Goal: Task Accomplishment & Management: Manage account settings

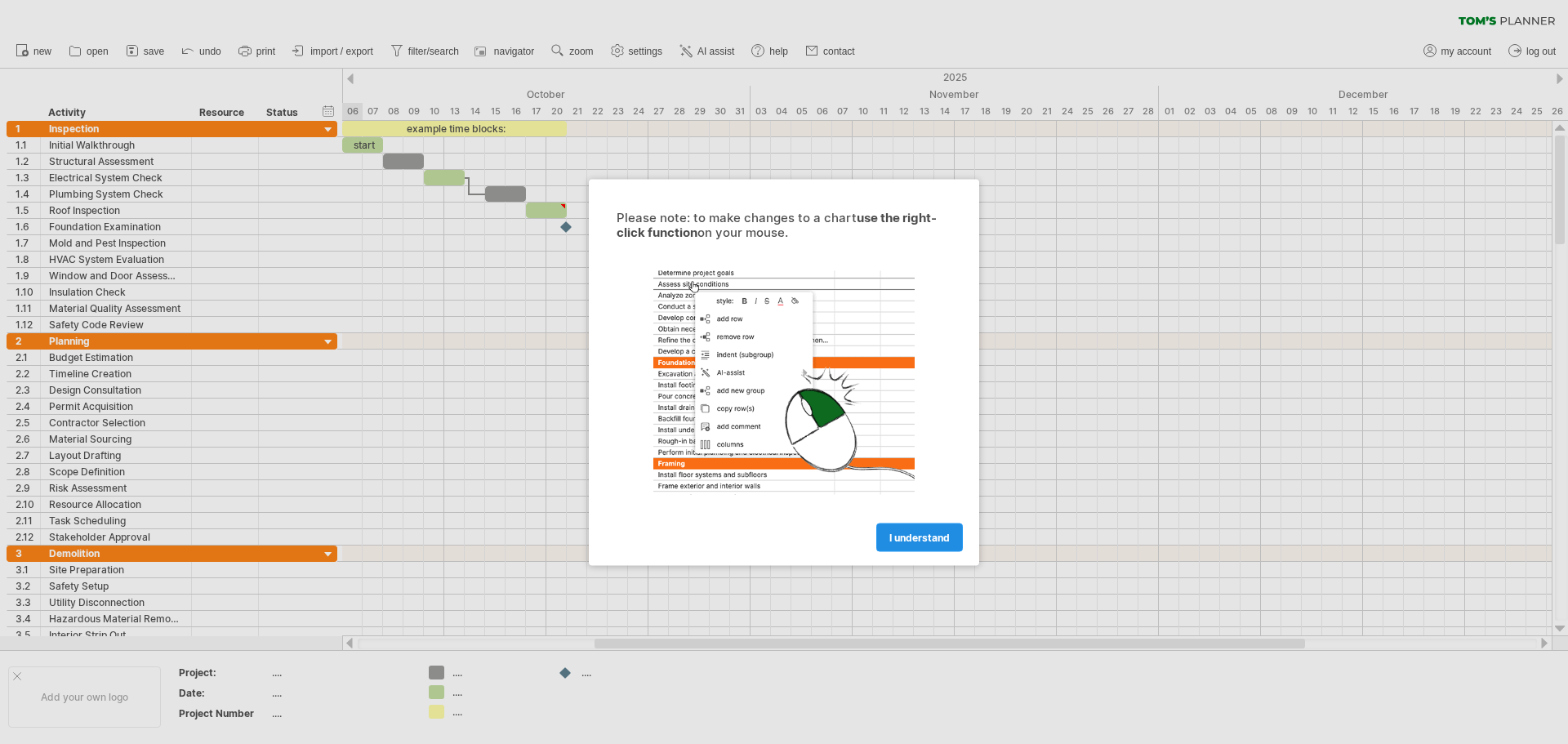
click at [910, 533] on span "I understand" at bounding box center [919, 537] width 61 height 12
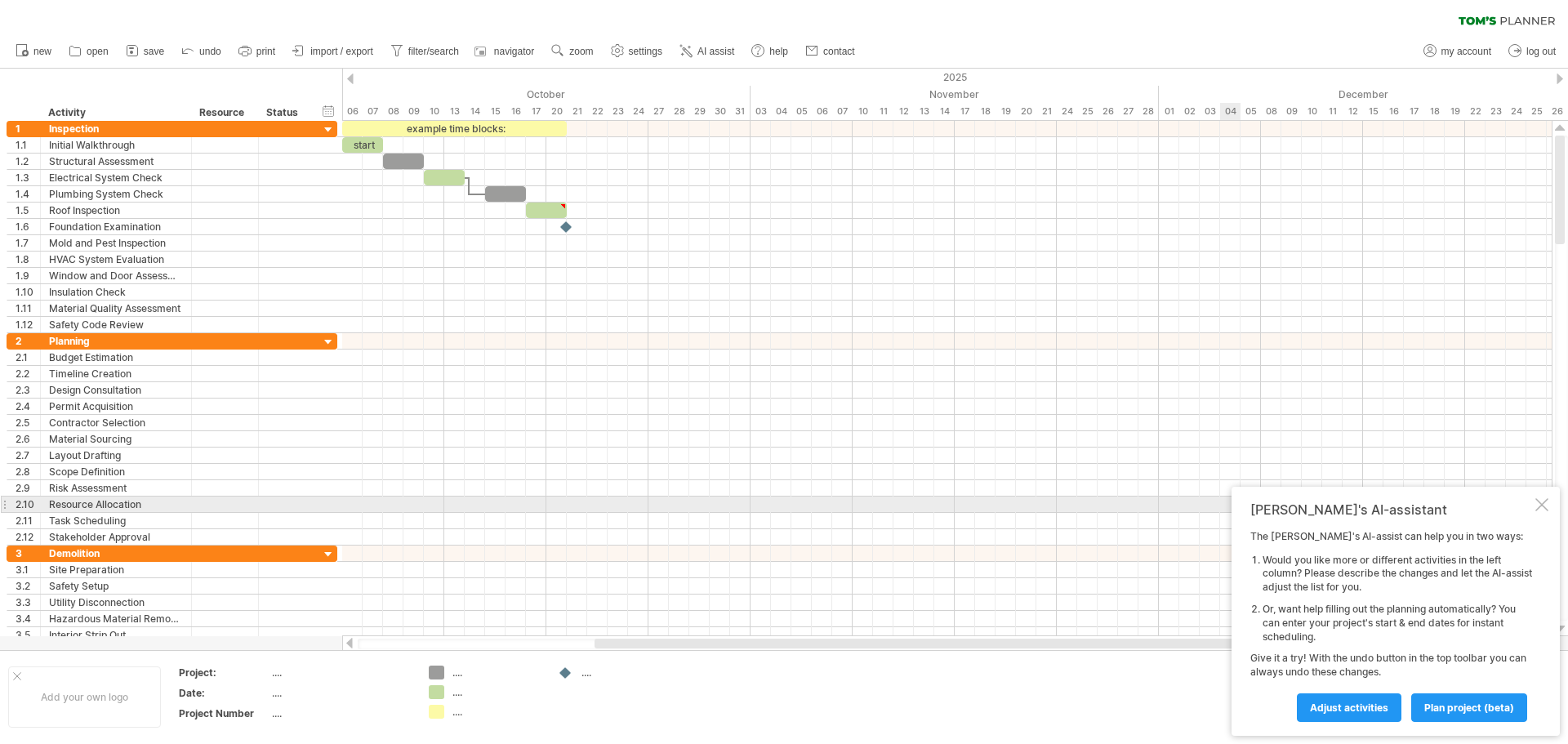
click at [1535, 505] on div at bounding box center [1541, 504] width 13 height 13
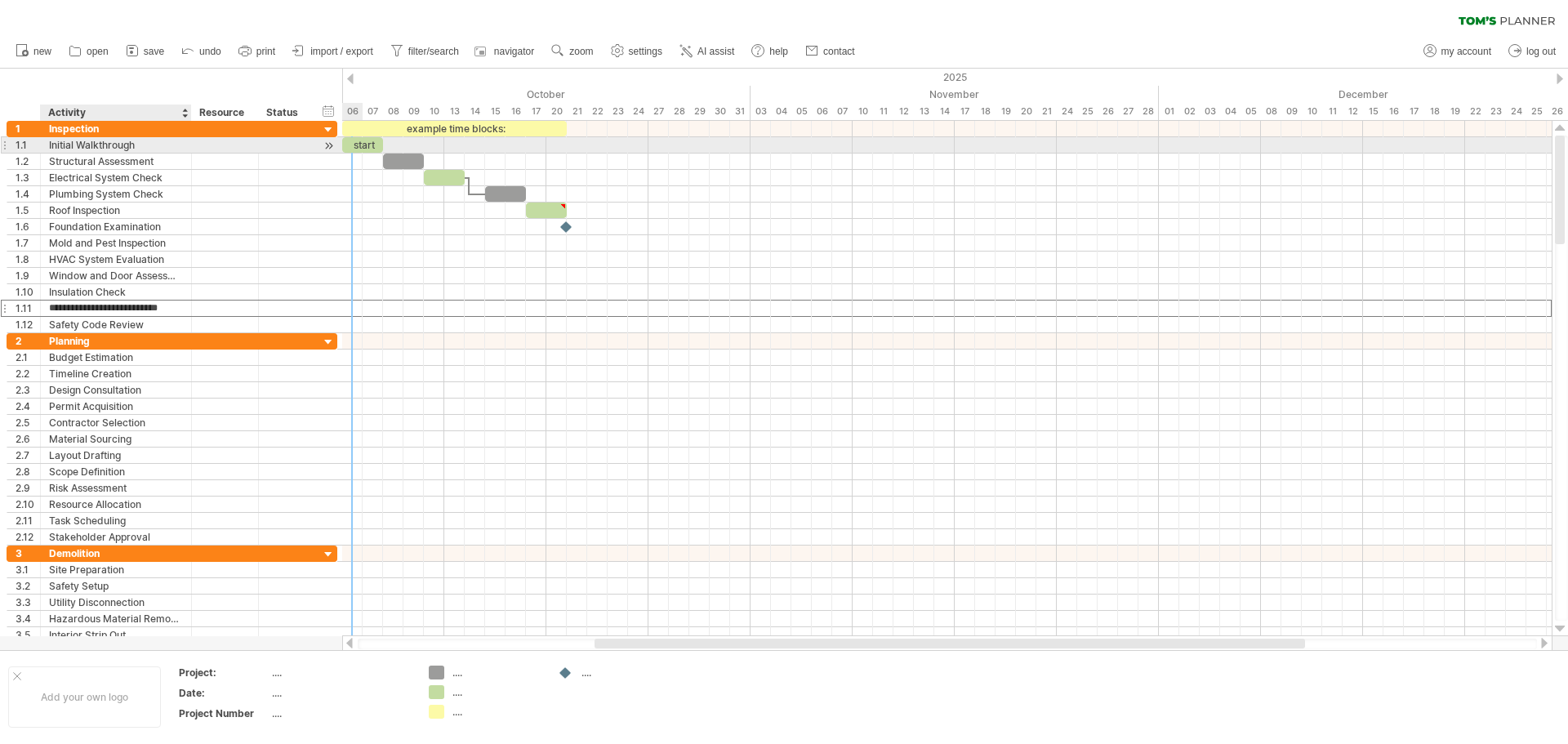
click at [142, 149] on div "Initial Walkthrough" at bounding box center [116, 145] width 134 height 15
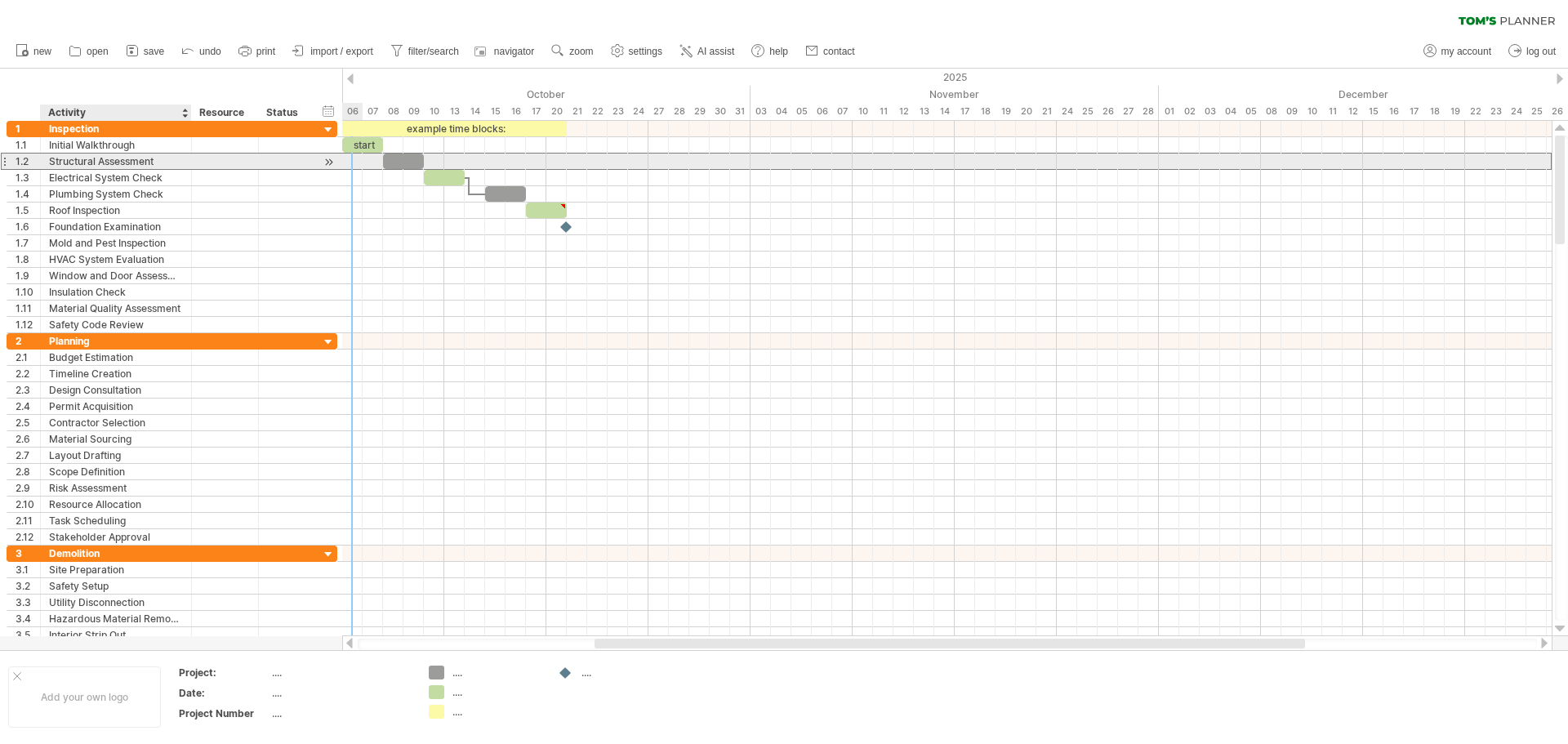
click at [155, 168] on div "Structural Assessment" at bounding box center [116, 161] width 134 height 15
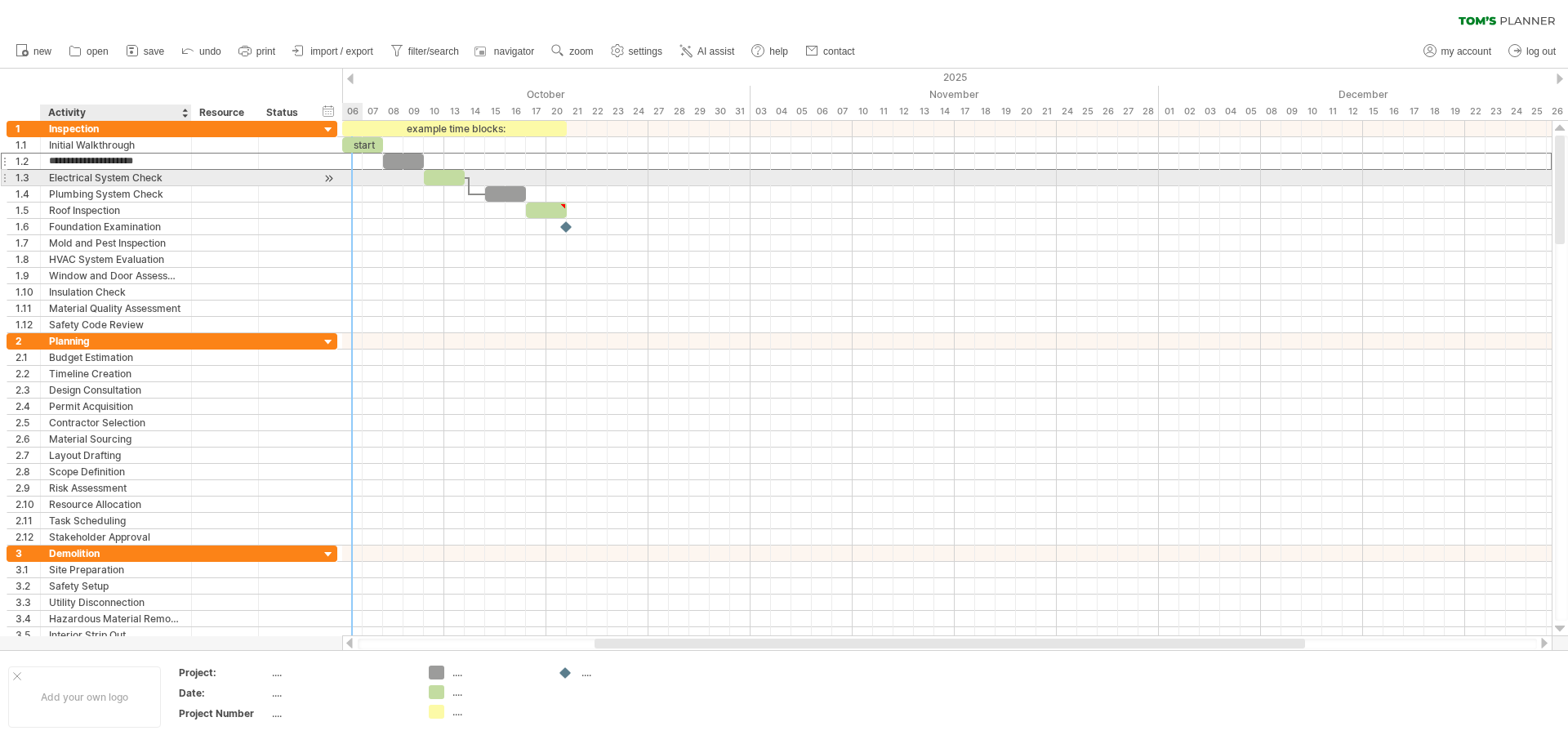
click at [154, 178] on div "Electrical System Check" at bounding box center [116, 177] width 134 height 15
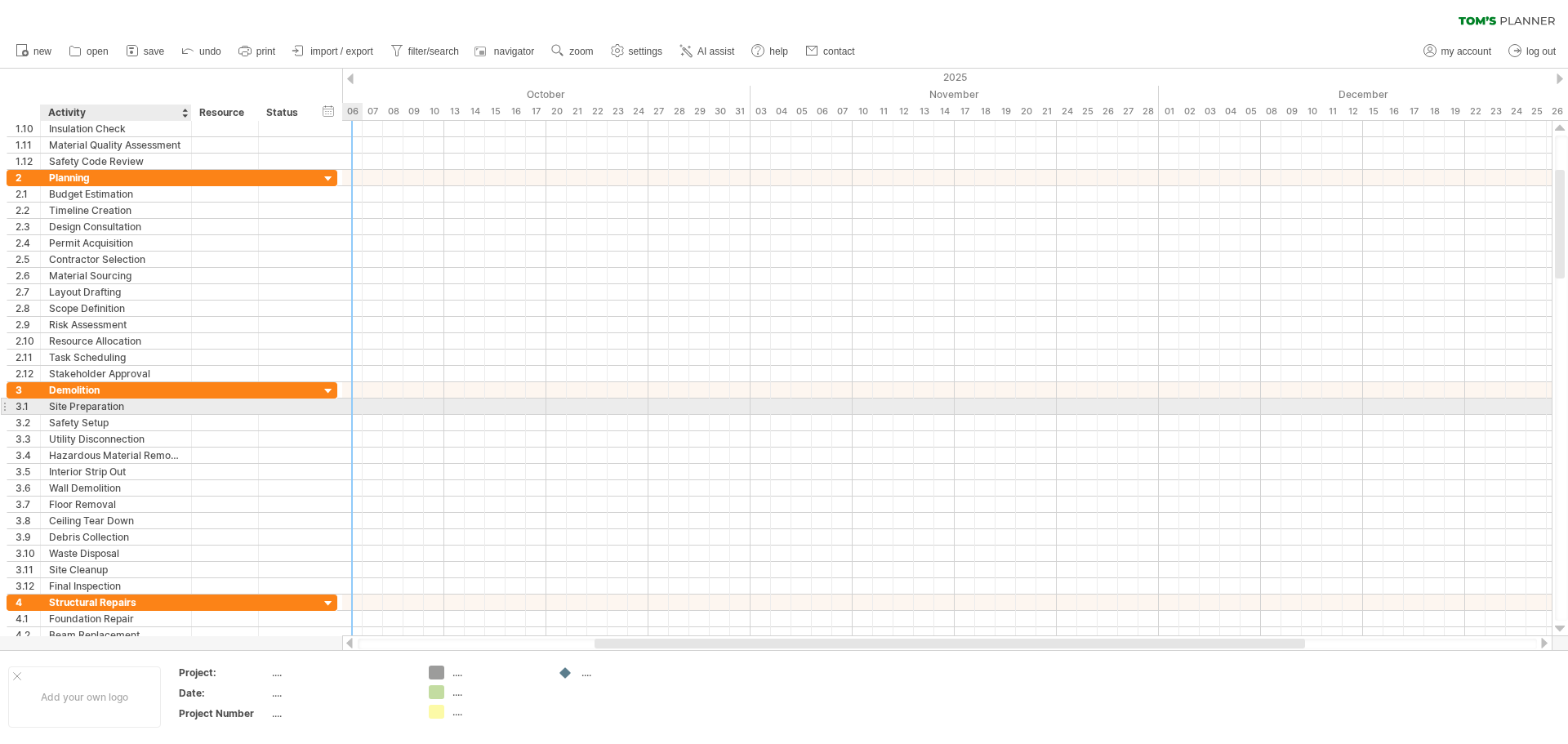
click at [156, 405] on div "Site Preparation" at bounding box center [116, 406] width 134 height 15
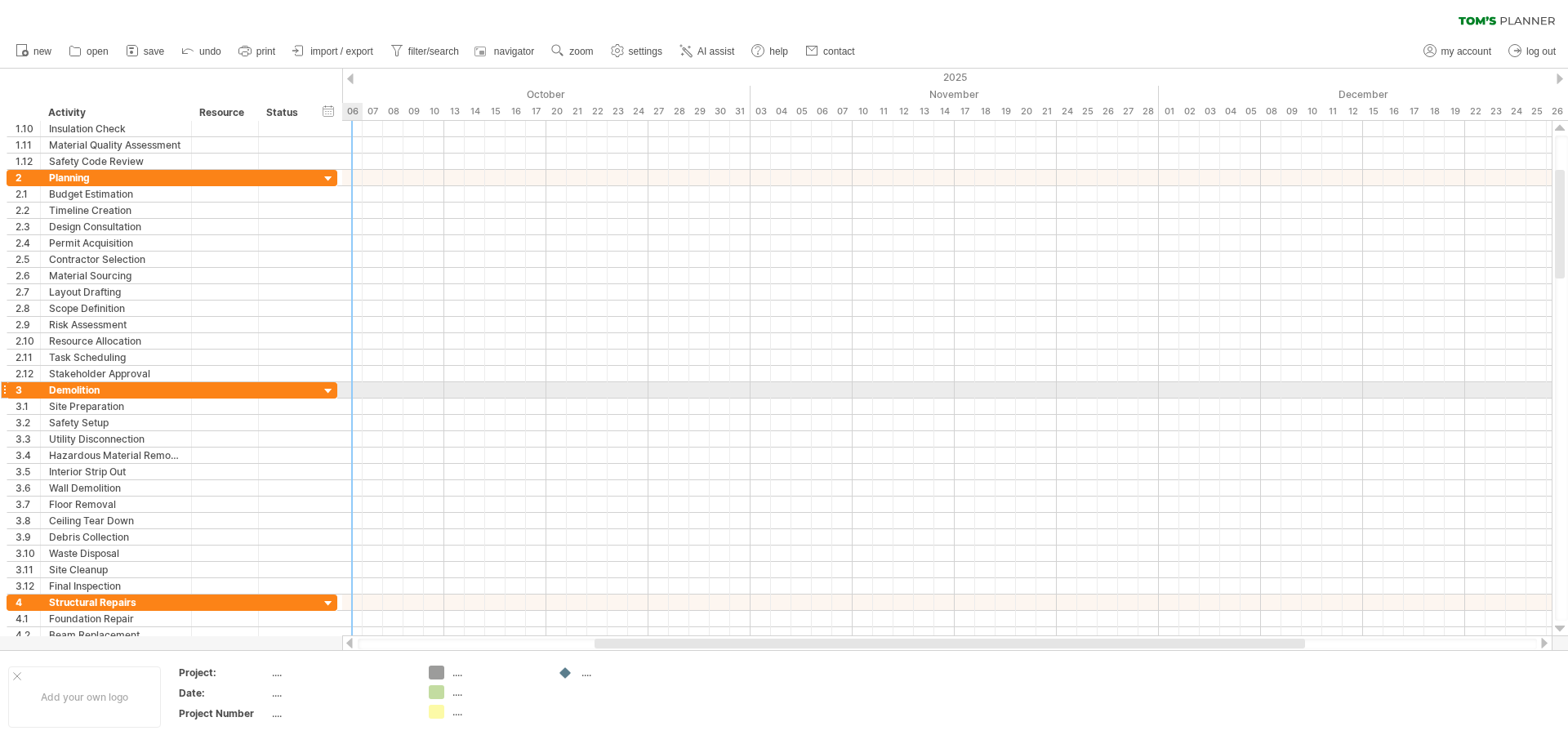
click at [345, 392] on div at bounding box center [946, 390] width 1209 height 16
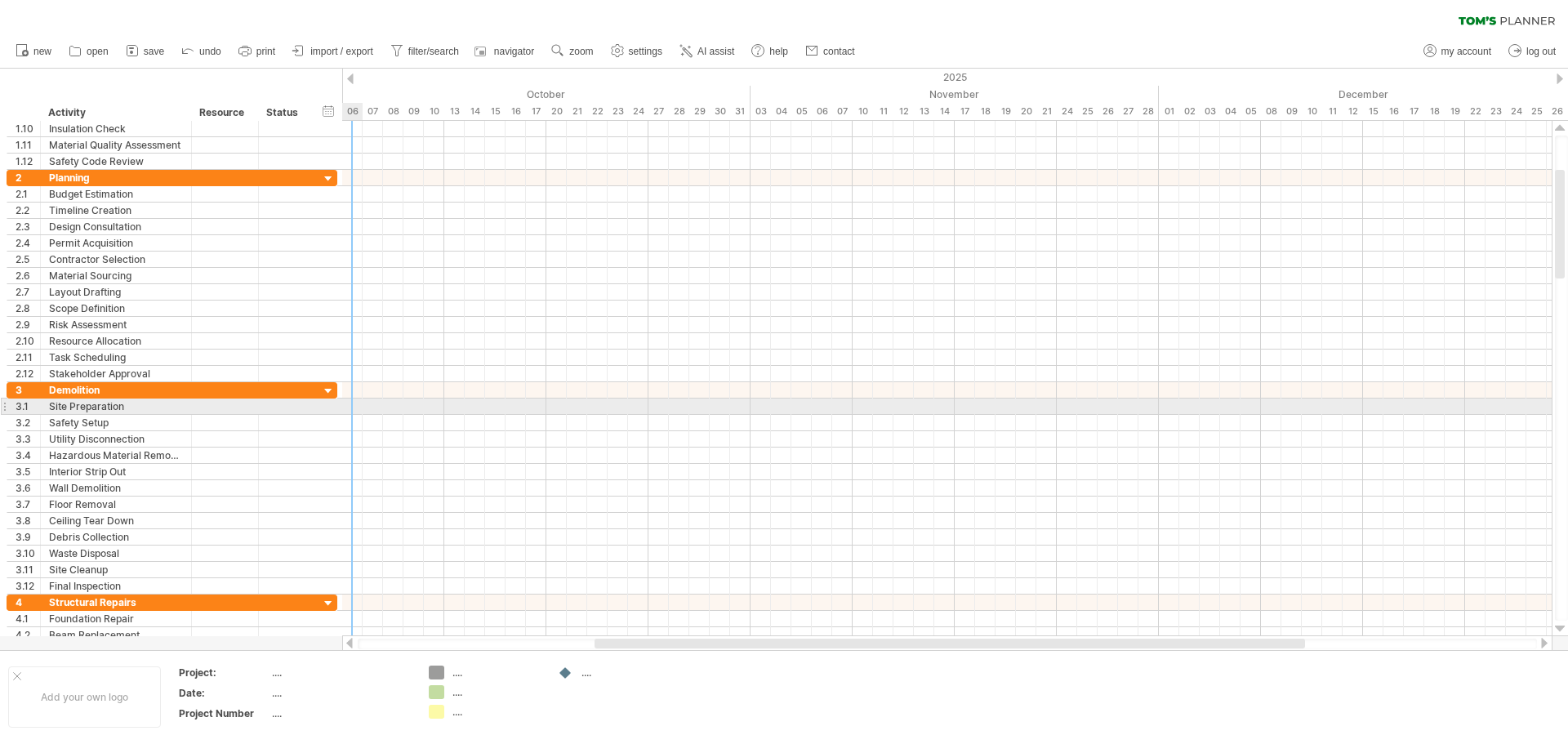
click at [358, 404] on div at bounding box center [946, 407] width 1209 height 16
click at [358, 411] on div at bounding box center [946, 407] width 1209 height 16
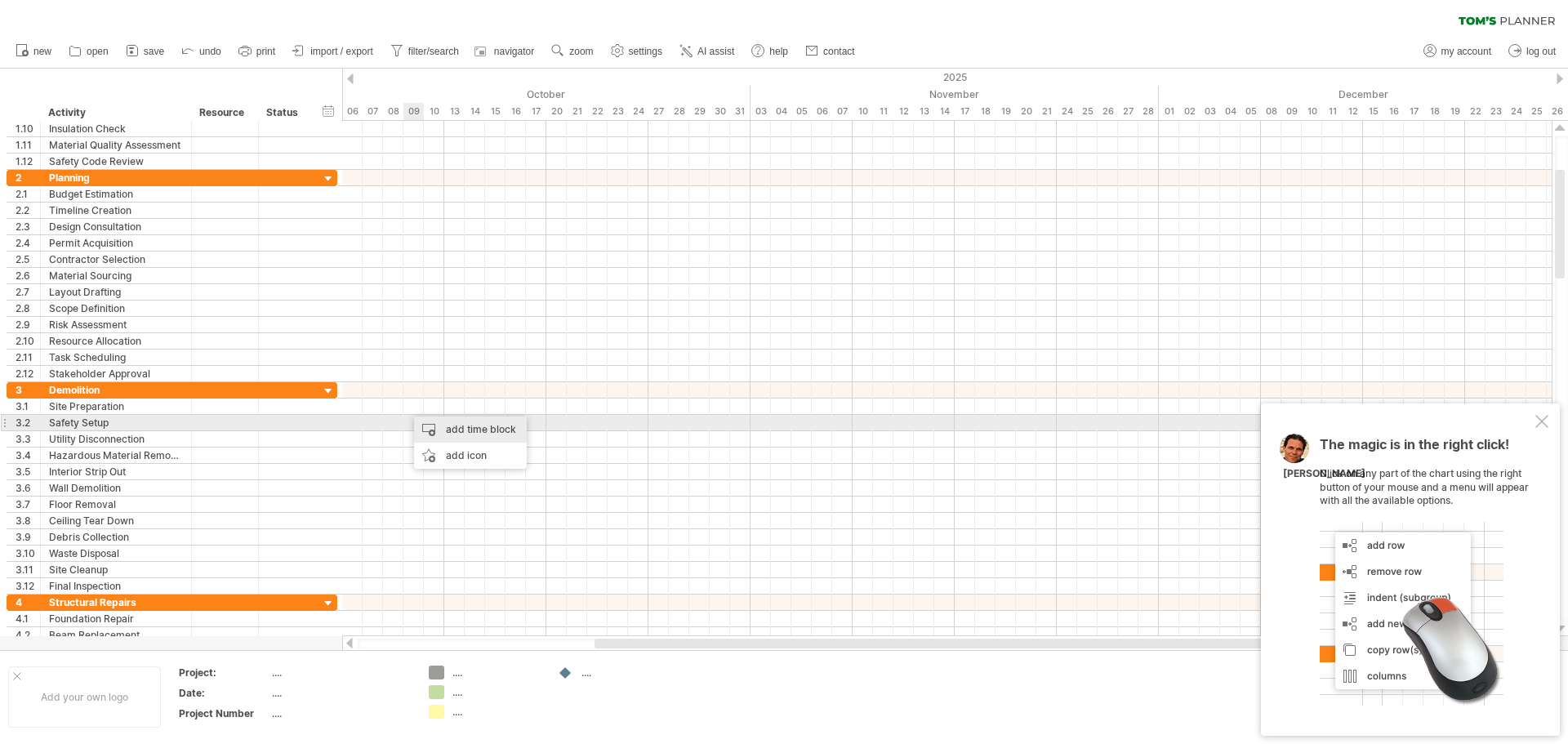
click at [488, 430] on div "add time block" at bounding box center [470, 429] width 112 height 26
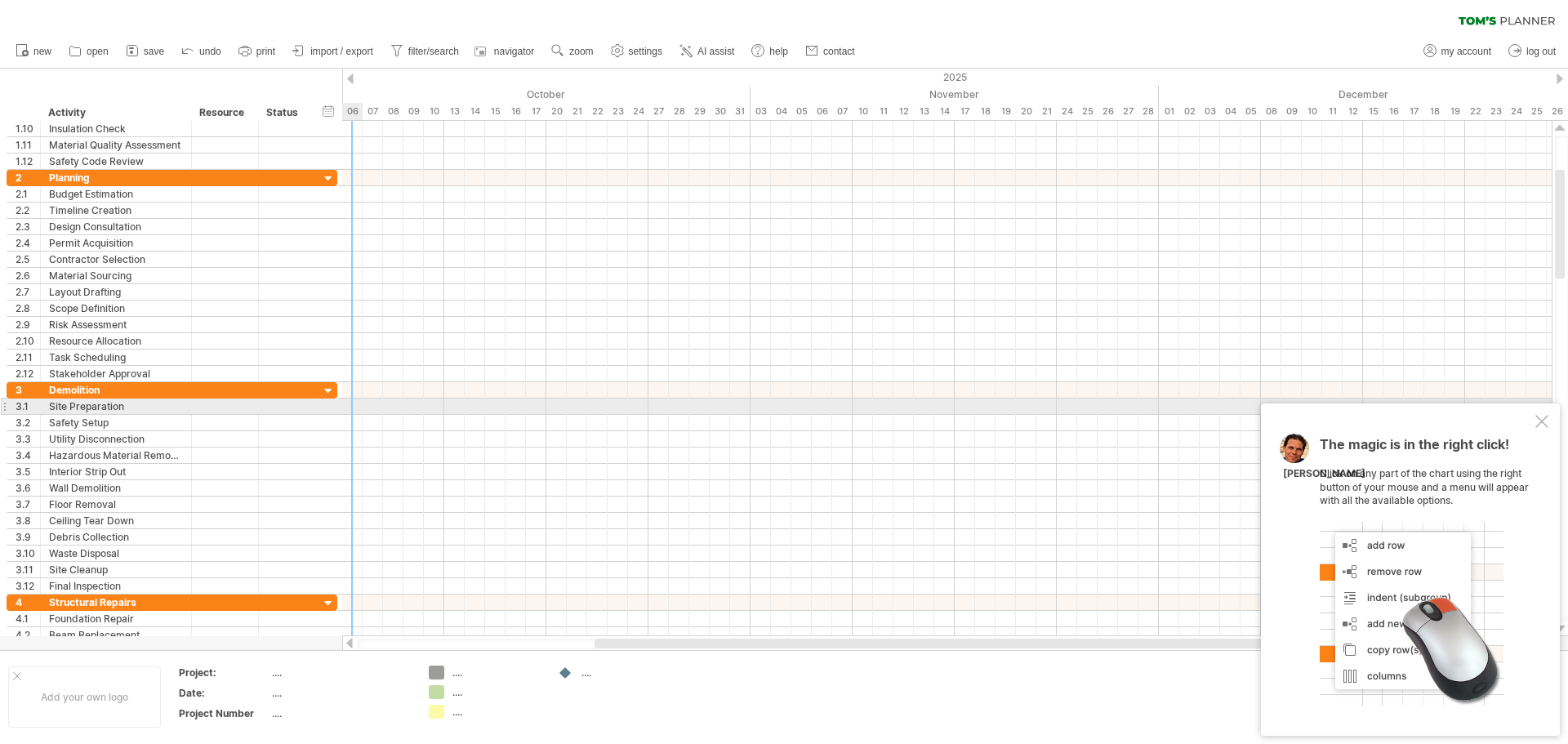
click at [361, 406] on div at bounding box center [946, 407] width 1209 height 16
click at [351, 405] on div at bounding box center [946, 407] width 1209 height 16
click at [345, 406] on div at bounding box center [946, 407] width 1209 height 16
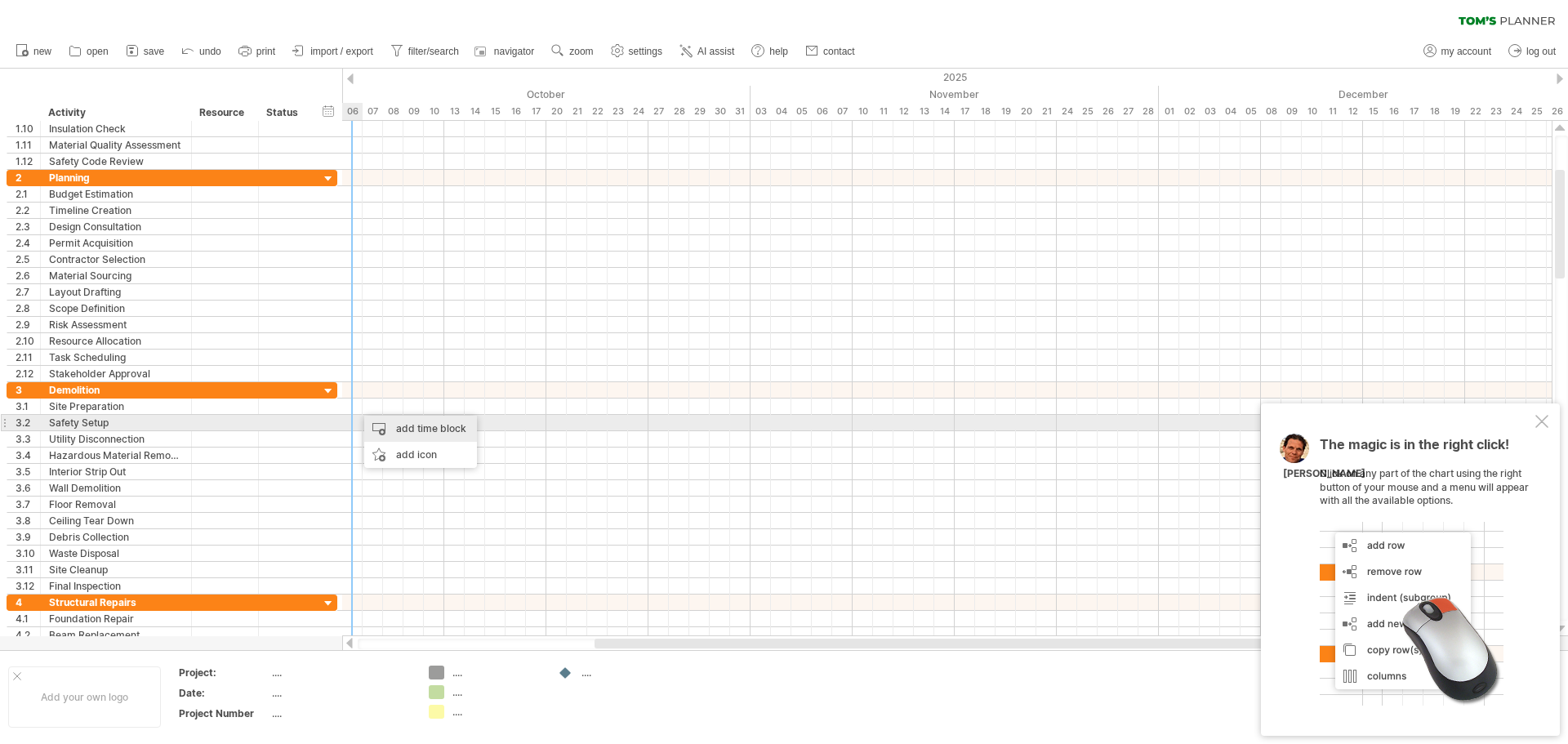
click at [379, 425] on div "add time block" at bounding box center [420, 428] width 112 height 26
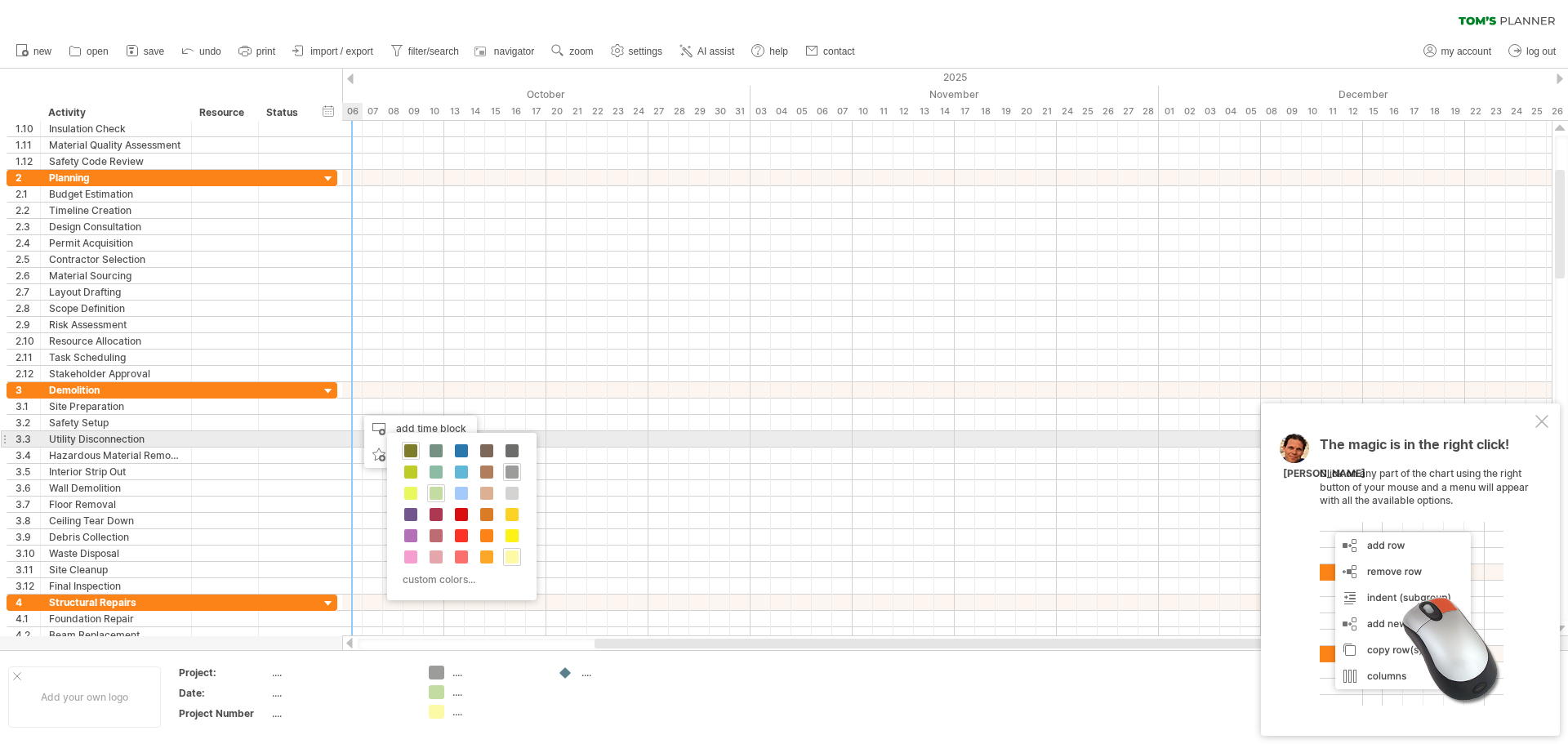
click at [411, 446] on span at bounding box center [411, 451] width 13 height 13
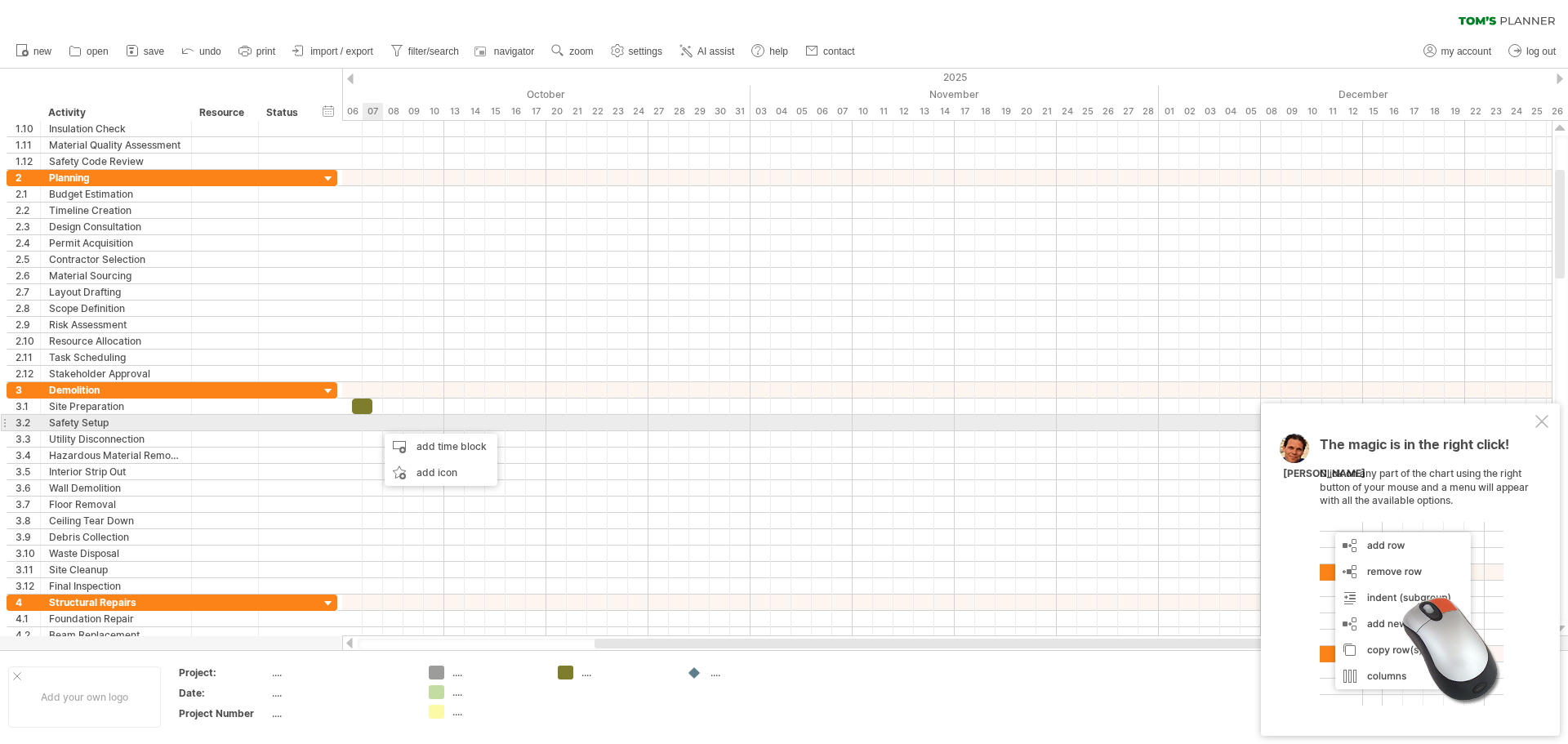
click at [377, 425] on div at bounding box center [946, 423] width 1209 height 16
click at [367, 422] on div at bounding box center [946, 423] width 1209 height 16
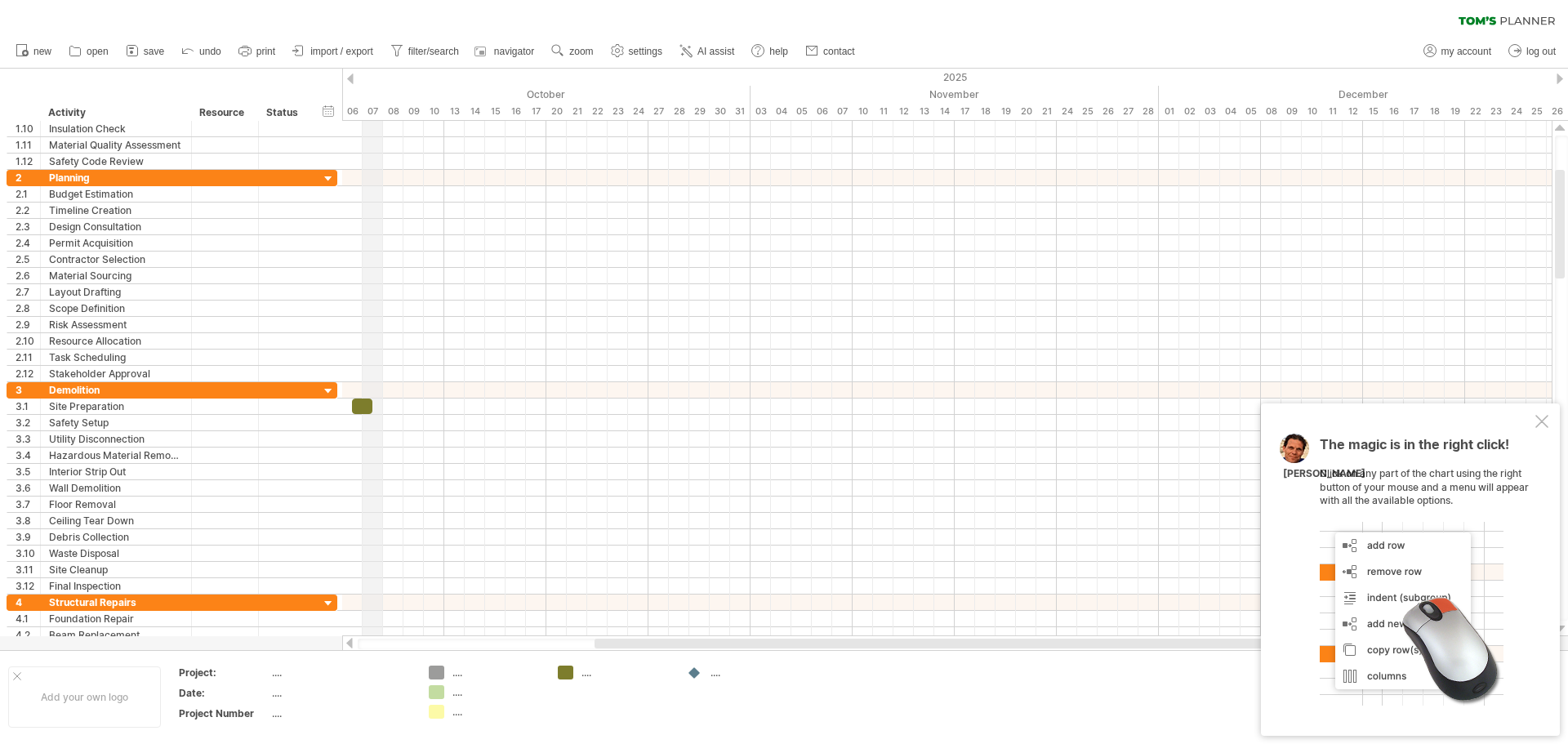
click at [371, 115] on div "07" at bounding box center [372, 111] width 21 height 17
click at [371, 112] on div "07" at bounding box center [372, 111] width 21 height 17
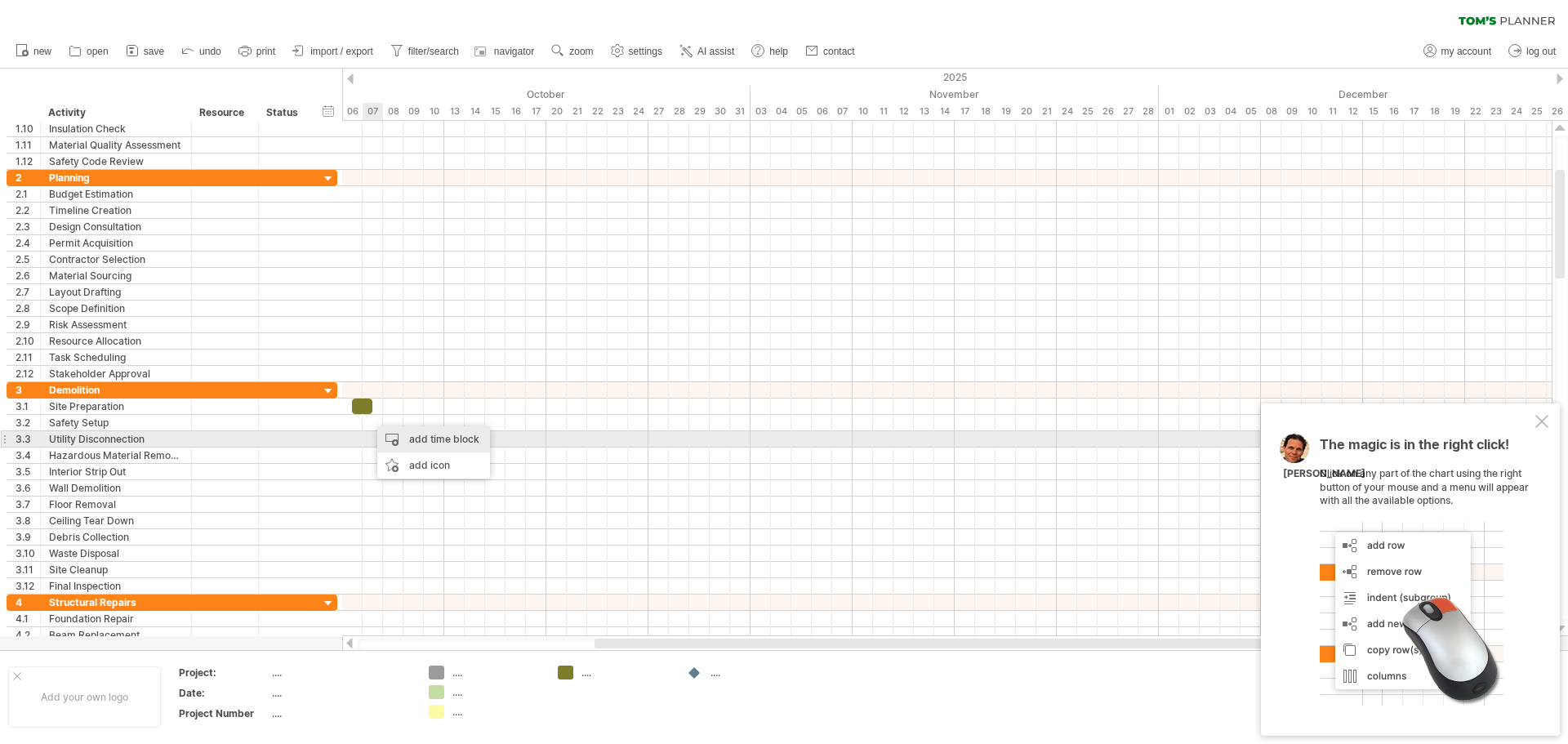
click at [397, 437] on div "add time block" at bounding box center [434, 439] width 112 height 26
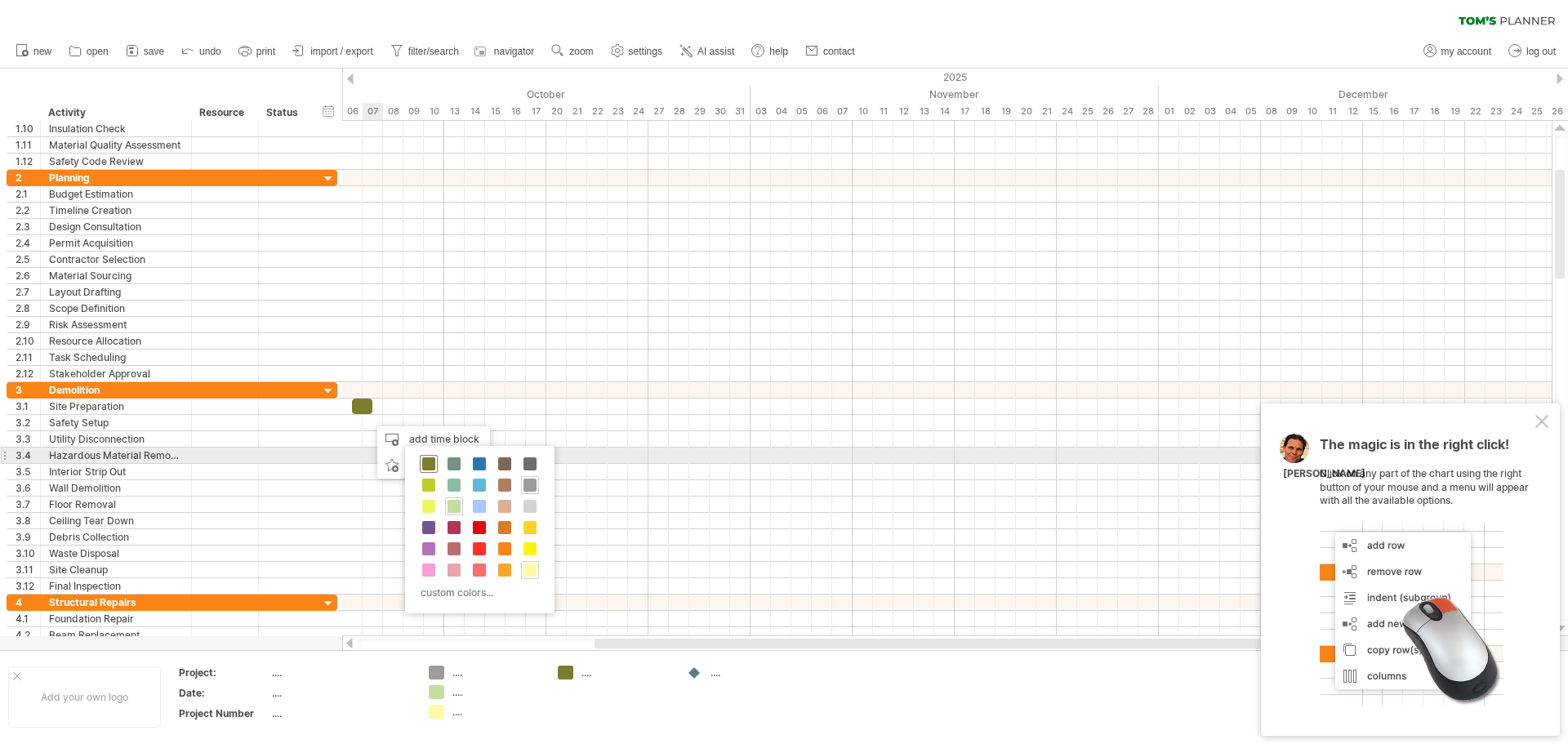
click at [429, 461] on span at bounding box center [428, 463] width 13 height 13
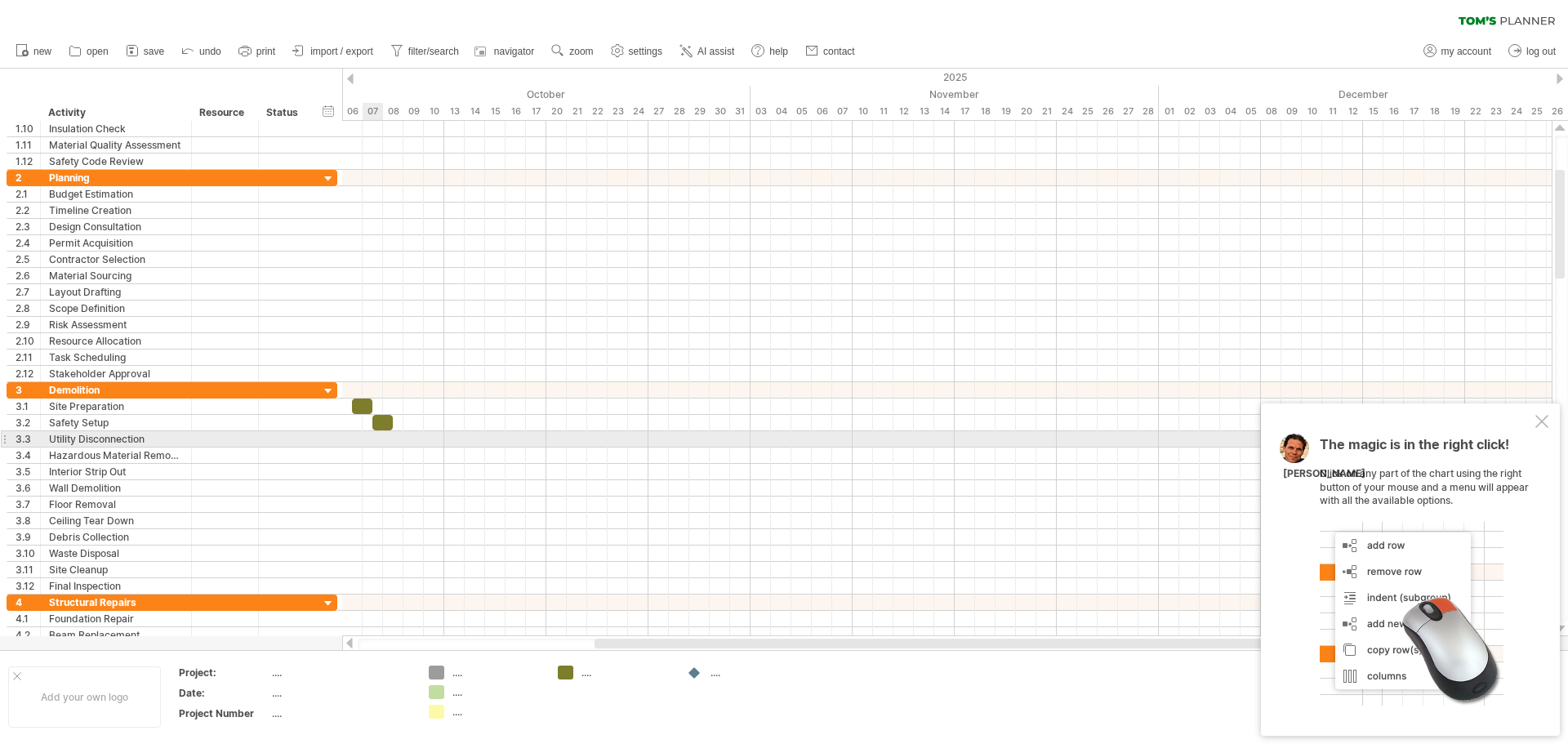
click at [380, 442] on div at bounding box center [946, 439] width 1209 height 16
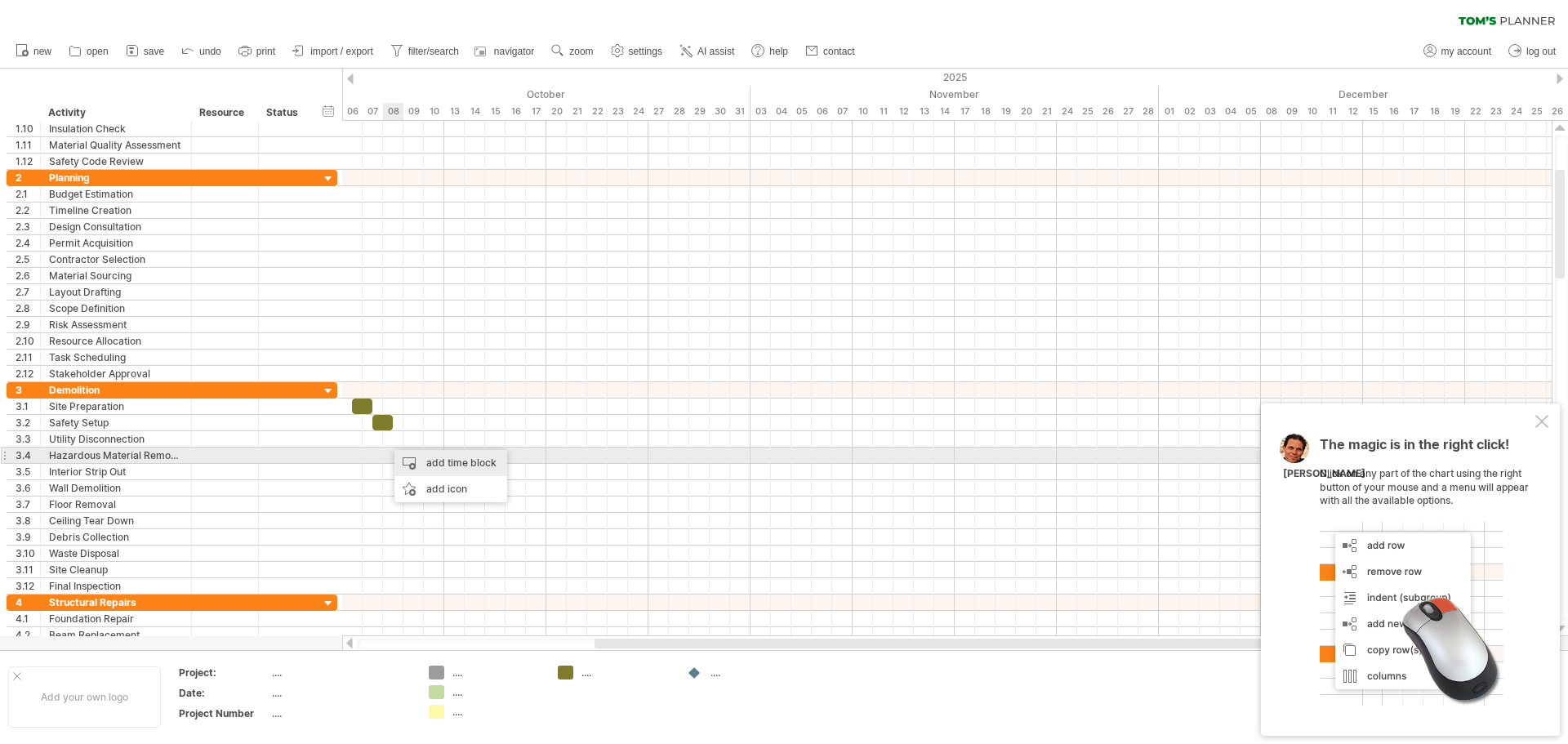
click at [425, 460] on div "add time block" at bounding box center [451, 462] width 112 height 26
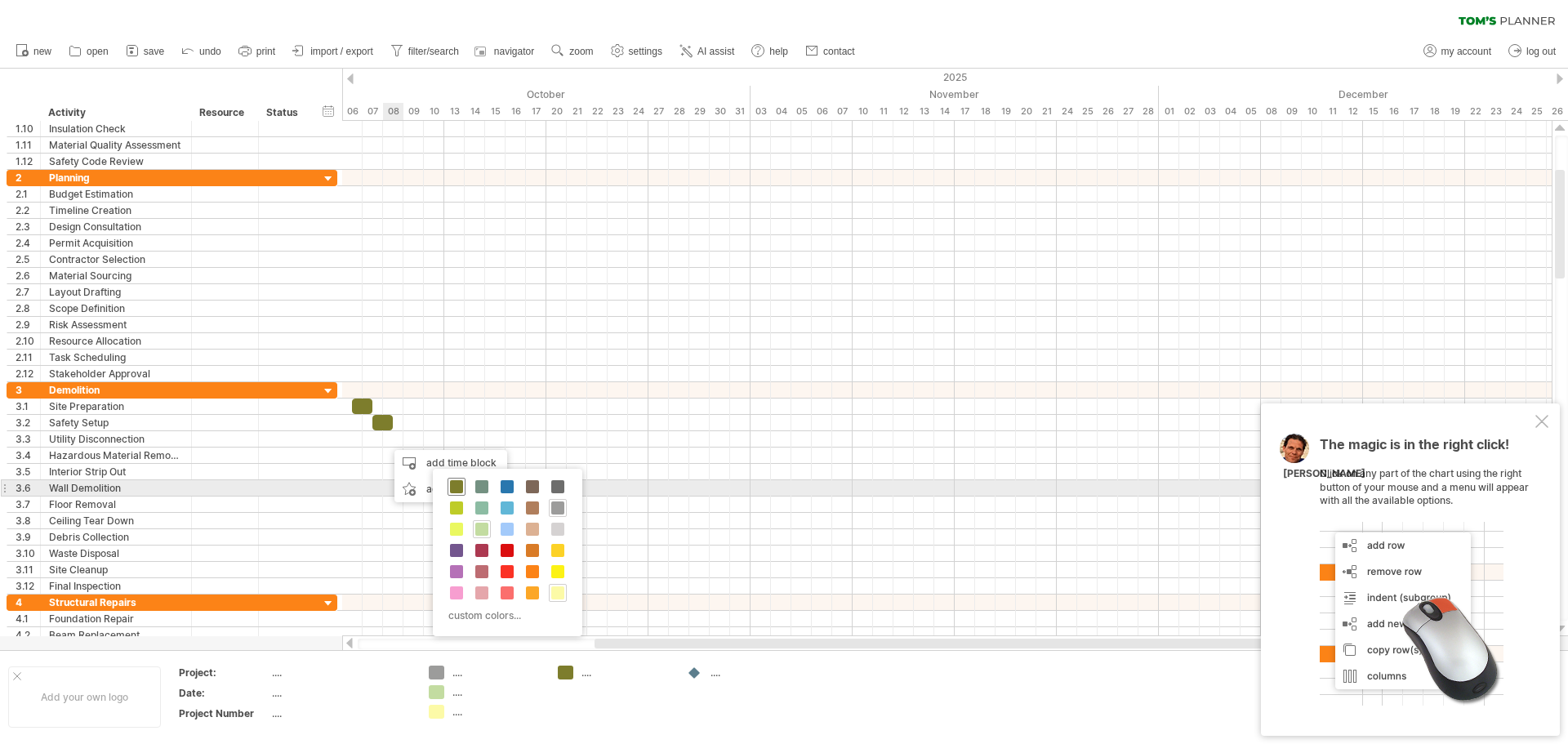
click at [451, 487] on span at bounding box center [456, 486] width 13 height 13
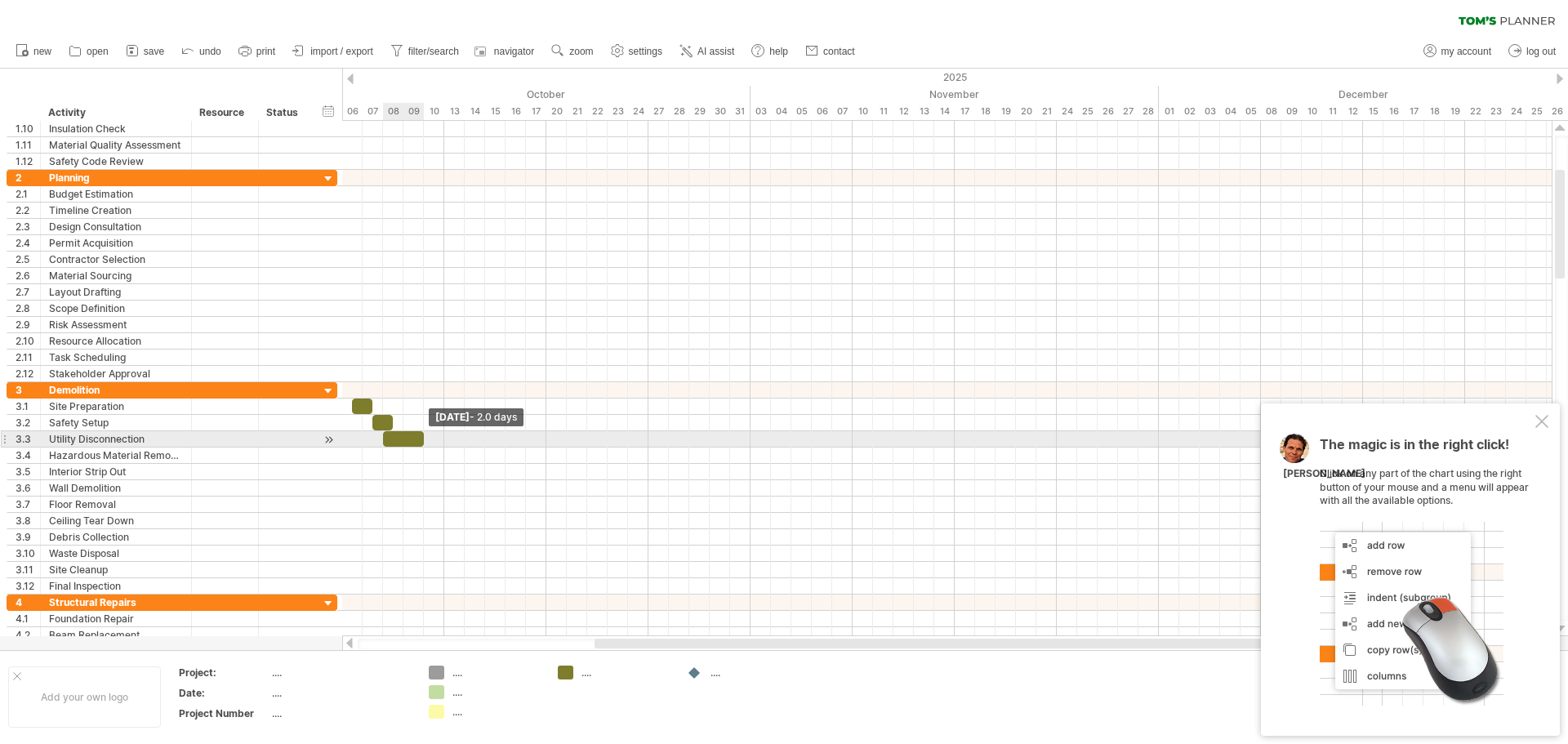
drag, startPoint x: 404, startPoint y: 440, endPoint x: 421, endPoint y: 440, distance: 17.0
click at [421, 440] on span at bounding box center [423, 438] width 6 height 15
click at [420, 441] on span at bounding box center [423, 438] width 6 height 15
drag, startPoint x: 384, startPoint y: 437, endPoint x: 376, endPoint y: 438, distance: 8.1
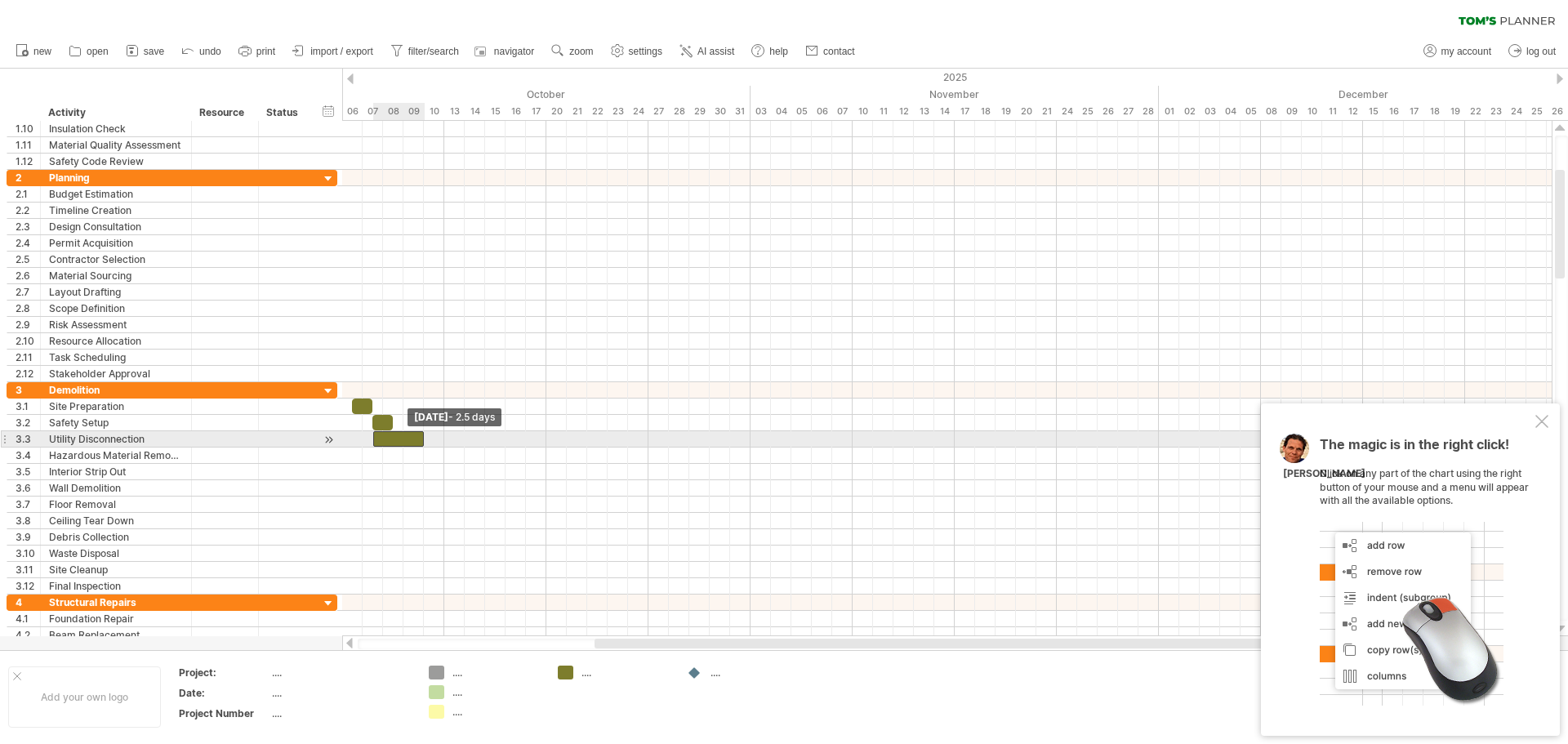
click at [376, 438] on span at bounding box center [372, 438] width 6 height 15
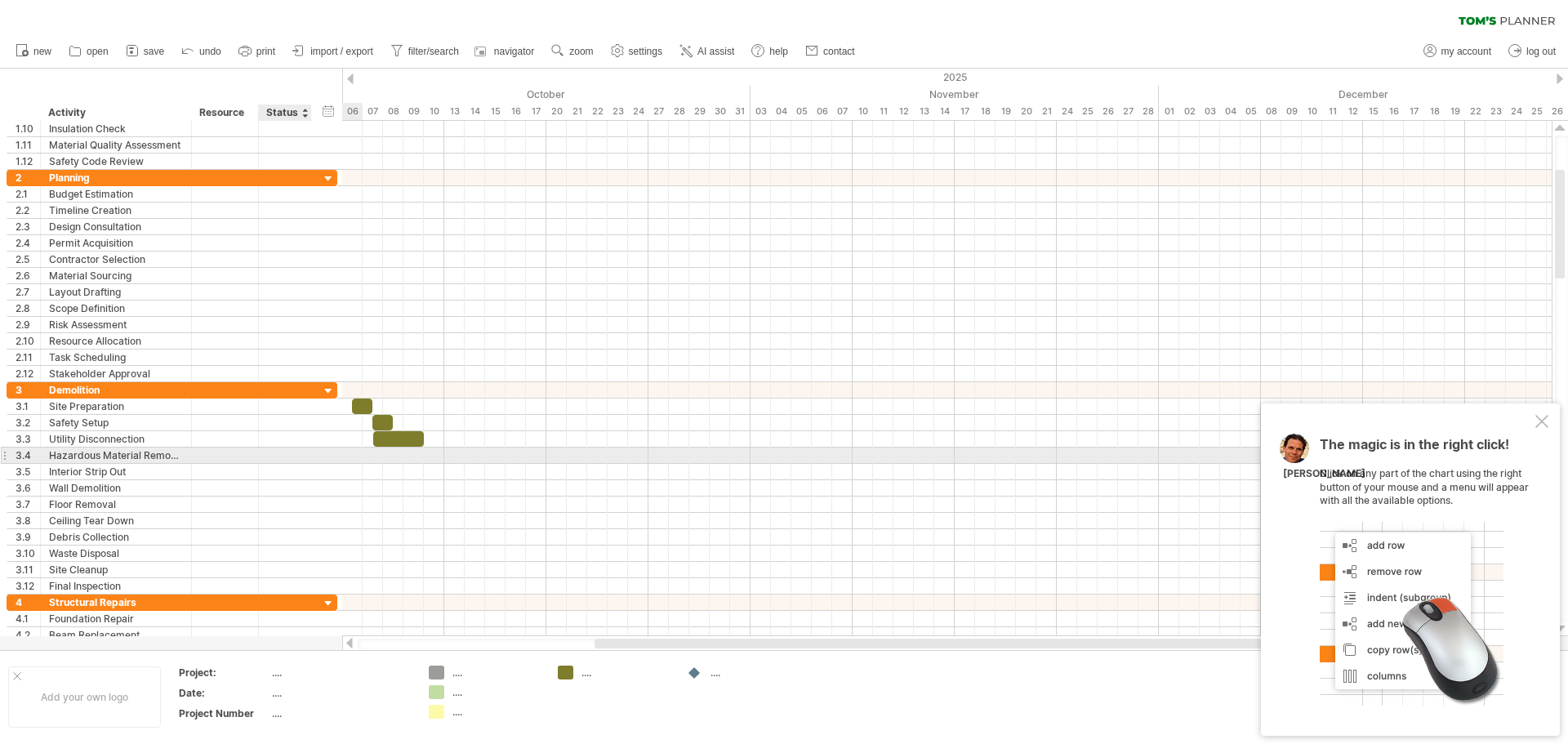
click at [305, 457] on div at bounding box center [309, 455] width 8 height 16
click at [360, 456] on div at bounding box center [946, 455] width 1209 height 16
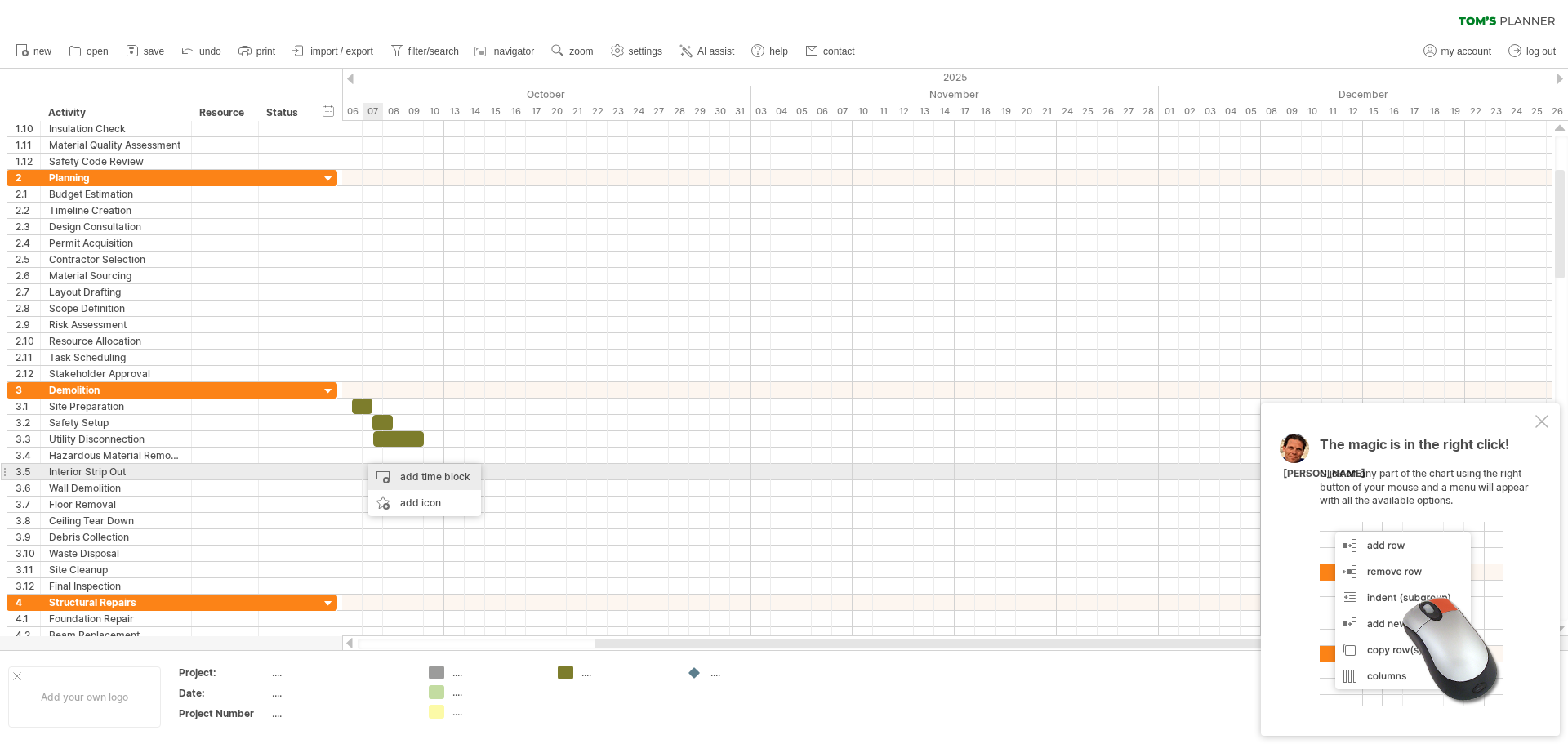
click at [386, 471] on div "add time block" at bounding box center [425, 476] width 112 height 26
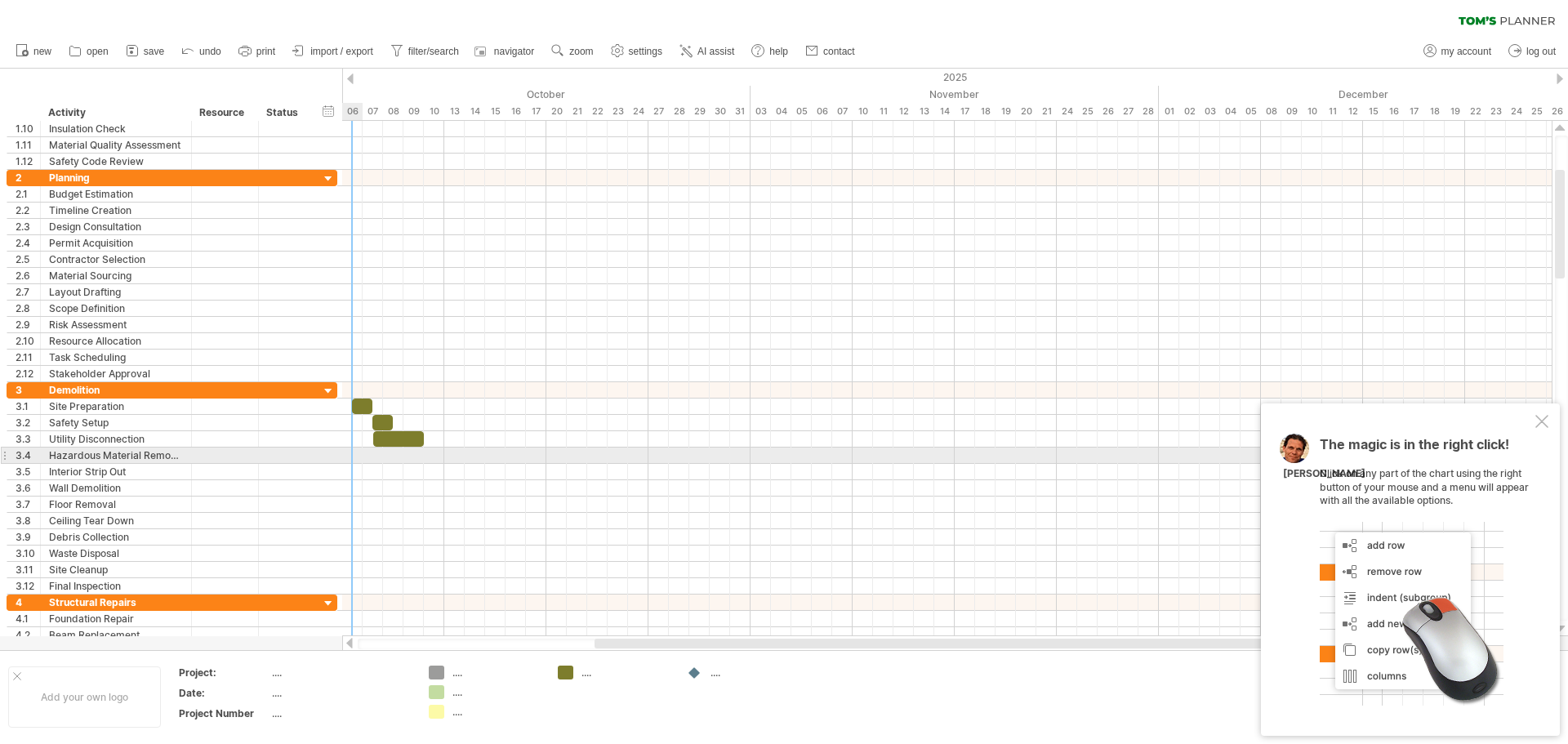
click at [358, 459] on div at bounding box center [946, 455] width 1209 height 16
click at [356, 455] on div at bounding box center [946, 455] width 1209 height 16
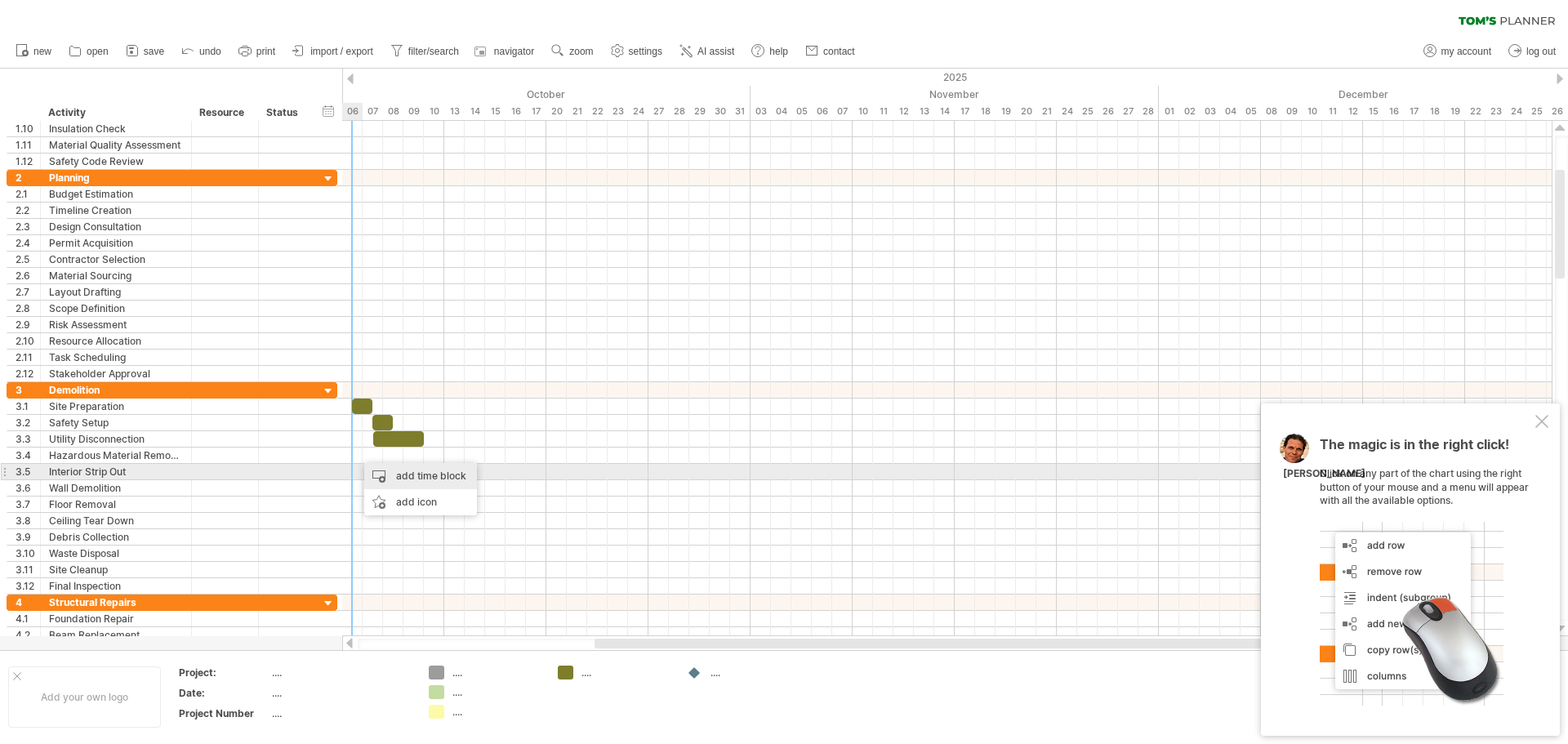
click at [378, 478] on div "add time block" at bounding box center [420, 475] width 112 height 26
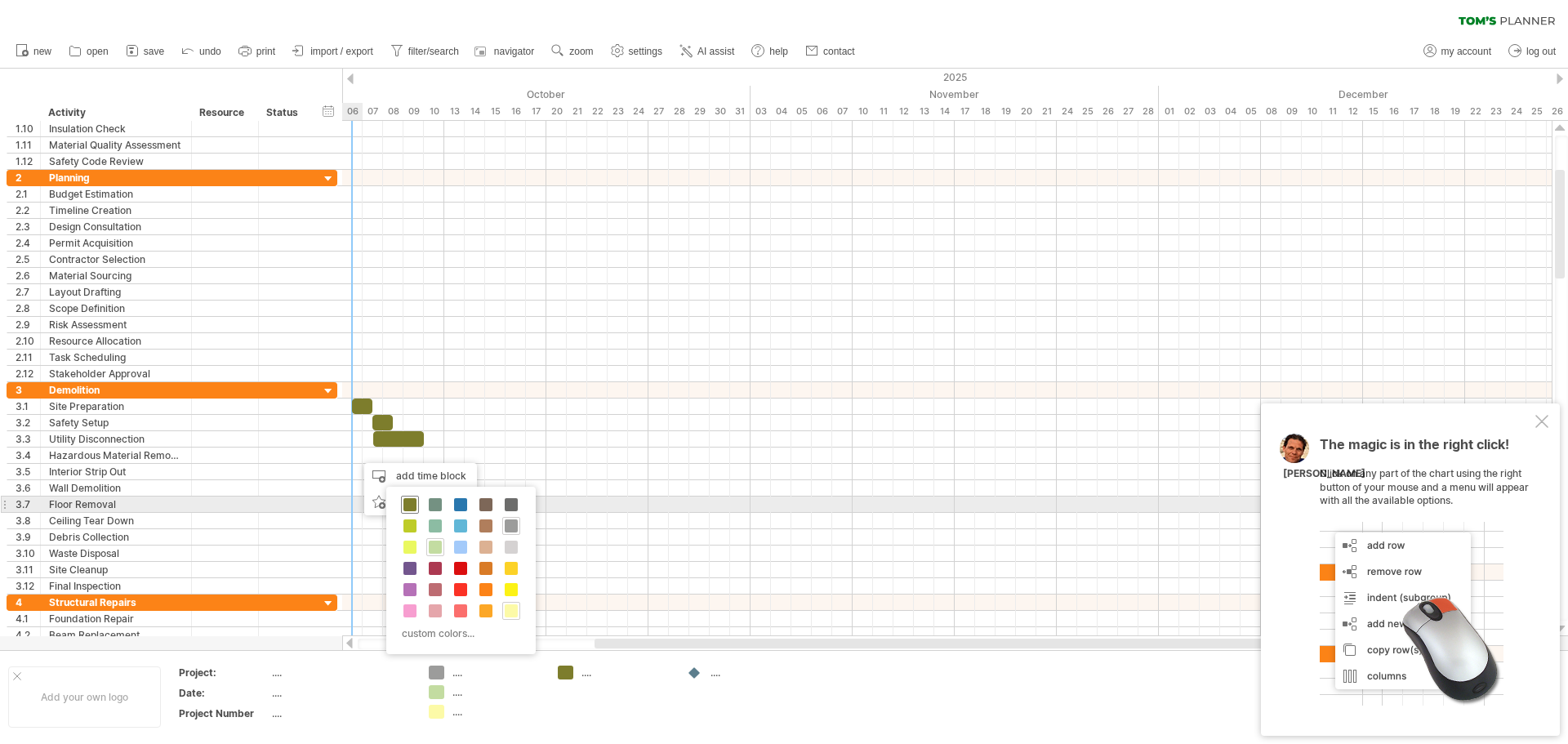
click at [408, 508] on span at bounding box center [410, 504] width 13 height 13
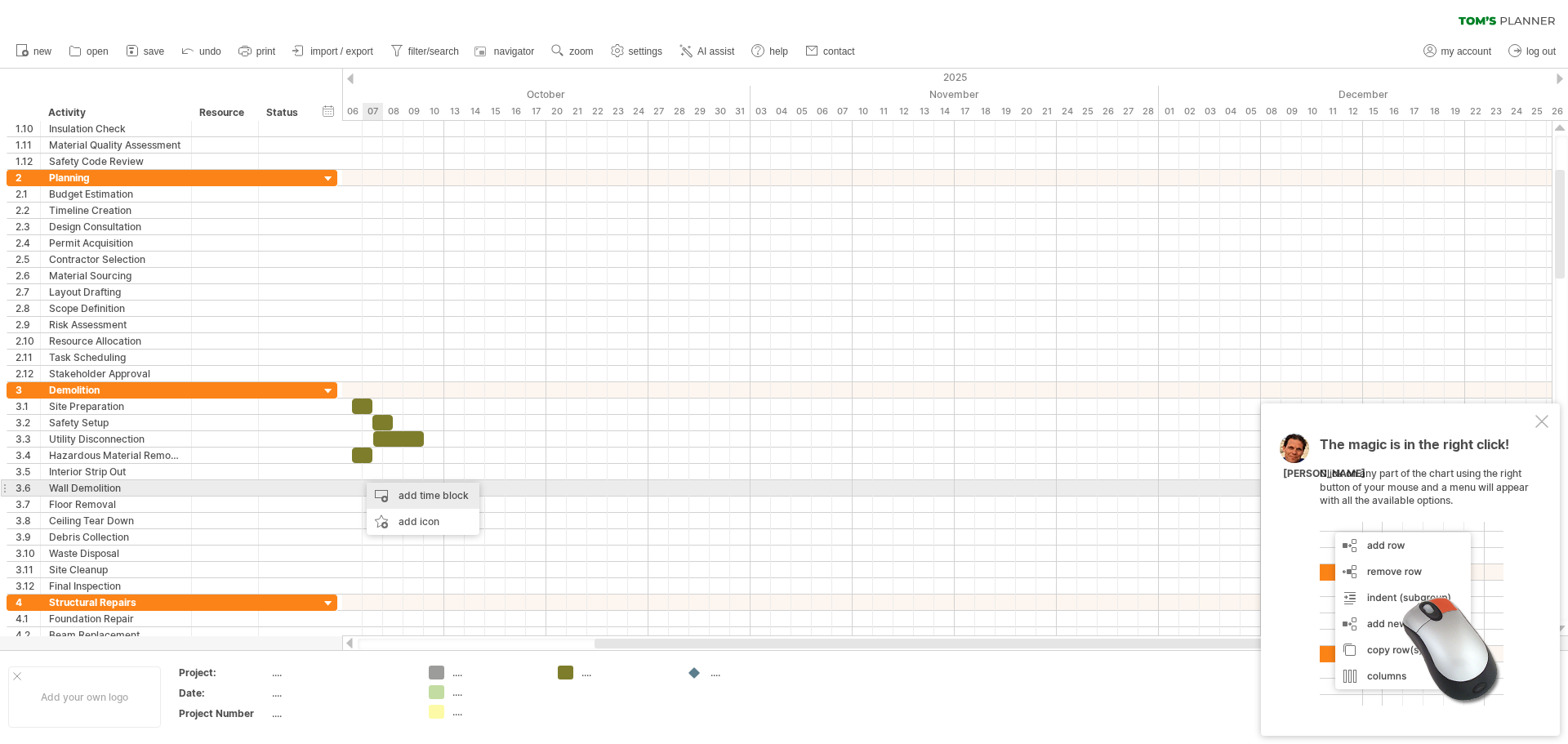
click at [381, 492] on div "add time block" at bounding box center [423, 495] width 112 height 26
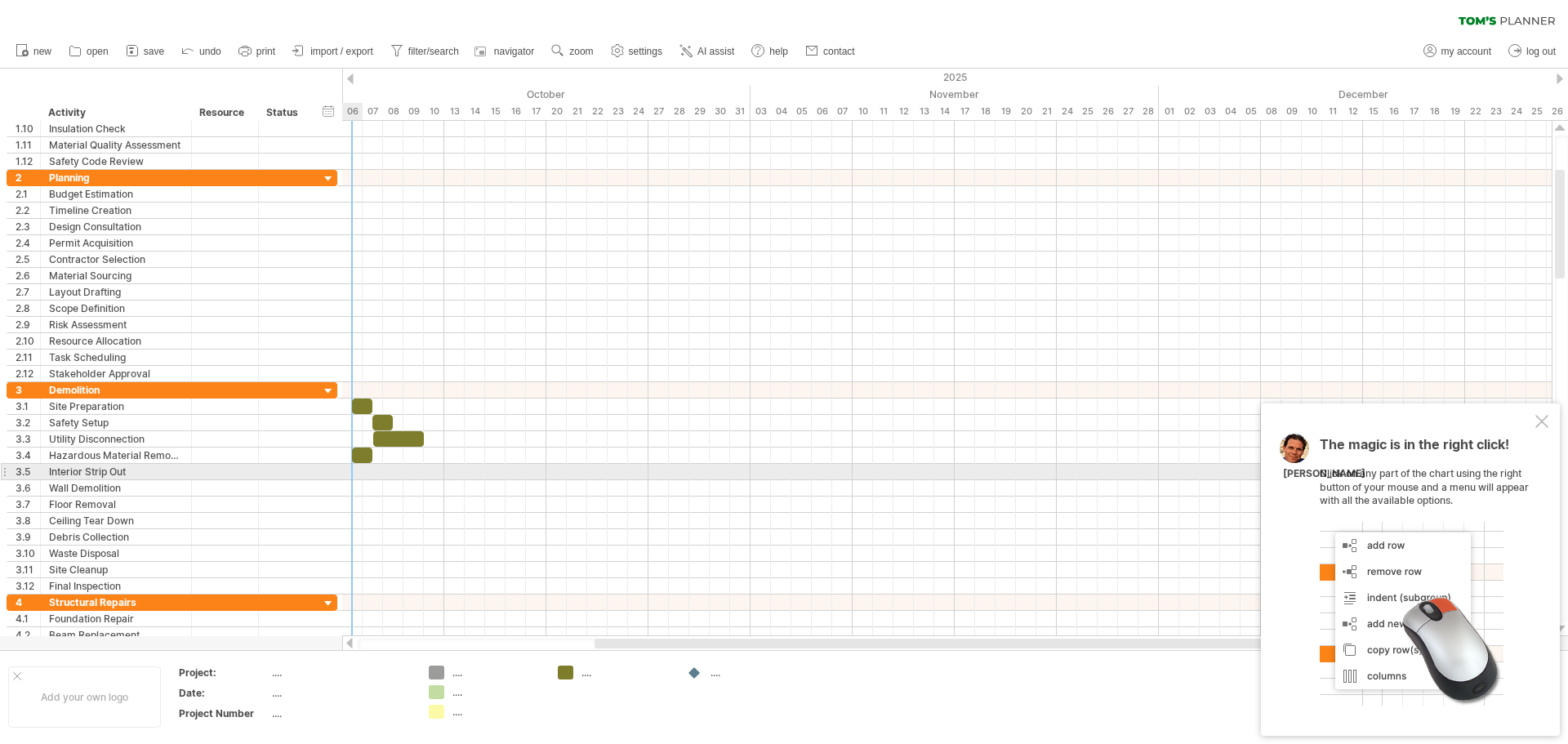
click at [357, 470] on div at bounding box center [946, 472] width 1209 height 16
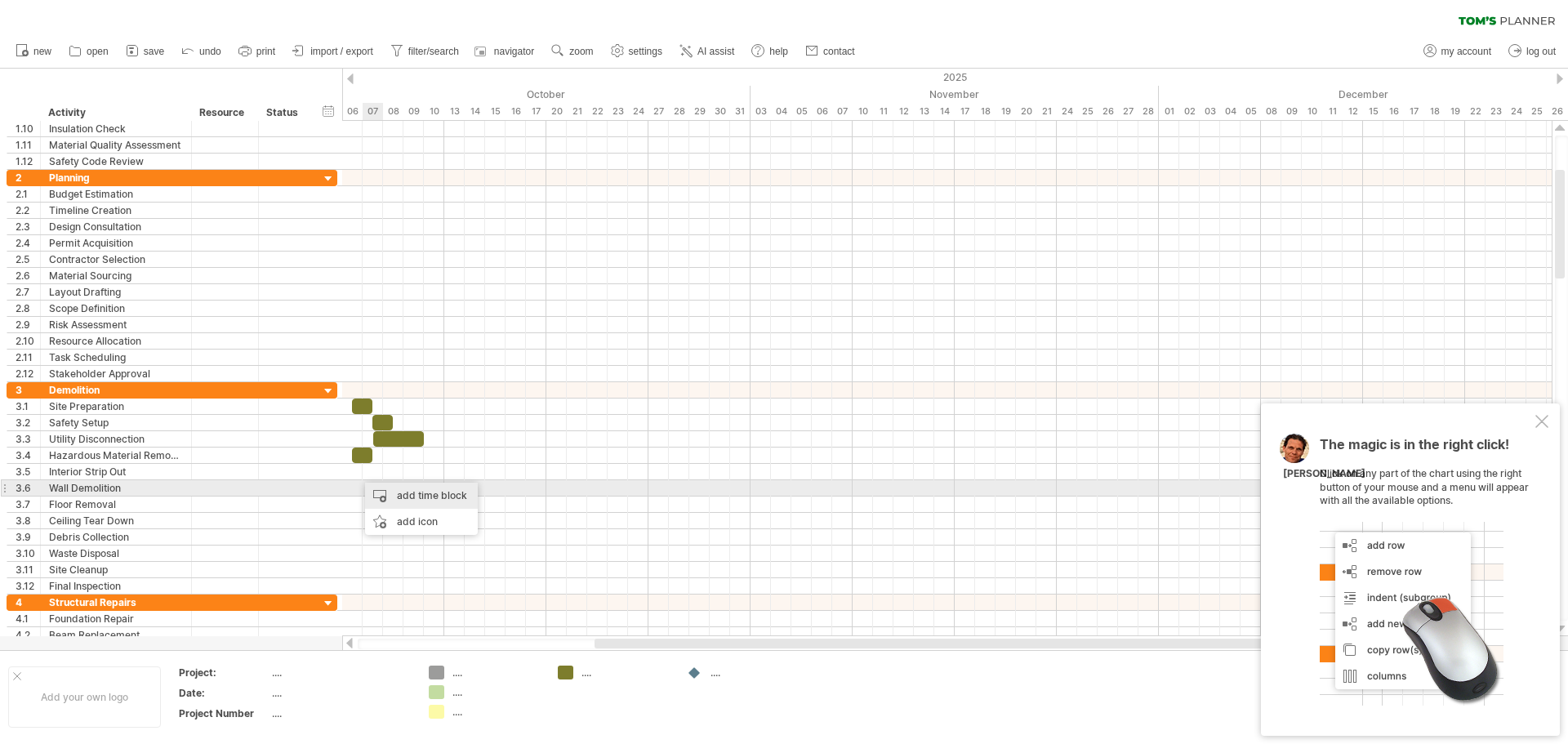
click at [394, 495] on div "add time block" at bounding box center [421, 495] width 112 height 26
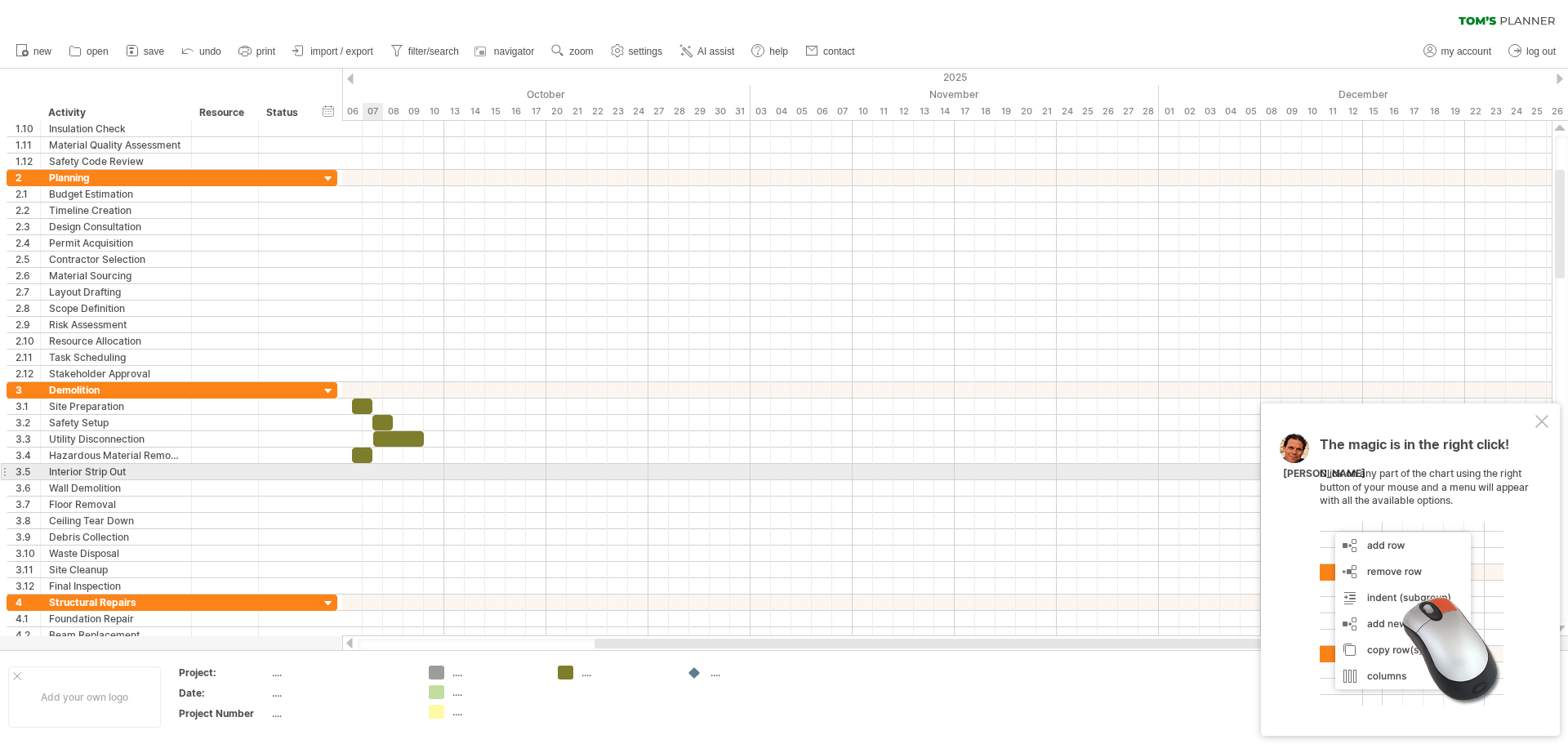
click at [362, 473] on div at bounding box center [946, 472] width 1209 height 16
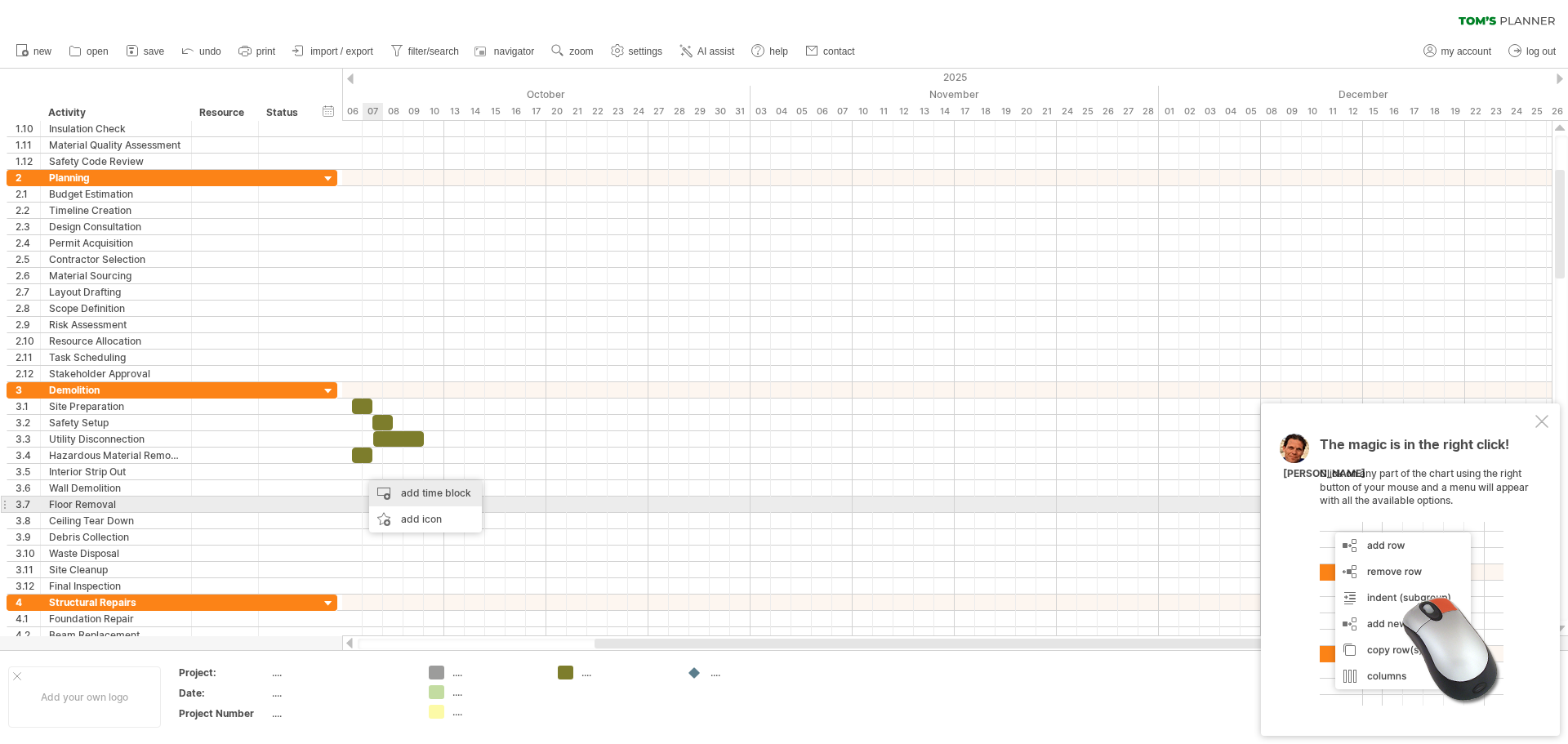
click at [389, 496] on div "add time block" at bounding box center [426, 492] width 112 height 26
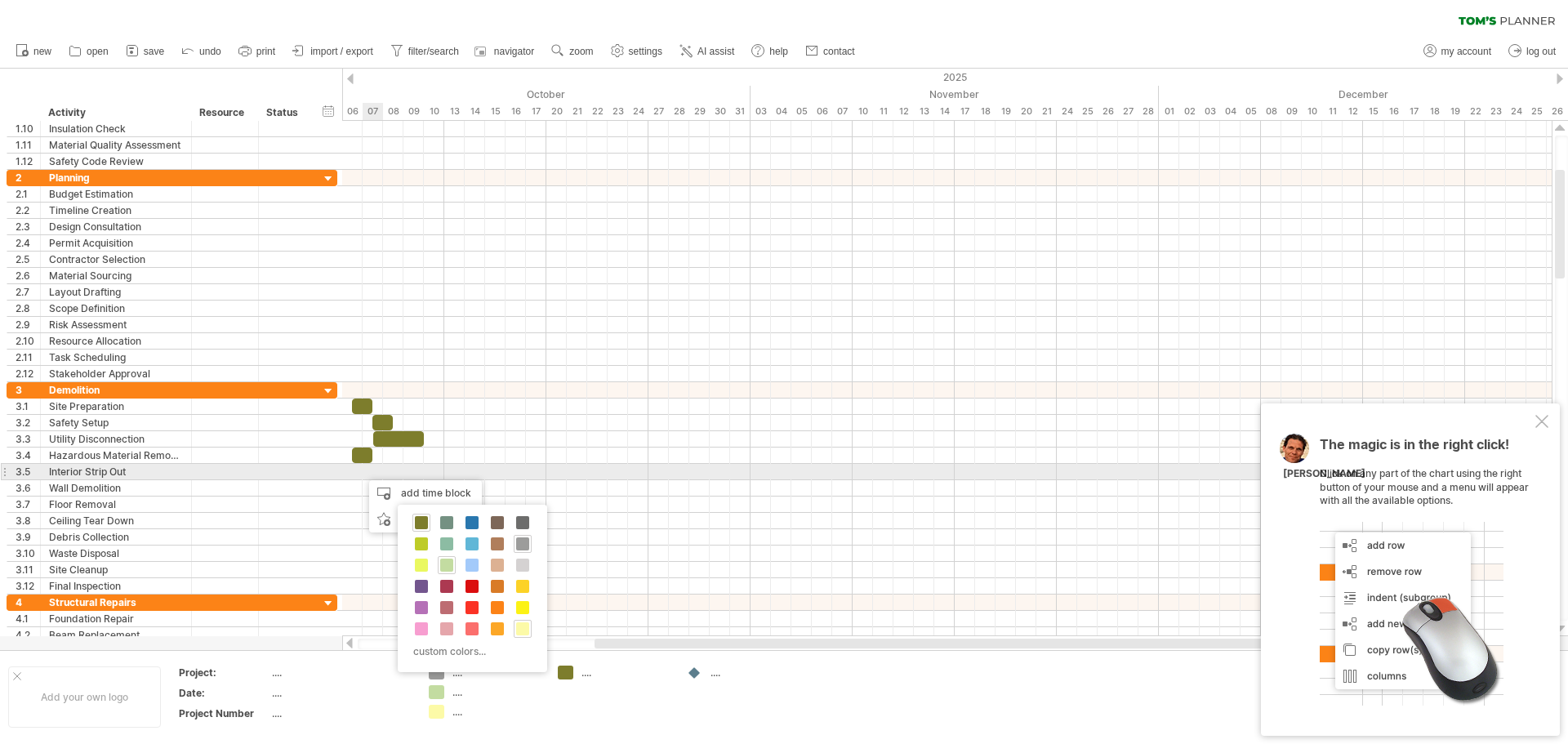
click at [364, 475] on div at bounding box center [946, 472] width 1209 height 16
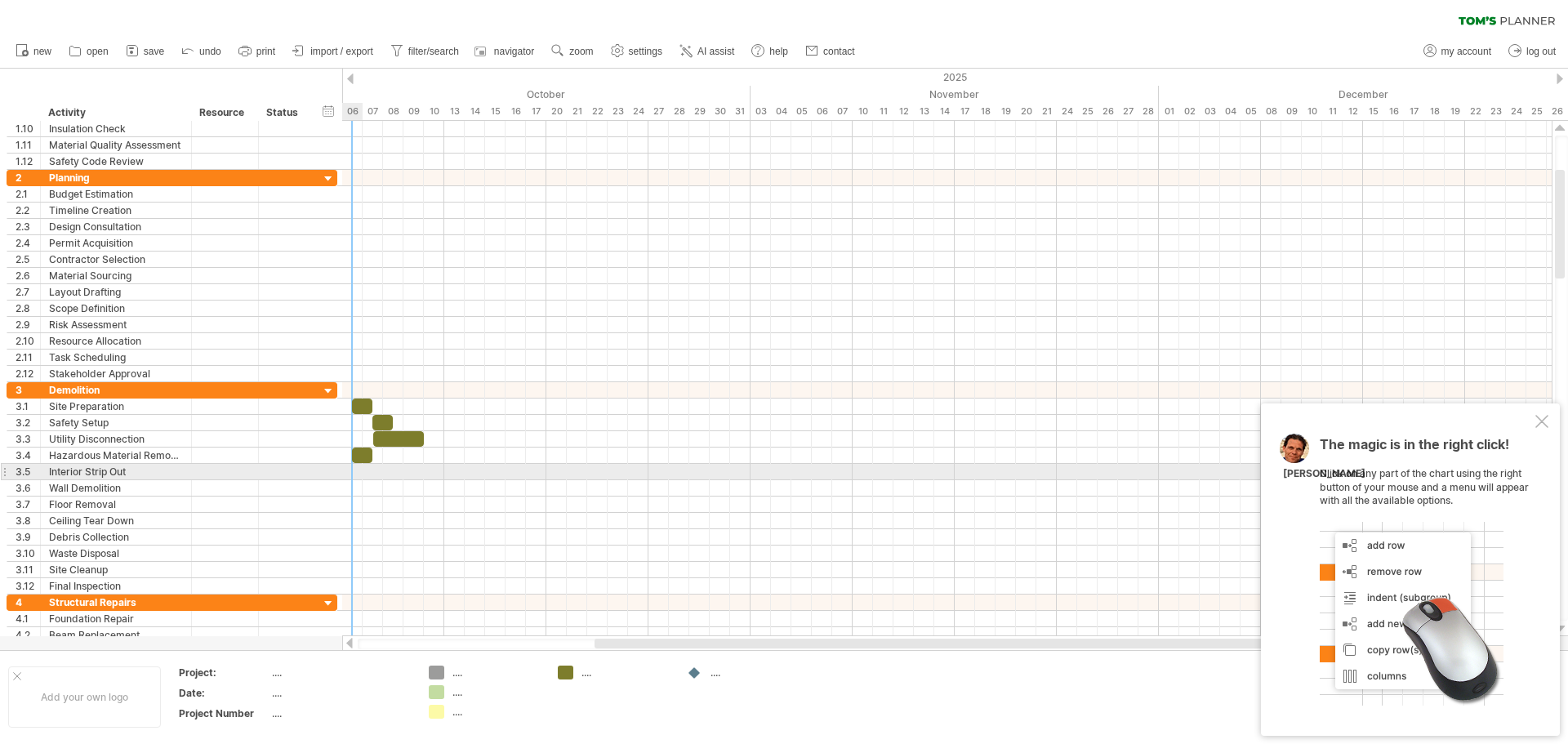
click at [361, 470] on div at bounding box center [946, 472] width 1209 height 16
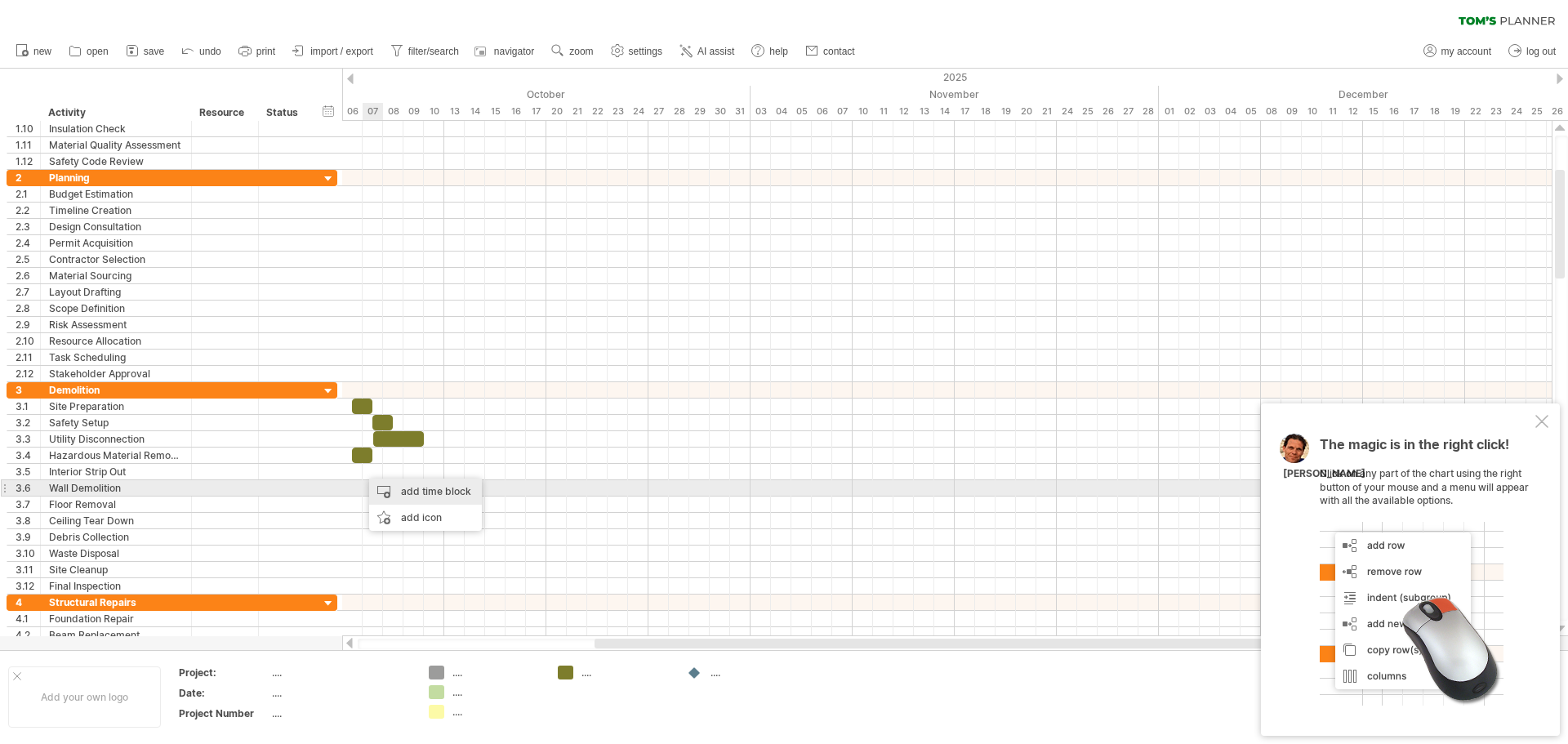
click at [382, 486] on div "add time block" at bounding box center [426, 491] width 112 height 26
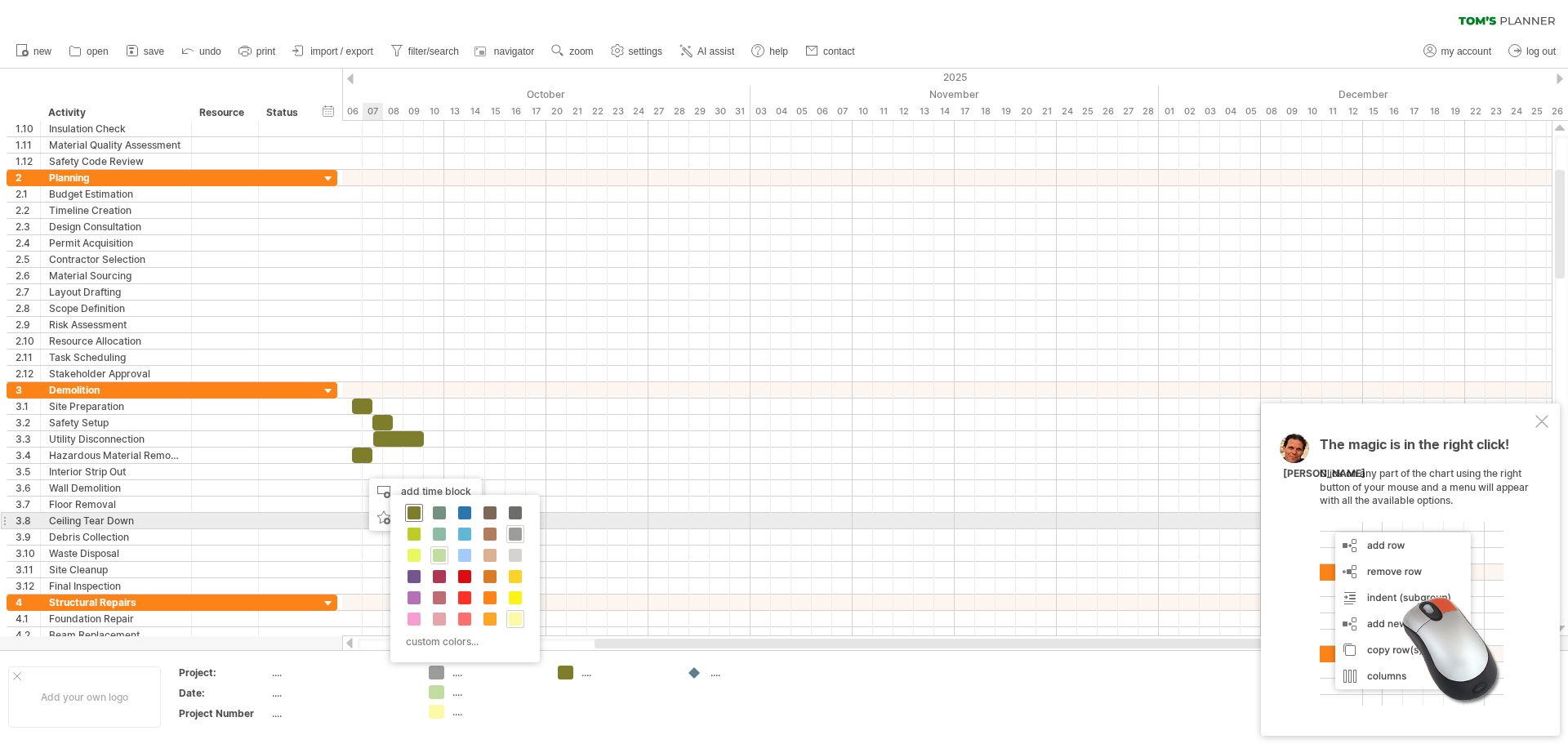
click at [411, 512] on span at bounding box center [414, 512] width 13 height 13
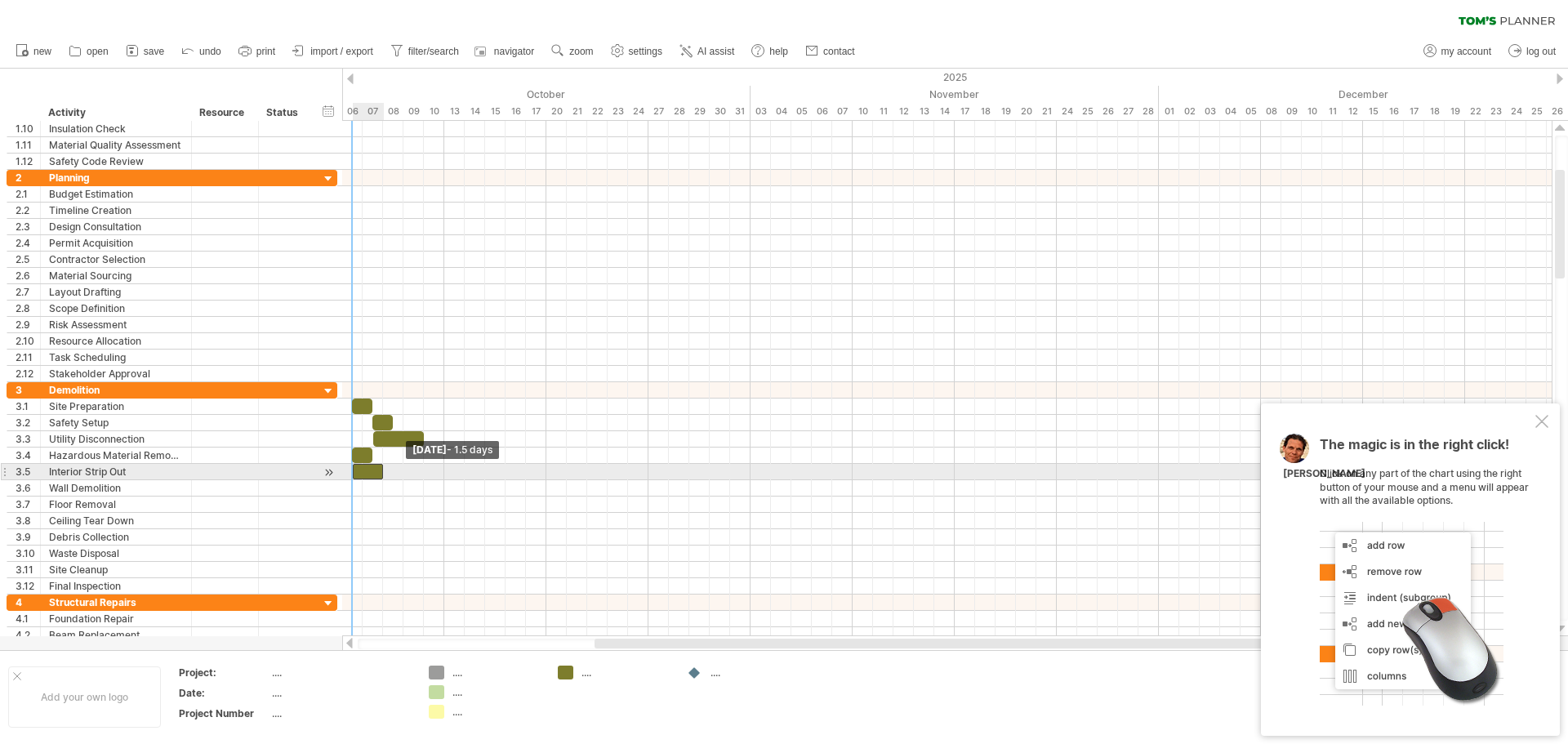
drag, startPoint x: 361, startPoint y: 472, endPoint x: 348, endPoint y: 473, distance: 13.0
click at [348, 473] on div "example time blocks: start [DATE] - 2.0 days [DATE] - 1.5 days" at bounding box center [946, 377] width 1209 height 515
drag, startPoint x: 380, startPoint y: 474, endPoint x: 418, endPoint y: 468, distance: 38.5
click at [418, 468] on div at bounding box center [388, 471] width 72 height 15
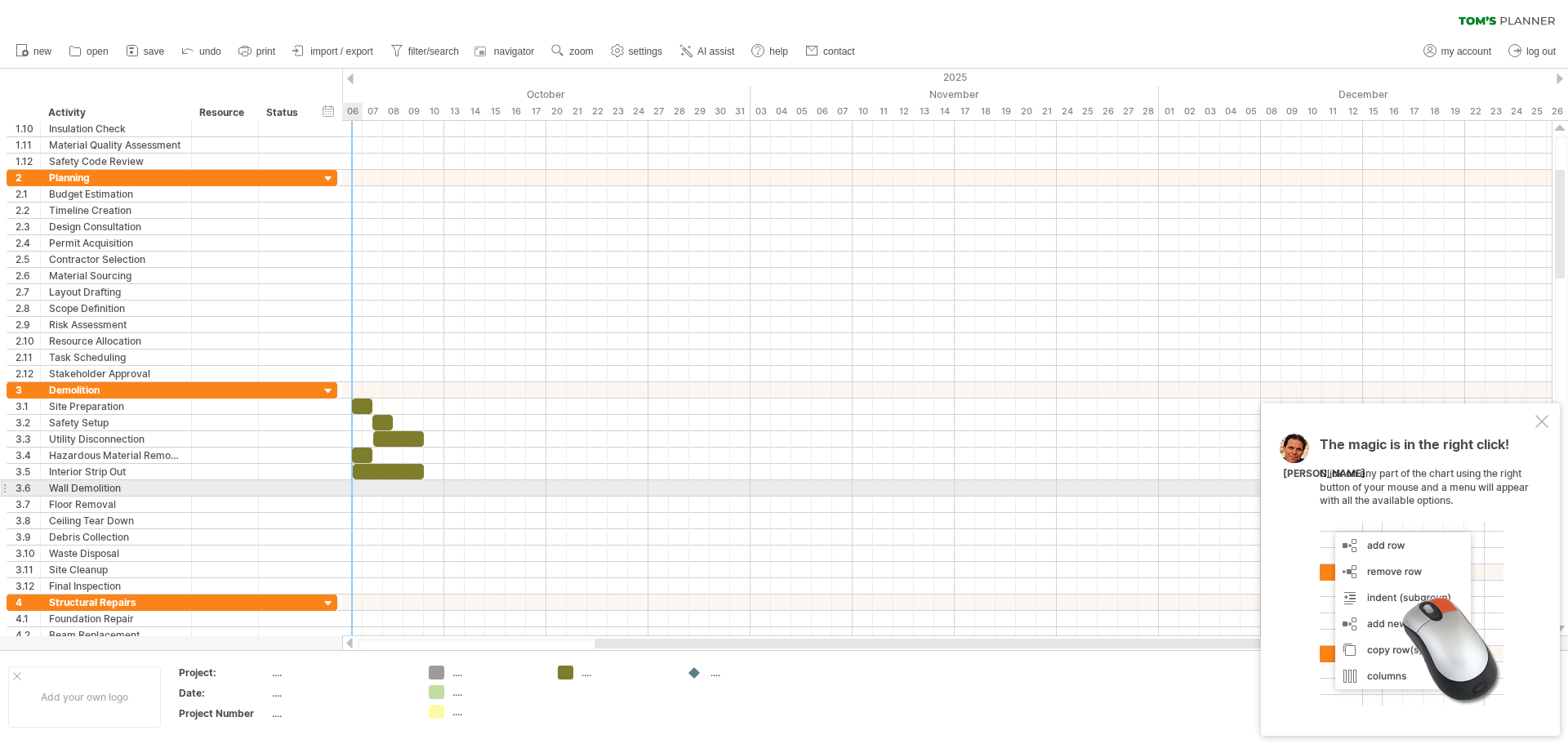
click at [357, 489] on div at bounding box center [946, 488] width 1209 height 16
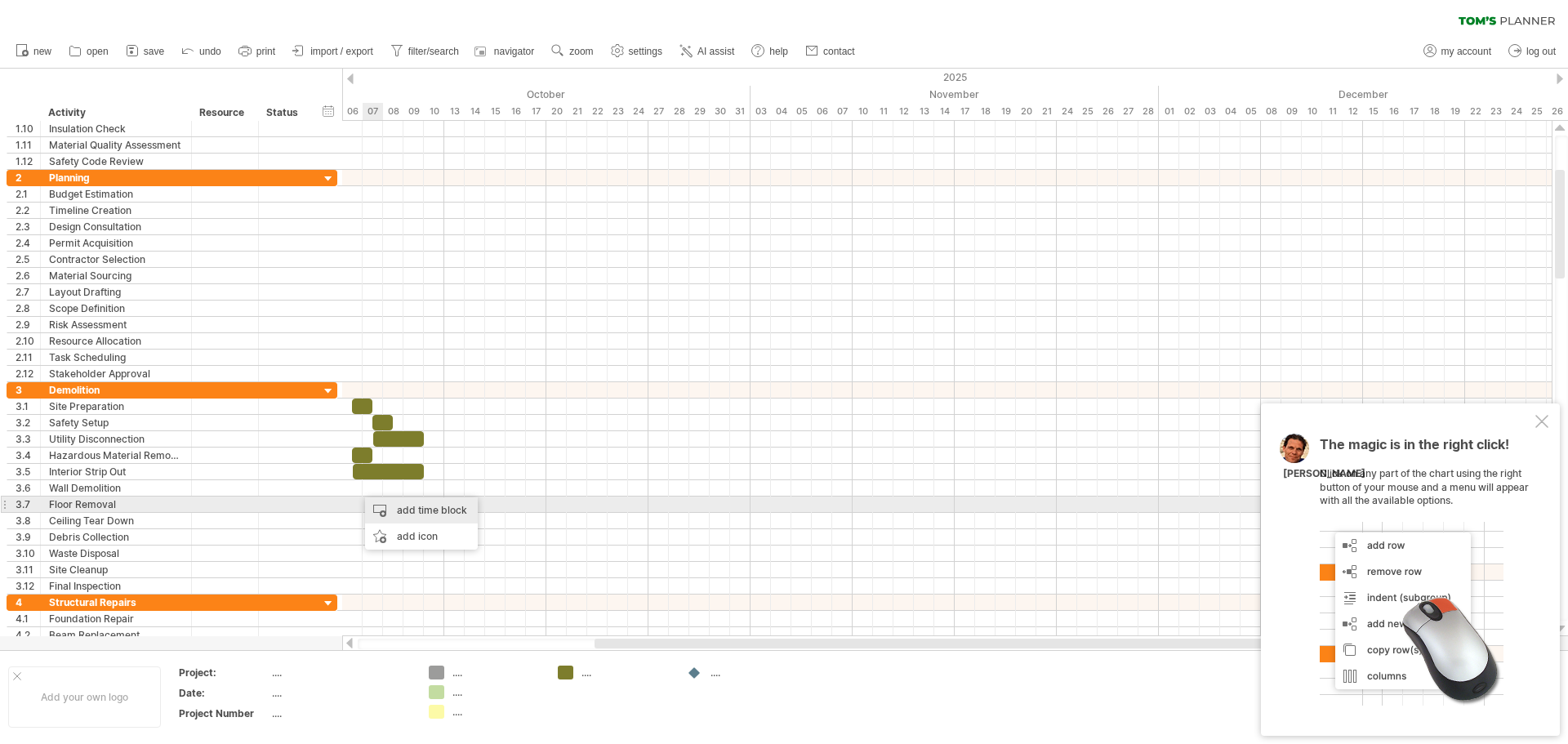
click at [389, 504] on div "add time block" at bounding box center [421, 509] width 112 height 26
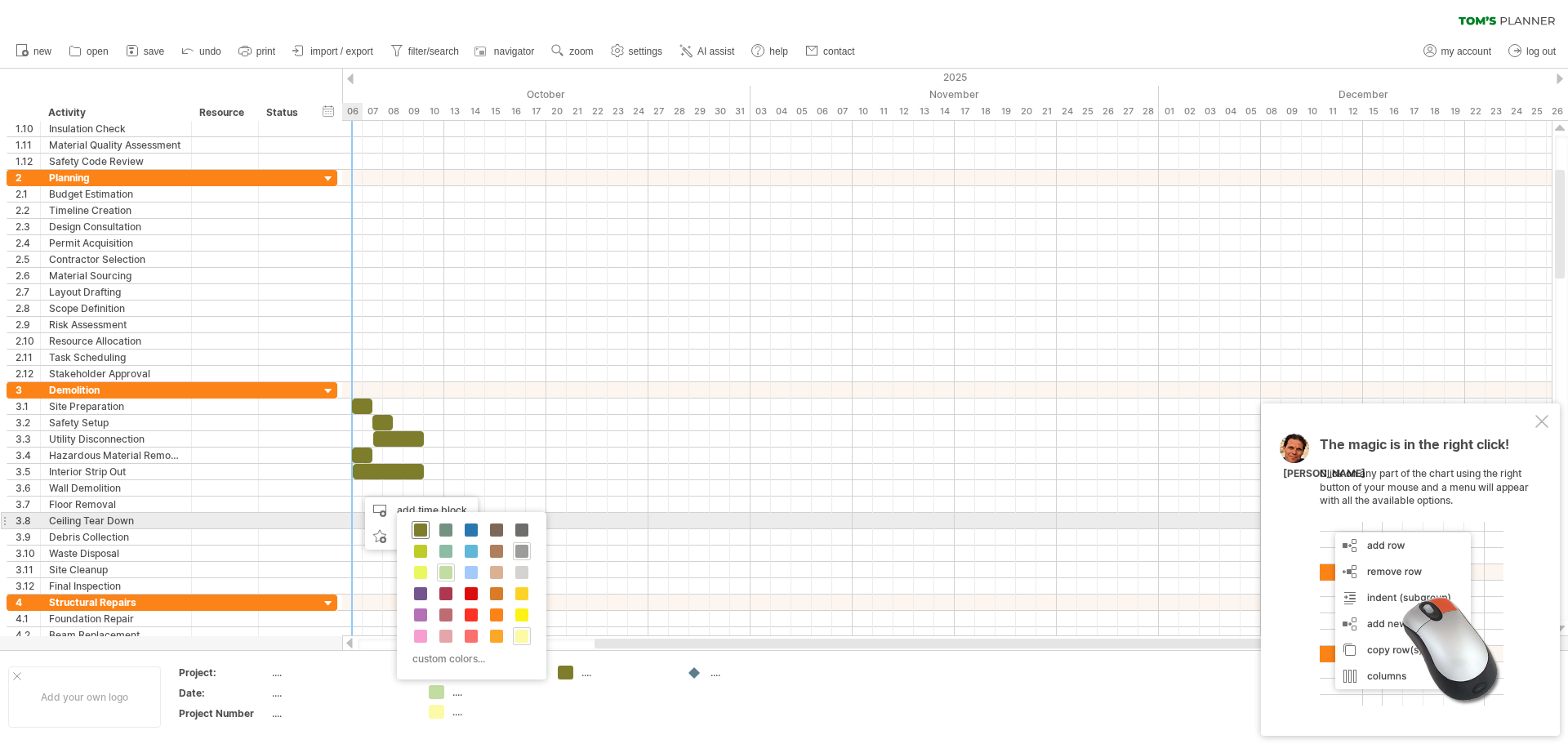
click at [419, 525] on span at bounding box center [420, 529] width 13 height 13
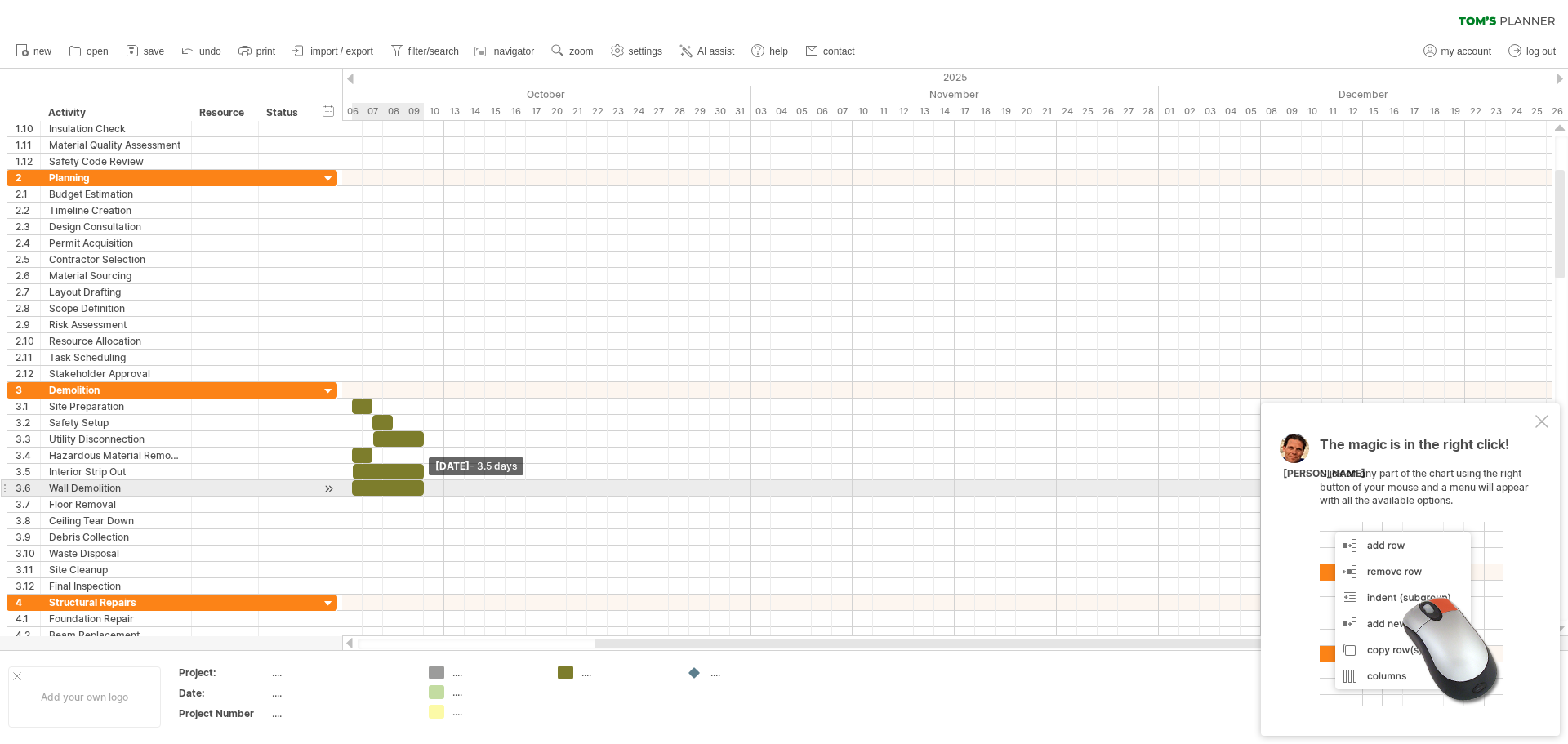
drag, startPoint x: 369, startPoint y: 486, endPoint x: 423, endPoint y: 485, distance: 54.0
click at [423, 485] on span at bounding box center [423, 487] width 6 height 15
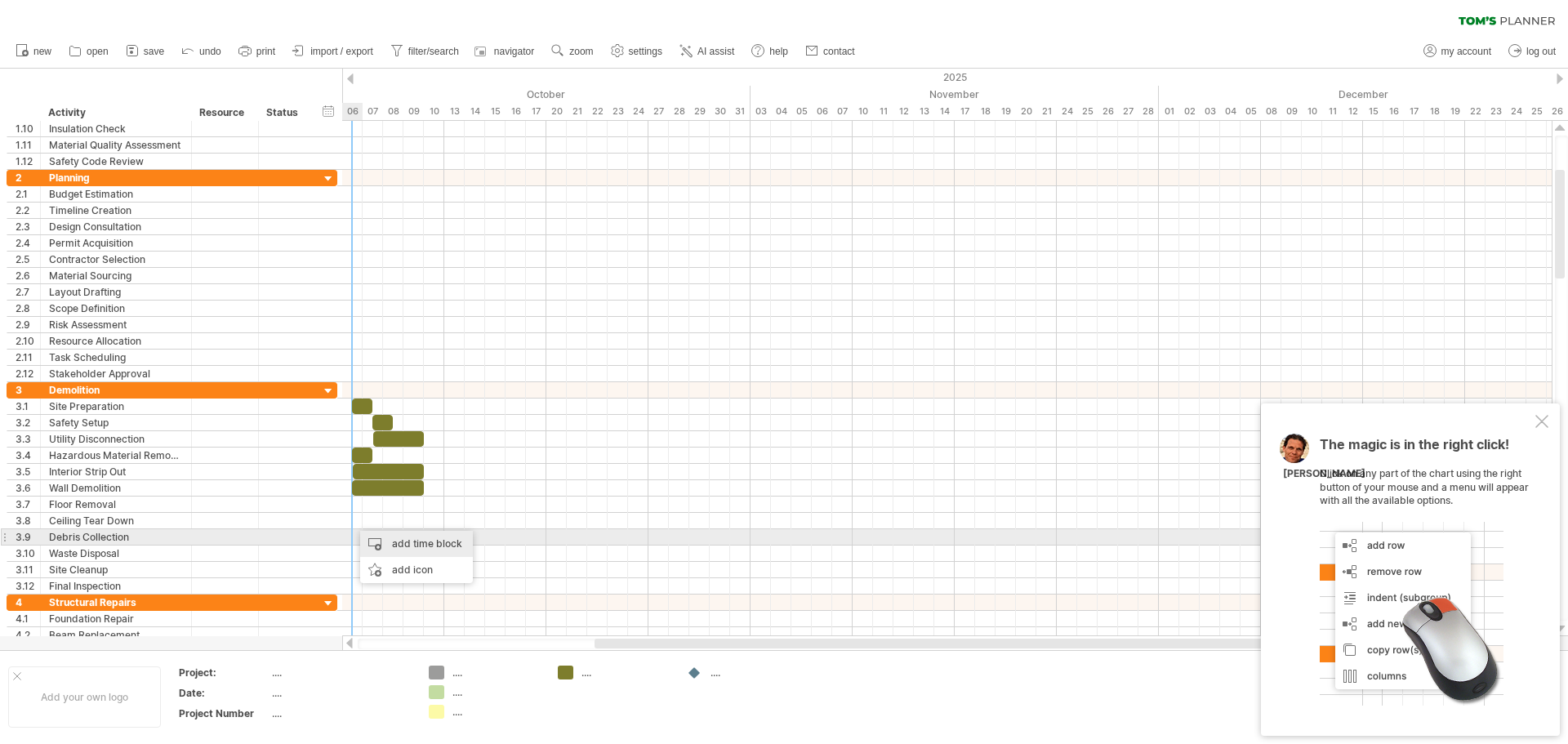
click at [377, 541] on div "add time block" at bounding box center [416, 543] width 112 height 26
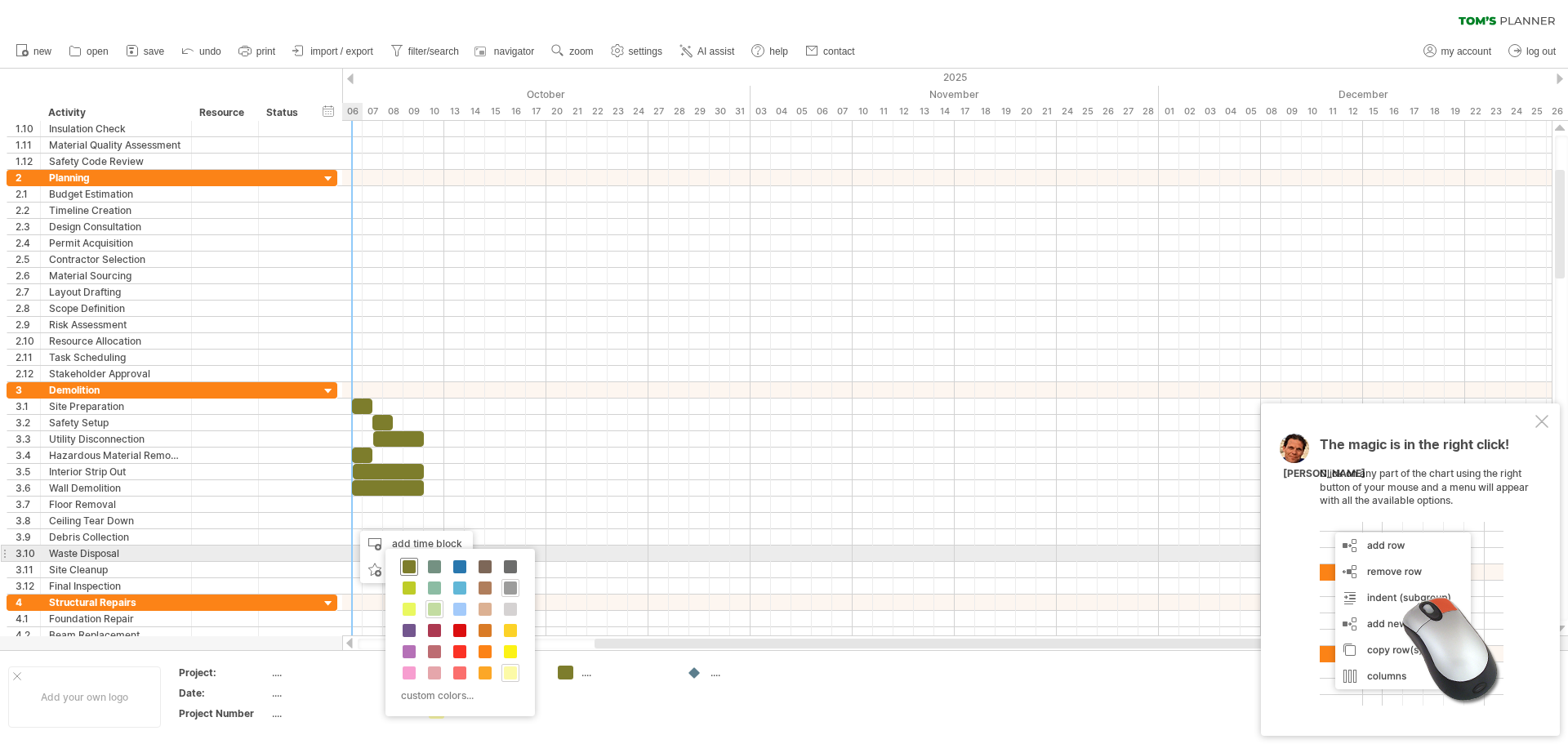
click at [408, 558] on div at bounding box center [409, 566] width 18 height 18
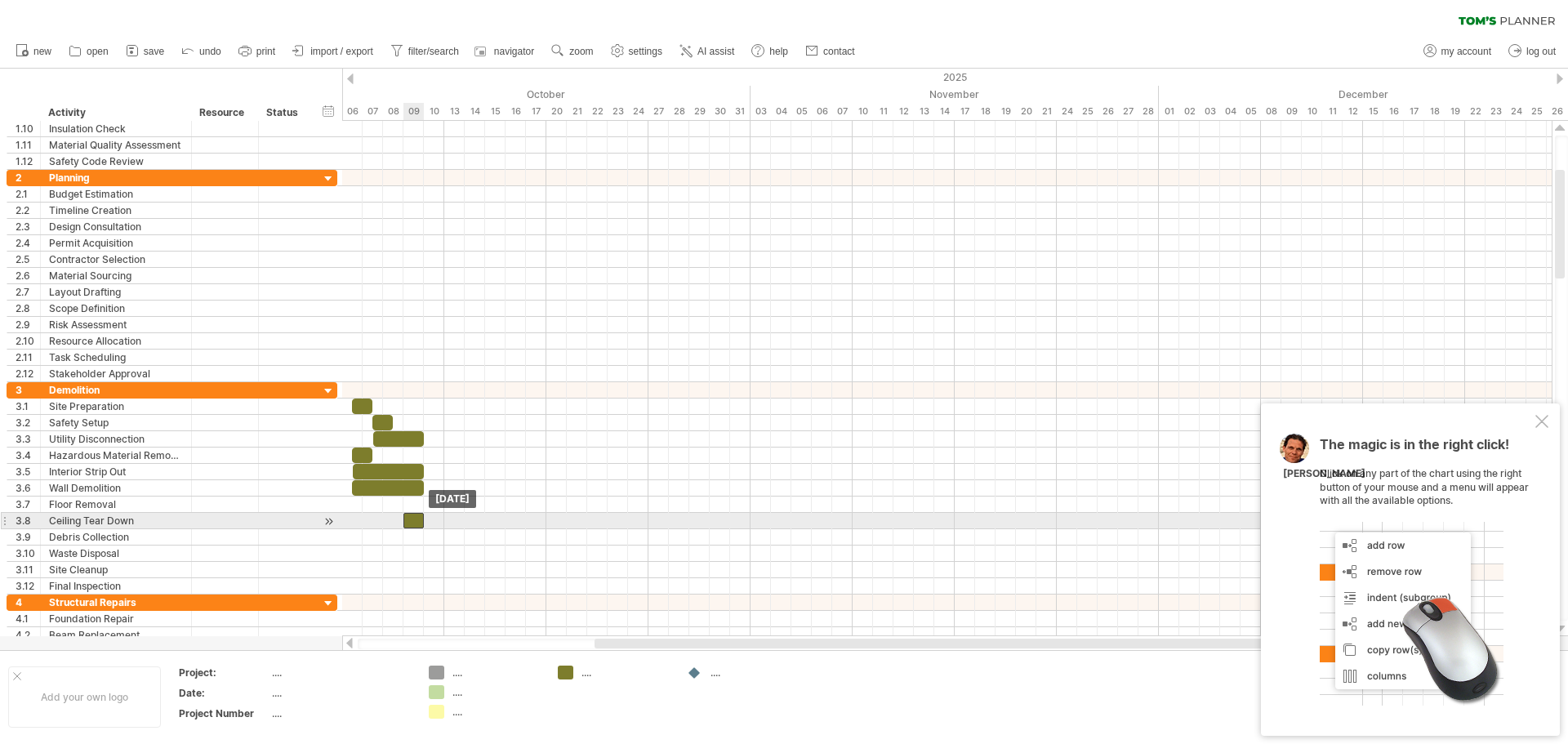
drag, startPoint x: 369, startPoint y: 517, endPoint x: 417, endPoint y: 513, distance: 48.2
click at [417, 513] on div at bounding box center [413, 520] width 21 height 15
drag, startPoint x: 403, startPoint y: 519, endPoint x: 351, endPoint y: 524, distance: 52.2
click at [351, 524] on span at bounding box center [353, 520] width 6 height 15
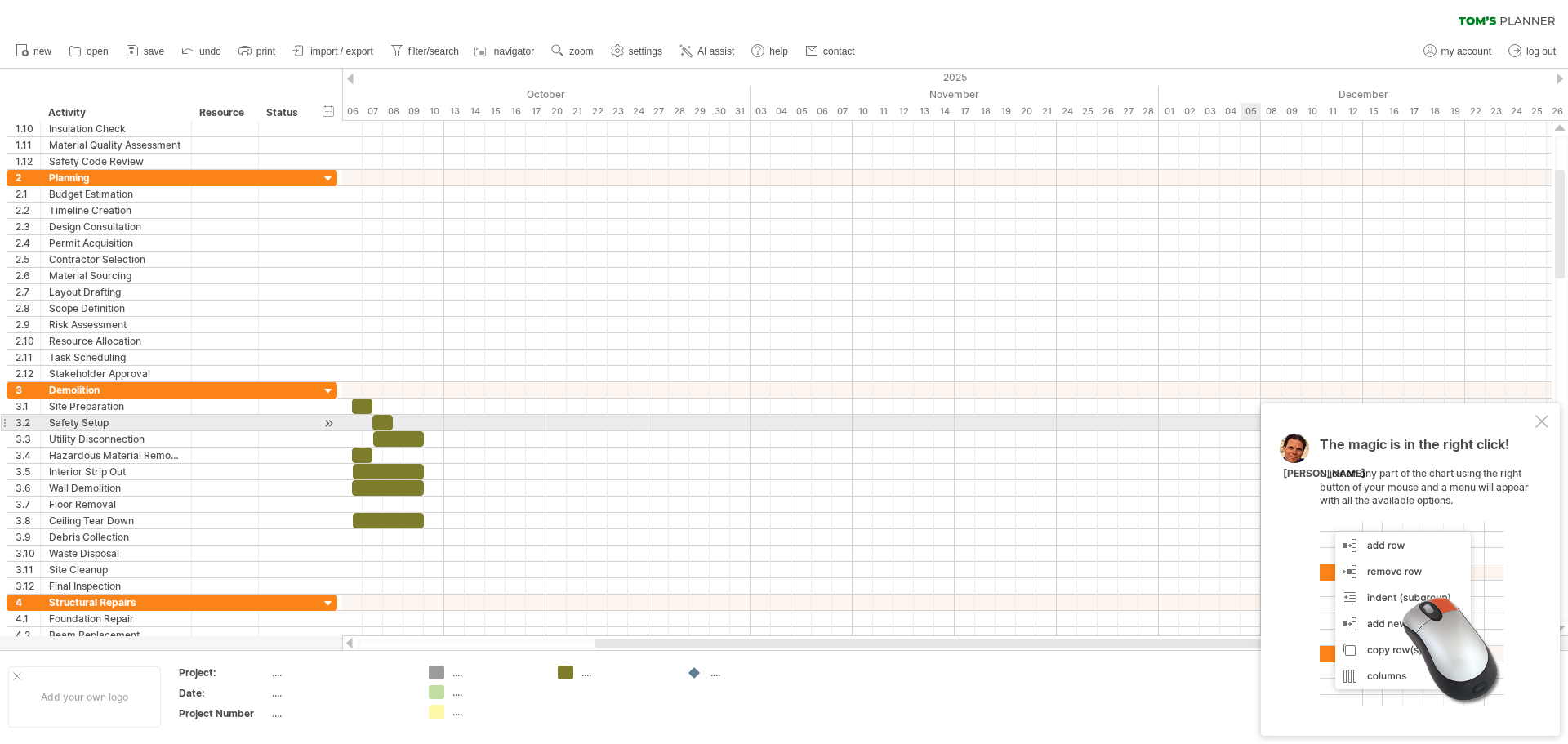
click at [1542, 417] on div at bounding box center [1541, 421] width 13 height 13
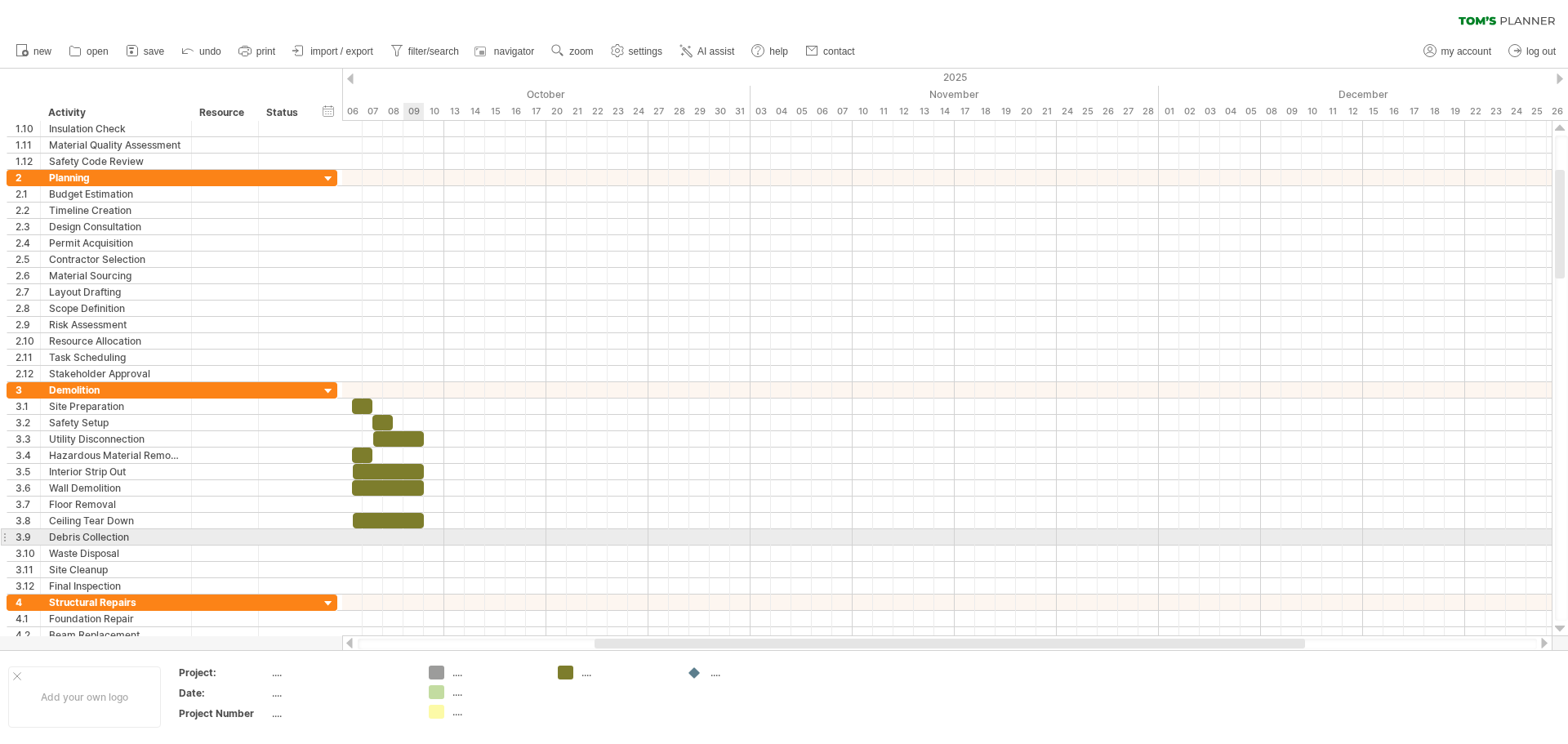
click at [411, 541] on div at bounding box center [946, 537] width 1209 height 16
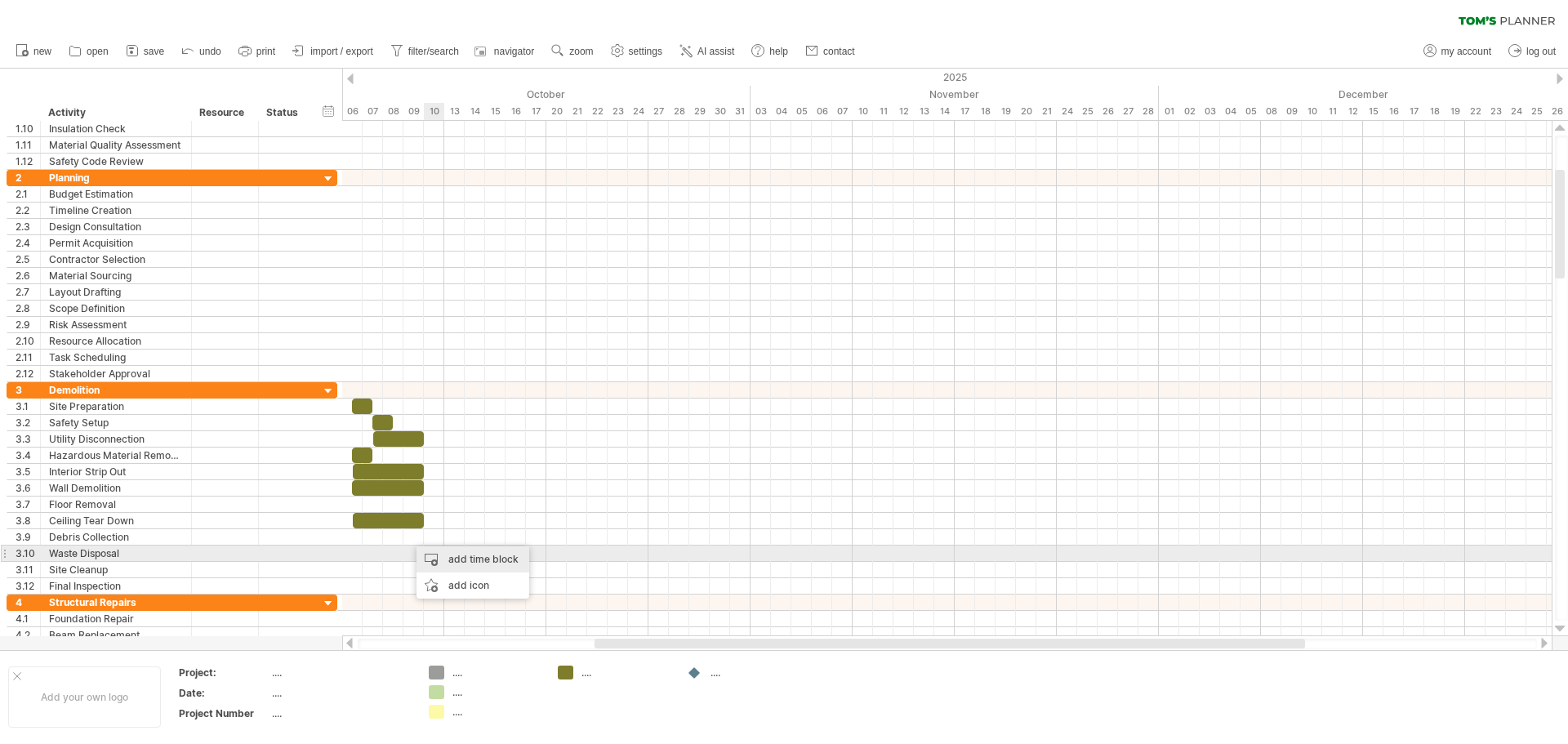
click at [453, 560] on div "add time block" at bounding box center [473, 558] width 112 height 26
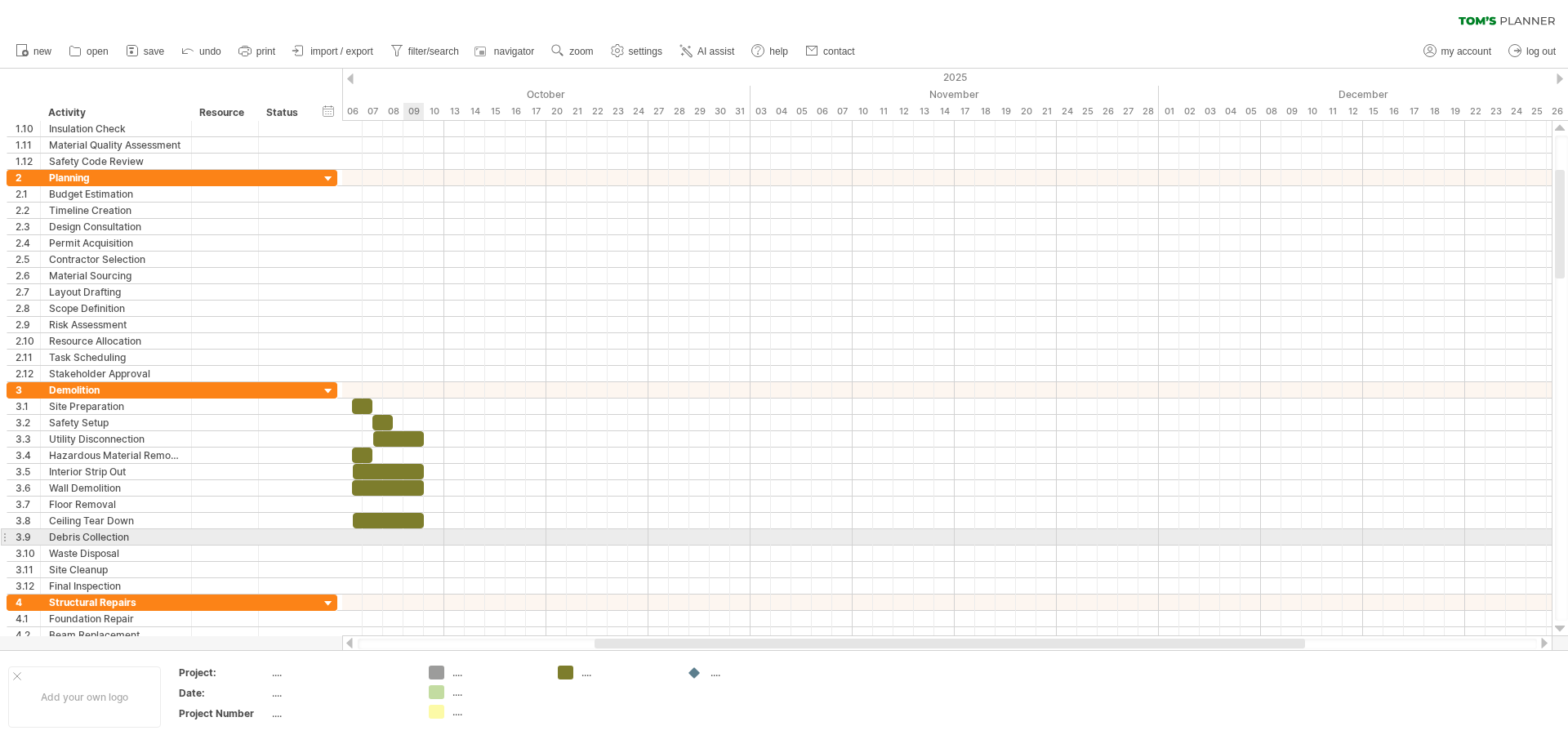
click at [411, 536] on div at bounding box center [946, 537] width 1209 height 16
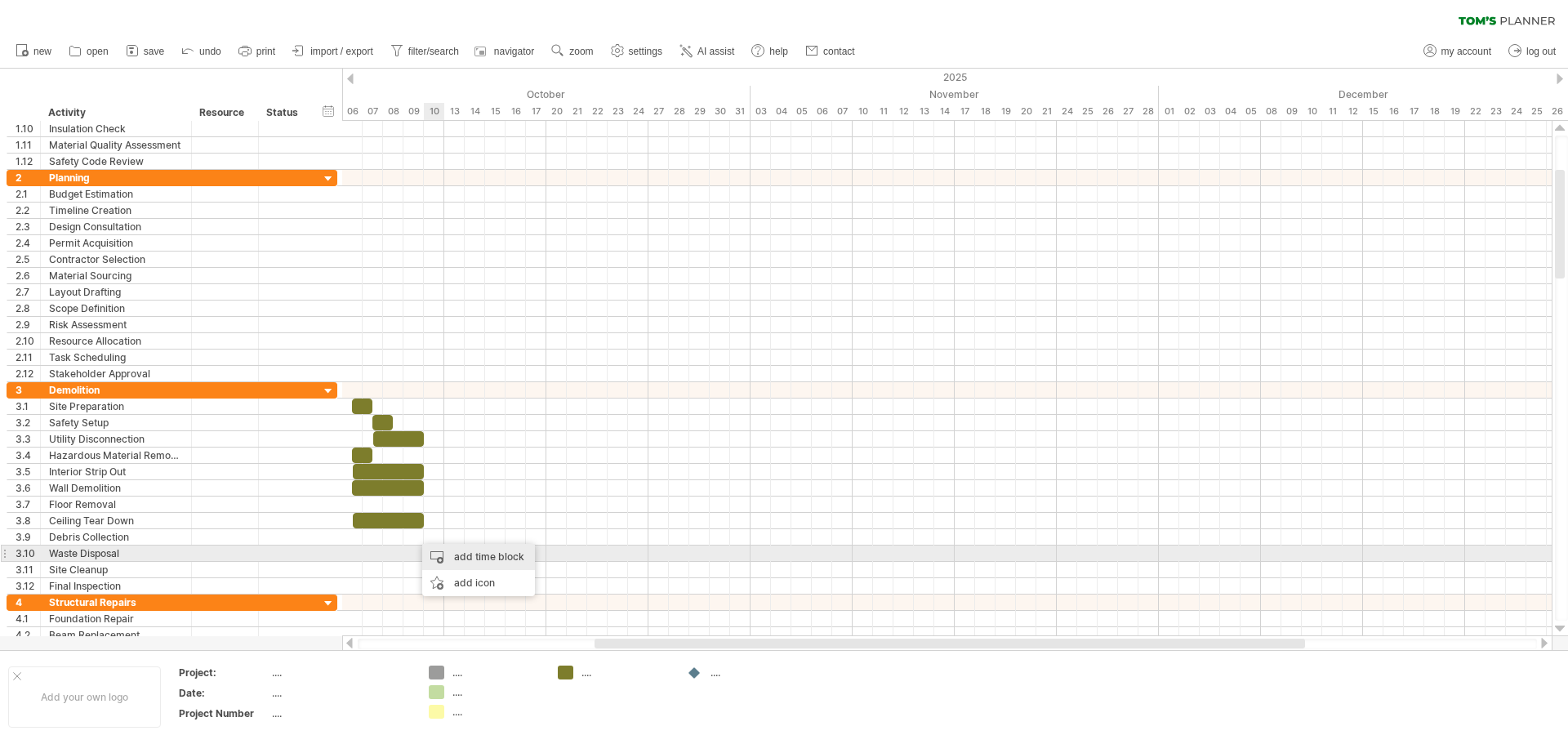
click at [441, 552] on div "add time block" at bounding box center [478, 556] width 112 height 26
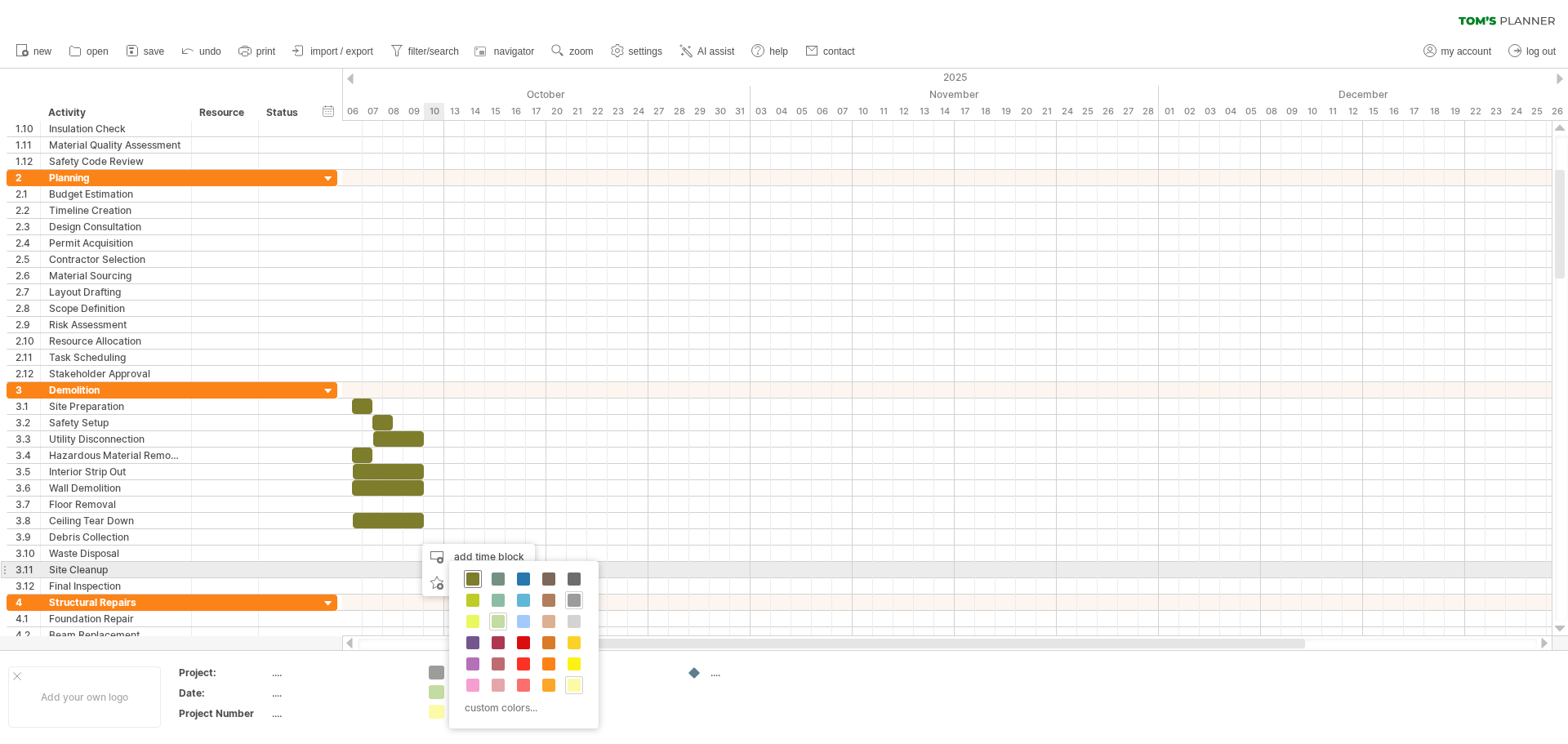
click at [474, 575] on span at bounding box center [472, 578] width 13 height 13
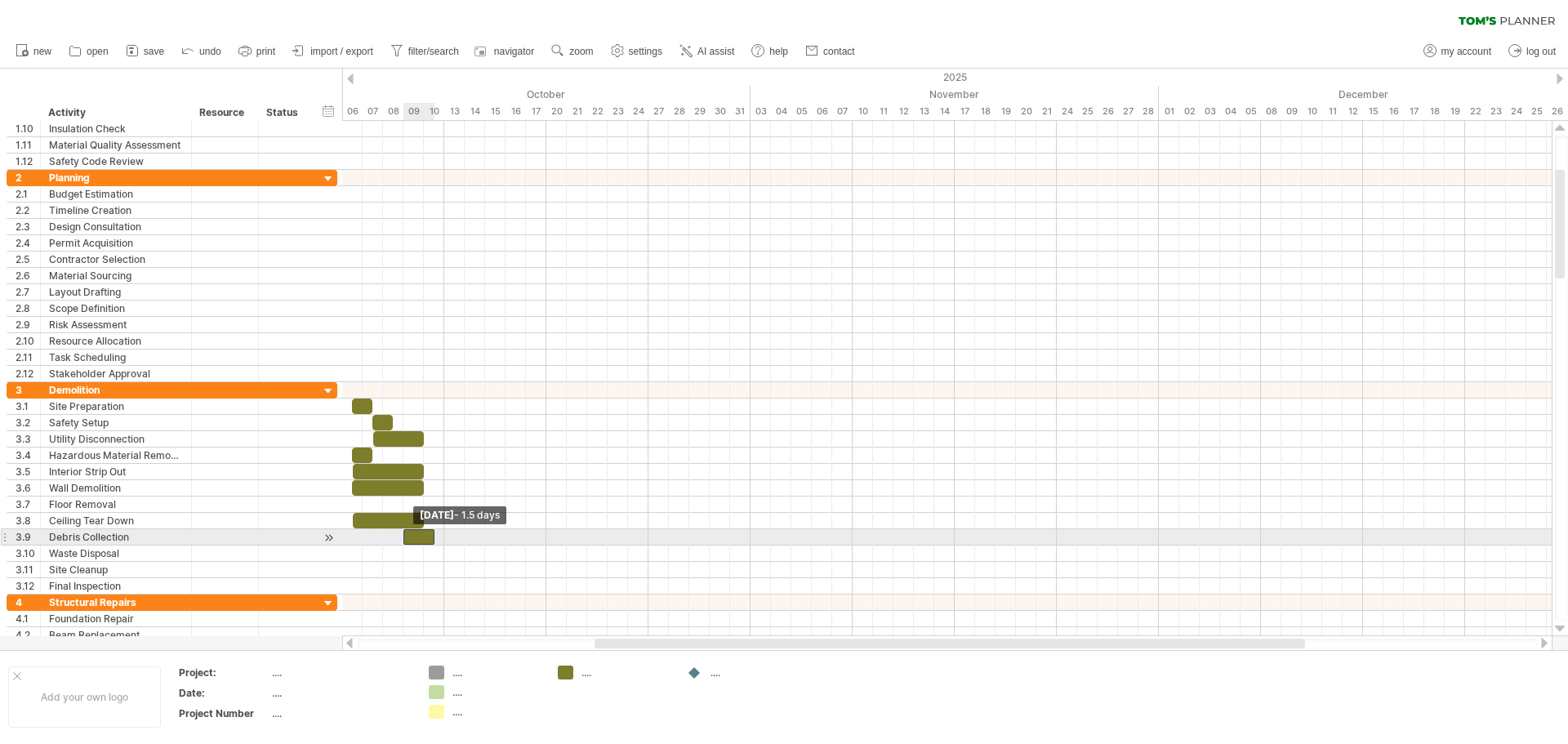
click at [405, 536] on span at bounding box center [402, 536] width 6 height 15
drag, startPoint x: 435, startPoint y: 537, endPoint x: 444, endPoint y: 533, distance: 9.8
click at [444, 533] on span at bounding box center [444, 536] width 6 height 15
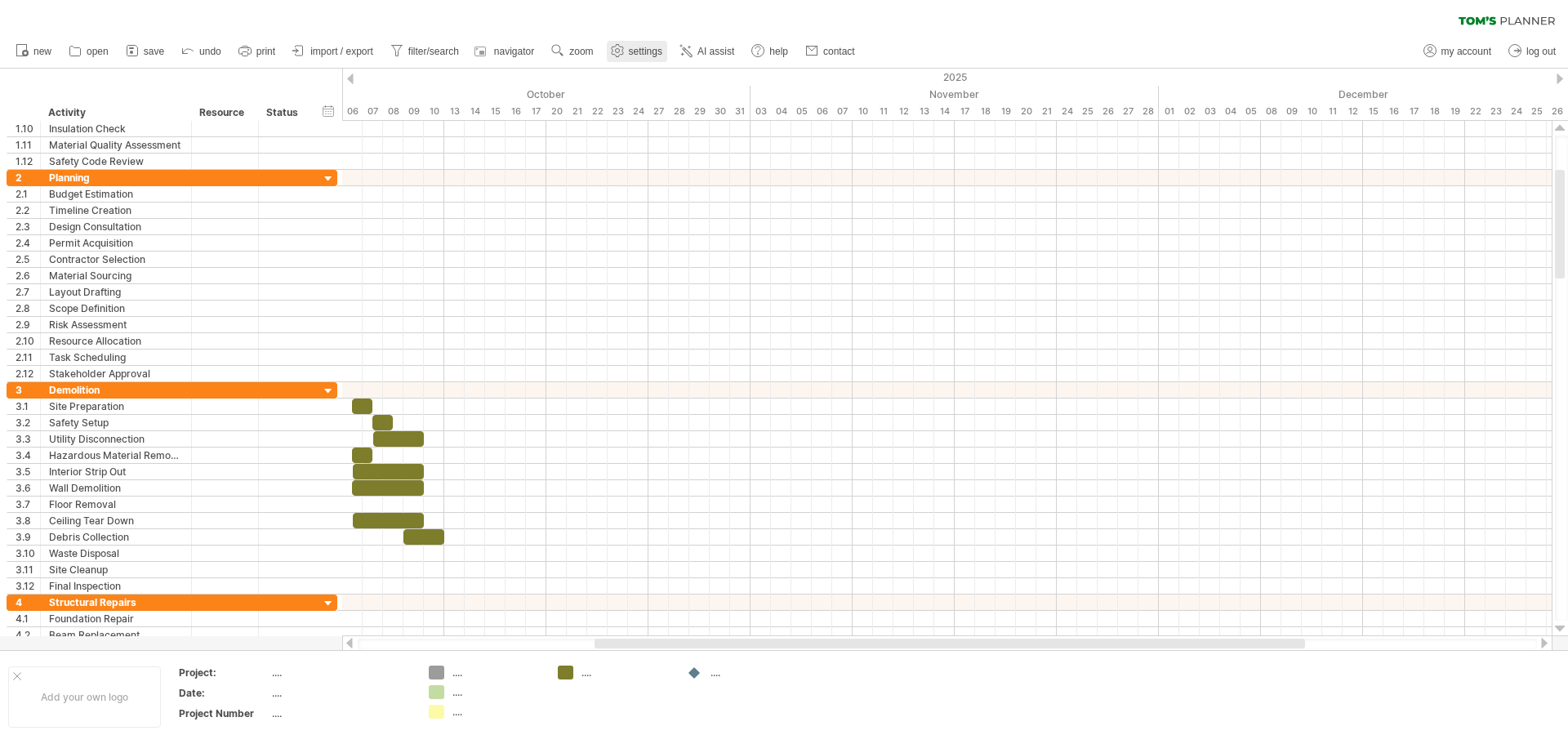
click at [639, 50] on span "settings" at bounding box center [646, 51] width 34 height 12
select select "*"
select select "**"
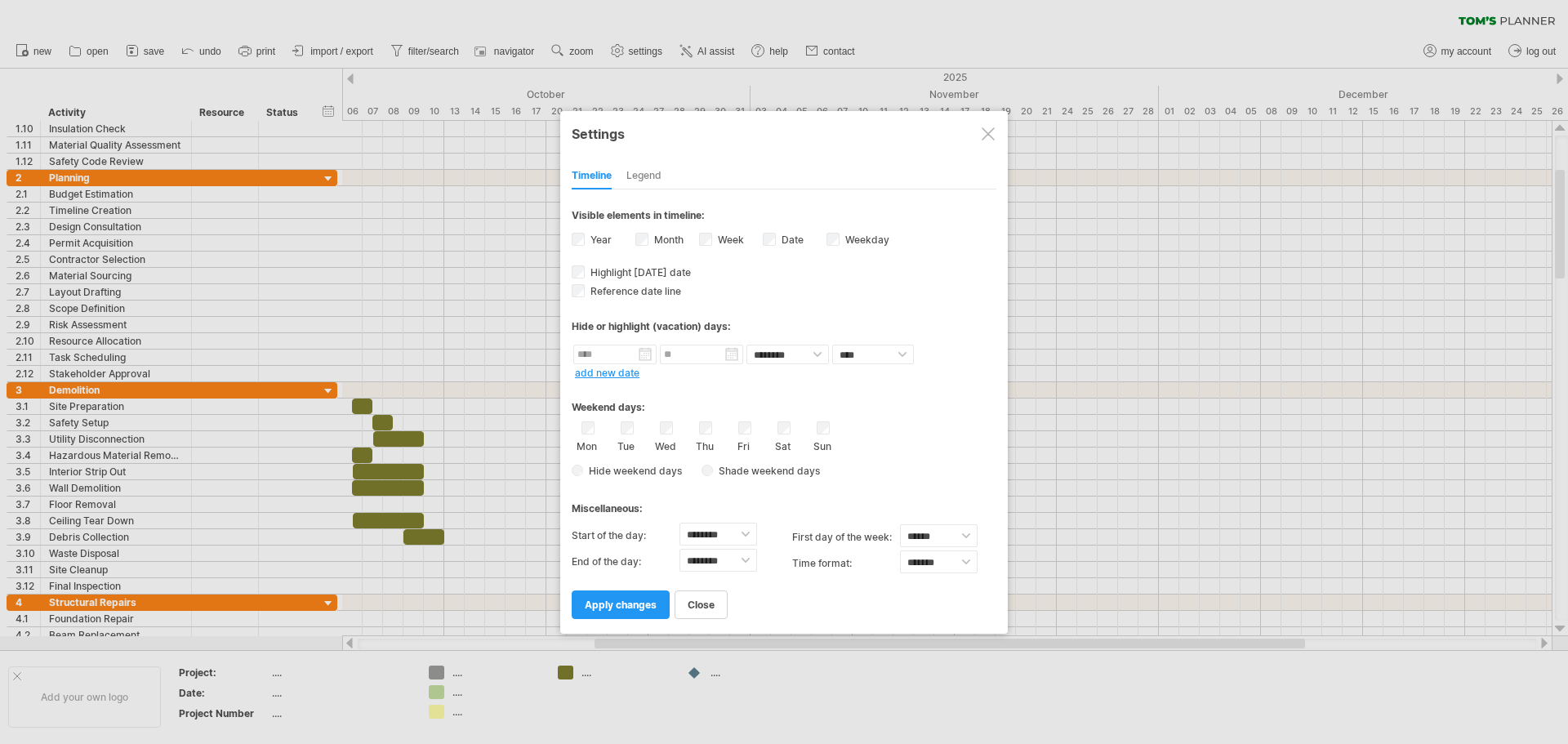
drag, startPoint x: 727, startPoint y: 115, endPoint x: 708, endPoint y: 58, distance: 60.1
click at [708, 58] on div "Trying to reach [DOMAIN_NAME] Connected again... 0% clear filter new 1" at bounding box center [784, 372] width 1568 height 744
click at [841, 240] on div "Weekday visibility of weekday Currently there is not enough space horizontally …" at bounding box center [858, 241] width 63 height 22
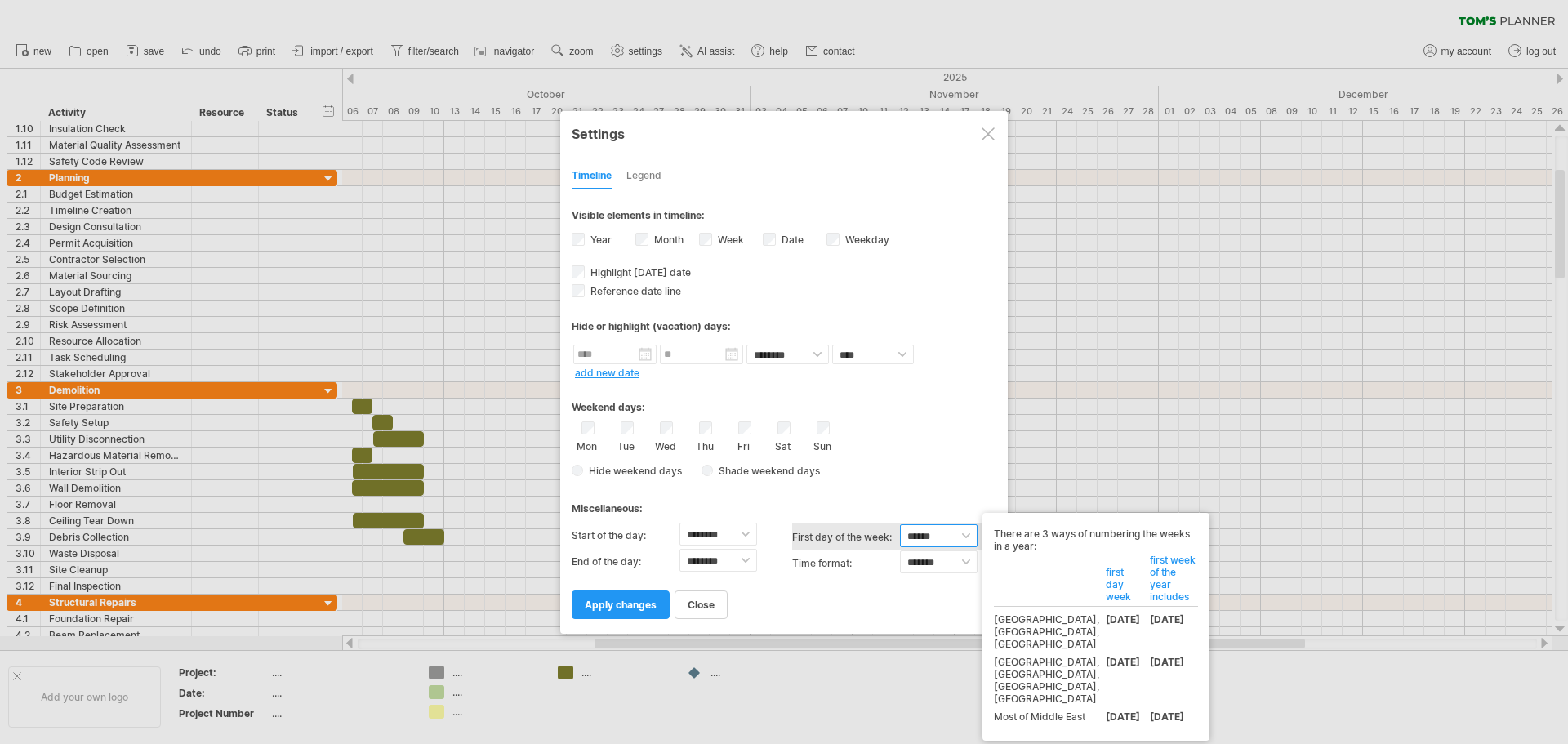
click at [966, 536] on select "****** ****** ********" at bounding box center [938, 535] width 78 height 23
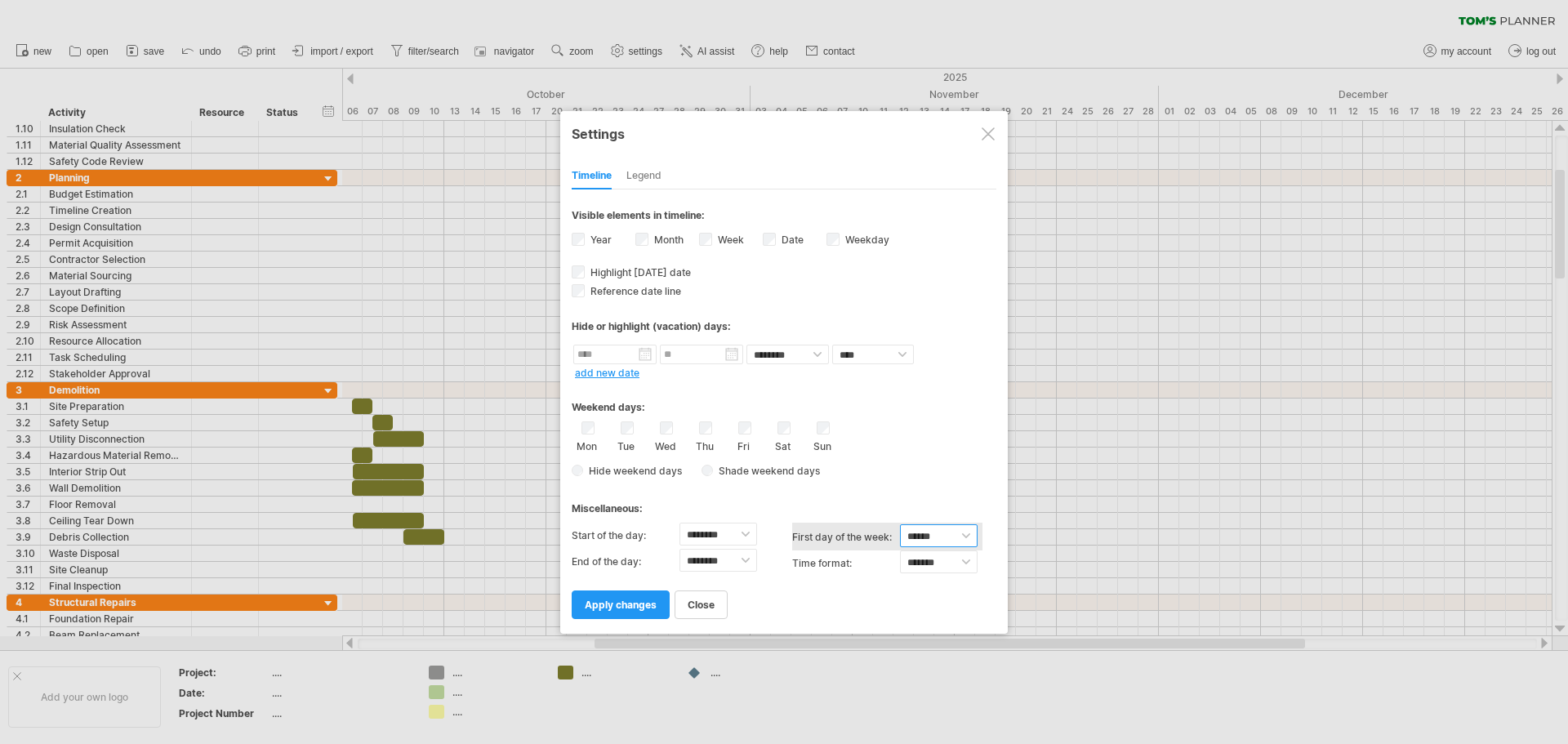
click at [966, 536] on select "****** ****** ********" at bounding box center [938, 535] width 78 height 23
click at [622, 602] on span "apply changes" at bounding box center [620, 605] width 72 height 12
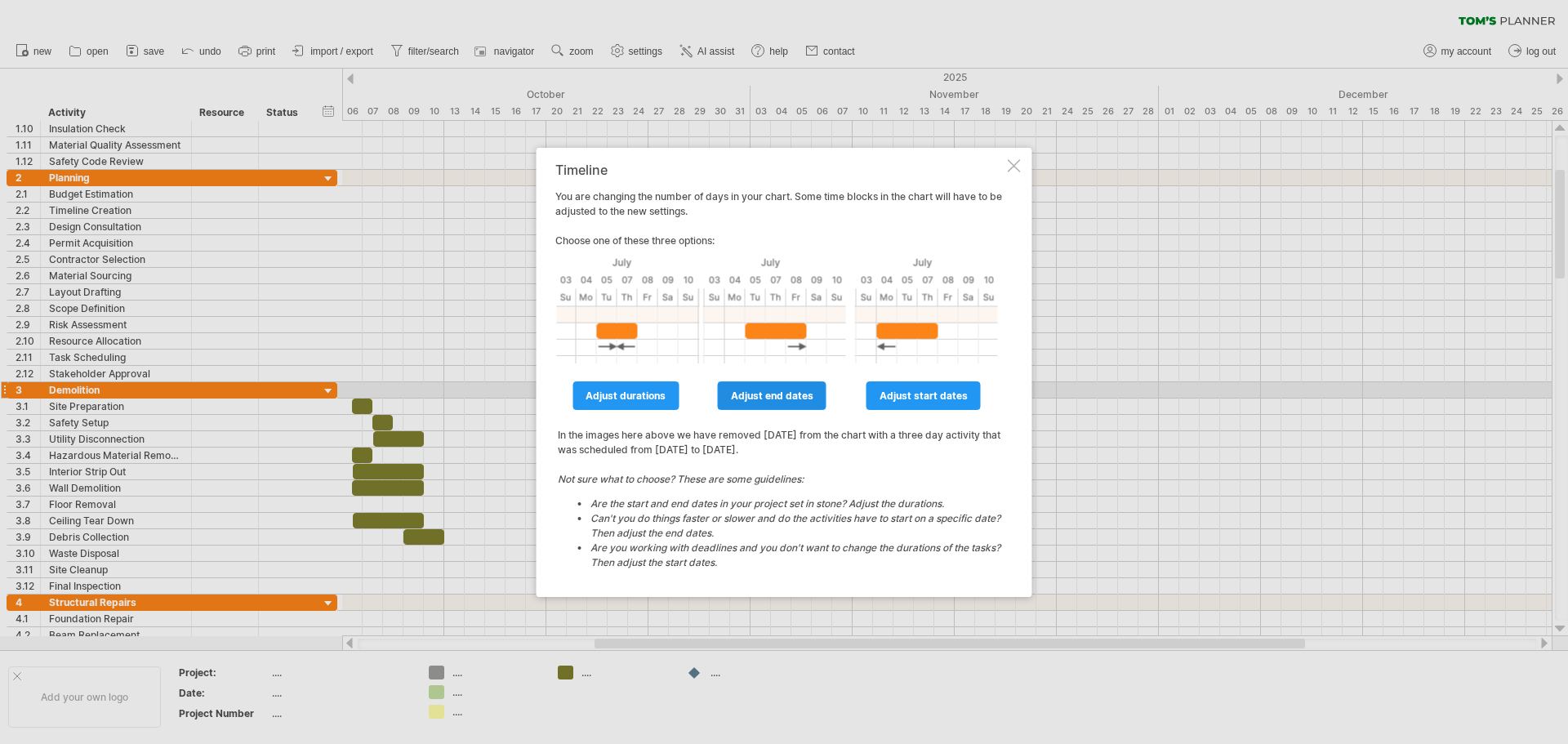
click at [801, 398] on span "adjust end dates" at bounding box center [772, 395] width 82 height 12
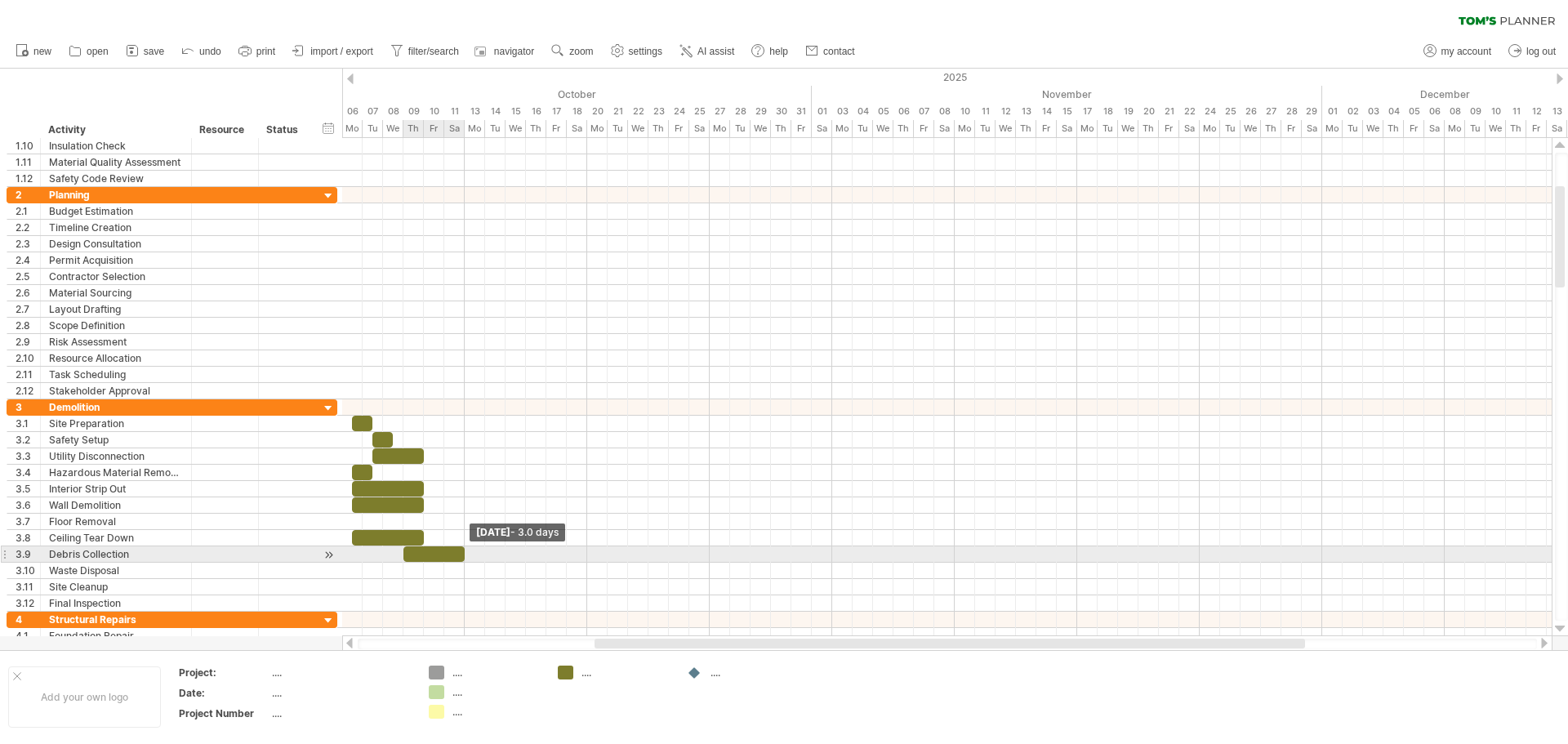
drag, startPoint x: 442, startPoint y: 550, endPoint x: 460, endPoint y: 550, distance: 18.0
click at [460, 550] on div at bounding box center [434, 553] width 62 height 15
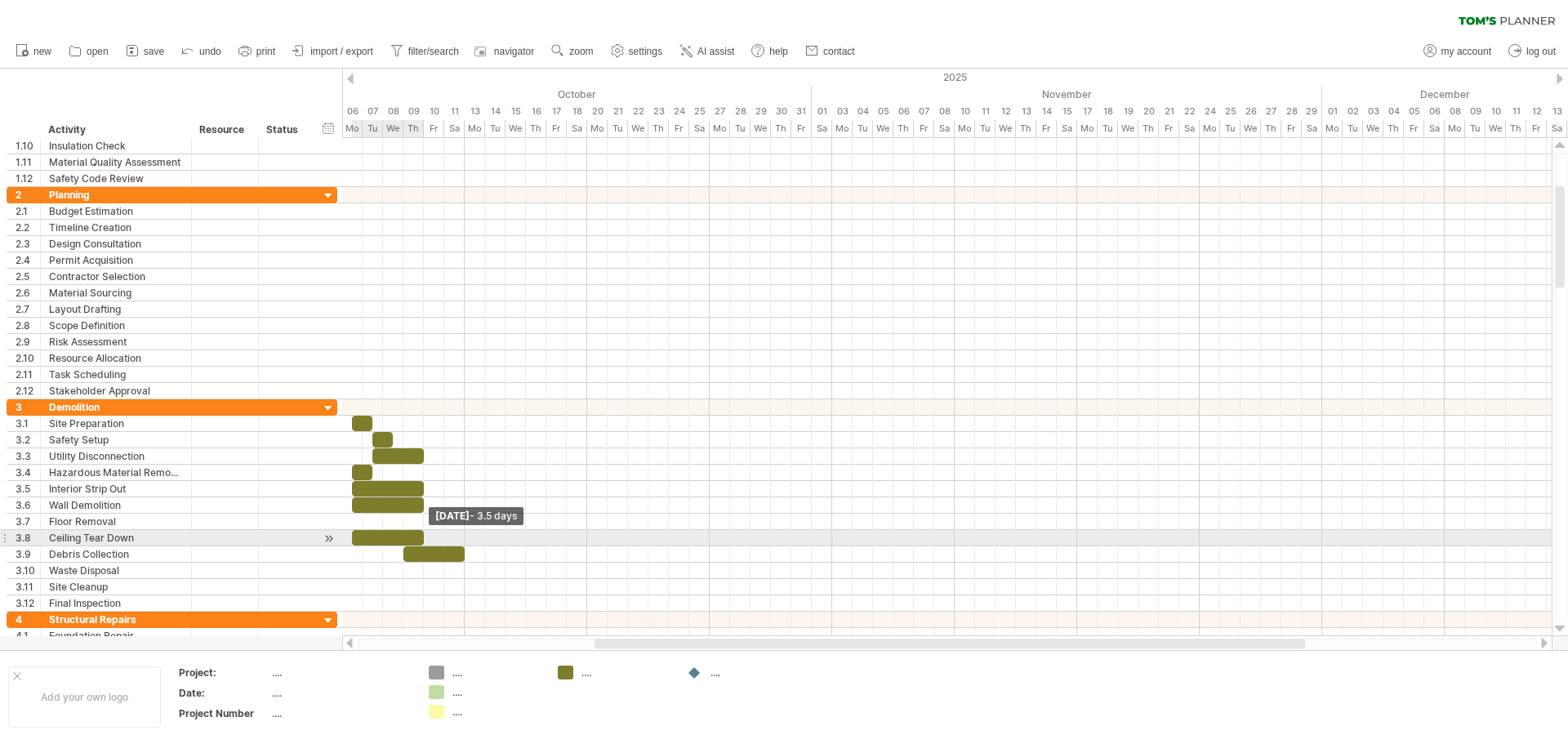
click at [424, 539] on div at bounding box center [387, 537] width 72 height 15
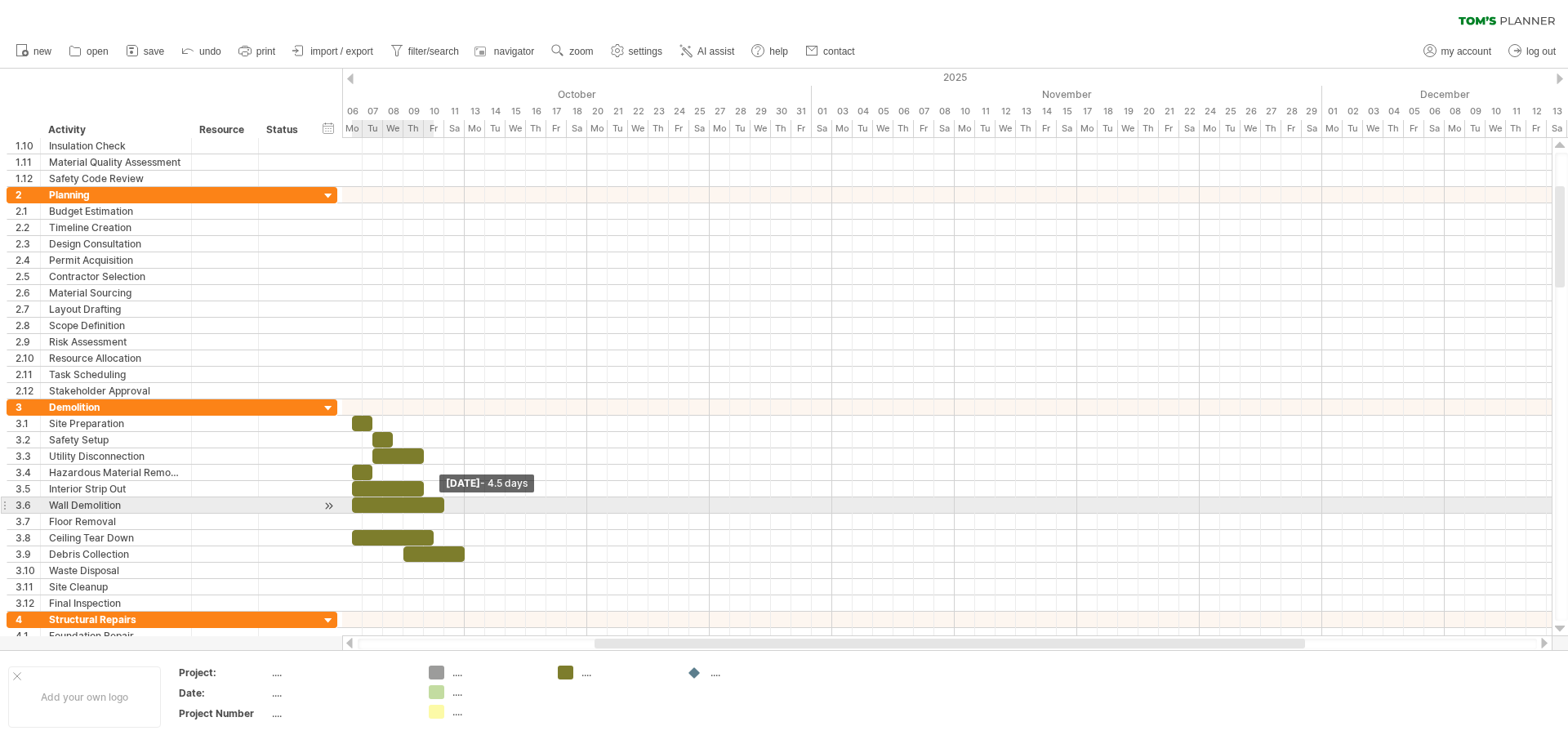
drag, startPoint x: 423, startPoint y: 504, endPoint x: 438, endPoint y: 503, distance: 15.0
click at [438, 503] on div at bounding box center [397, 504] width 92 height 15
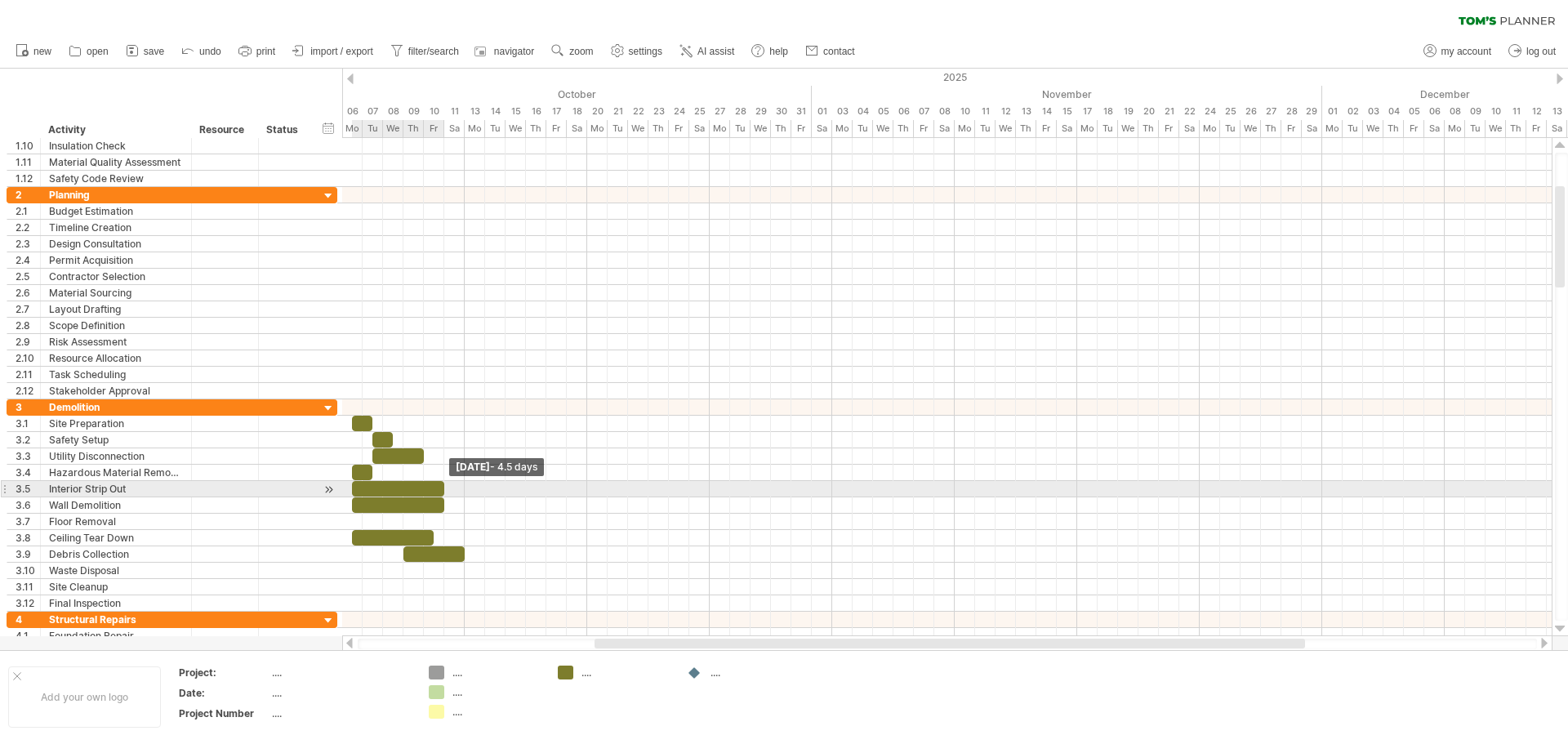
drag, startPoint x: 424, startPoint y: 488, endPoint x: 438, endPoint y: 488, distance: 14.0
click at [438, 488] on div at bounding box center [397, 488] width 92 height 15
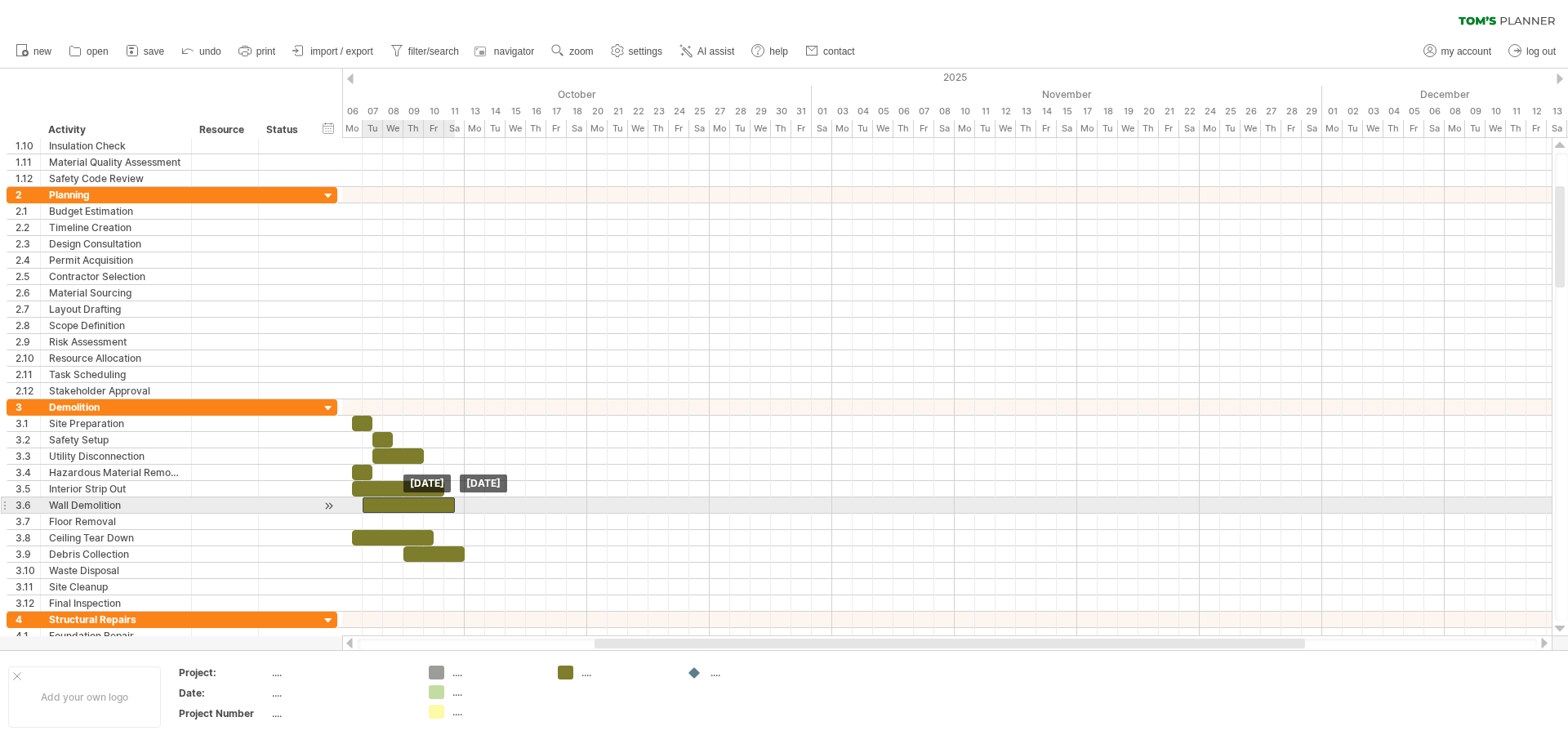
drag, startPoint x: 438, startPoint y: 505, endPoint x: 451, endPoint y: 503, distance: 13.2
click at [451, 503] on div at bounding box center [408, 504] width 92 height 15
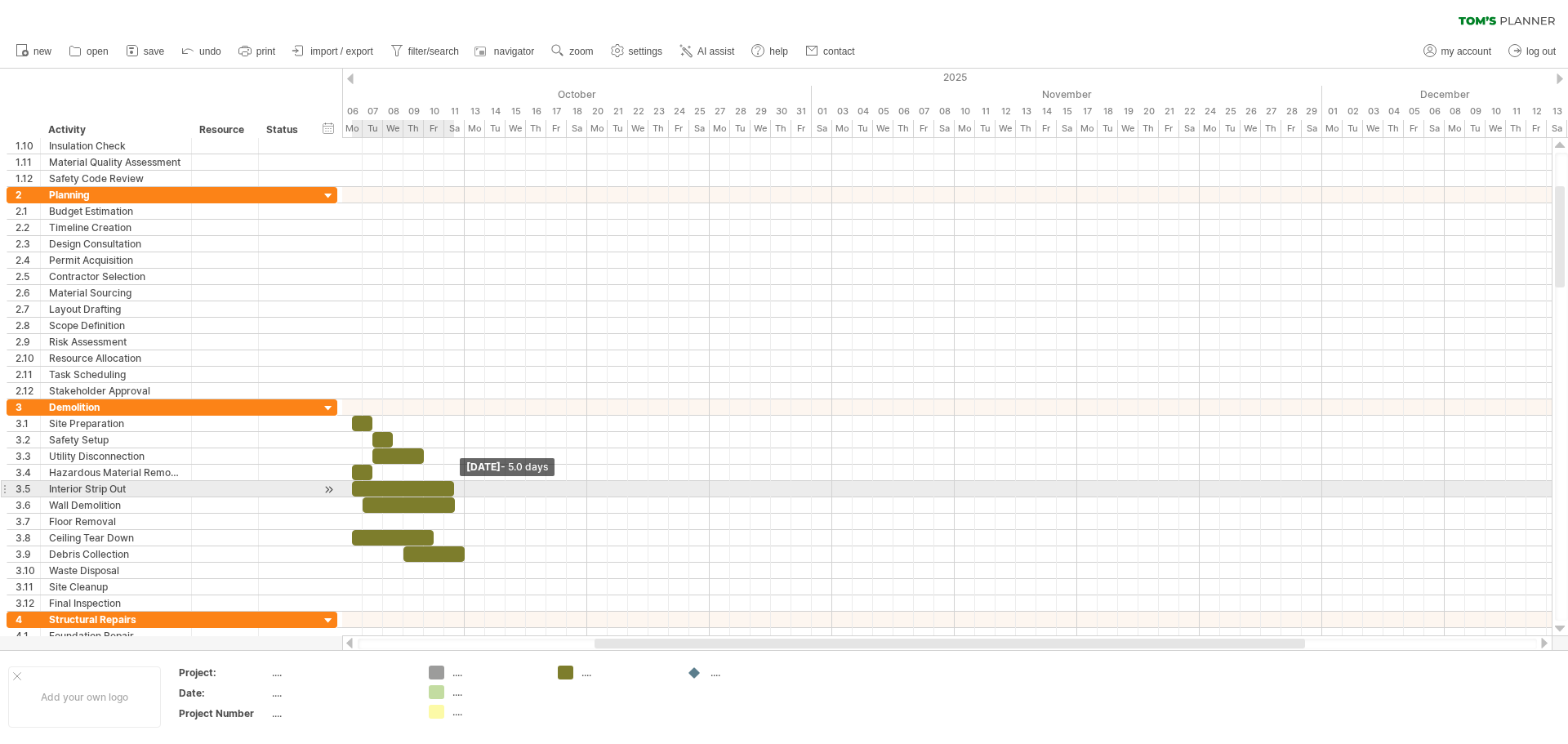
drag, startPoint x: 446, startPoint y: 488, endPoint x: 456, endPoint y: 486, distance: 10.2
click at [456, 486] on span at bounding box center [453, 488] width 6 height 15
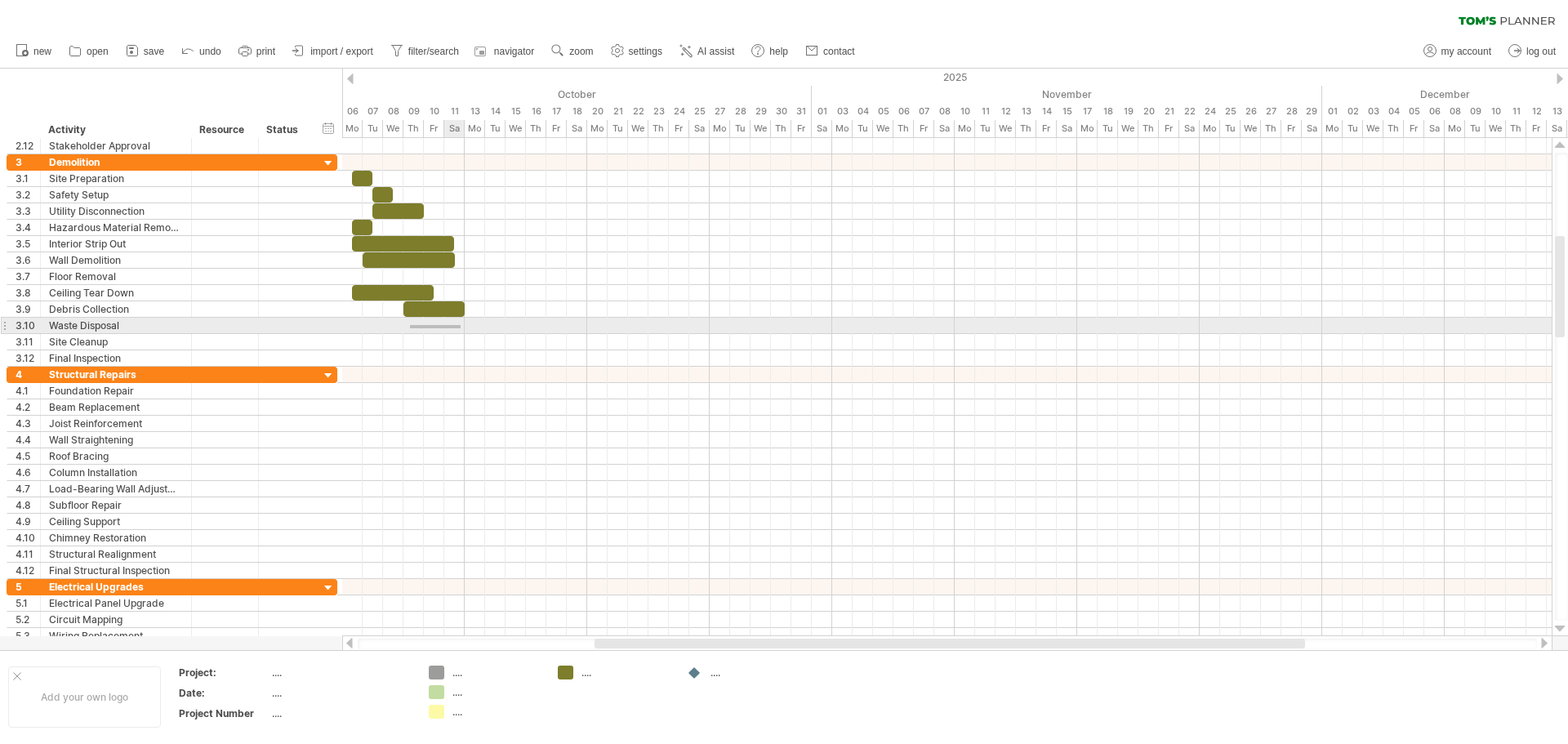
drag, startPoint x: 410, startPoint y: 328, endPoint x: 458, endPoint y: 325, distance: 48.1
click at [460, 325] on div at bounding box center [946, 326] width 1209 height 16
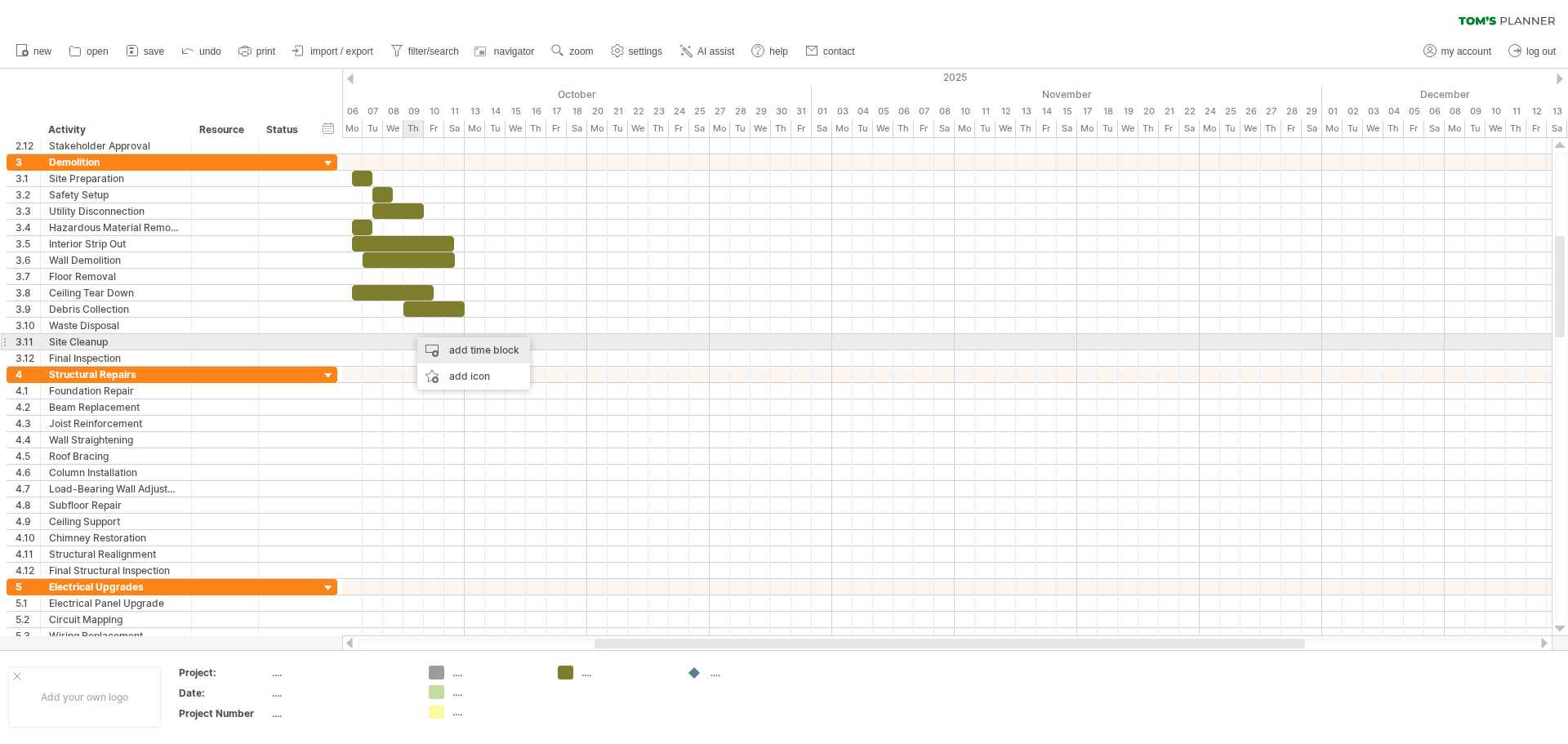
click at [444, 345] on div "add time block" at bounding box center [474, 350] width 112 height 26
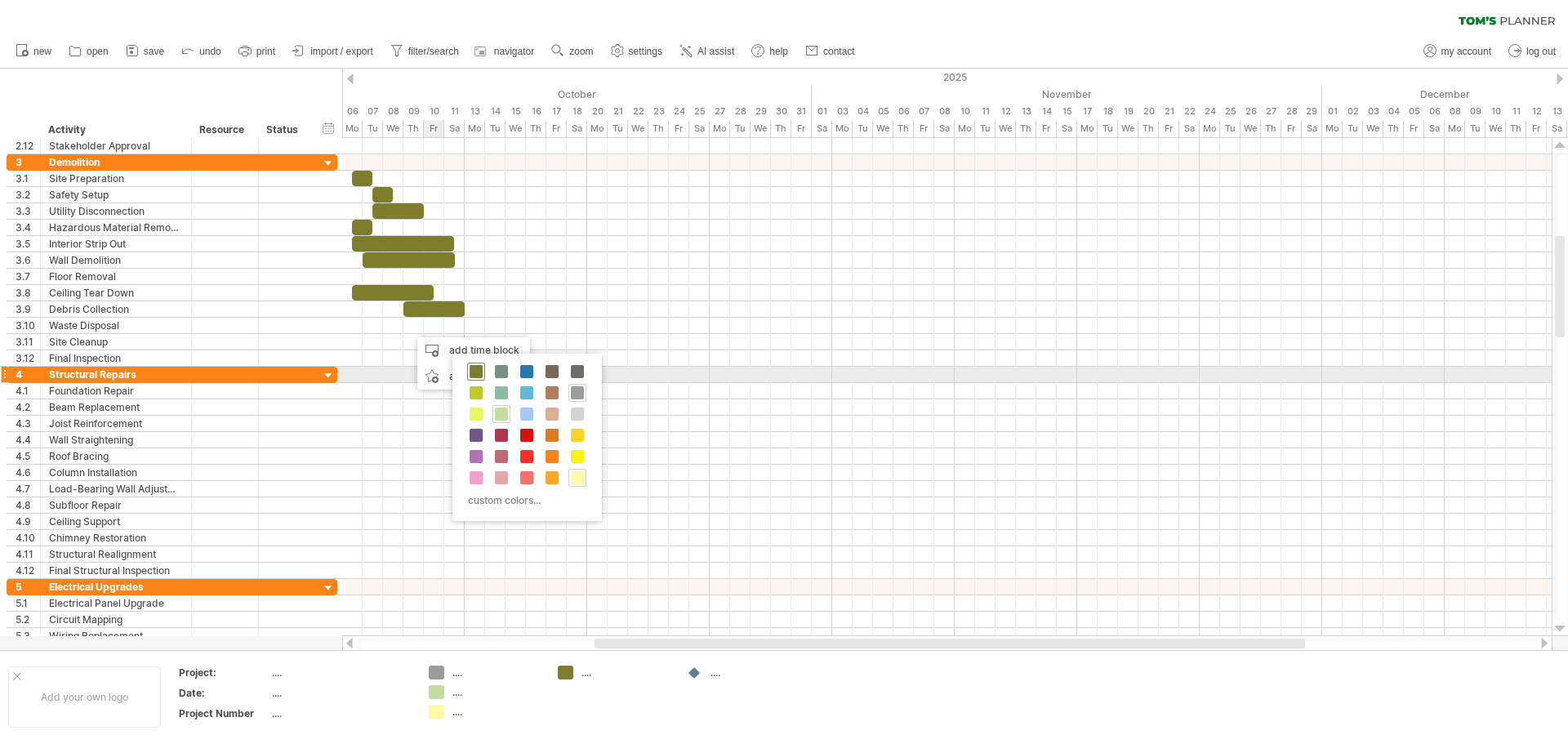
drag, startPoint x: 479, startPoint y: 370, endPoint x: 456, endPoint y: 356, distance: 26.9
click at [476, 369] on span at bounding box center [476, 371] width 13 height 13
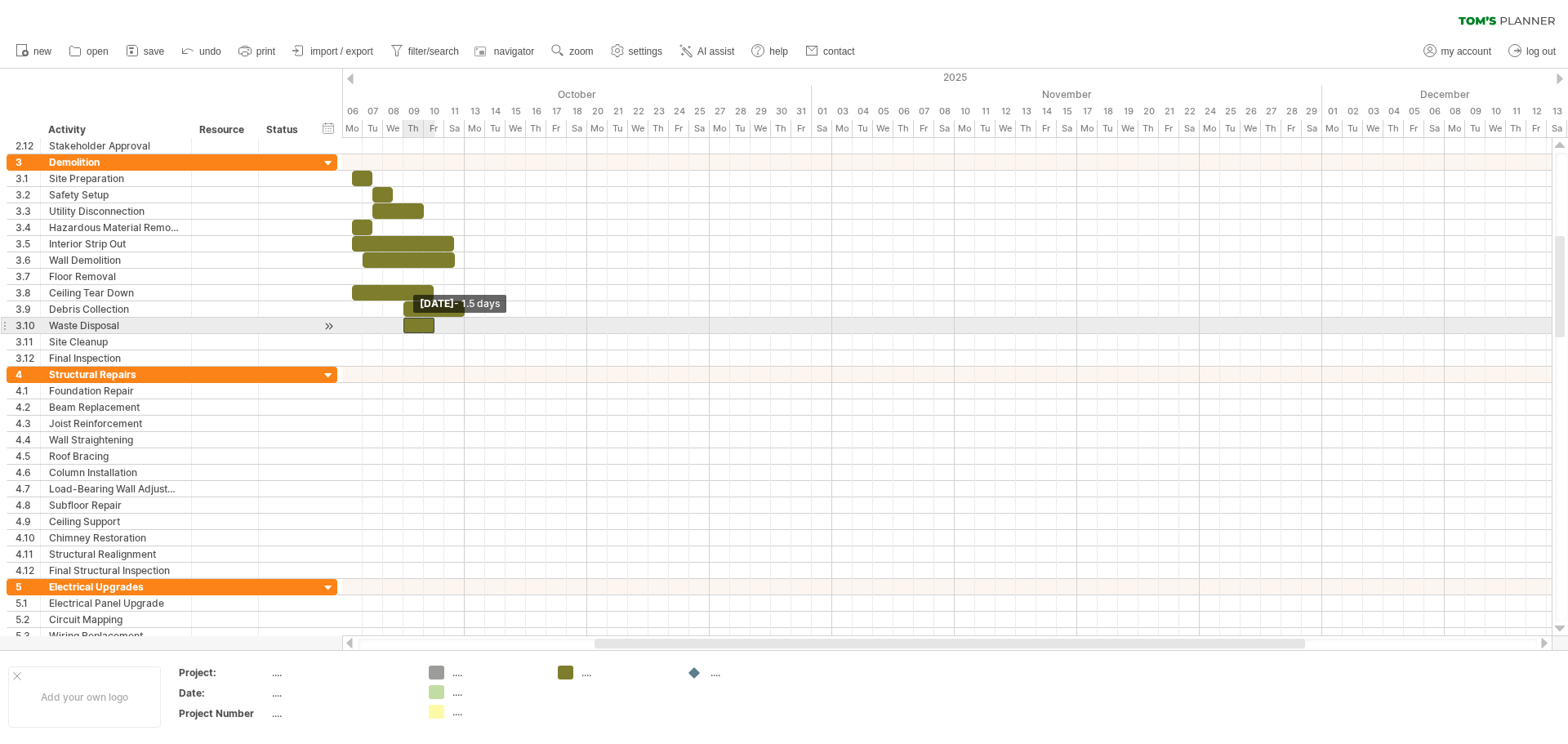
click at [405, 325] on span at bounding box center [402, 325] width 6 height 15
drag, startPoint x: 436, startPoint y: 328, endPoint x: 463, endPoint y: 324, distance: 27.3
click at [463, 324] on span at bounding box center [464, 325] width 6 height 15
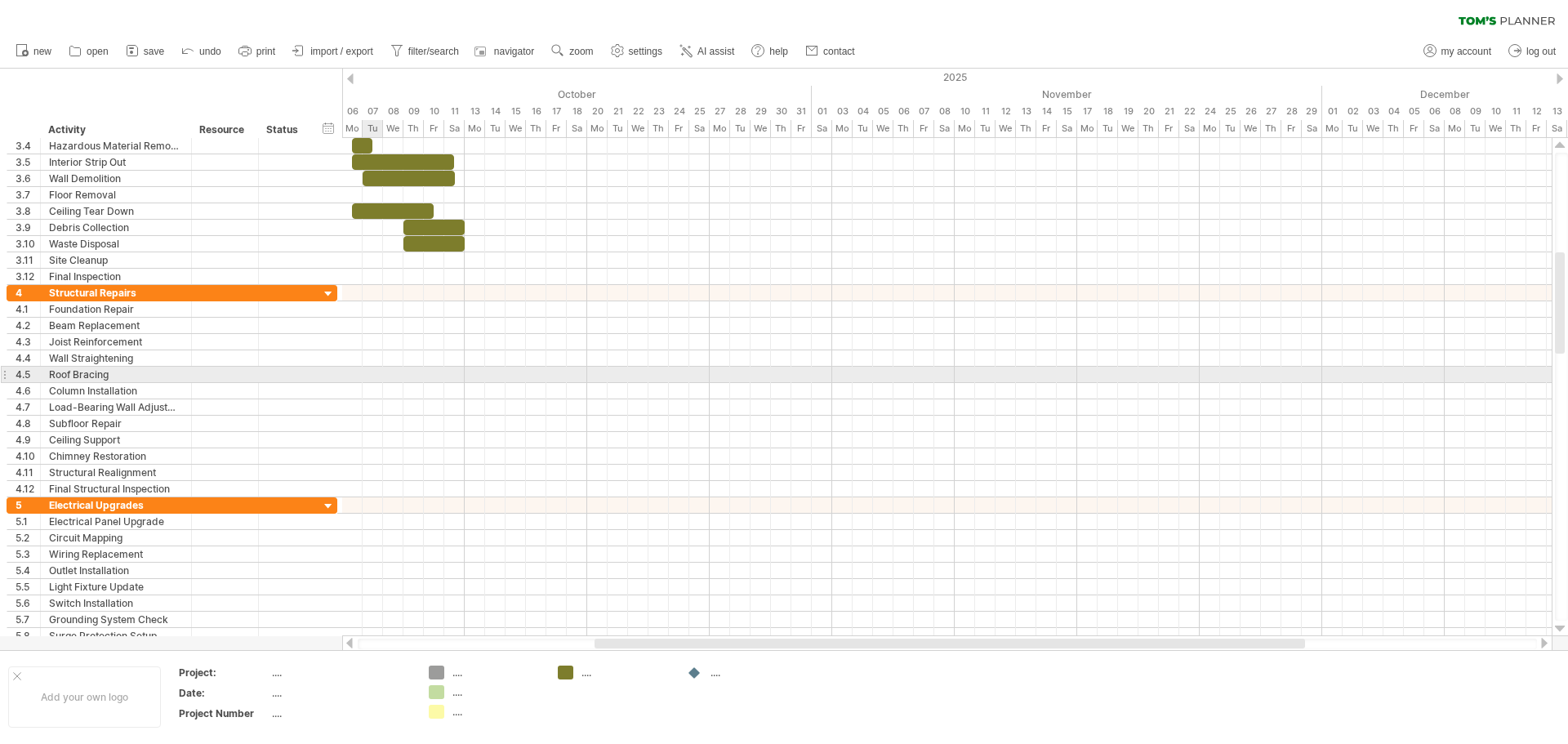
click at [371, 375] on div at bounding box center [946, 375] width 1209 height 16
click at [393, 375] on div at bounding box center [946, 375] width 1209 height 16
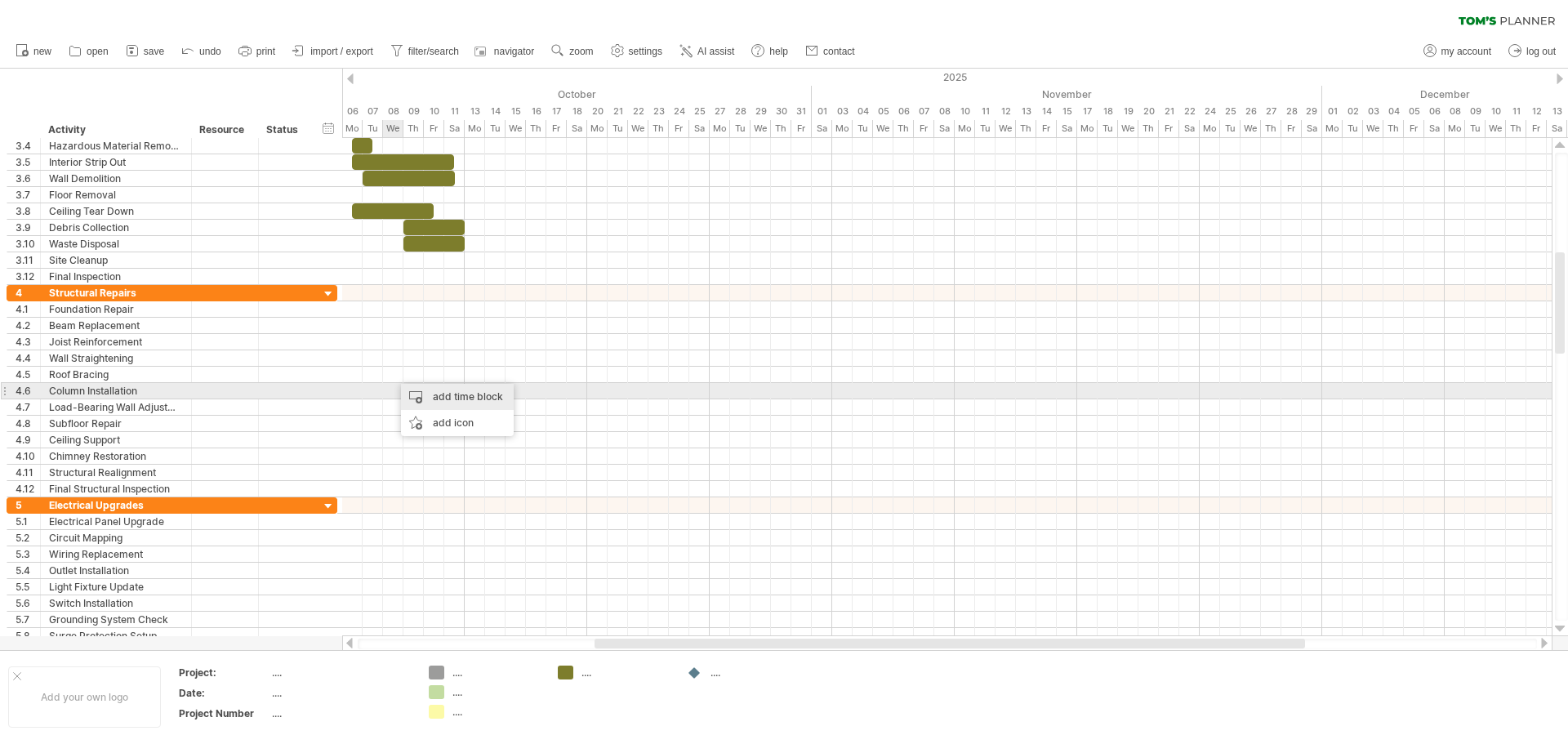
click at [424, 391] on div "add time block" at bounding box center [457, 396] width 112 height 26
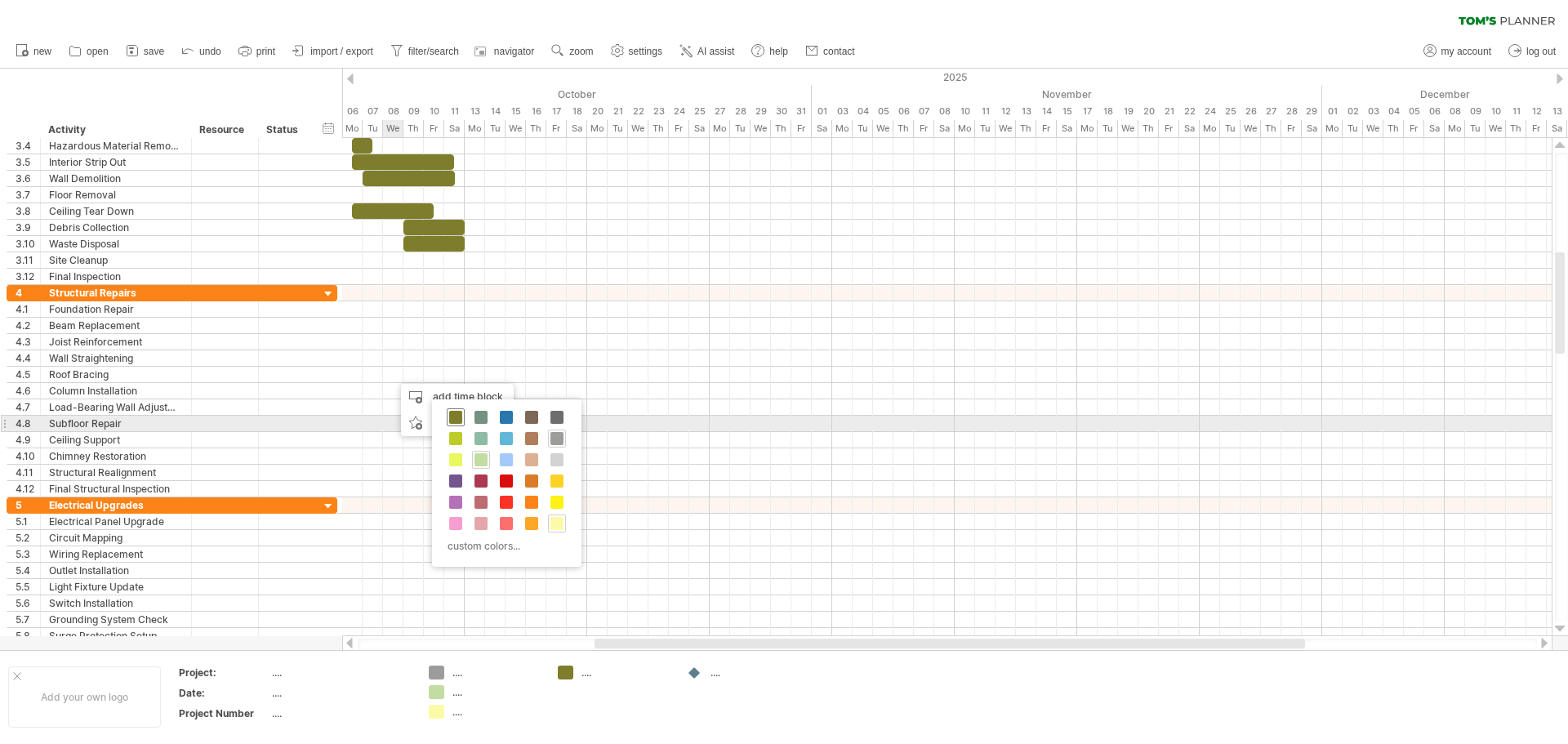
click at [449, 417] on span at bounding box center [455, 417] width 13 height 13
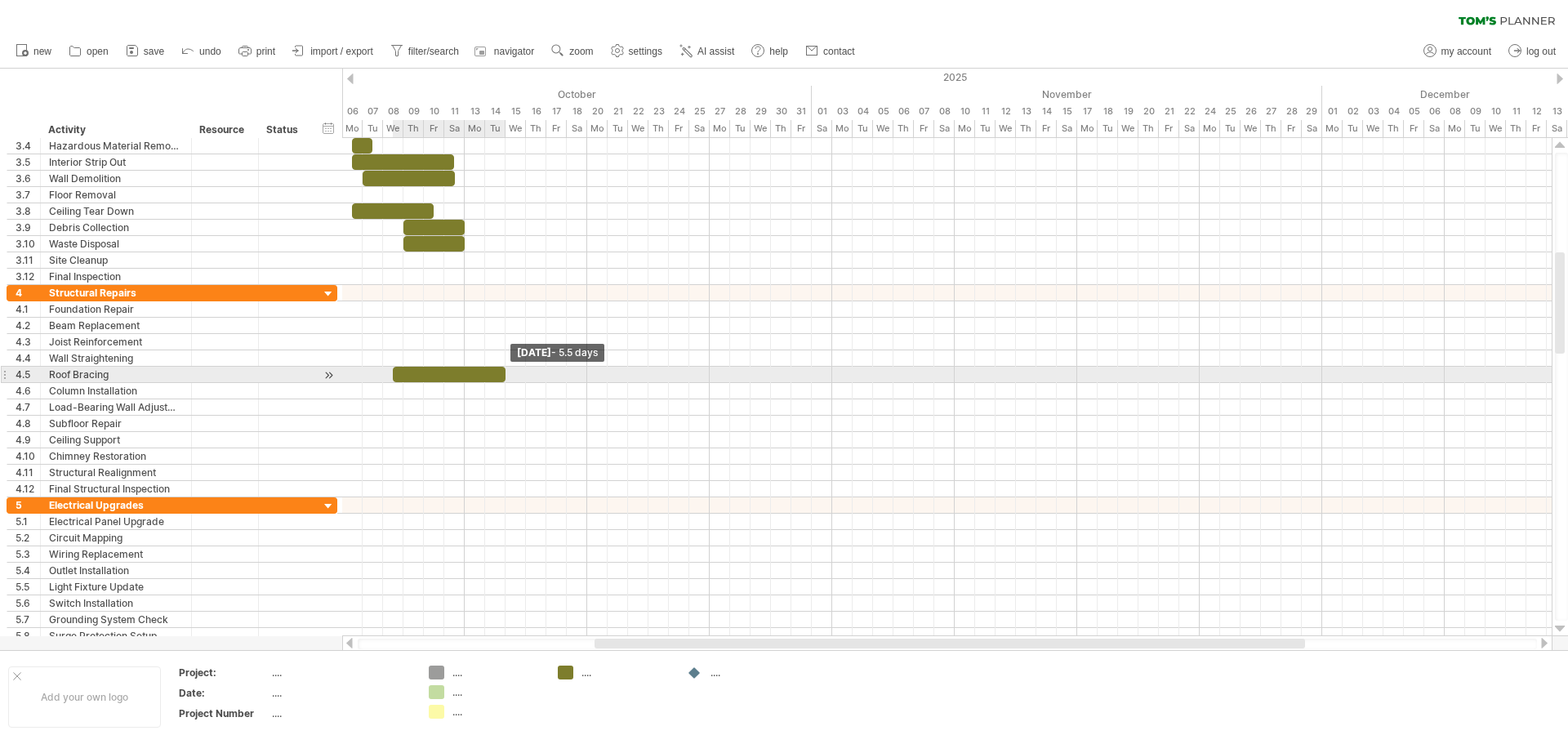
drag, startPoint x: 418, startPoint y: 374, endPoint x: 505, endPoint y: 374, distance: 87.0
click at [505, 374] on span at bounding box center [505, 374] width 6 height 15
drag, startPoint x: 502, startPoint y: 377, endPoint x: 510, endPoint y: 416, distance: 39.8
click at [581, 370] on div at bounding box center [490, 374] width 195 height 15
click at [124, 371] on div "Roof Bracing" at bounding box center [116, 374] width 134 height 15
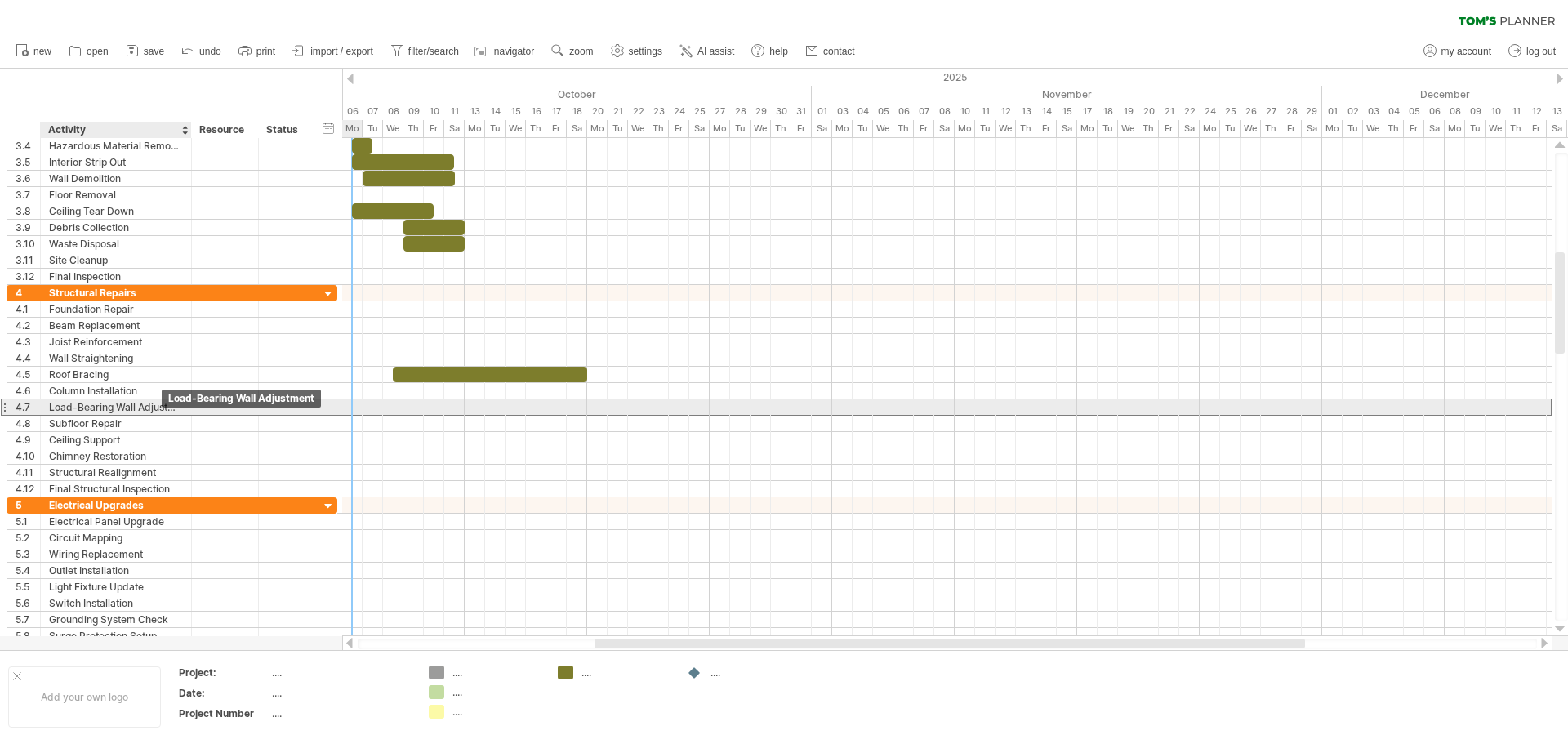
click at [132, 408] on div "Load-Bearing Wall Adjustment" at bounding box center [116, 406] width 134 height 15
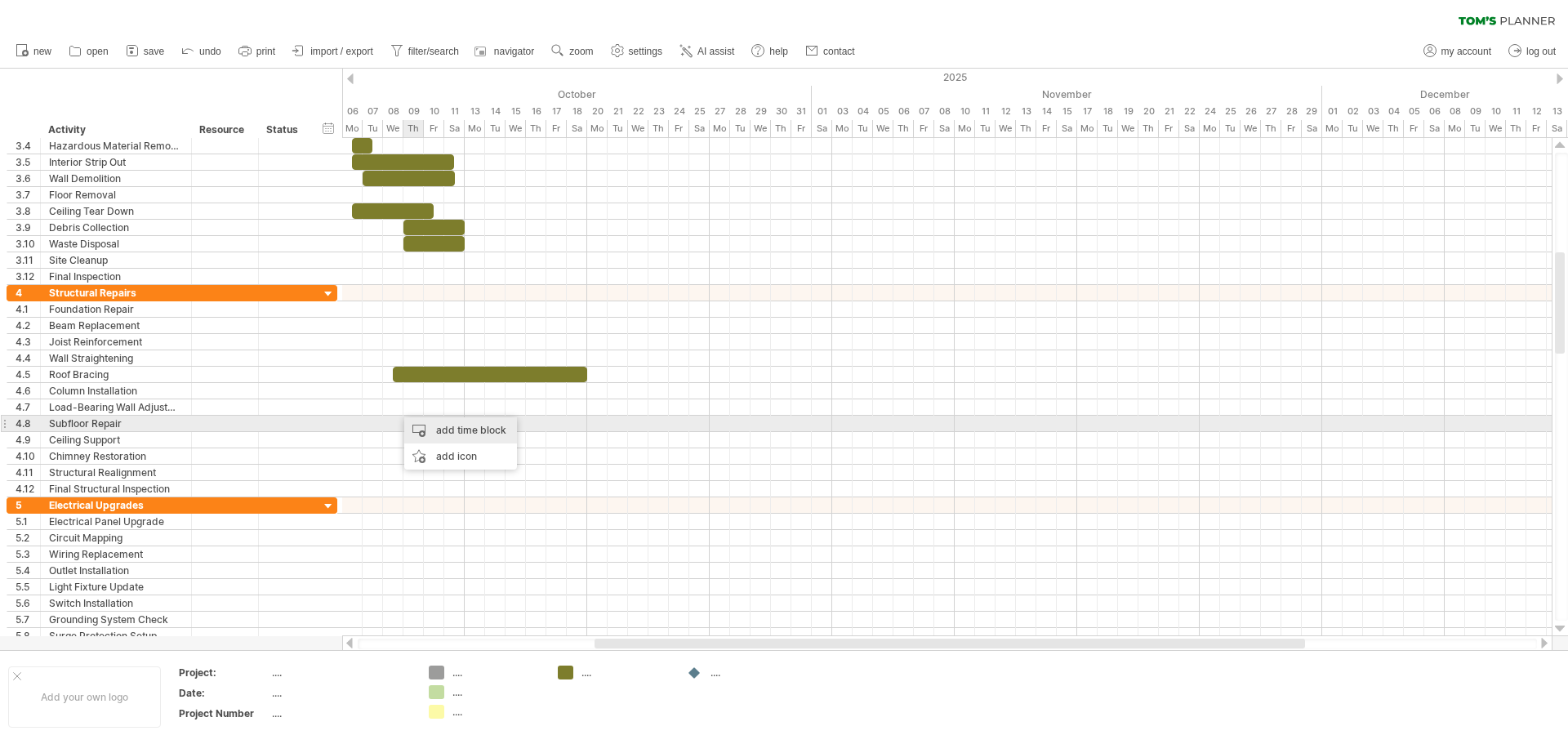
click at [451, 430] on div "add time block" at bounding box center [460, 430] width 112 height 26
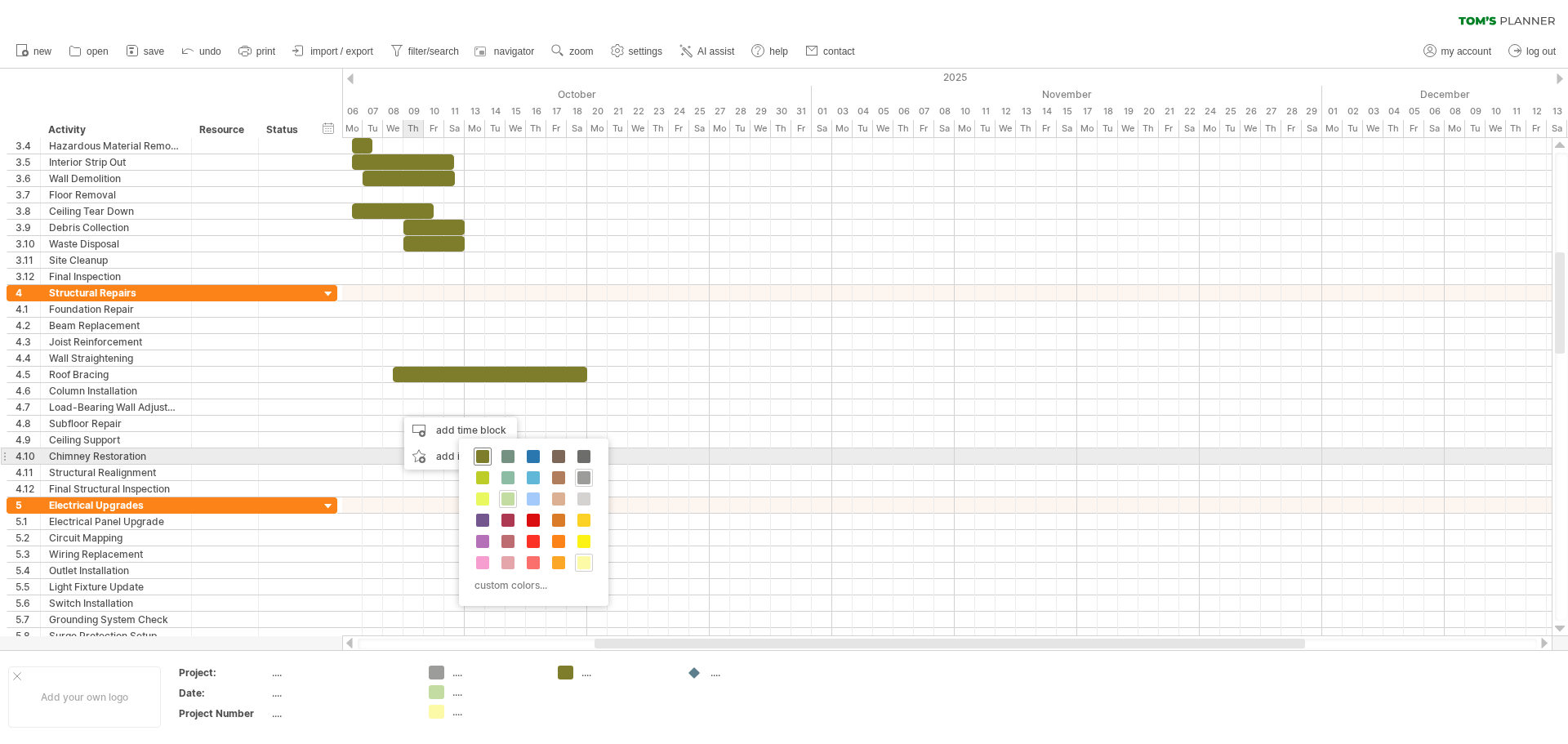
click at [479, 451] on span at bounding box center [482, 456] width 13 height 13
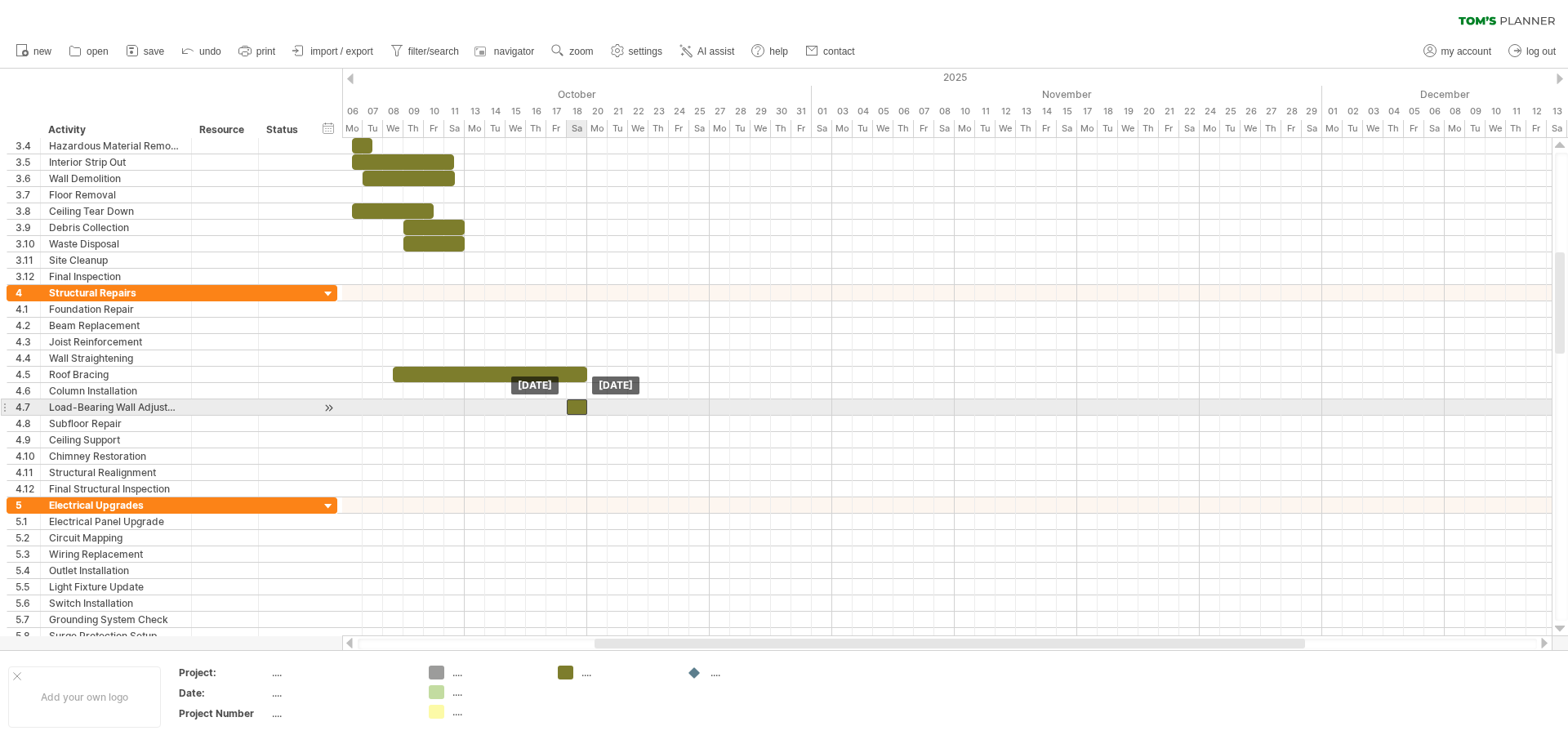
drag, startPoint x: 409, startPoint y: 408, endPoint x: 582, endPoint y: 401, distance: 173.1
click at [582, 401] on div at bounding box center [577, 406] width 21 height 15
drag, startPoint x: 560, startPoint y: 406, endPoint x: 405, endPoint y: 402, distance: 155.1
click at [405, 402] on span at bounding box center [402, 406] width 6 height 15
drag, startPoint x: 406, startPoint y: 408, endPoint x: 395, endPoint y: 408, distance: 11.0
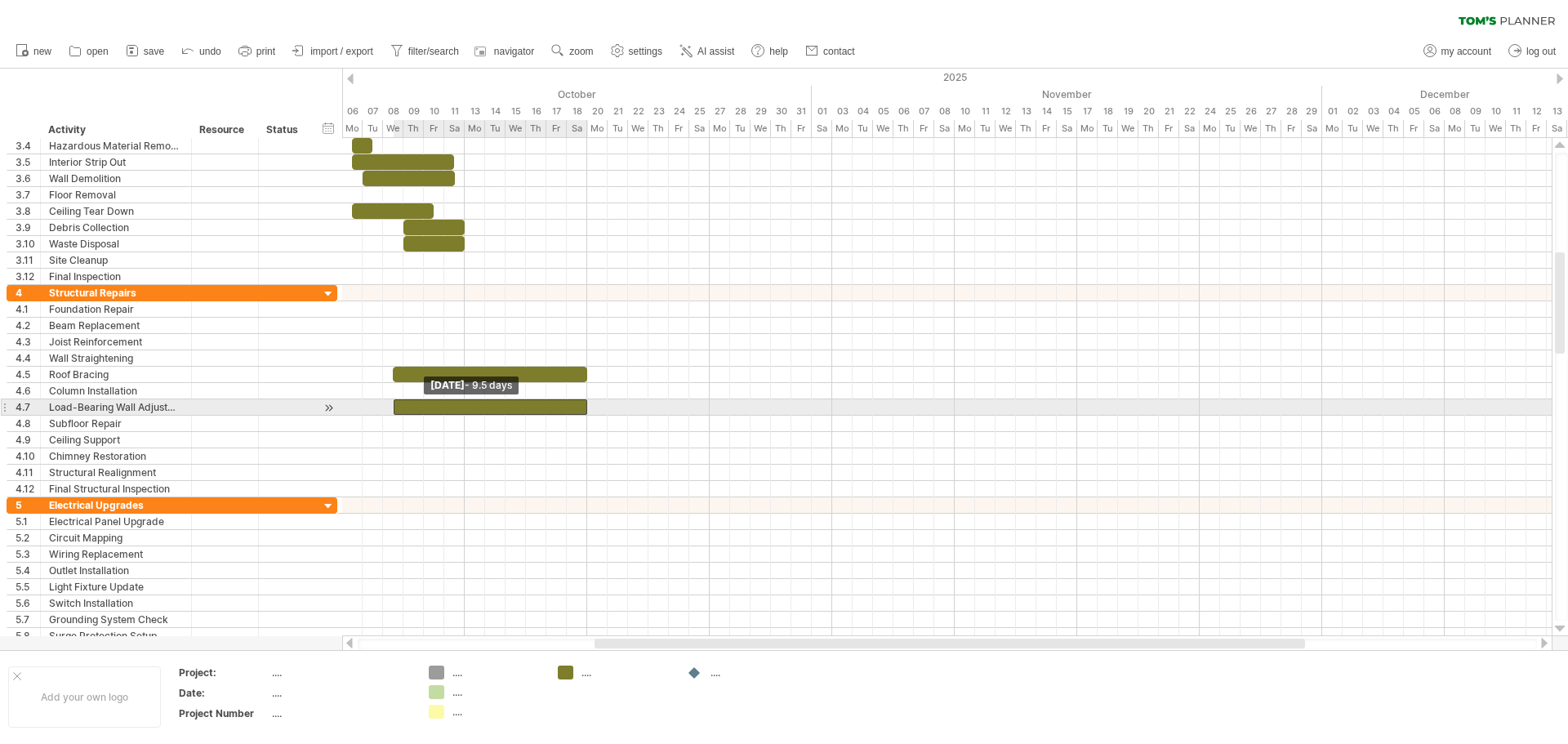
click at [395, 408] on span at bounding box center [393, 406] width 6 height 15
drag, startPoint x: 585, startPoint y: 405, endPoint x: 699, endPoint y: 409, distance: 114.1
click at [703, 401] on div at bounding box center [552, 406] width 317 height 15
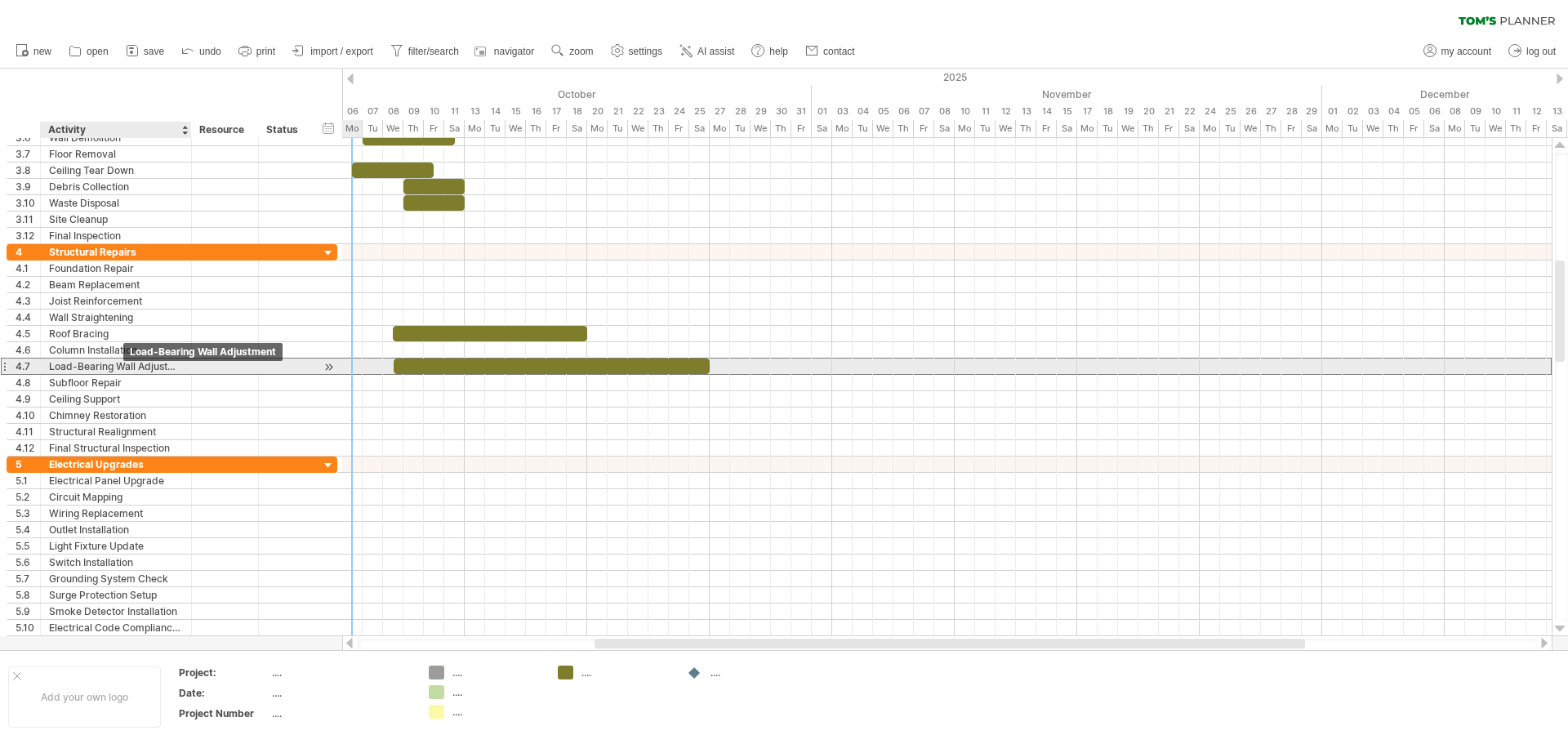
click at [123, 367] on div "Load-Bearing Wall Adjustment" at bounding box center [116, 366] width 134 height 15
click at [150, 360] on input "**********" at bounding box center [116, 366] width 134 height 15
click at [112, 367] on input "**********" at bounding box center [116, 366] width 134 height 15
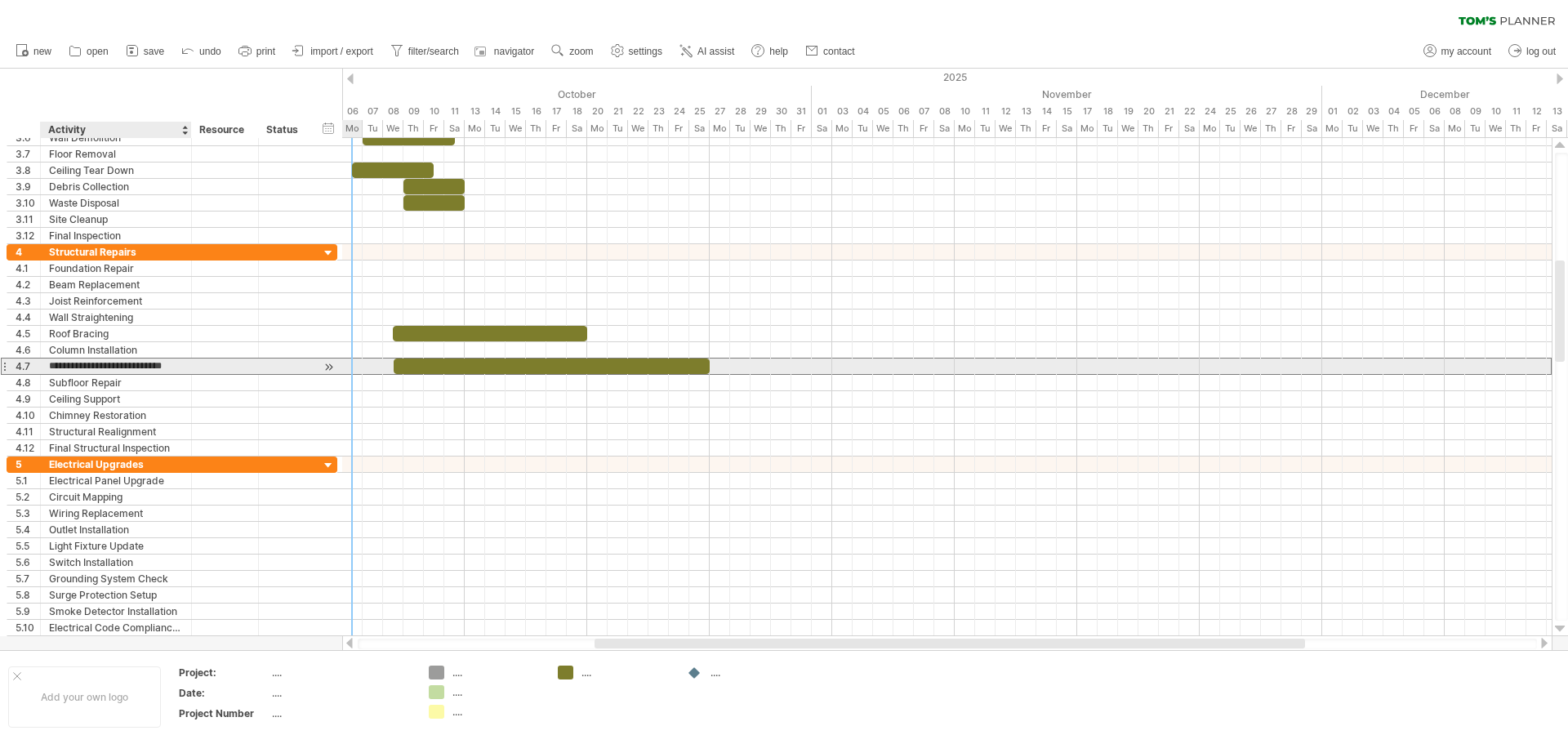
drag, startPoint x: 112, startPoint y: 367, endPoint x: 57, endPoint y: 371, distance: 55.1
click at [57, 371] on input "**********" at bounding box center [116, 366] width 134 height 15
click at [53, 371] on input "**********" at bounding box center [116, 366] width 134 height 15
click at [50, 371] on input "**********" at bounding box center [116, 366] width 134 height 15
type input "**********"
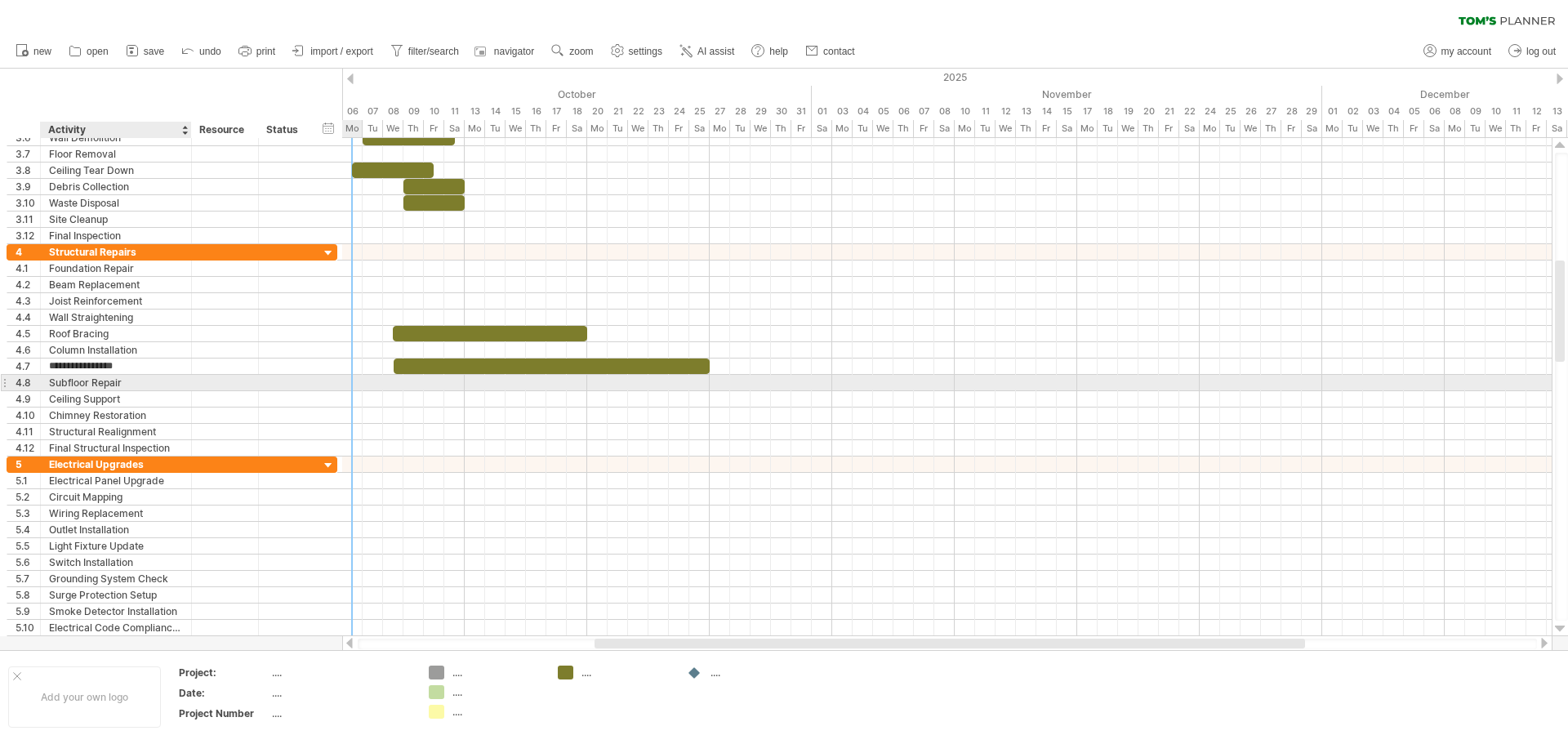
click at [142, 381] on div "Subfloor Repair" at bounding box center [116, 382] width 134 height 15
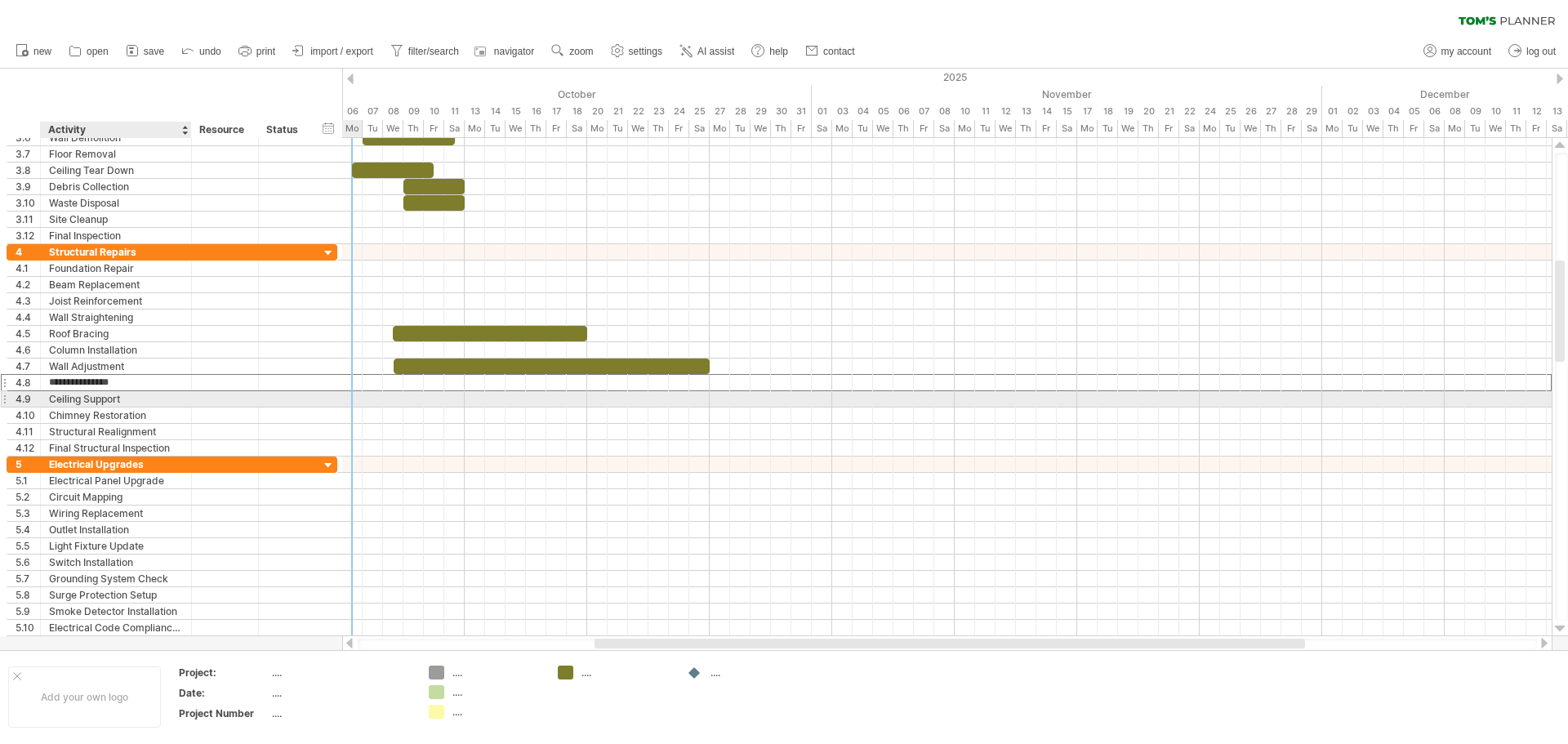
click at [135, 393] on div "Ceiling Support" at bounding box center [116, 398] width 134 height 15
click at [394, 401] on div at bounding box center [946, 399] width 1209 height 16
click at [399, 399] on div at bounding box center [946, 399] width 1209 height 16
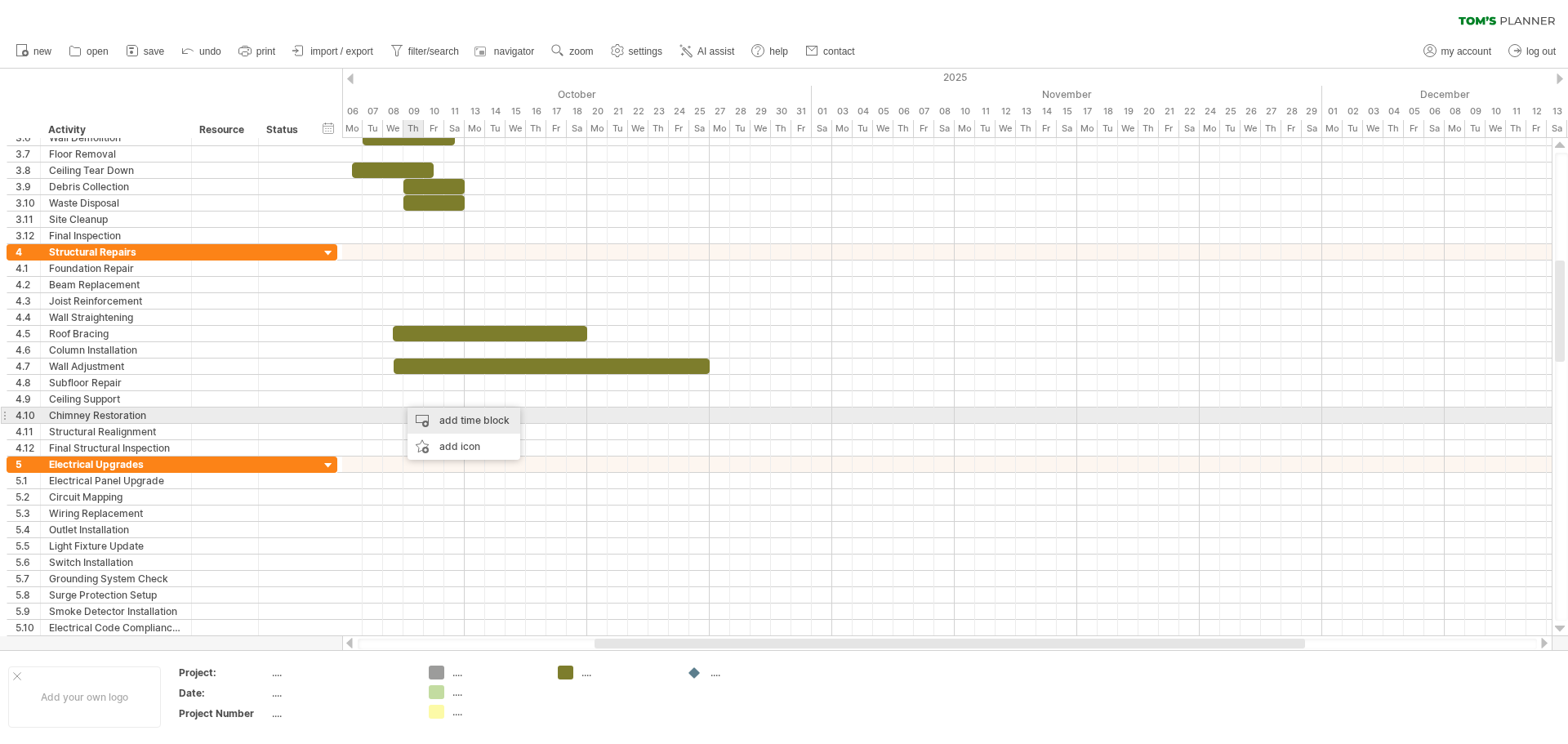
click at [429, 417] on div "add time block" at bounding box center [464, 420] width 112 height 26
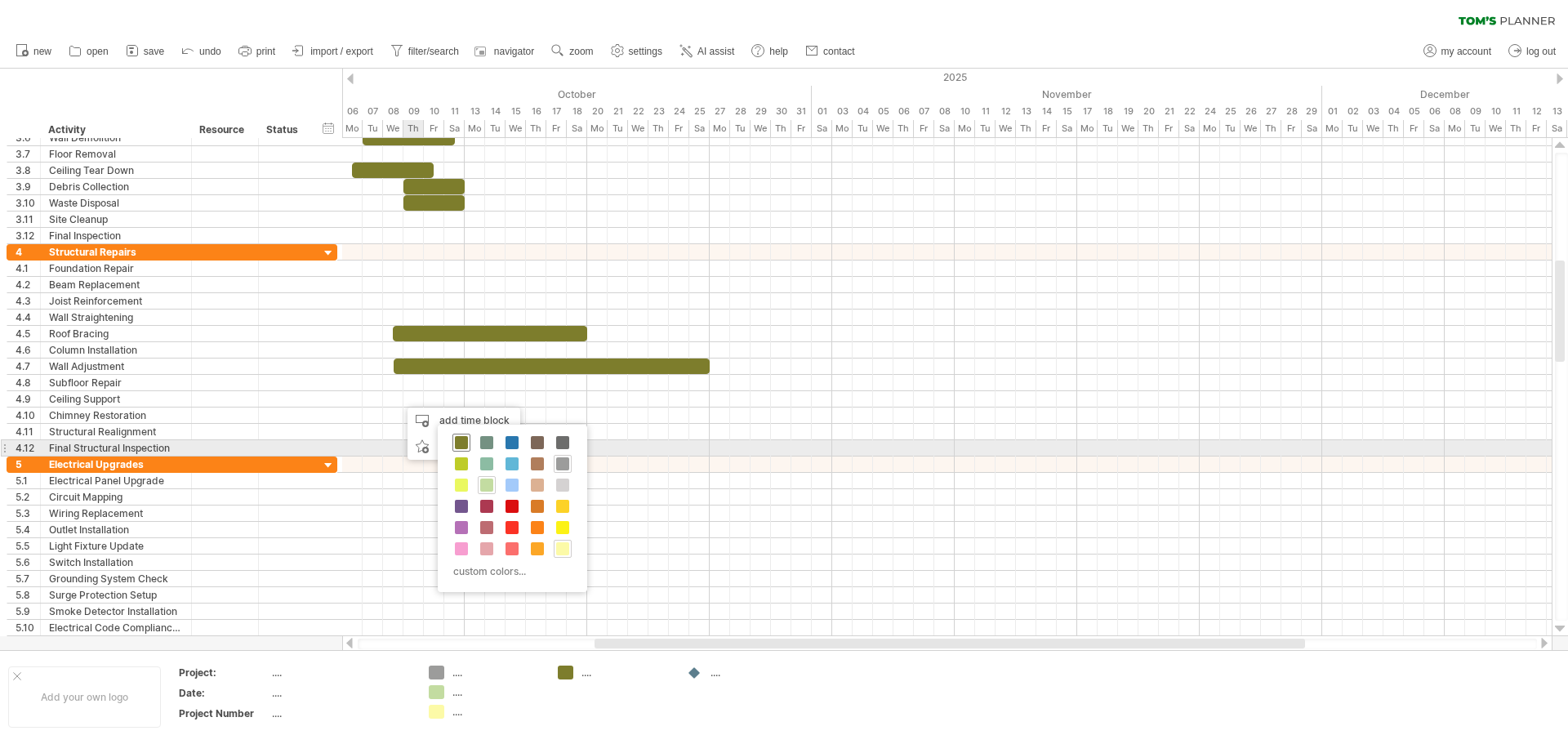
click at [458, 441] on span at bounding box center [461, 442] width 13 height 13
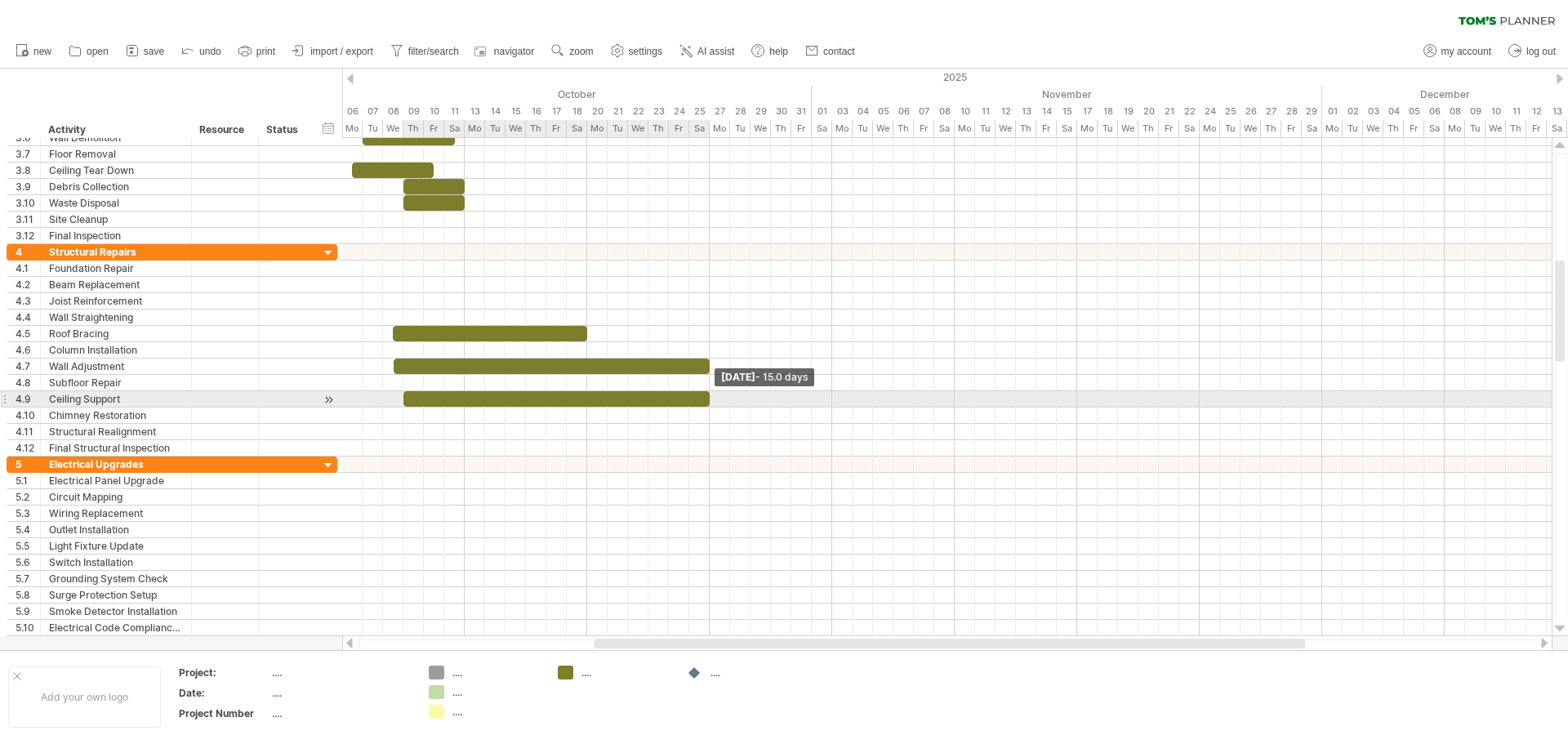
drag, startPoint x: 421, startPoint y: 391, endPoint x: 536, endPoint y: 413, distance: 117.1
click at [706, 397] on span at bounding box center [709, 398] width 6 height 15
click at [398, 399] on div "example time blocks: start [DATE] - 15.0 days [DATE] - 15.0 days" at bounding box center [946, 387] width 1209 height 498
drag, startPoint x: 405, startPoint y: 400, endPoint x: 397, endPoint y: 399, distance: 8.1
click at [397, 399] on div at bounding box center [552, 398] width 317 height 15
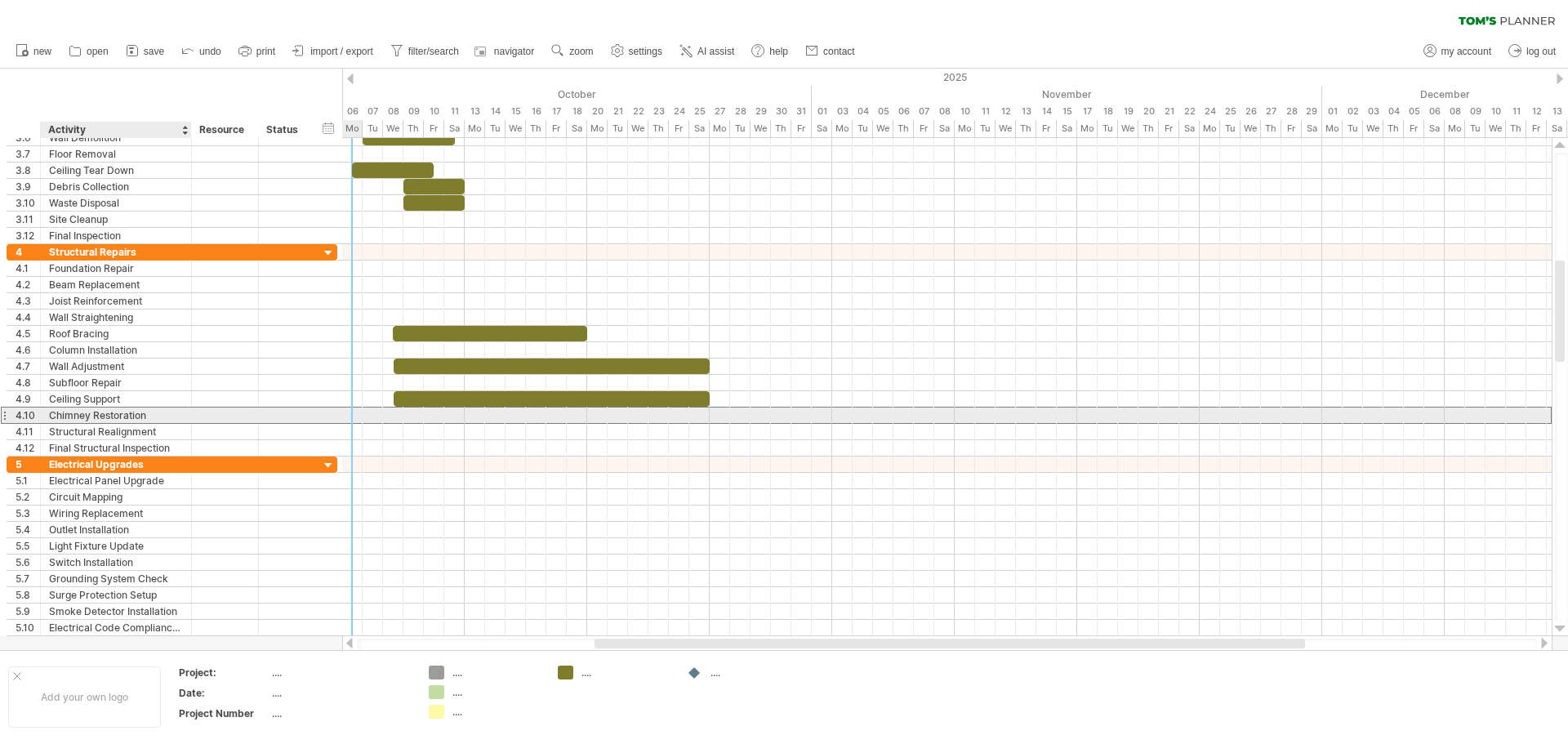
click at [122, 409] on div "Chimney Restoration" at bounding box center [116, 415] width 134 height 15
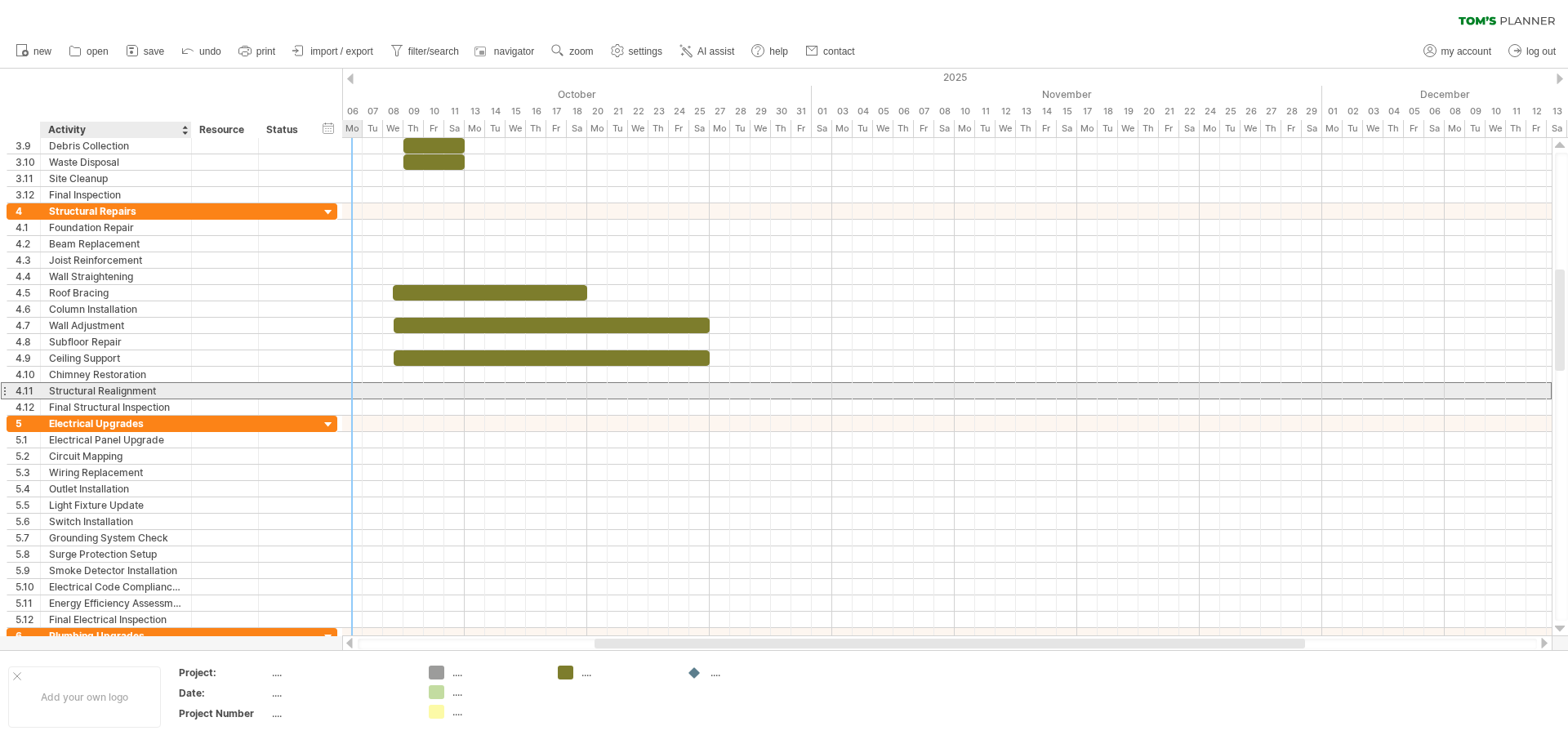
click at [98, 384] on div "Structural Realignment" at bounding box center [116, 390] width 134 height 15
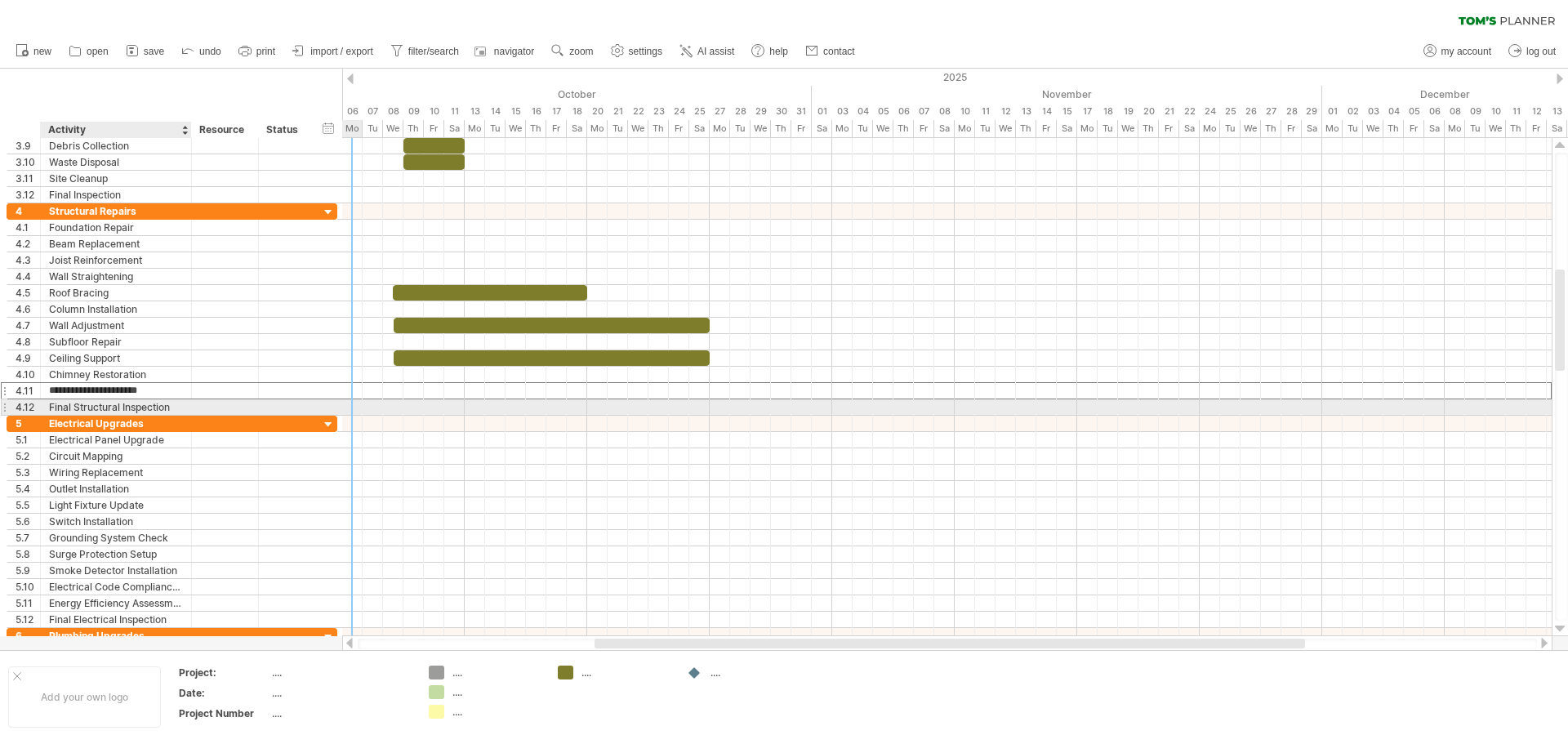
click at [158, 405] on div "Final Structural Inspection" at bounding box center [116, 406] width 134 height 15
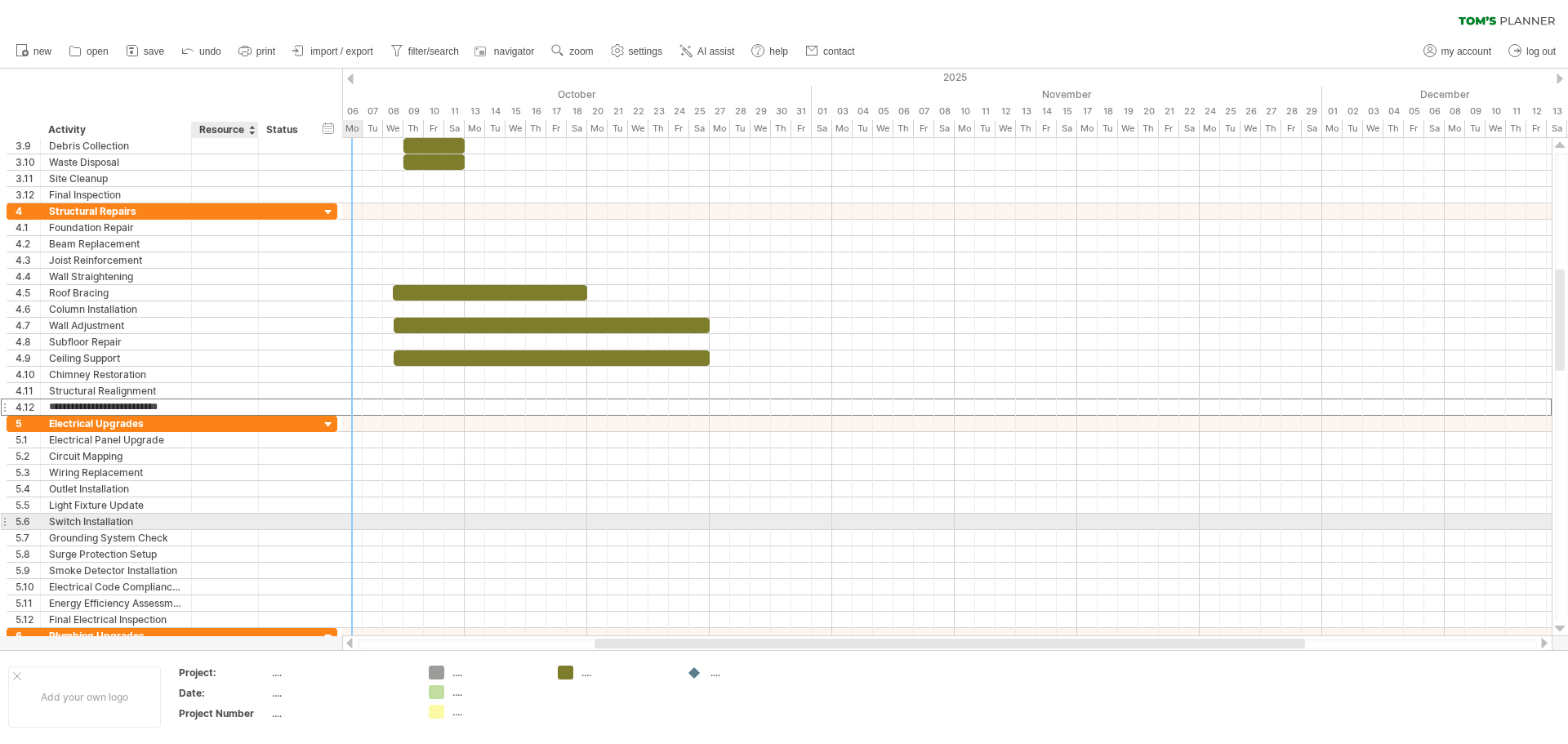
click at [219, 515] on div at bounding box center [225, 521] width 50 height 15
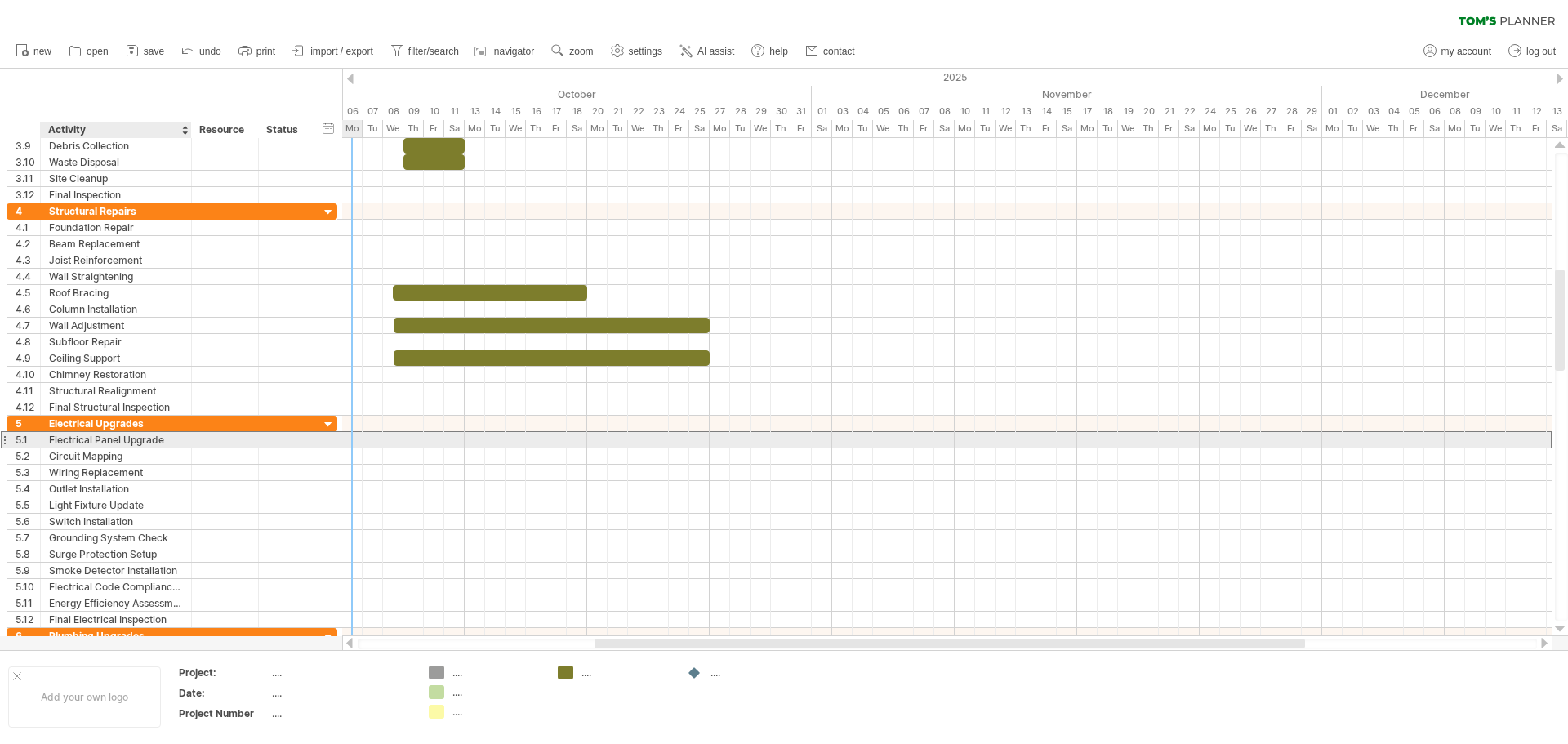
click at [94, 440] on div "Electrical Panel Upgrade" at bounding box center [116, 439] width 134 height 15
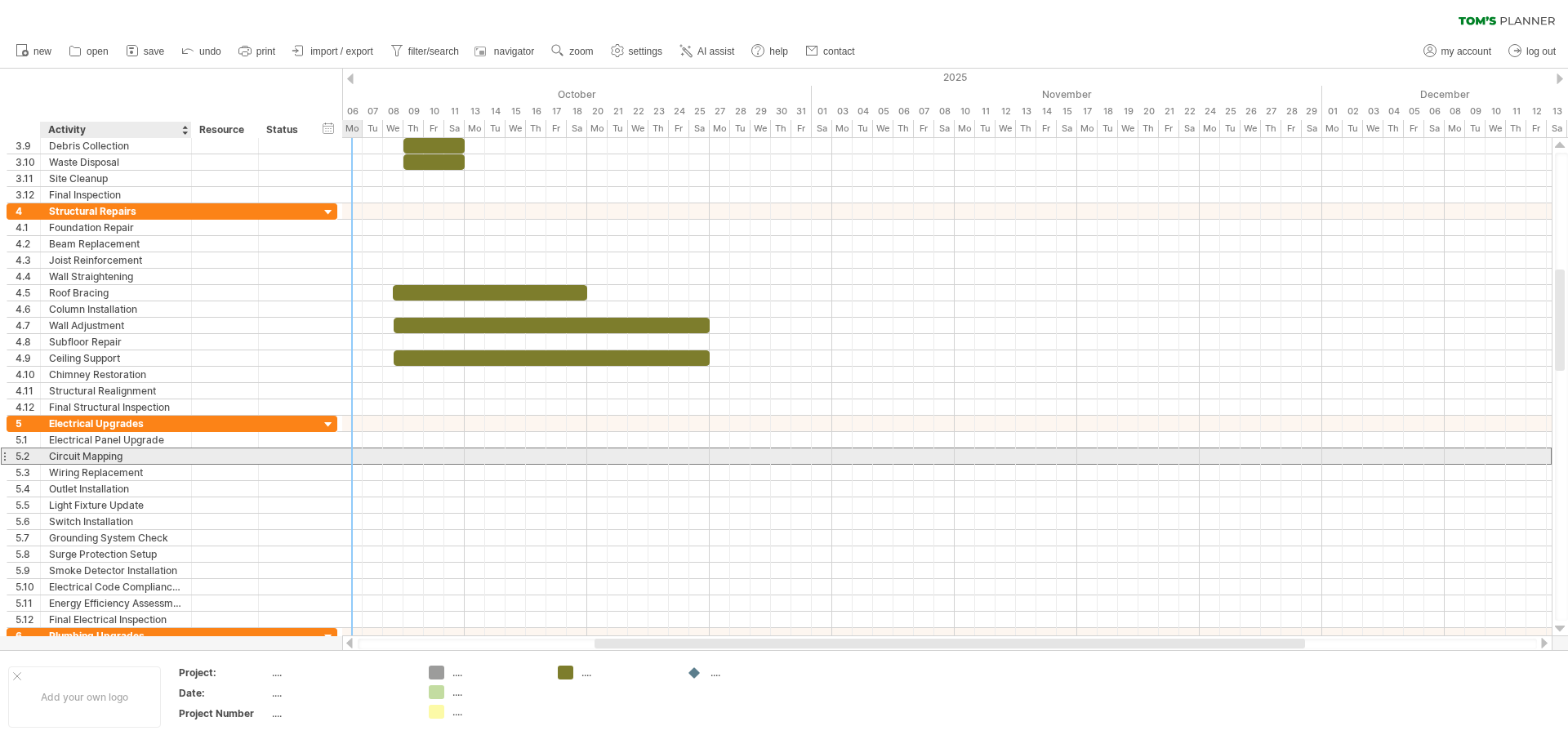
click at [132, 461] on div "Circuit Mapping" at bounding box center [116, 455] width 134 height 15
click at [392, 459] on div at bounding box center [946, 456] width 1209 height 16
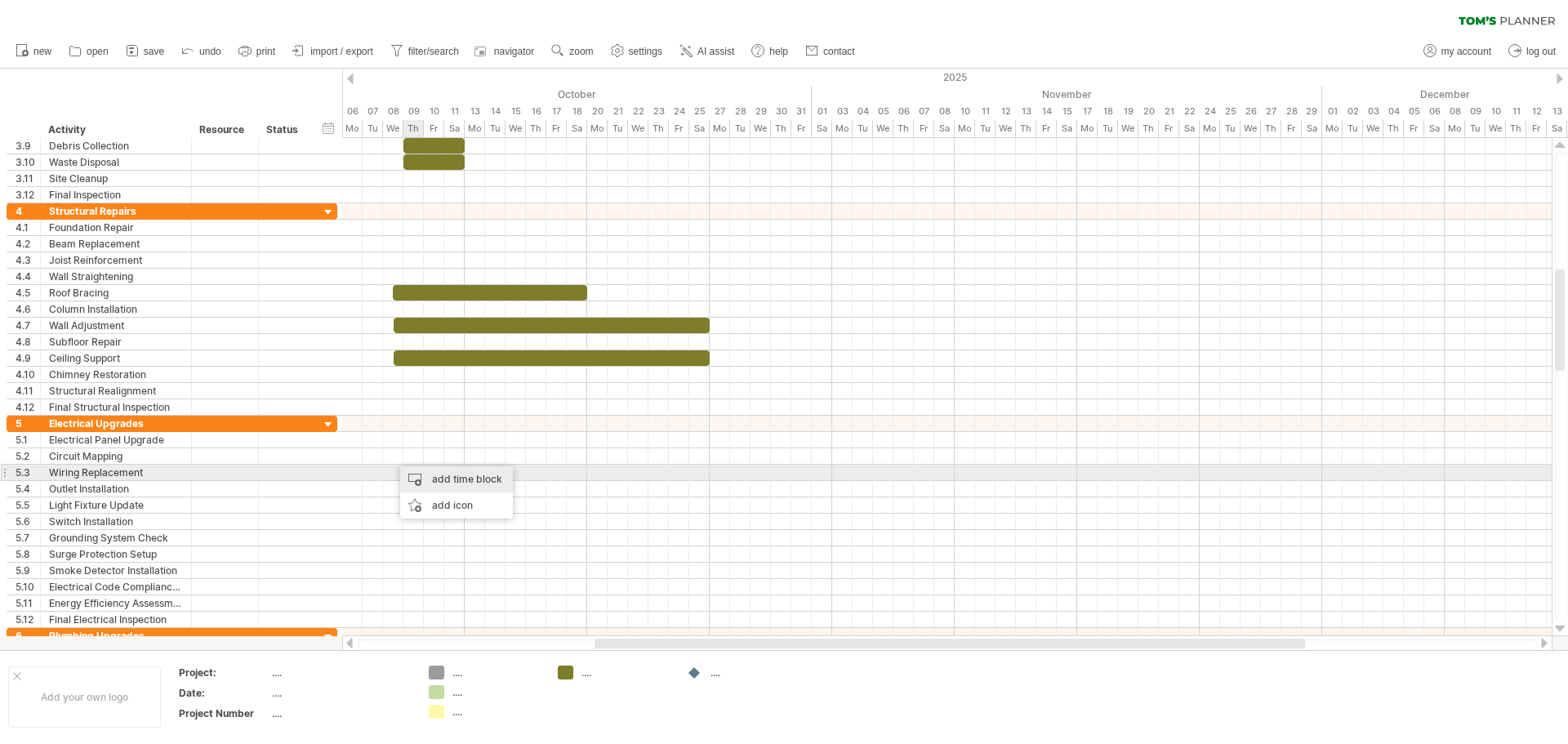
click at [424, 476] on div "add time block" at bounding box center [456, 478] width 112 height 26
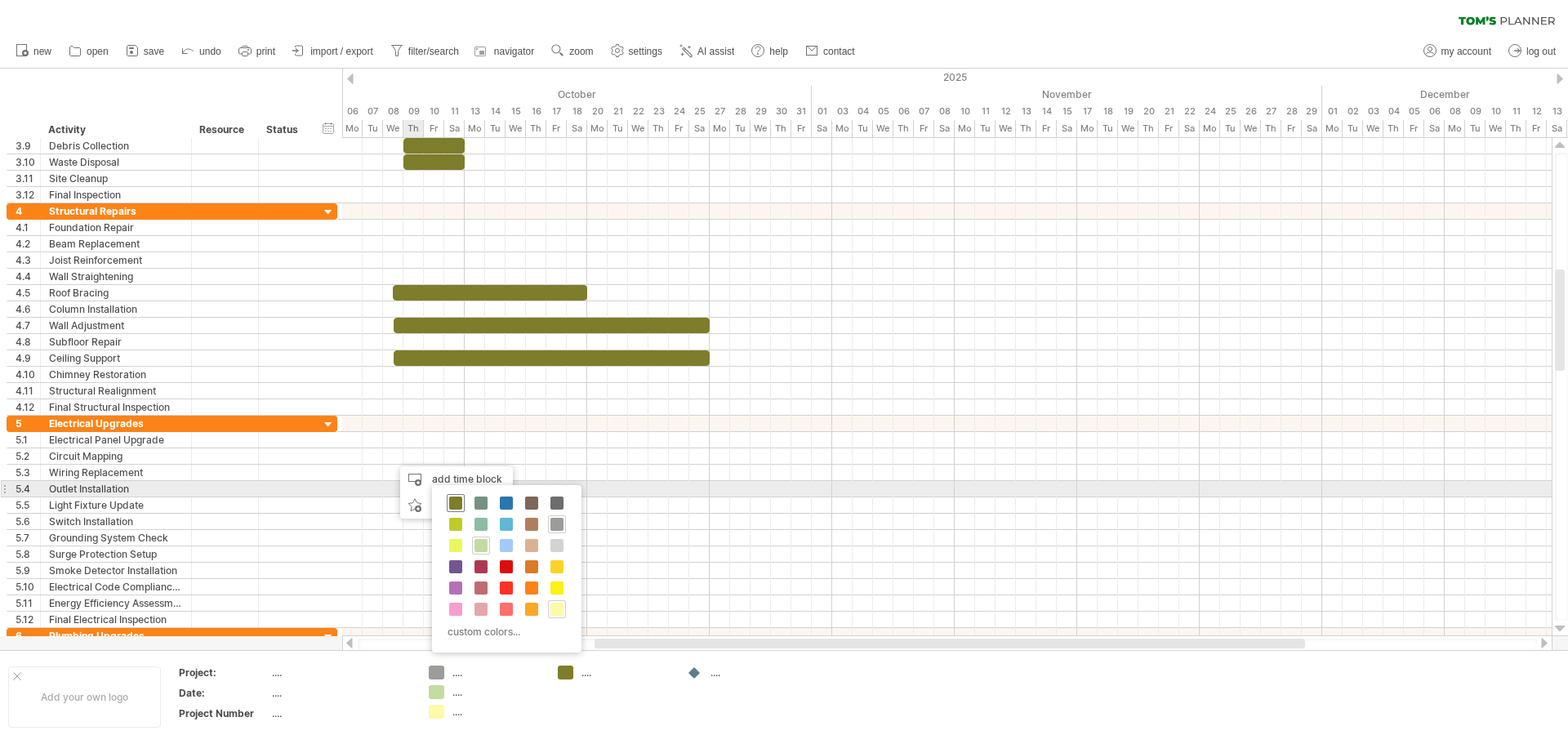
click at [453, 499] on span at bounding box center [455, 502] width 13 height 13
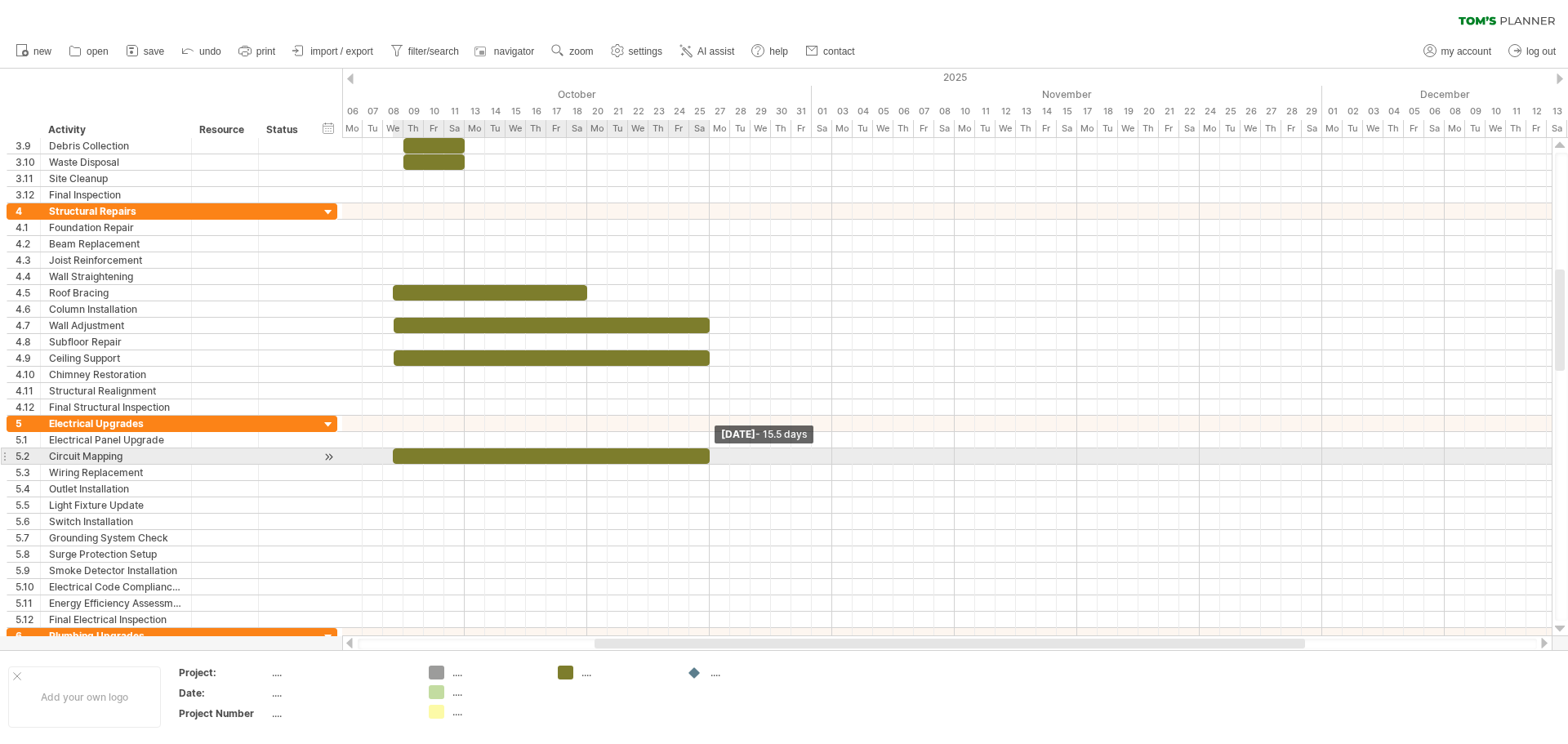
drag, startPoint x: 411, startPoint y: 454, endPoint x: 706, endPoint y: 454, distance: 295.0
click at [706, 454] on span at bounding box center [709, 455] width 6 height 15
click at [403, 455] on div at bounding box center [561, 455] width 317 height 15
drag, startPoint x: 406, startPoint y: 456, endPoint x: 421, endPoint y: 456, distance: 15.0
click at [421, 456] on span at bounding box center [423, 455] width 6 height 15
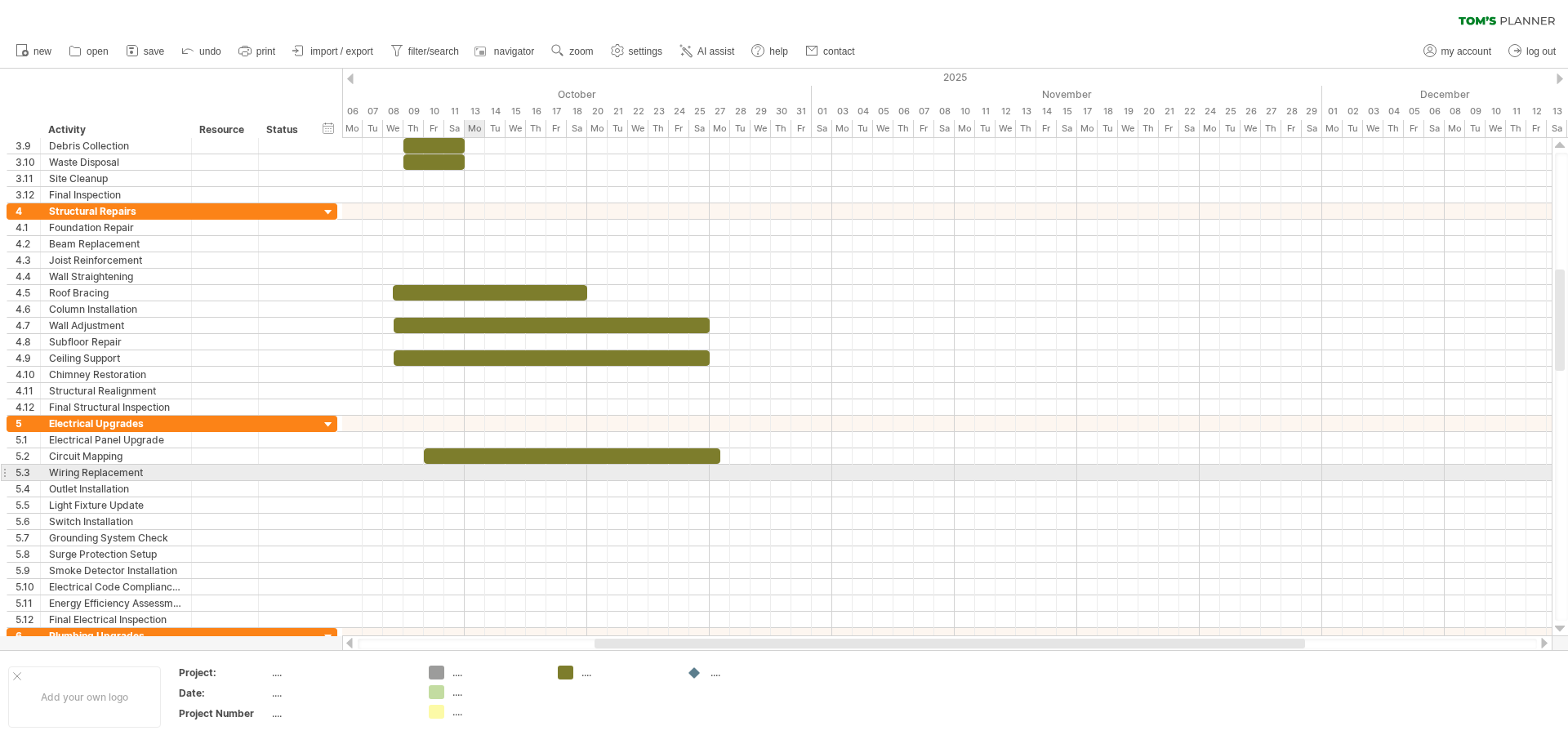
click at [477, 473] on div at bounding box center [946, 473] width 1209 height 16
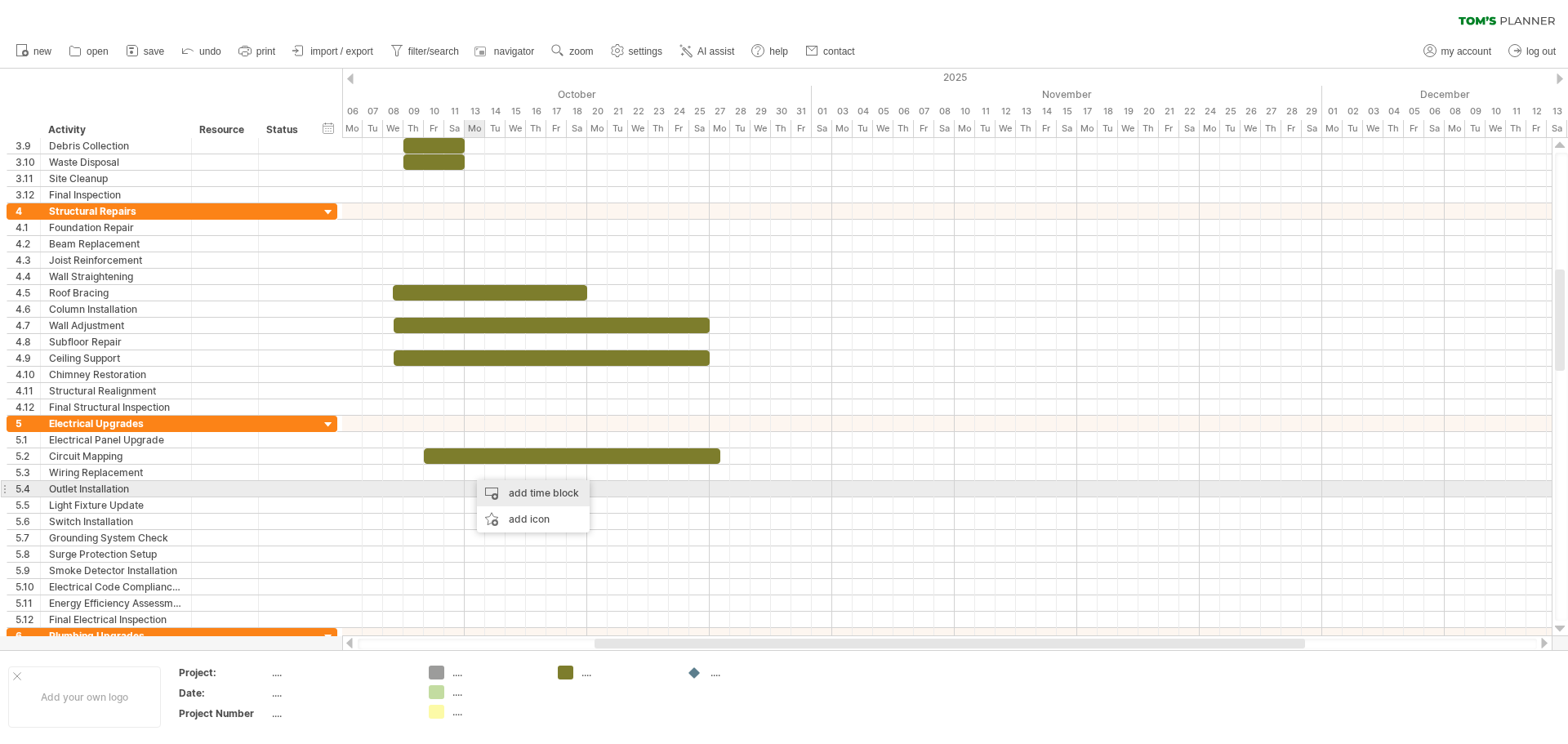
click at [494, 493] on div "add time block" at bounding box center [533, 492] width 112 height 26
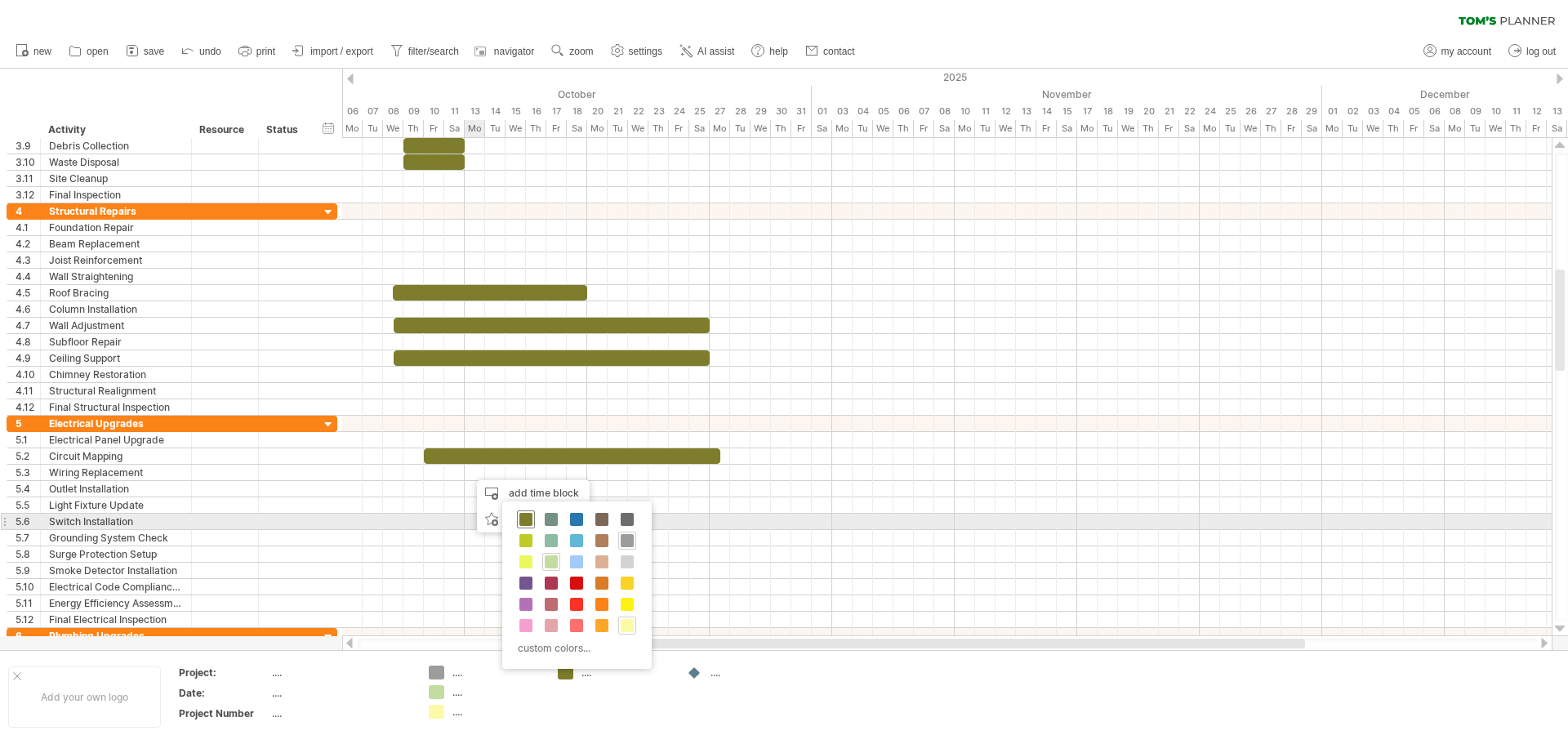
click at [527, 519] on span at bounding box center [526, 519] width 13 height 13
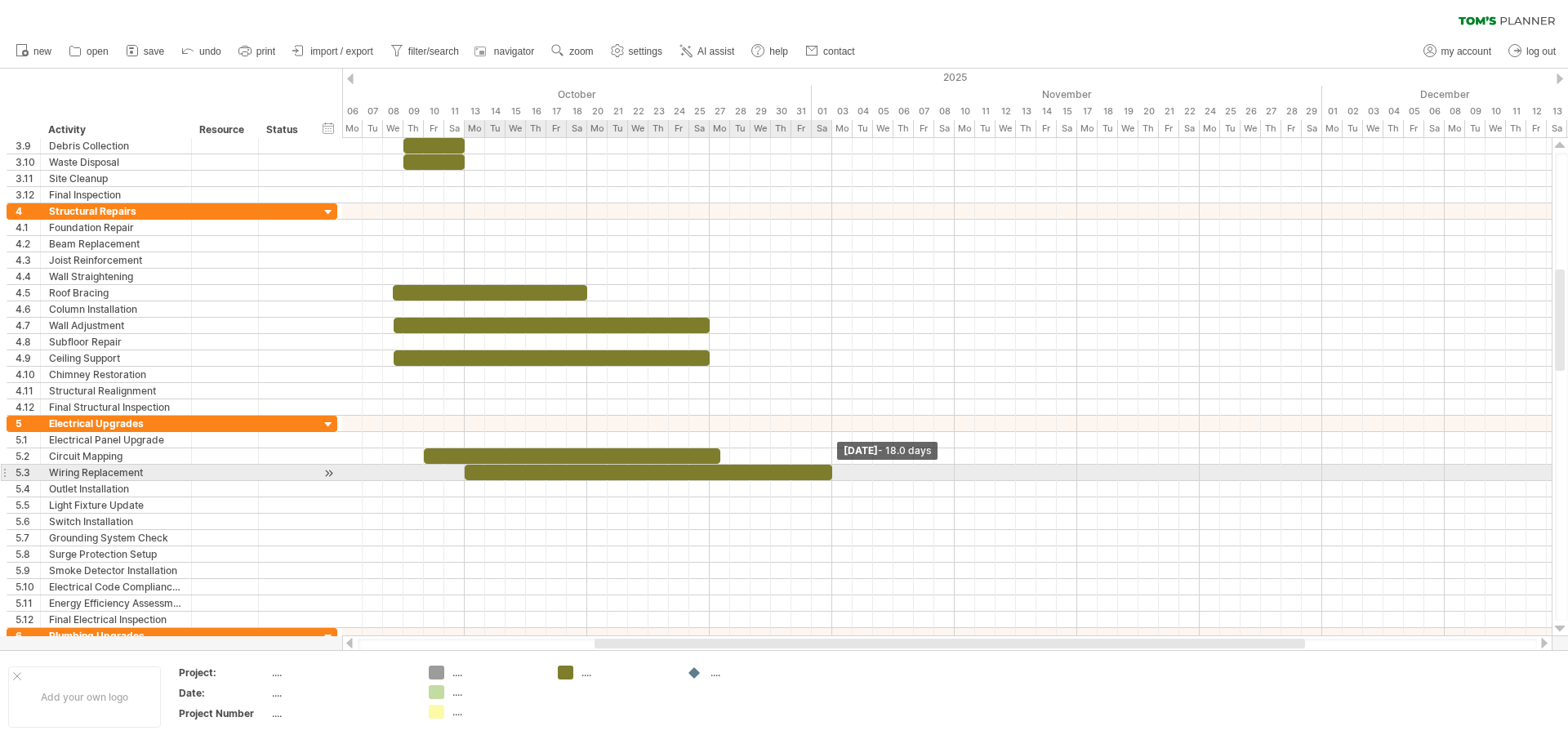
drag, startPoint x: 484, startPoint y: 472, endPoint x: 829, endPoint y: 467, distance: 345.0
click at [829, 467] on span at bounding box center [832, 472] width 6 height 15
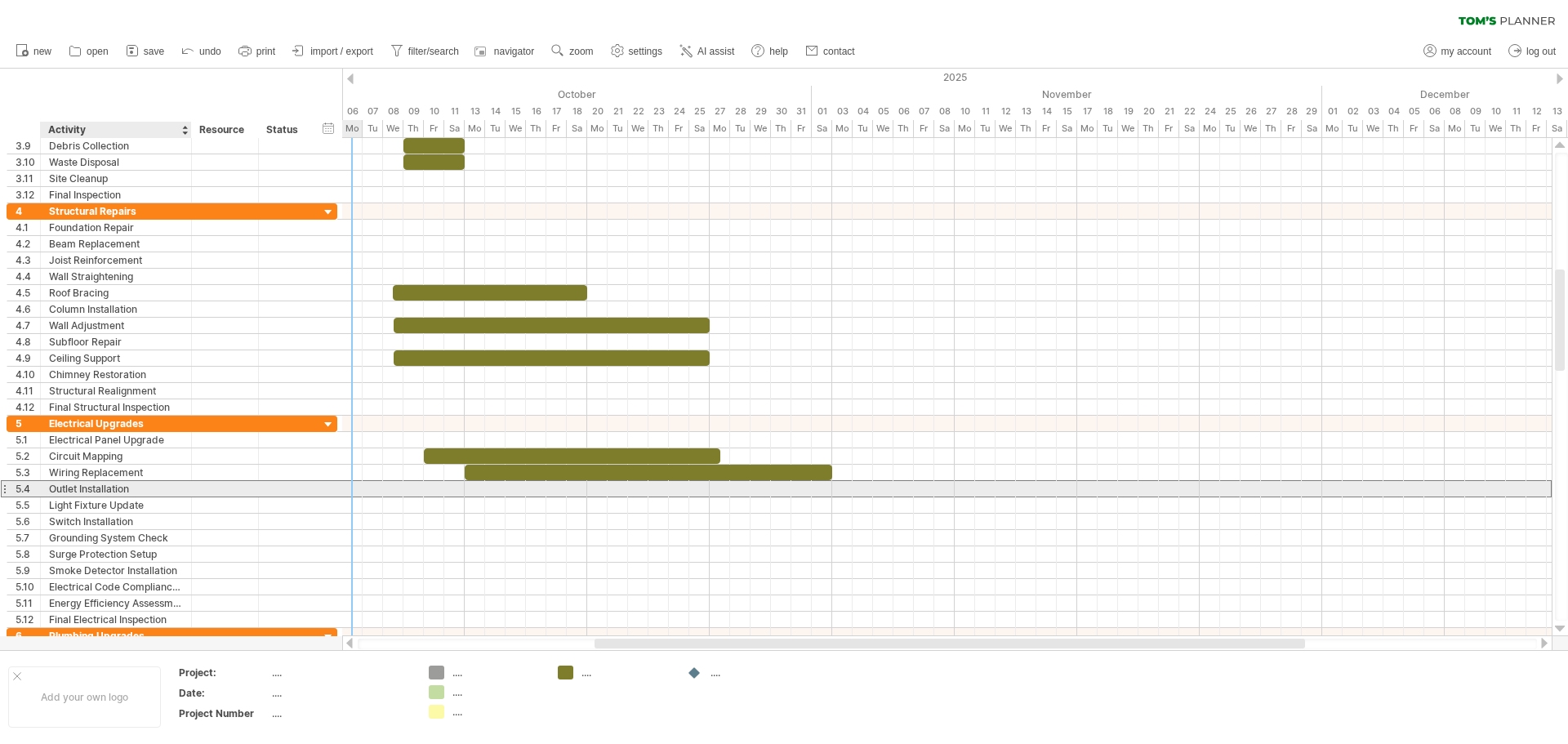
click at [178, 489] on div "Outlet Installation" at bounding box center [116, 488] width 134 height 15
click at [422, 484] on div at bounding box center [946, 489] width 1209 height 16
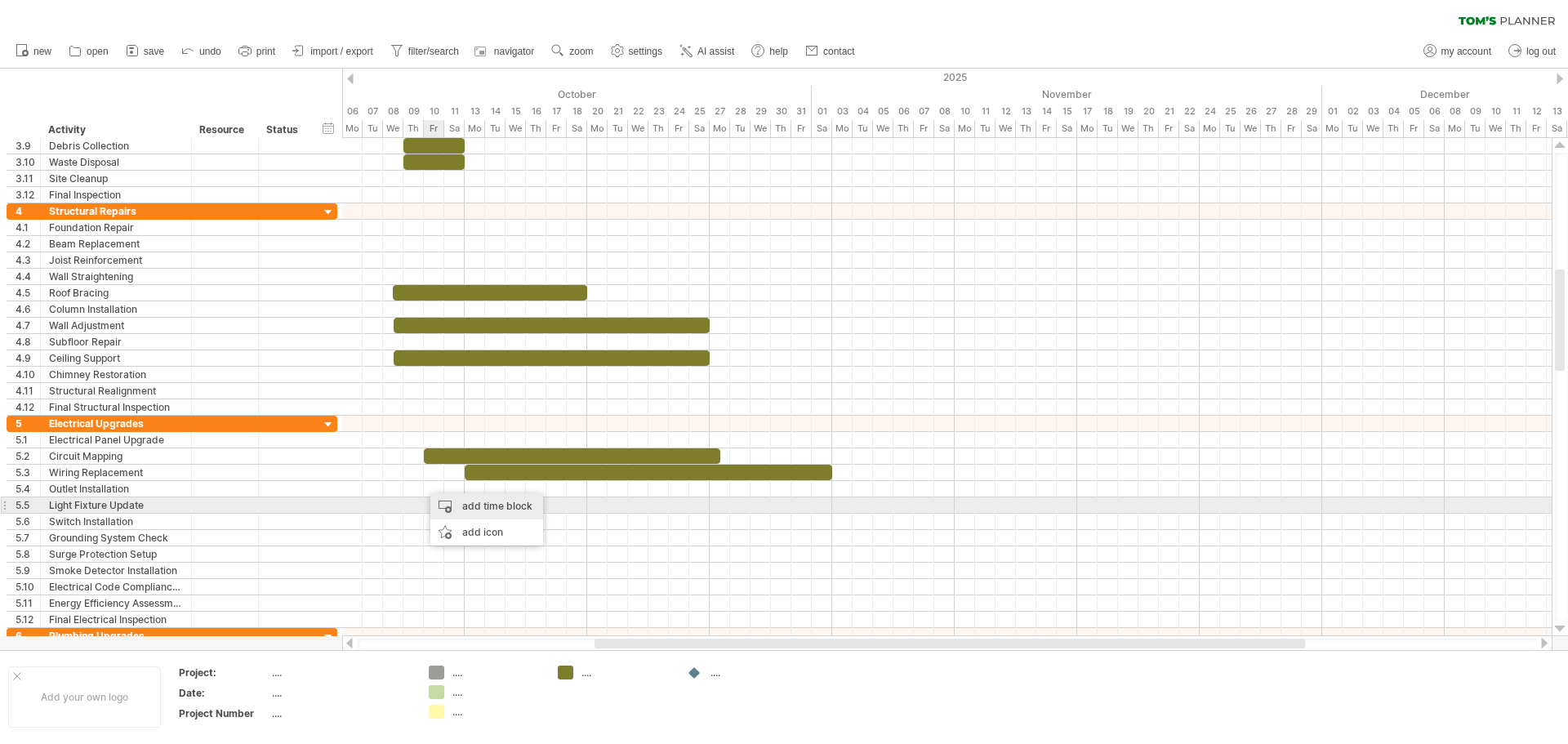
click at [448, 504] on div "add time block" at bounding box center [486, 506] width 112 height 26
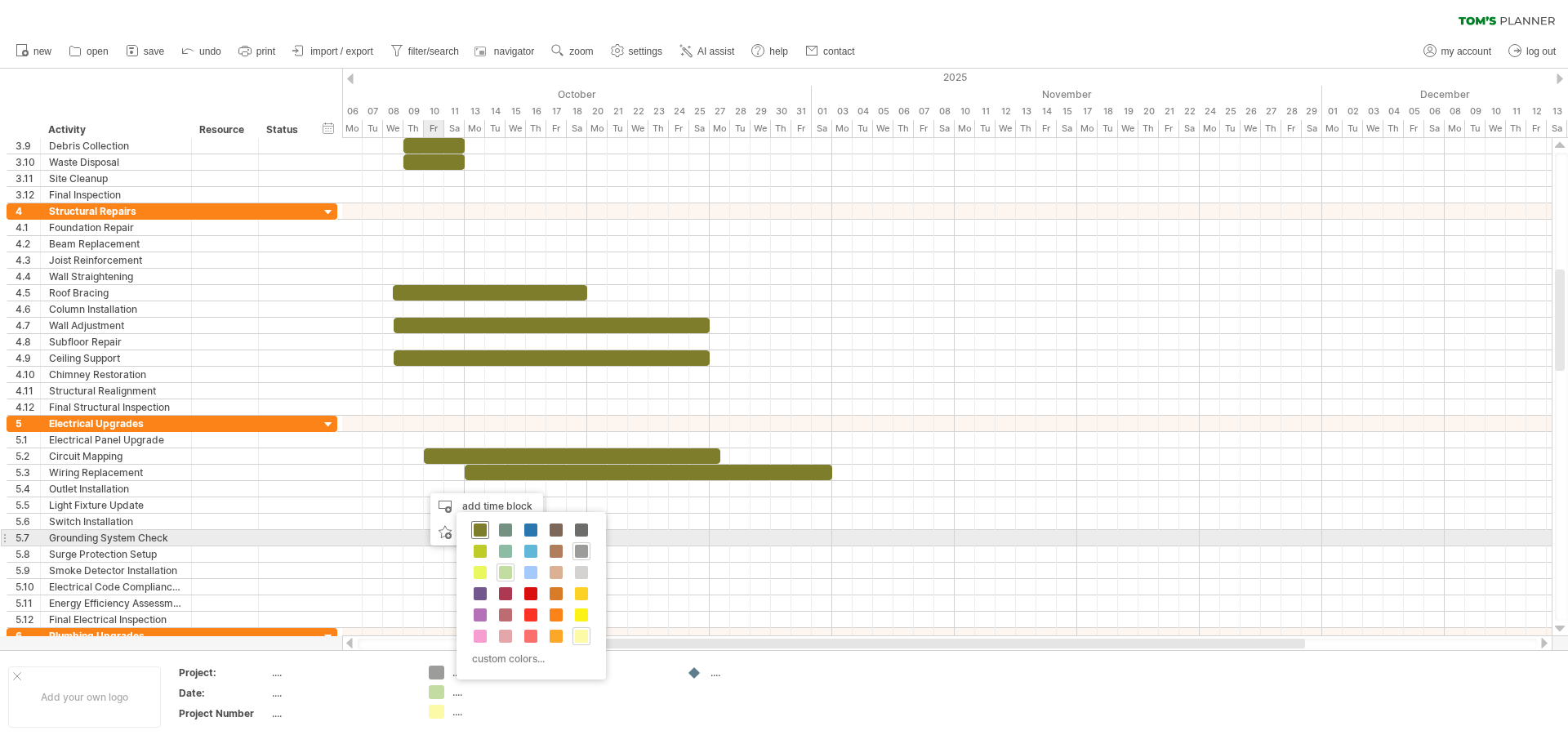
click at [482, 531] on span at bounding box center [480, 529] width 13 height 13
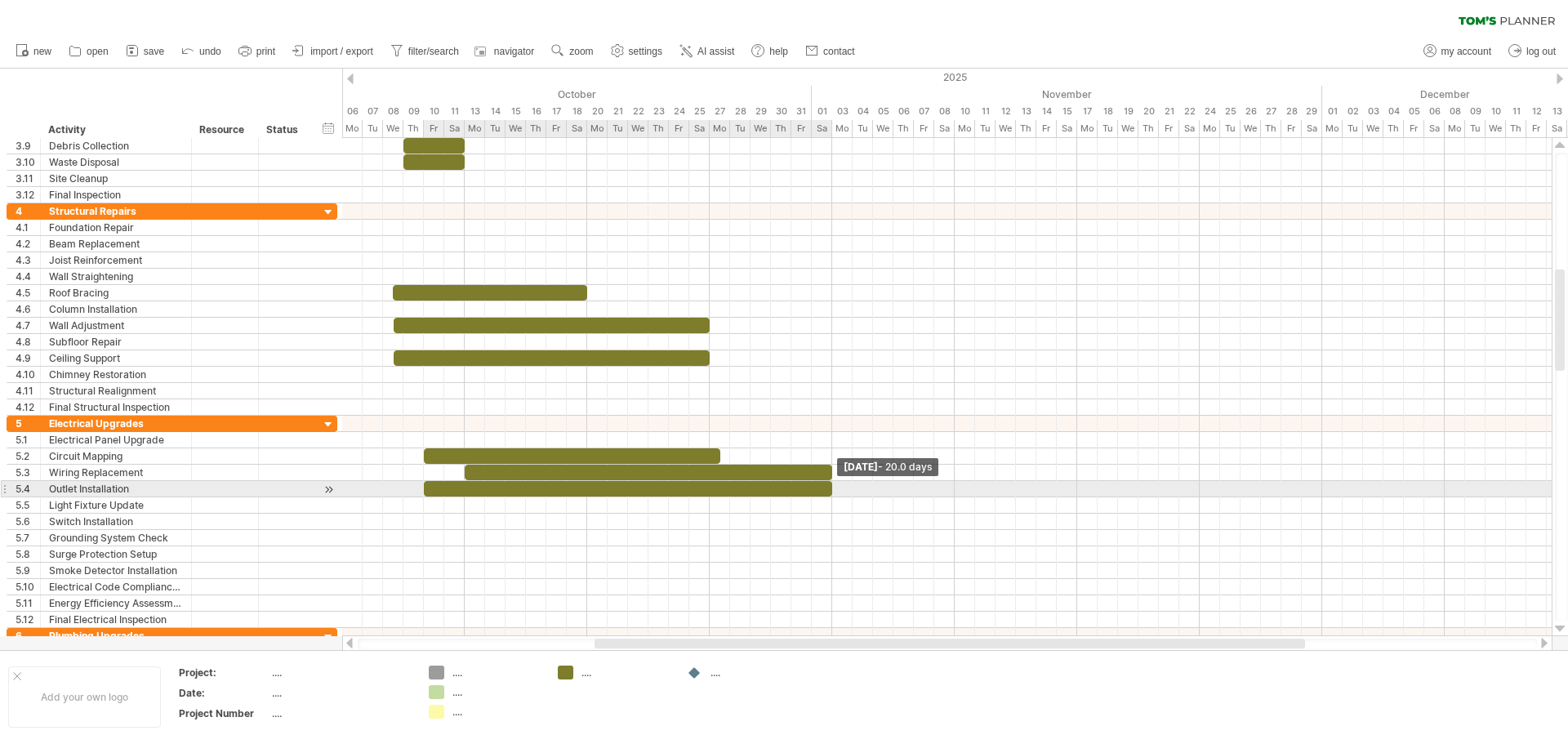
drag, startPoint x: 441, startPoint y: 484, endPoint x: 831, endPoint y: 490, distance: 390.0
click at [831, 490] on span at bounding box center [832, 488] width 6 height 15
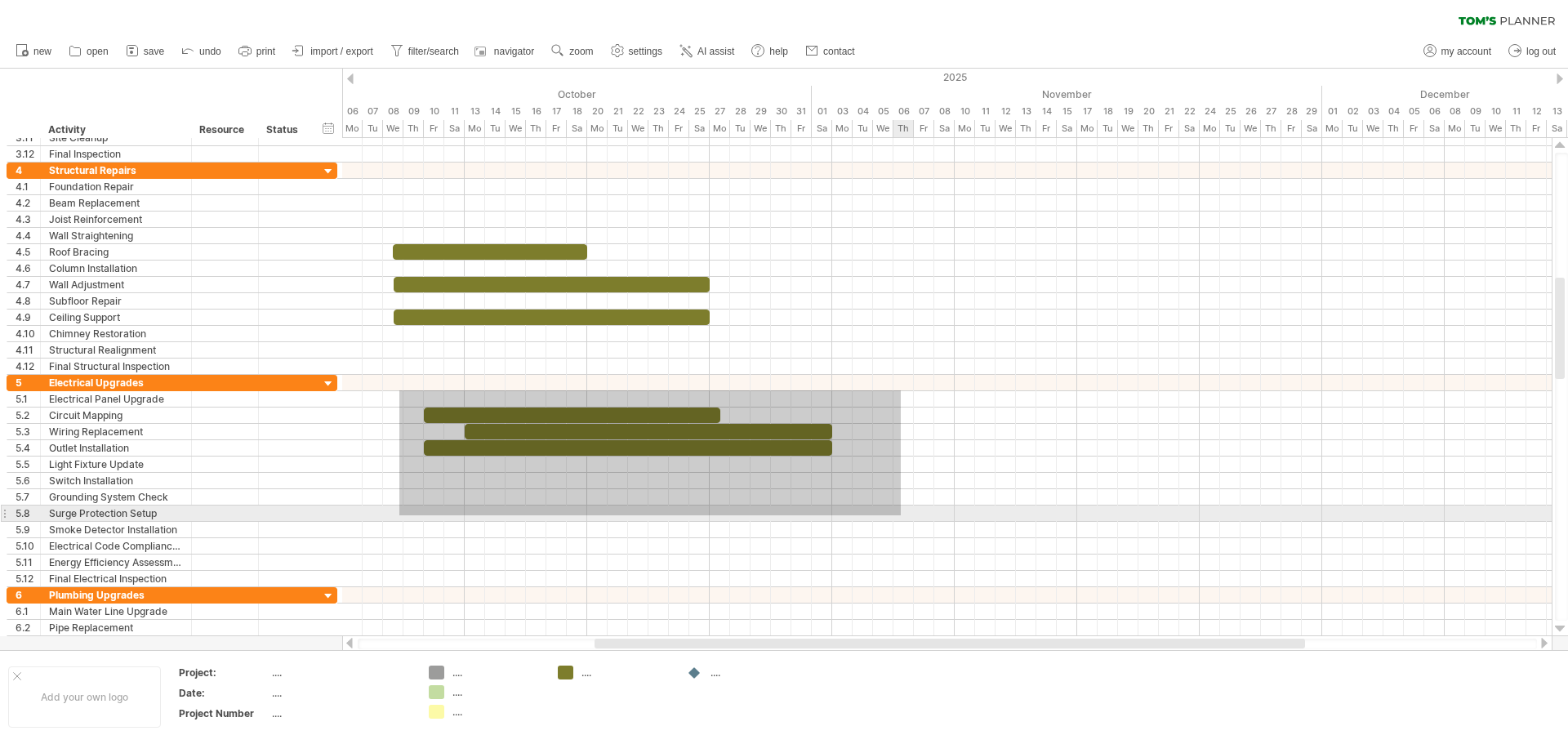
drag, startPoint x: 399, startPoint y: 390, endPoint x: 900, endPoint y: 515, distance: 516.4
click at [900, 515] on div at bounding box center [946, 481] width 1209 height 212
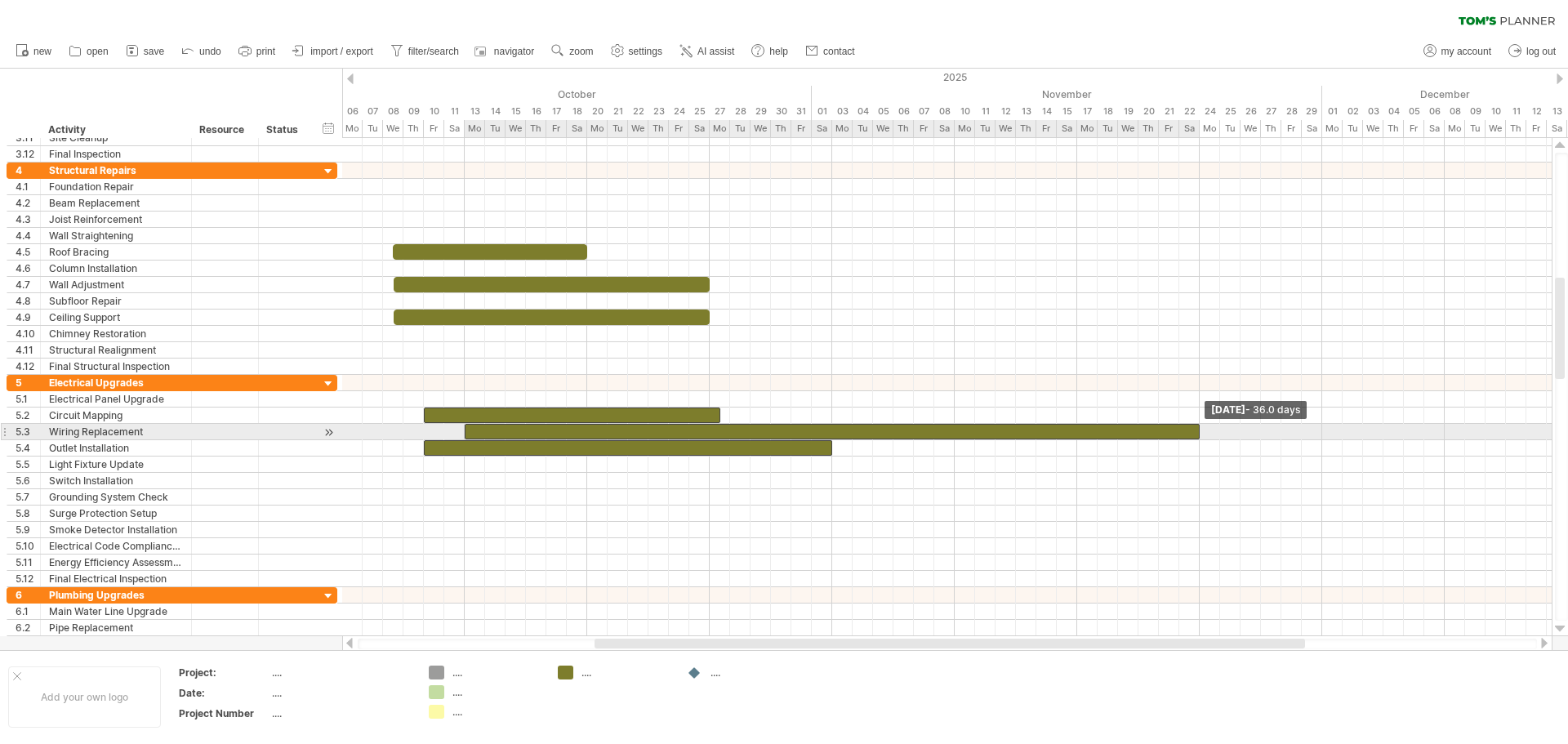
drag, startPoint x: 830, startPoint y: 428, endPoint x: 754, endPoint y: 435, distance: 76.3
click at [1192, 435] on div at bounding box center [832, 431] width 734 height 15
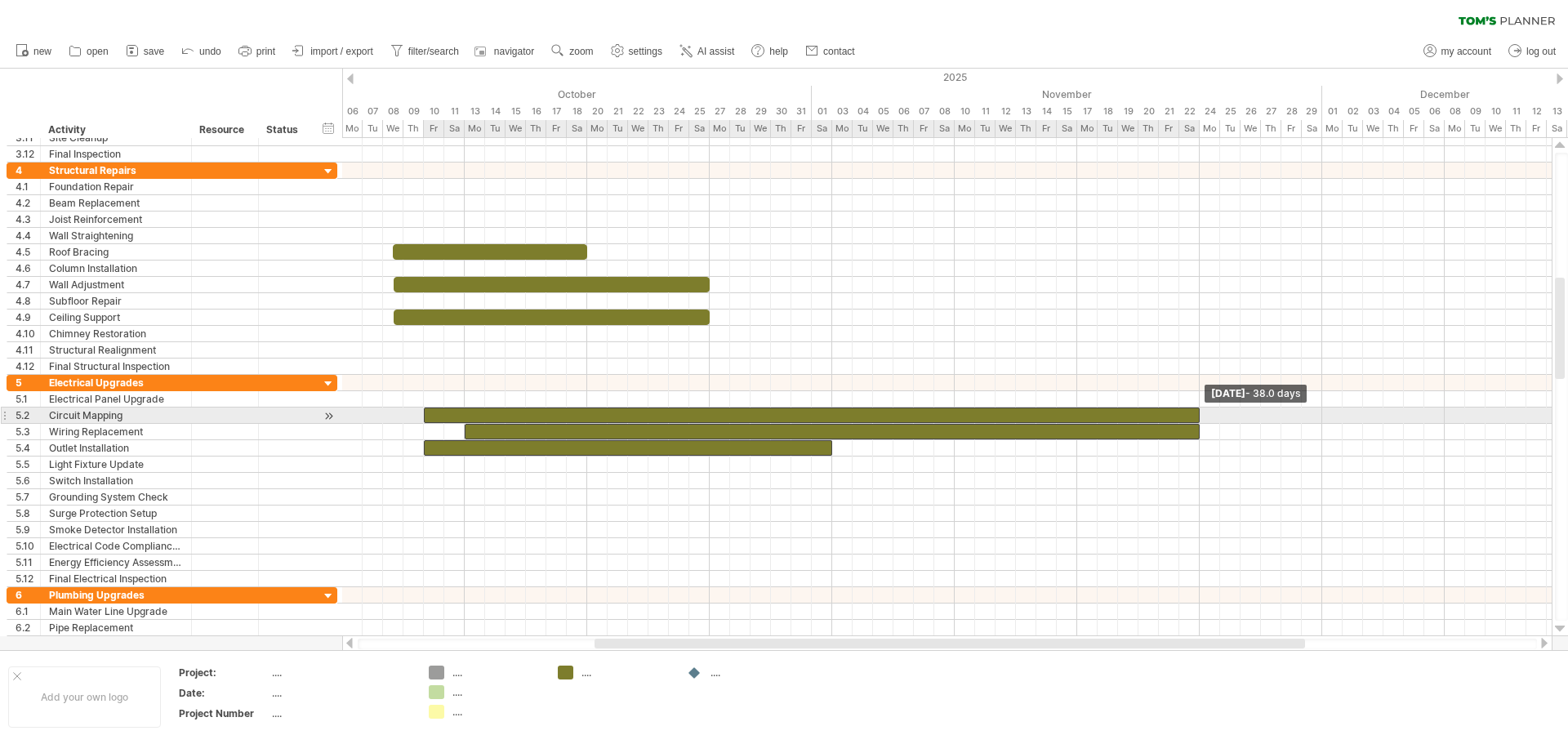
drag, startPoint x: 721, startPoint y: 414, endPoint x: 1199, endPoint y: 410, distance: 478.0
click at [1199, 410] on span at bounding box center [1199, 415] width 6 height 15
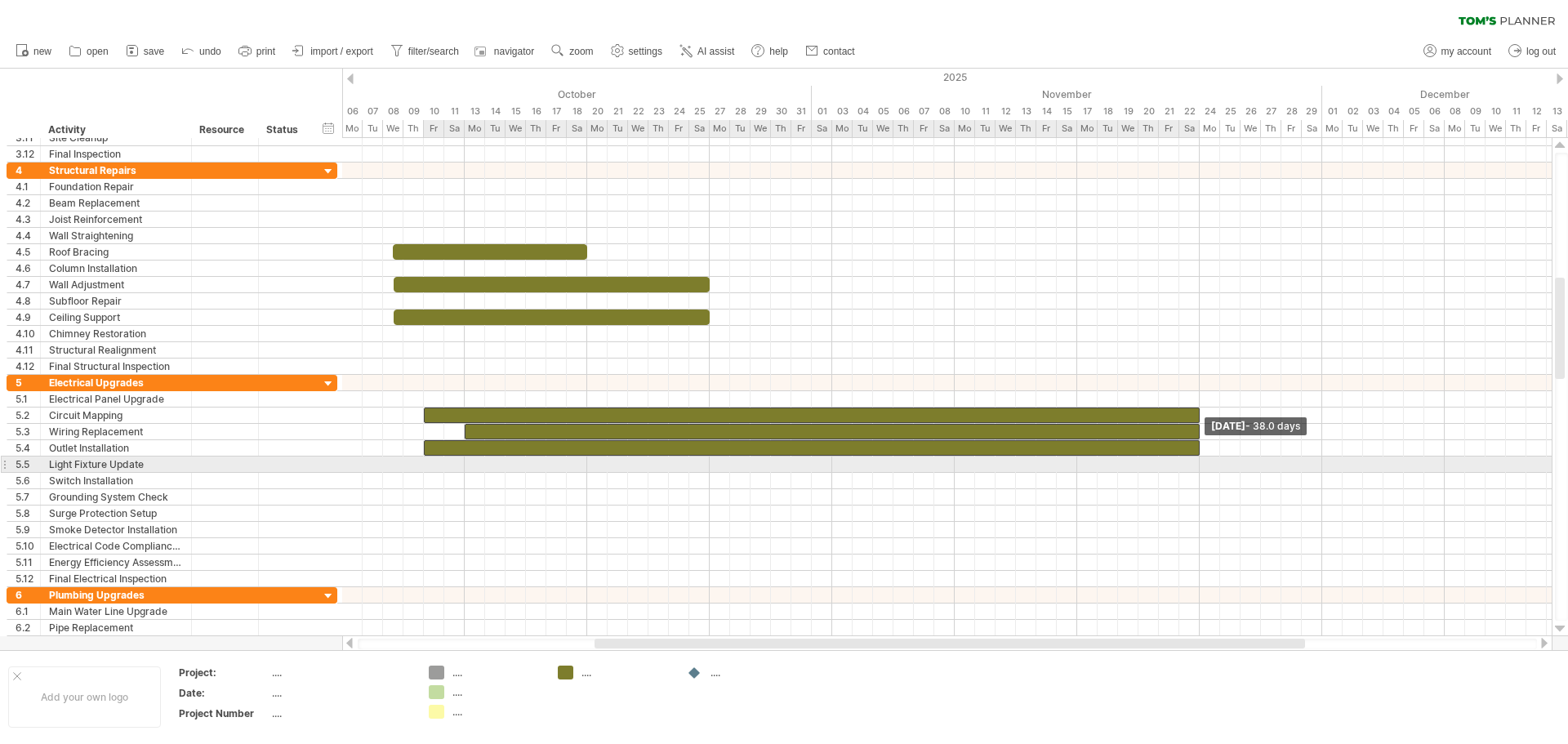
drag, startPoint x: 834, startPoint y: 447, endPoint x: 1199, endPoint y: 463, distance: 365.4
click at [1199, 463] on div "example time blocks: start [DATE] - 38.0 days [DATE] - 14.5 days" at bounding box center [946, 387] width 1209 height 498
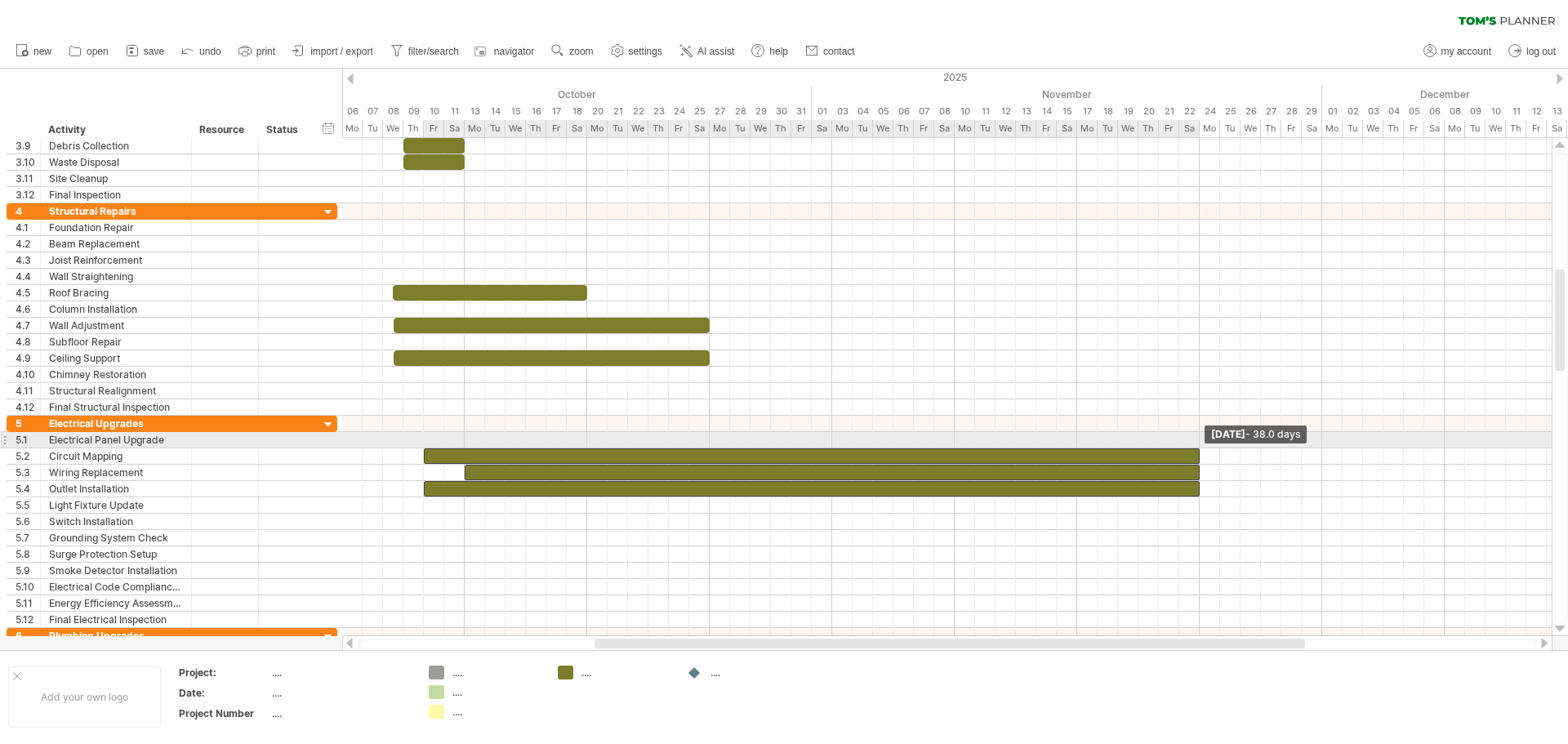
drag, startPoint x: 1201, startPoint y: 455, endPoint x: 1197, endPoint y: 434, distance: 21.4
click at [1197, 434] on div "example time blocks: start [DATE] - 38.0 days [DATE] - 14.5 days" at bounding box center [946, 387] width 1209 height 498
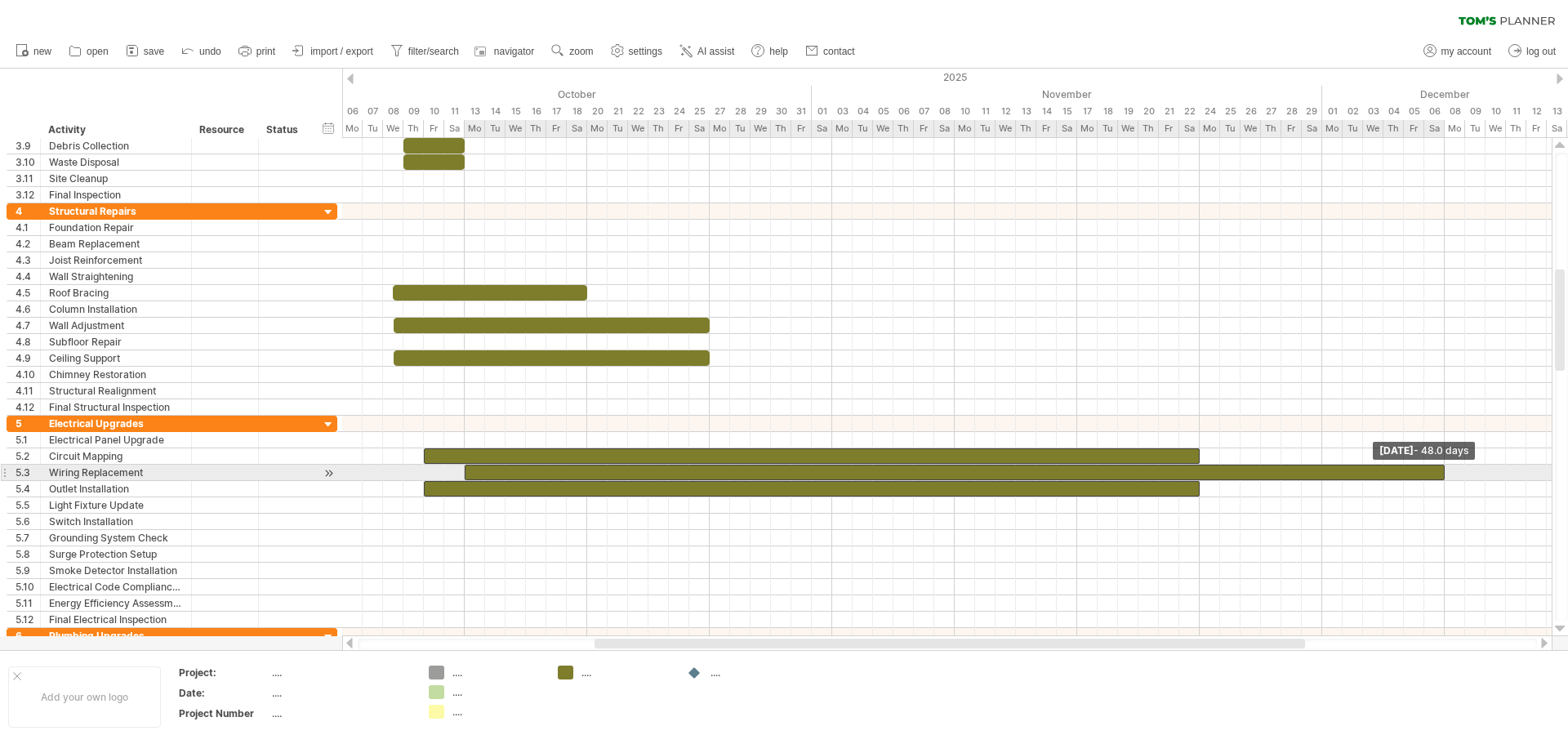
drag, startPoint x: 1202, startPoint y: 474, endPoint x: 1445, endPoint y: 465, distance: 243.2
click at [1445, 465] on span at bounding box center [1444, 472] width 6 height 15
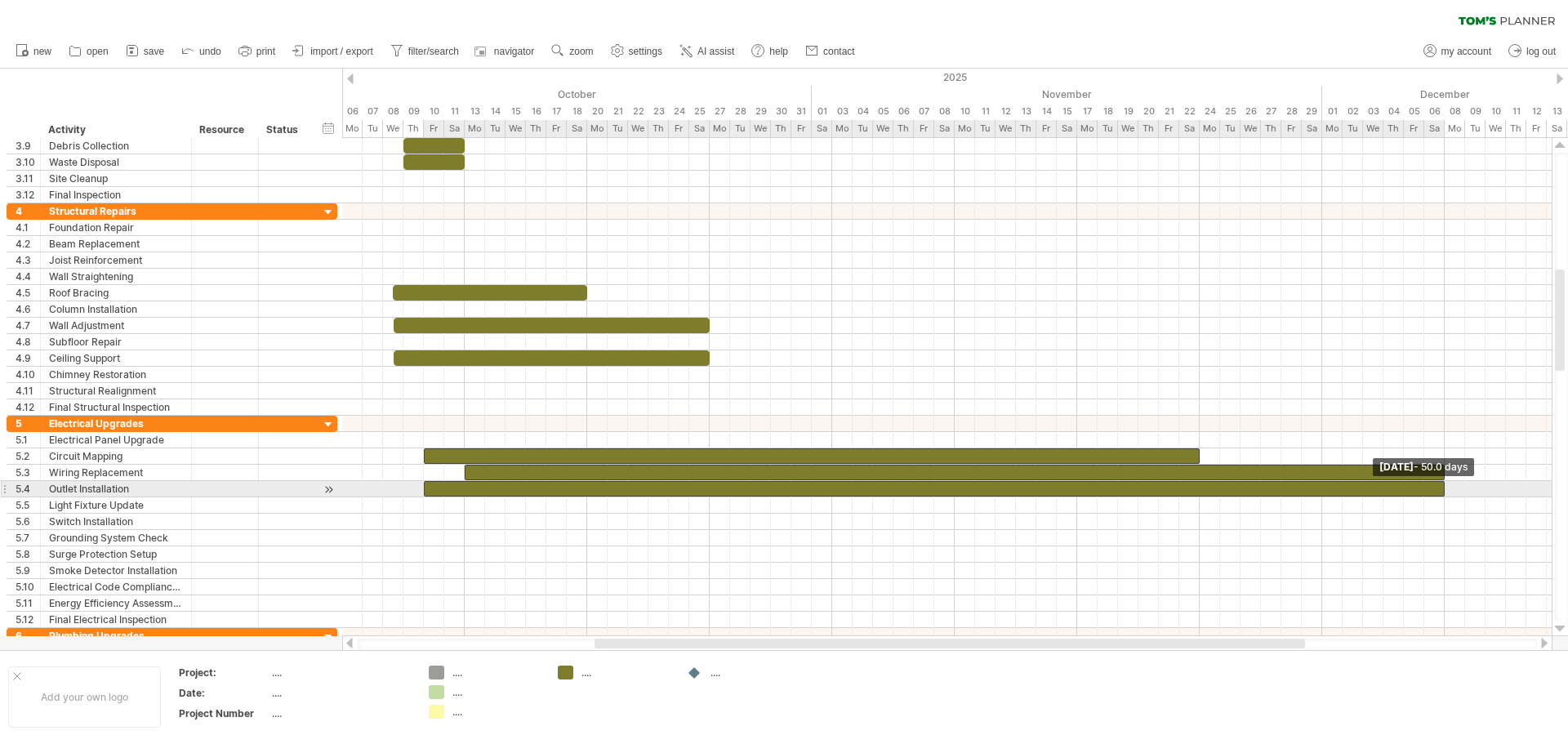
drag, startPoint x: 1200, startPoint y: 488, endPoint x: 1445, endPoint y: 493, distance: 245.1
click at [1445, 493] on span at bounding box center [1444, 488] width 6 height 15
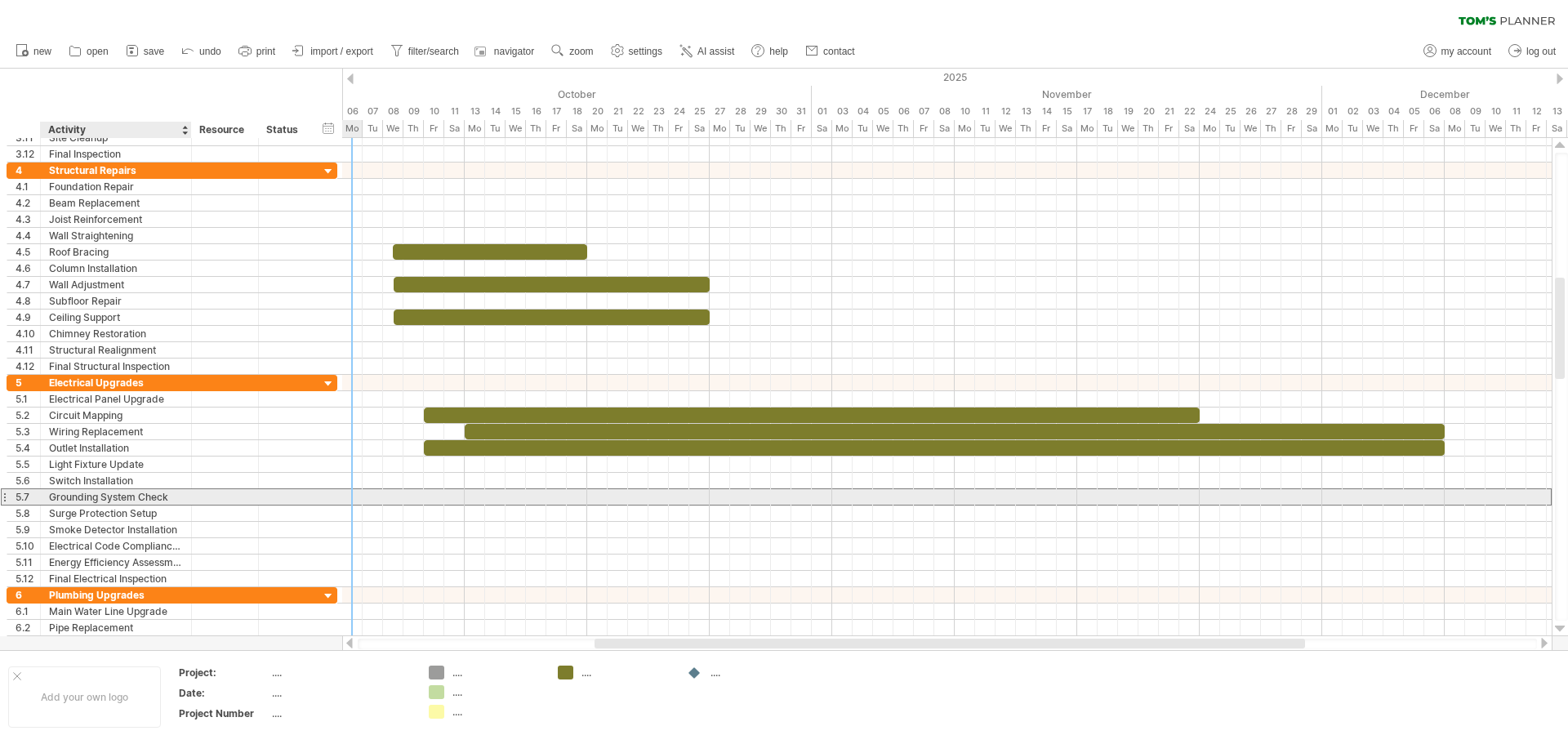
click at [90, 497] on div "Grounding System Check" at bounding box center [116, 496] width 134 height 15
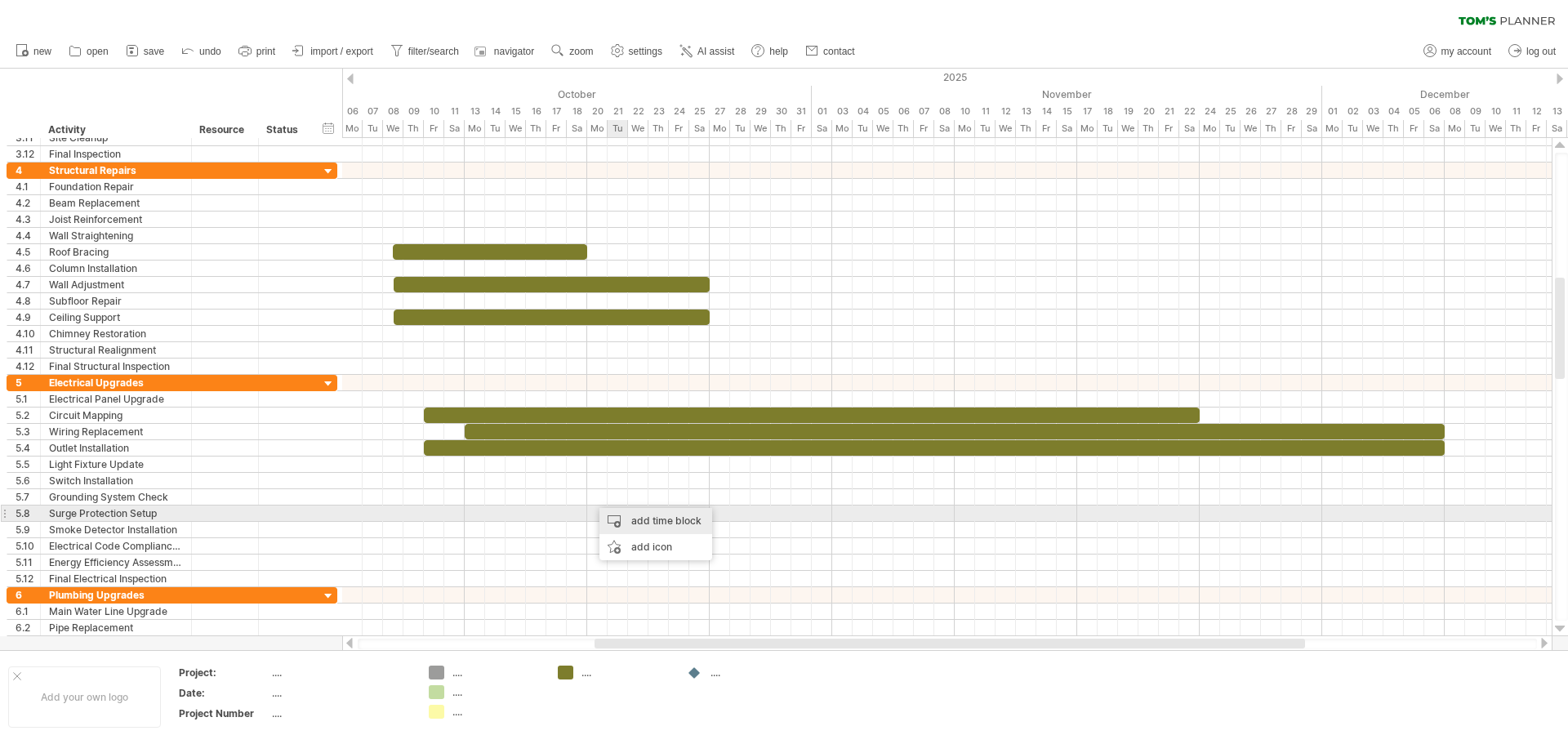
click at [641, 519] on div "add time block" at bounding box center [656, 520] width 112 height 26
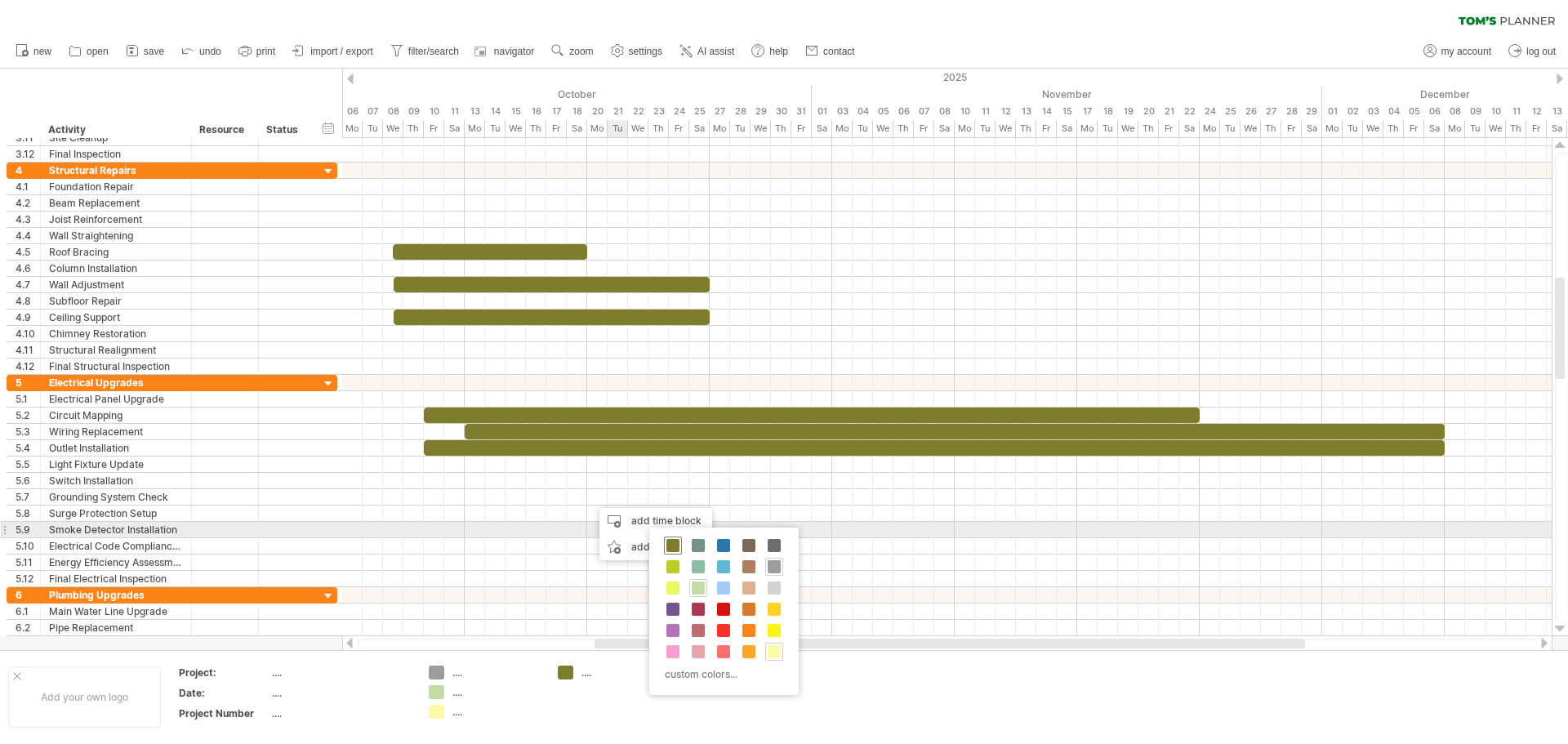
click at [676, 537] on div at bounding box center [673, 545] width 18 height 18
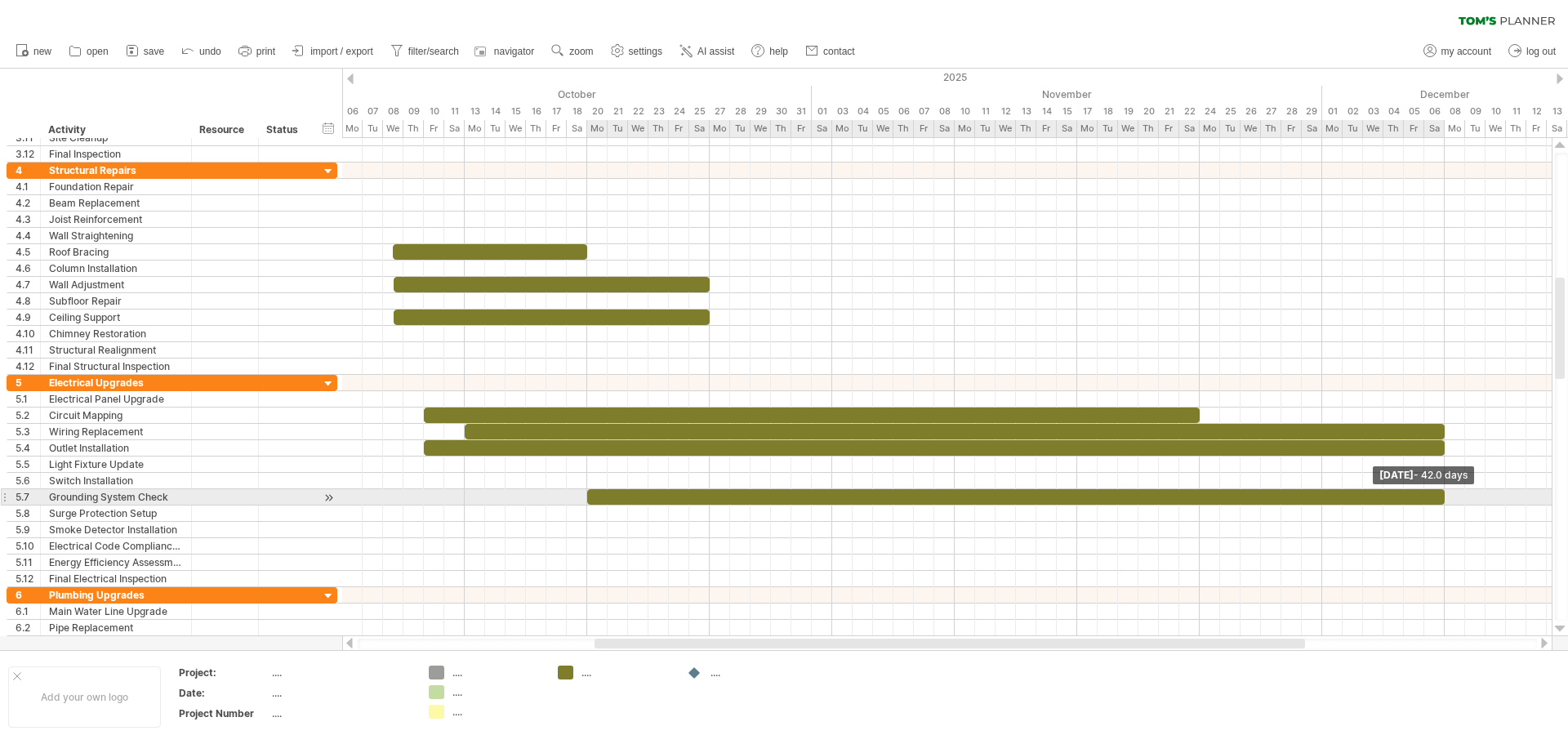
drag, startPoint x: 606, startPoint y: 491, endPoint x: 1443, endPoint y: 503, distance: 837.1
click at [1443, 503] on span at bounding box center [1444, 496] width 6 height 15
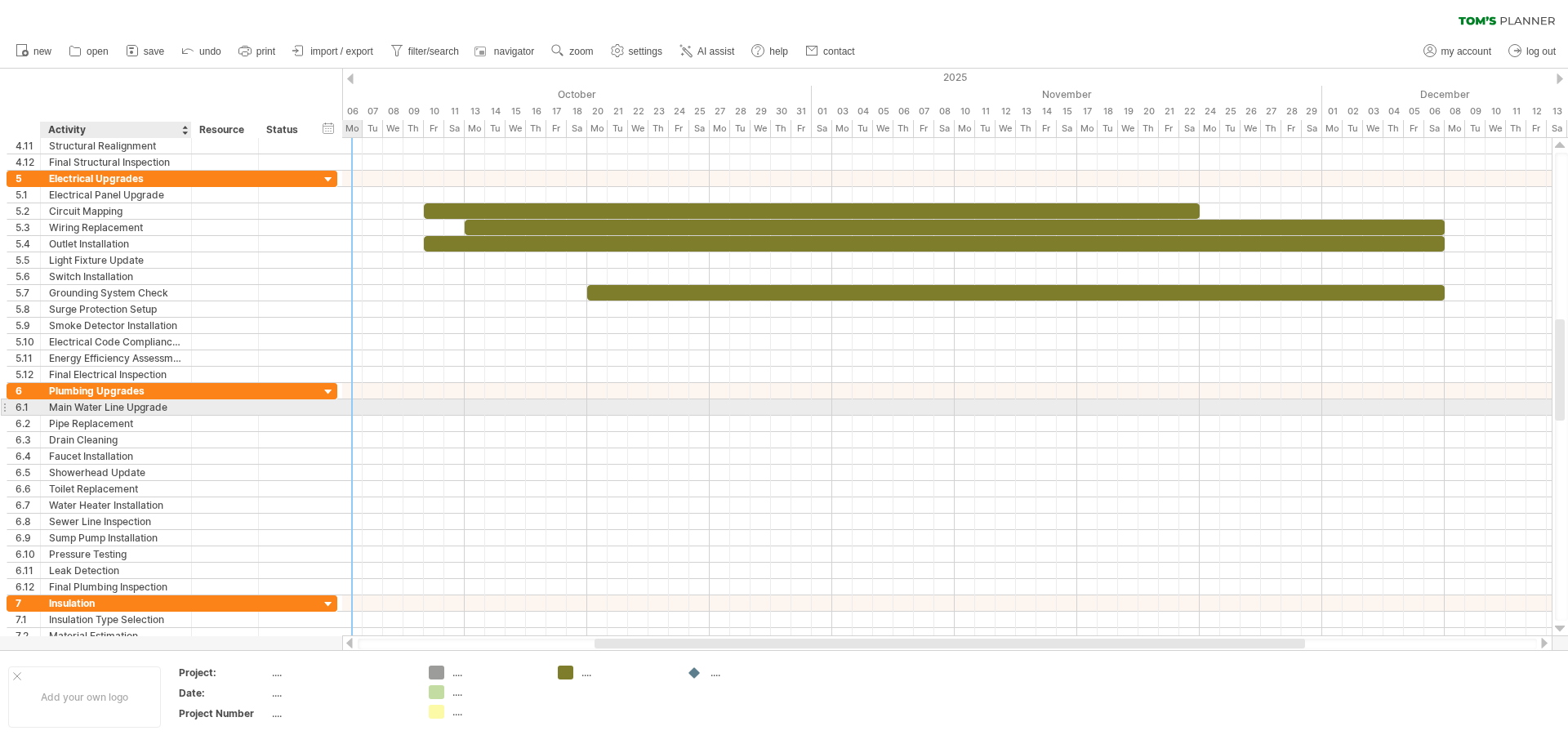
click at [170, 408] on div "Main Water Line Upgrade" at bounding box center [116, 406] width 134 height 15
drag, startPoint x: 170, startPoint y: 408, endPoint x: 126, endPoint y: 407, distance: 44.0
click at [126, 407] on input "**********" at bounding box center [116, 406] width 134 height 15
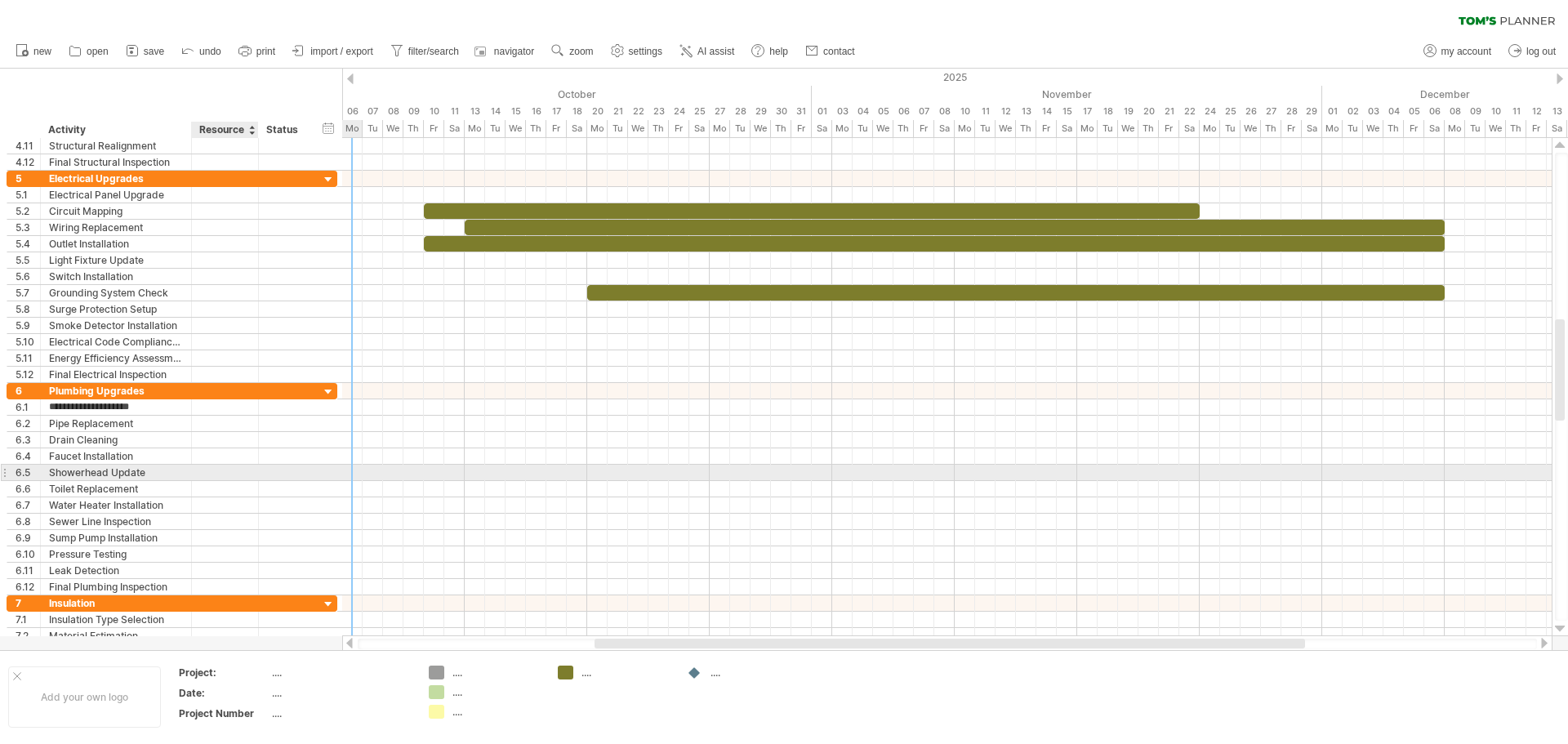
type input "**********"
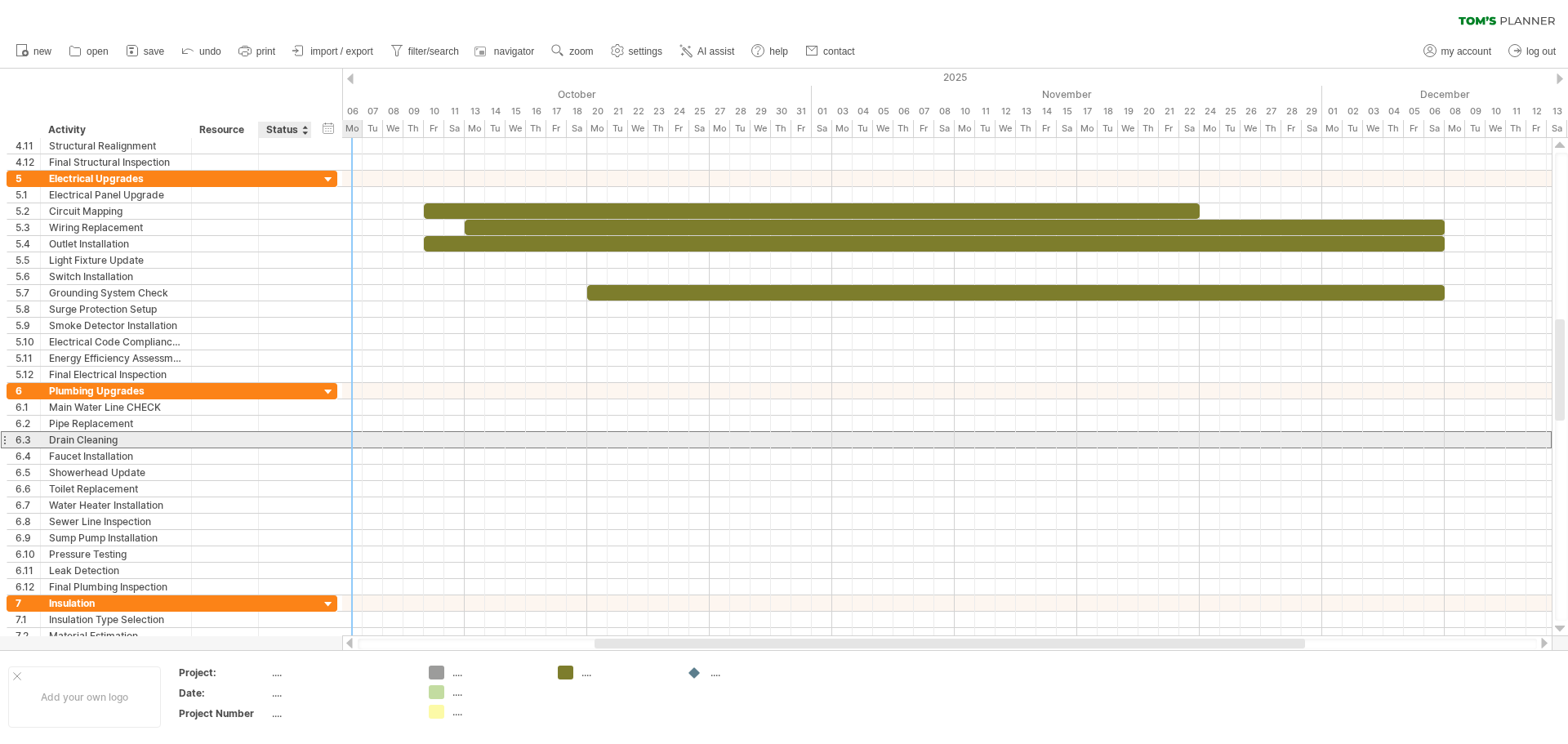
click at [283, 432] on div at bounding box center [285, 439] width 36 height 15
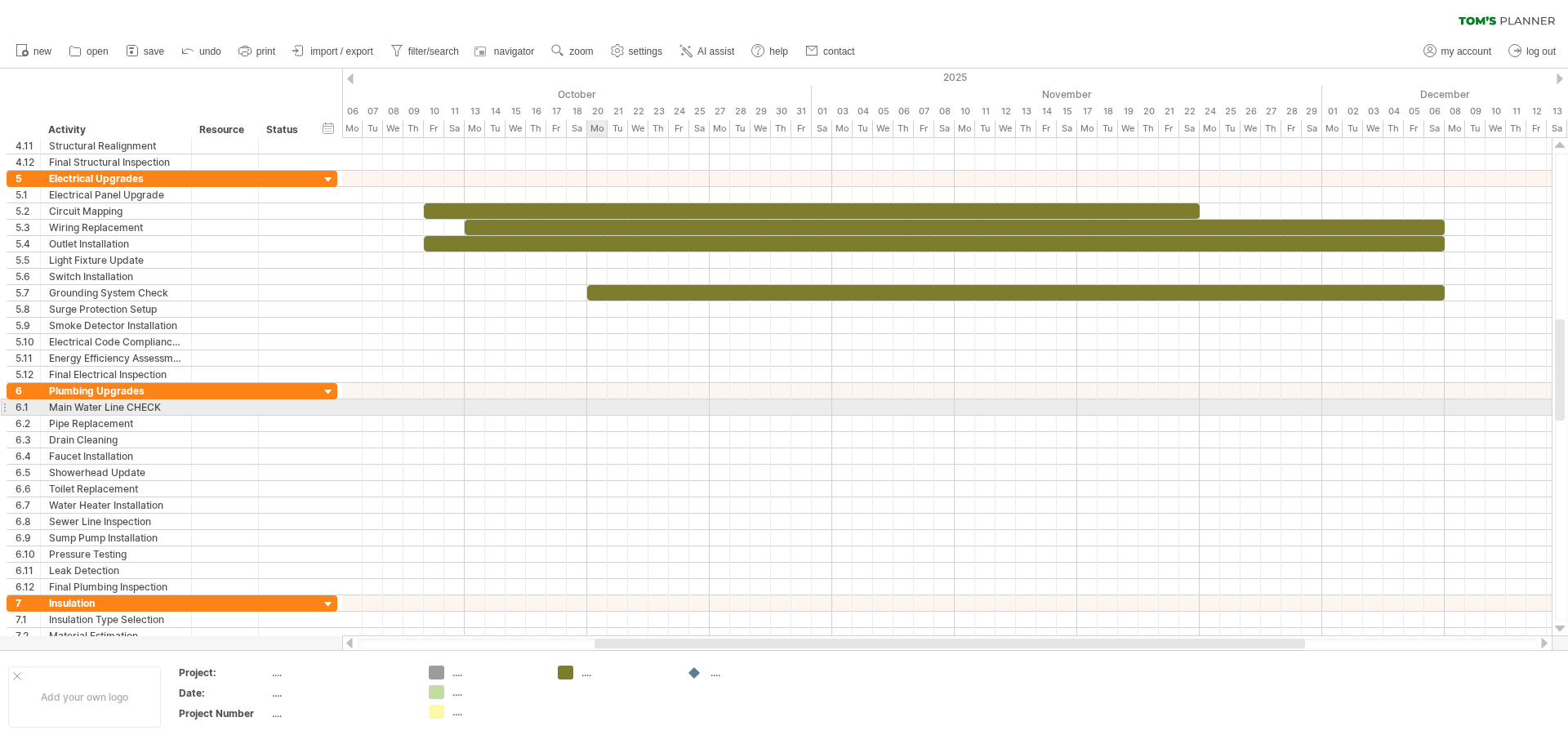
click at [593, 405] on div at bounding box center [946, 407] width 1209 height 16
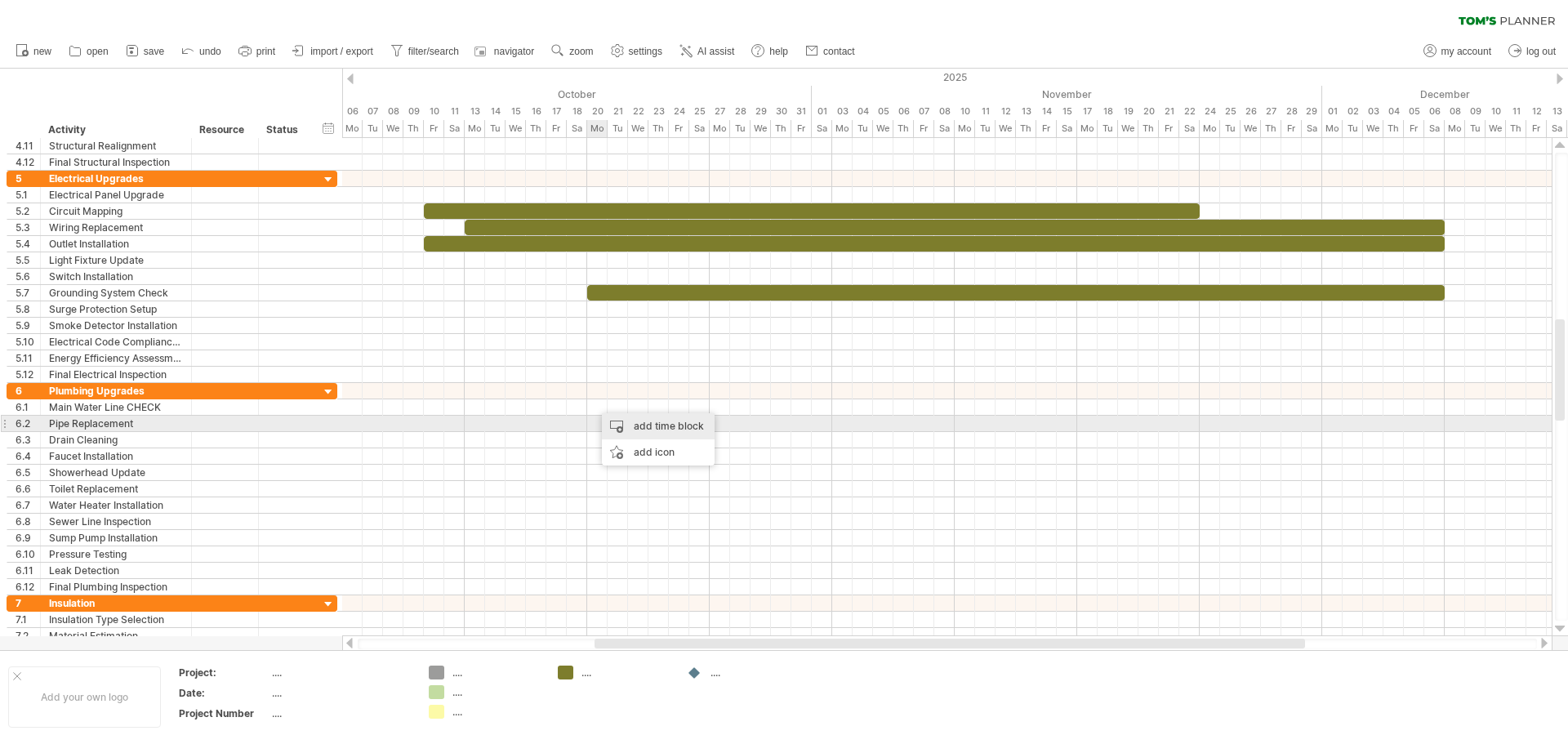
click at [612, 420] on div "add time block" at bounding box center [658, 426] width 112 height 26
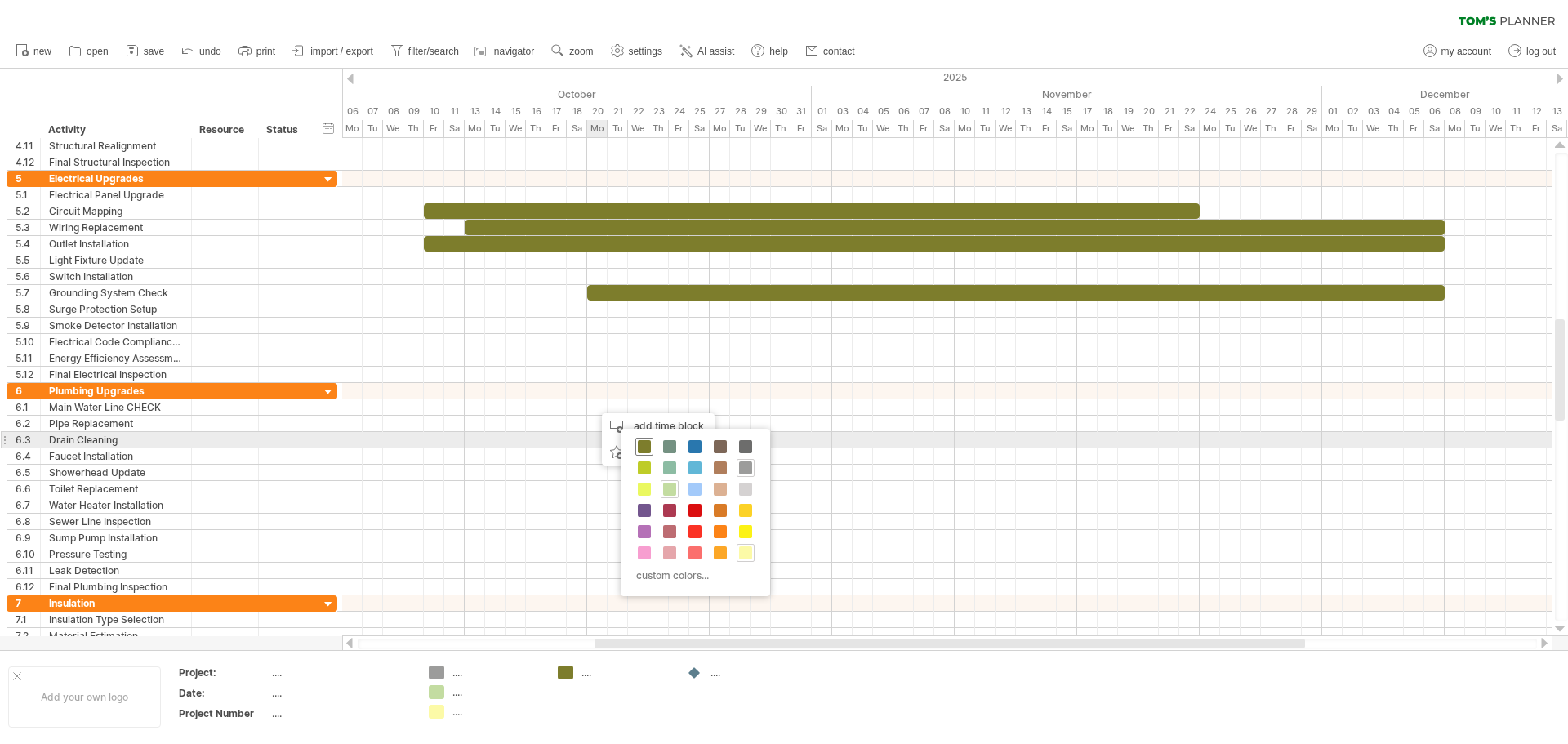
click at [647, 444] on span at bounding box center [644, 446] width 13 height 13
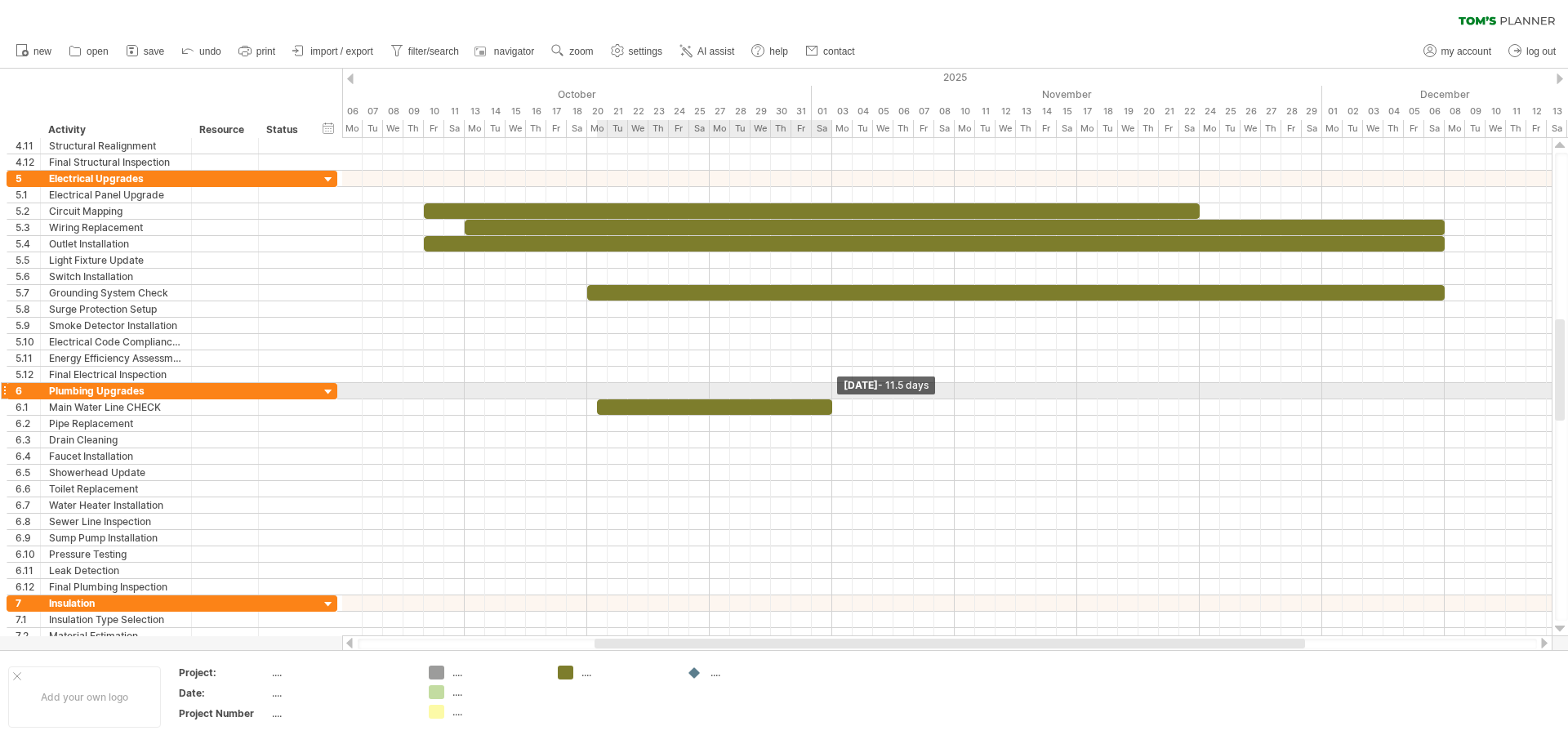
drag, startPoint x: 618, startPoint y: 402, endPoint x: 833, endPoint y: 399, distance: 215.0
click at [833, 399] on span at bounding box center [832, 406] width 6 height 15
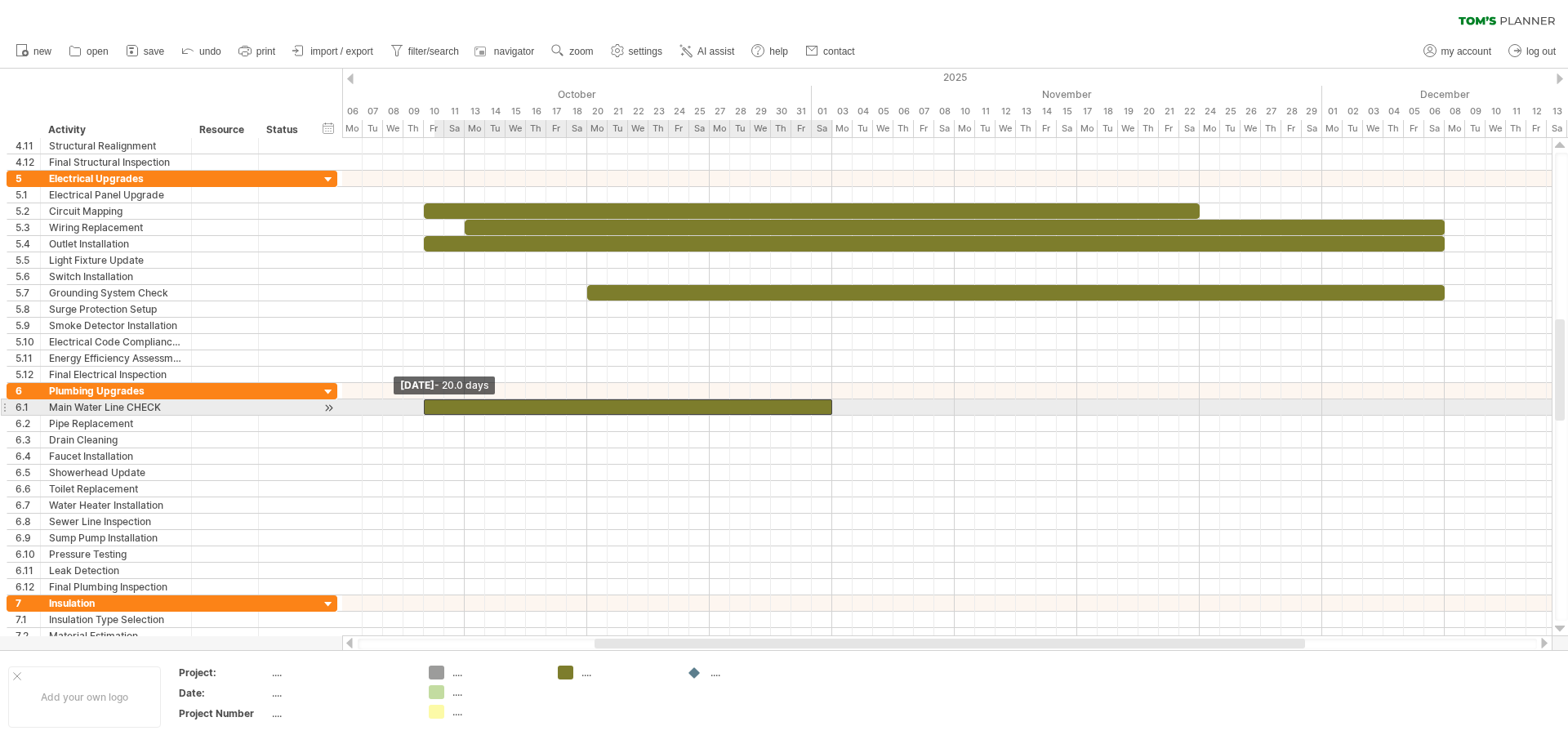
drag, startPoint x: 597, startPoint y: 407, endPoint x: 428, endPoint y: 407, distance: 169.0
click at [428, 407] on div at bounding box center [627, 406] width 408 height 15
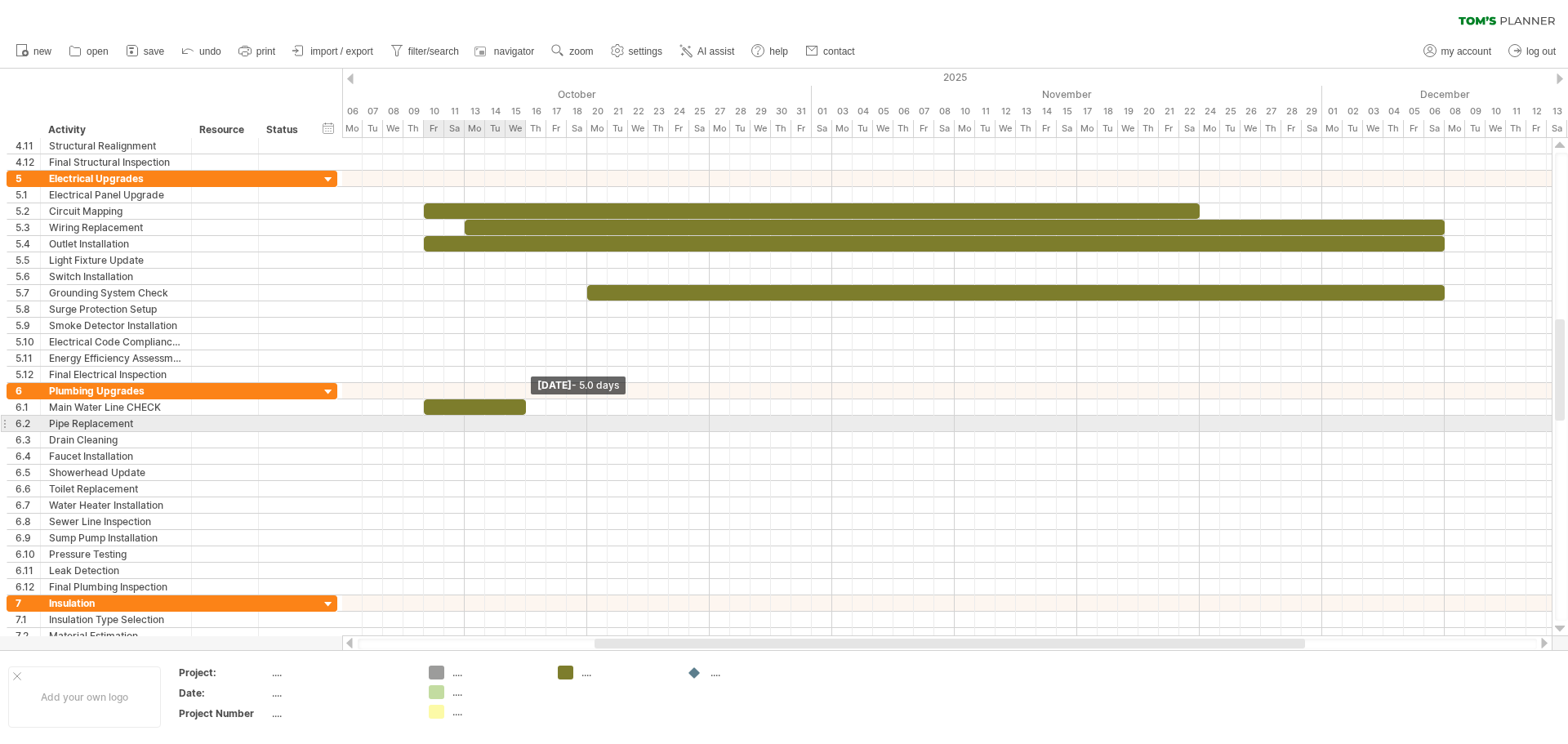
drag, startPoint x: 831, startPoint y: 410, endPoint x: 524, endPoint y: 417, distance: 307.1
click at [524, 417] on div "example time blocks: start [DATE] - 5.0 days [DATE] - 20.0 days" at bounding box center [946, 387] width 1209 height 498
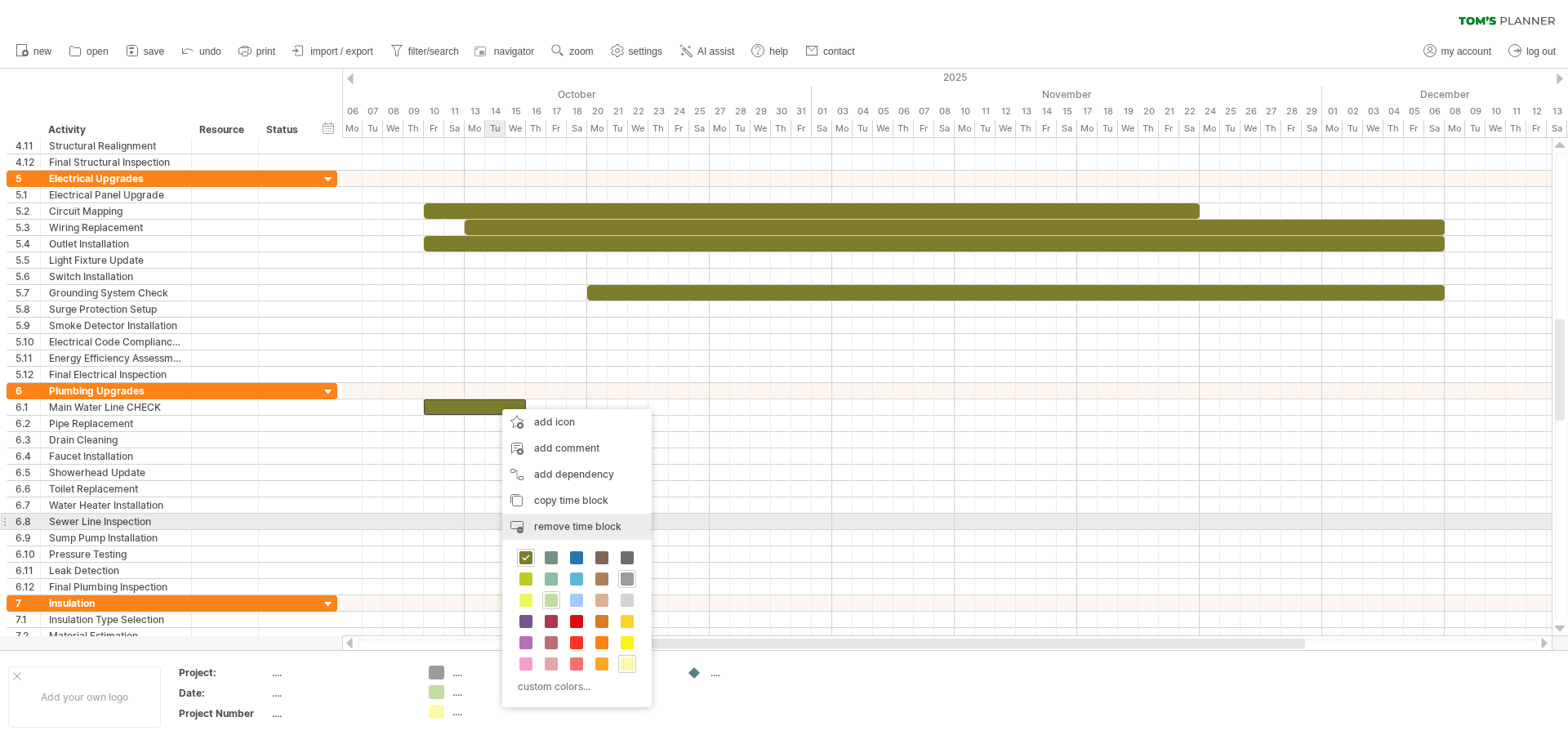
click at [574, 525] on span "remove time block" at bounding box center [577, 526] width 87 height 12
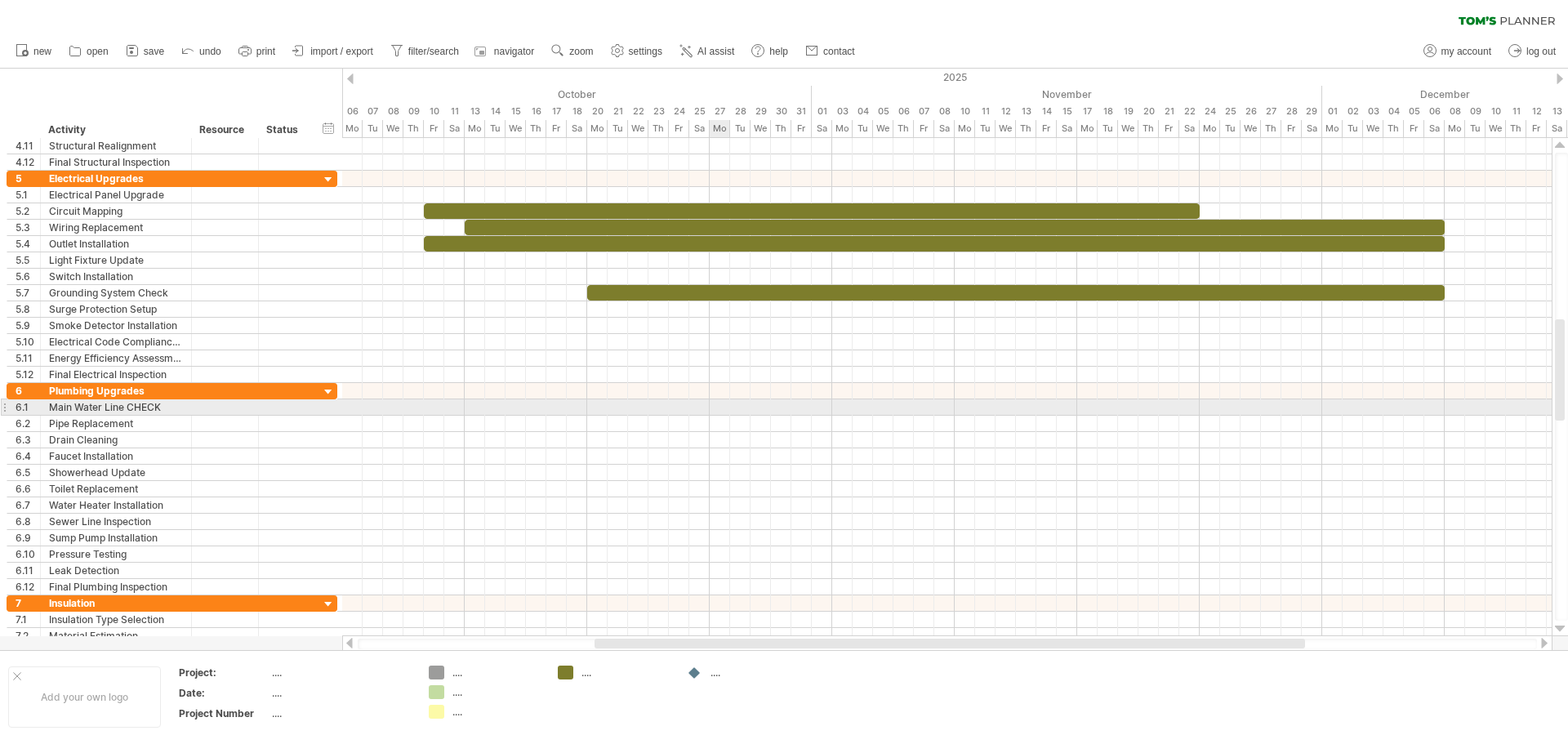
click at [710, 411] on div at bounding box center [946, 407] width 1209 height 16
click at [599, 408] on div at bounding box center [946, 407] width 1209 height 16
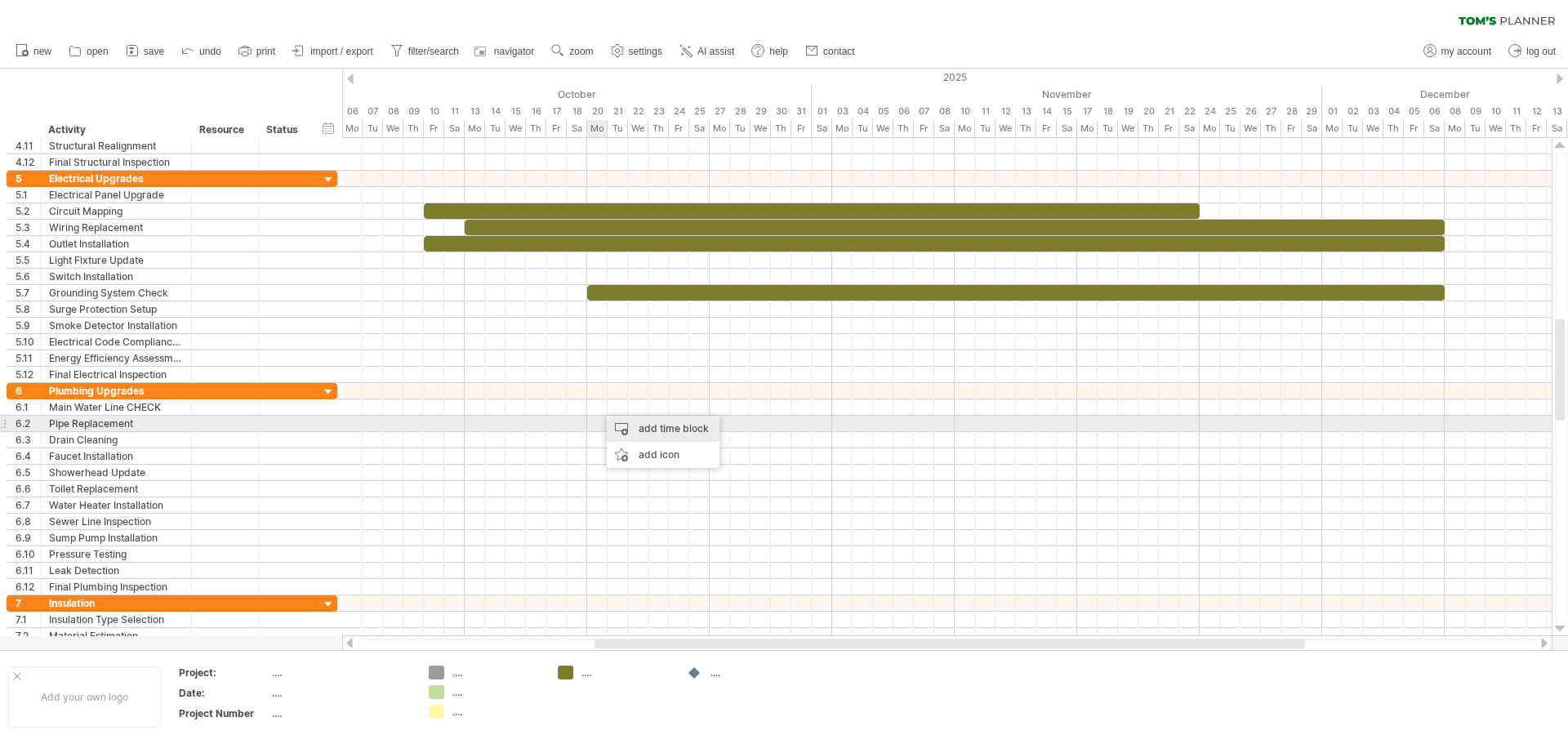
click at [618, 422] on div "add time block" at bounding box center [663, 428] width 112 height 26
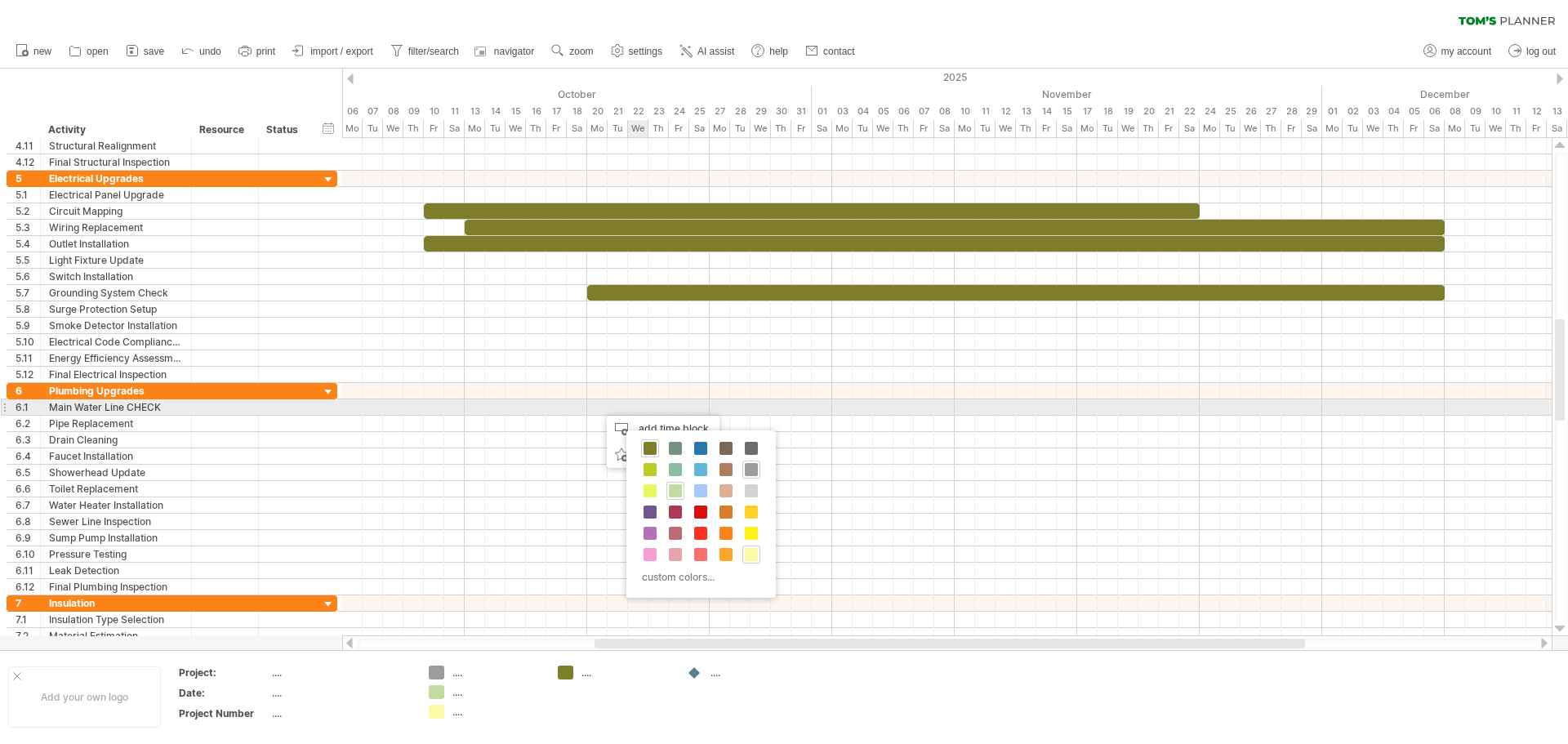
click at [641, 405] on div at bounding box center [946, 407] width 1209 height 16
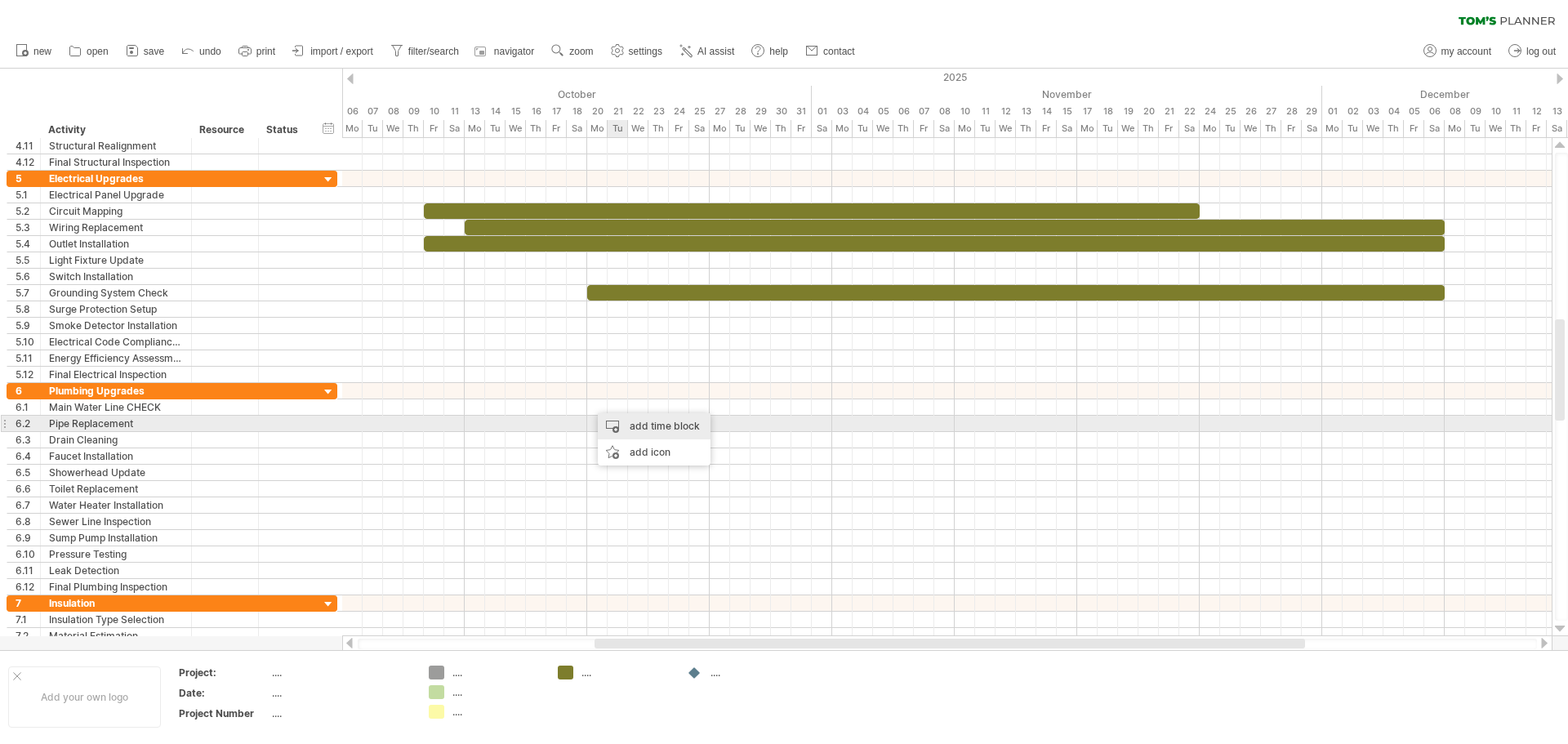
click at [623, 421] on div "add time block" at bounding box center [654, 426] width 112 height 26
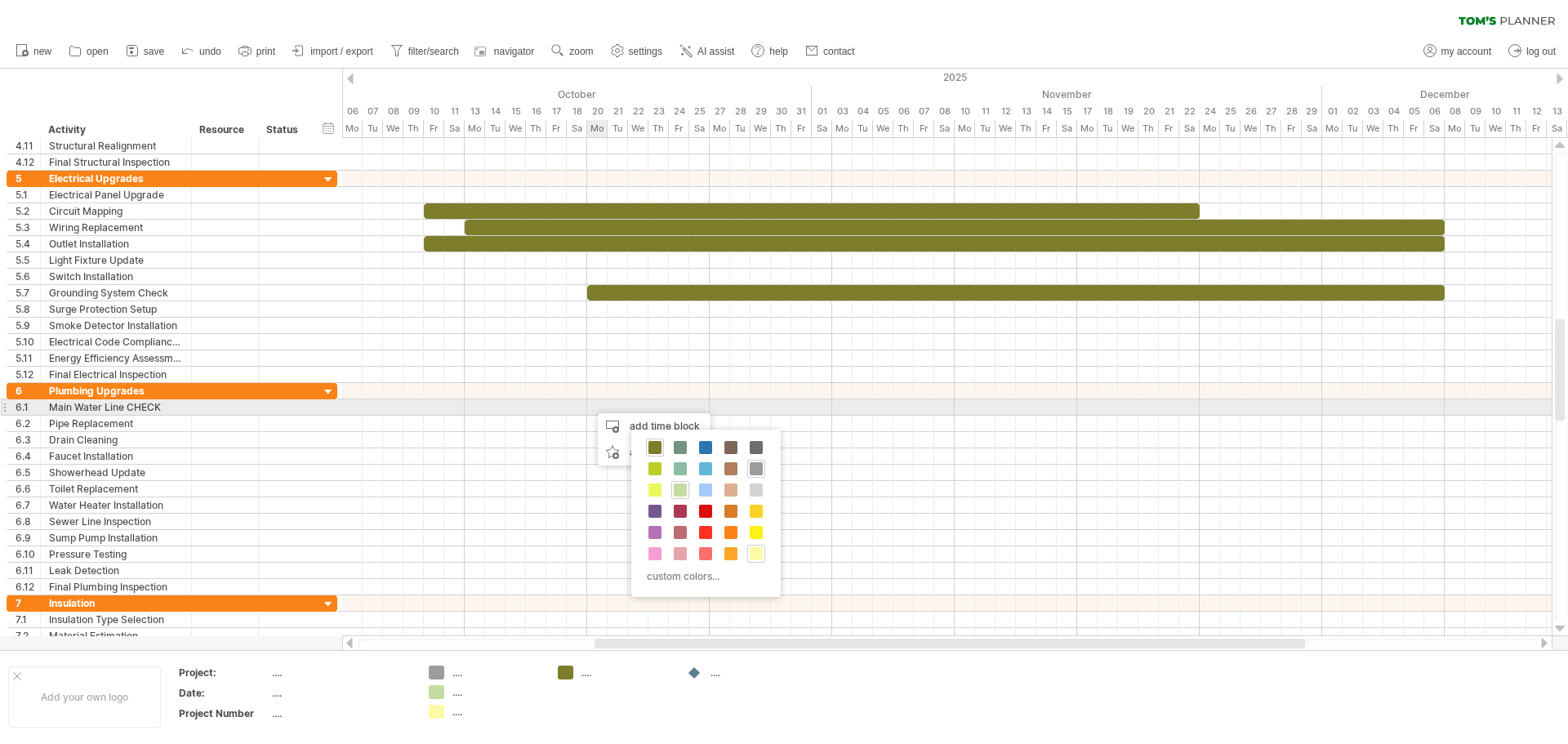
click at [594, 406] on div at bounding box center [946, 407] width 1209 height 16
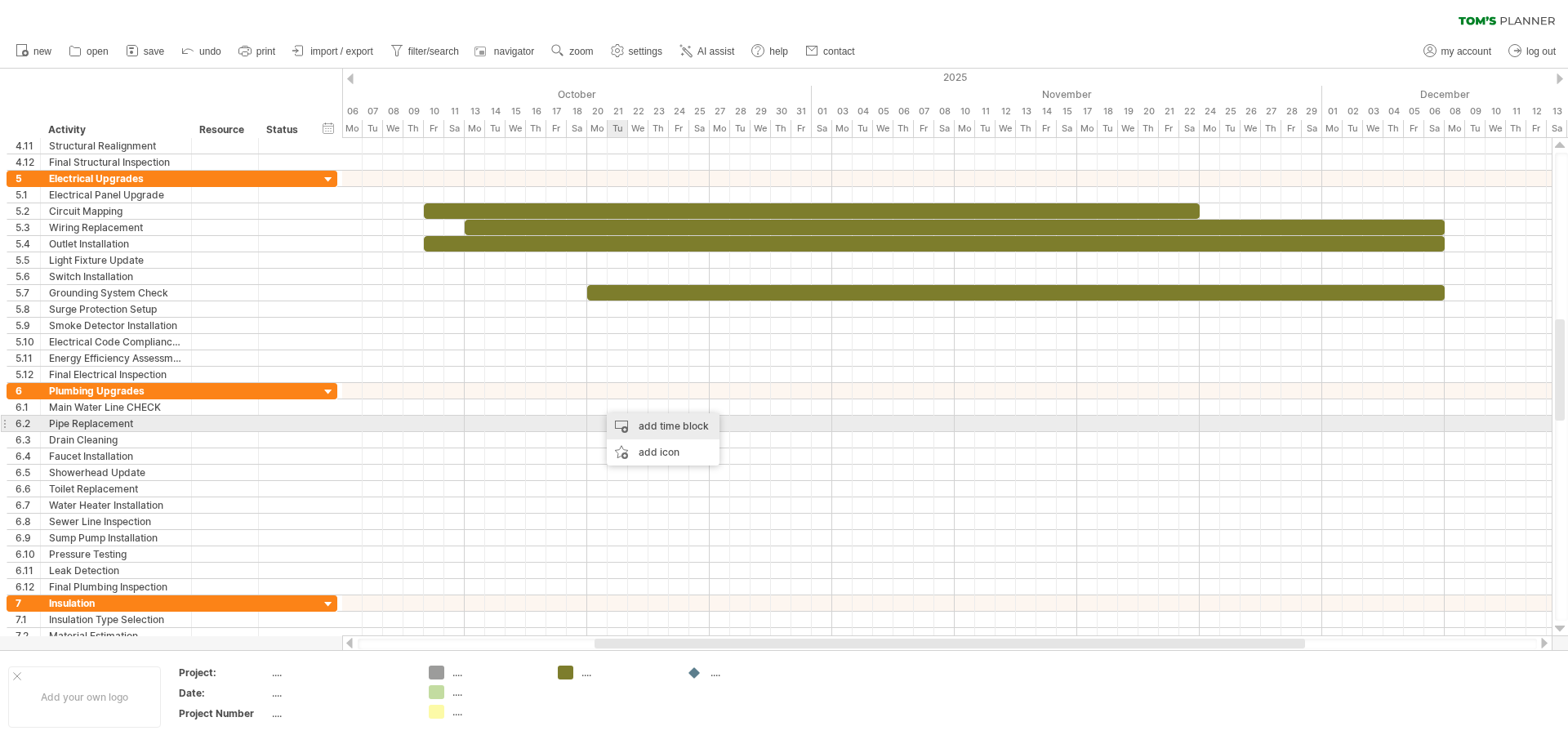
click at [628, 417] on div "add time block" at bounding box center [663, 426] width 112 height 26
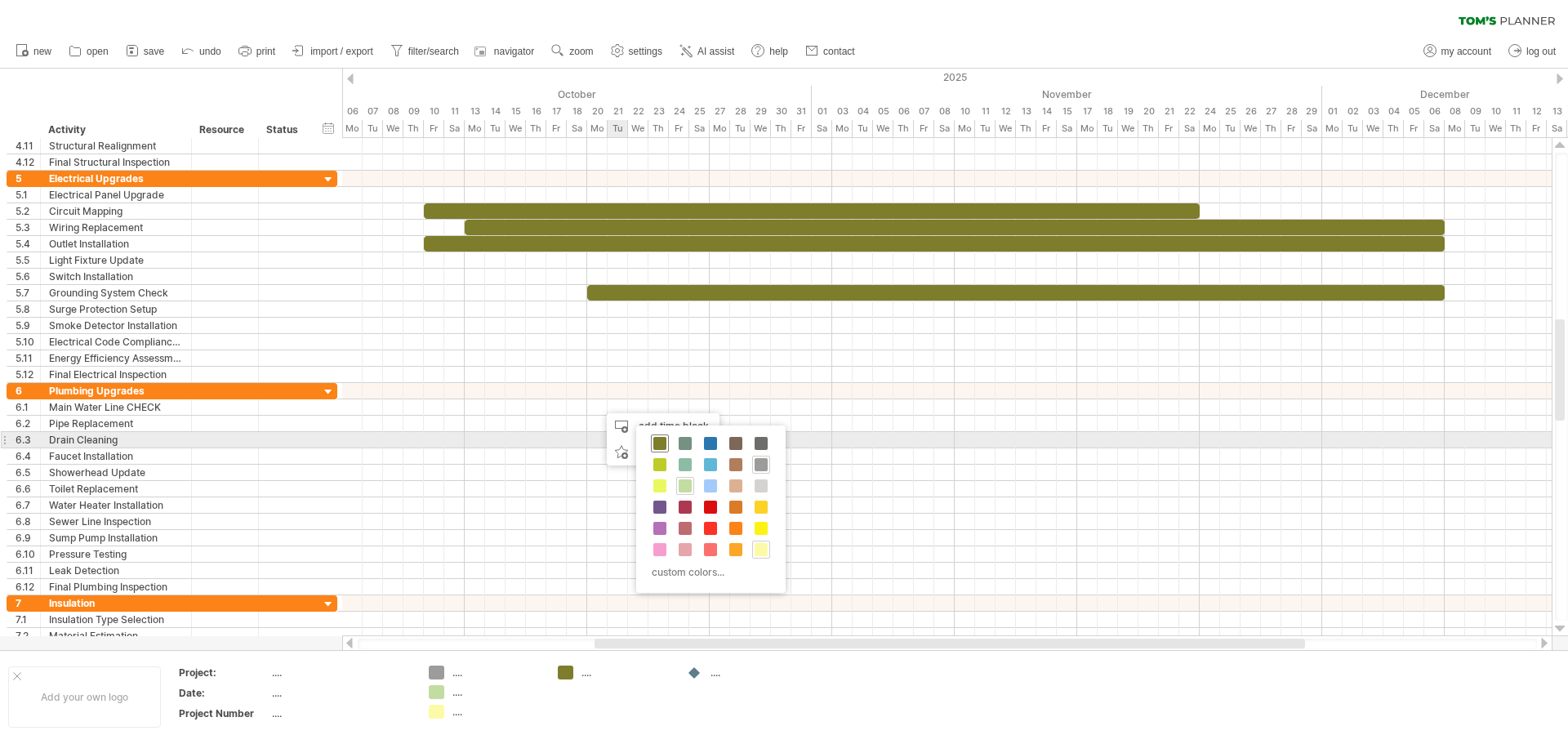
click at [657, 438] on span at bounding box center [660, 443] width 13 height 13
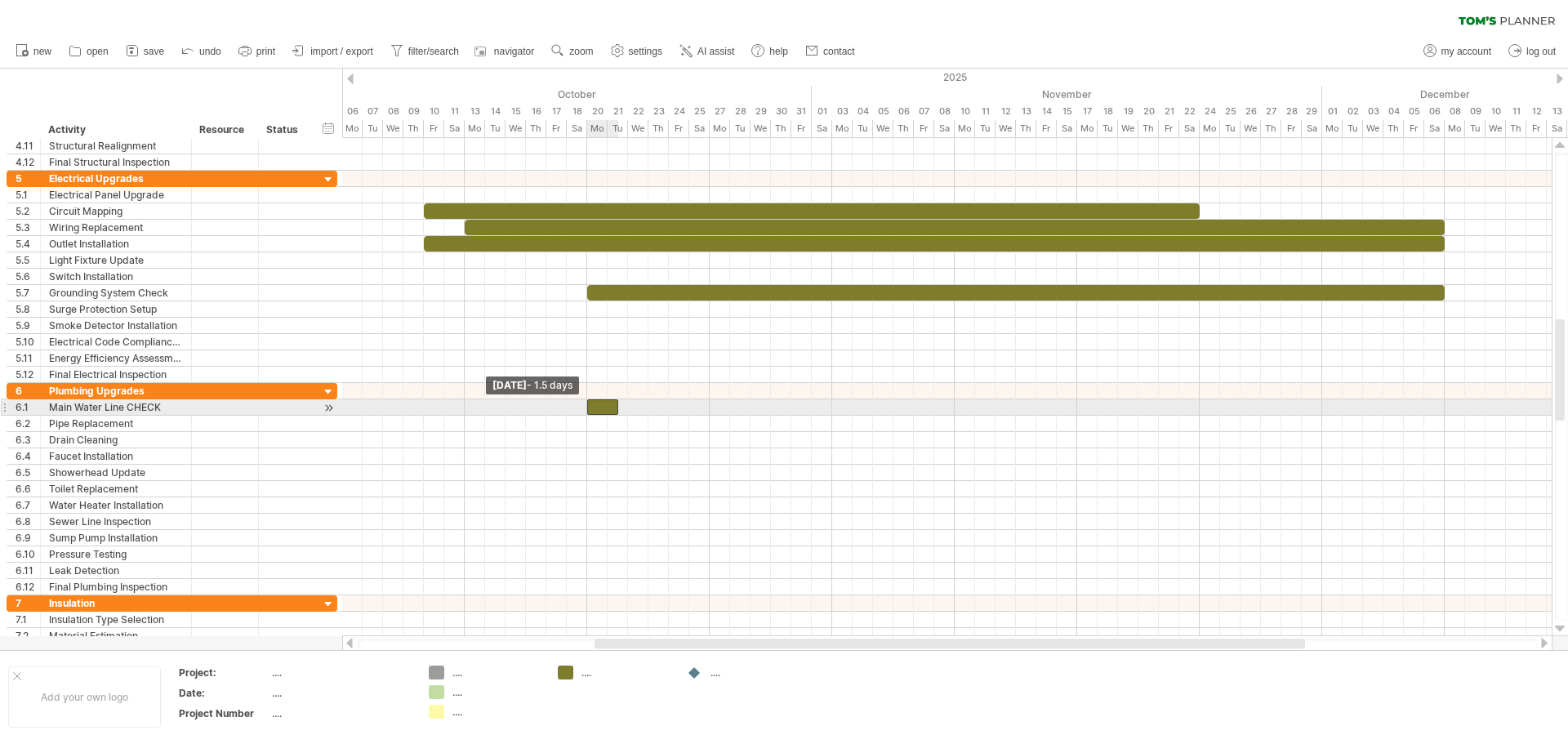
drag, startPoint x: 599, startPoint y: 405, endPoint x: 584, endPoint y: 405, distance: 15.0
click at [584, 405] on span at bounding box center [586, 406] width 6 height 15
drag, startPoint x: 618, startPoint y: 409, endPoint x: 643, endPoint y: 412, distance: 25.2
click at [651, 408] on div "example time blocks: start [DATE] - 3.0 days [DATE] - 1.5 days" at bounding box center [946, 387] width 1209 height 498
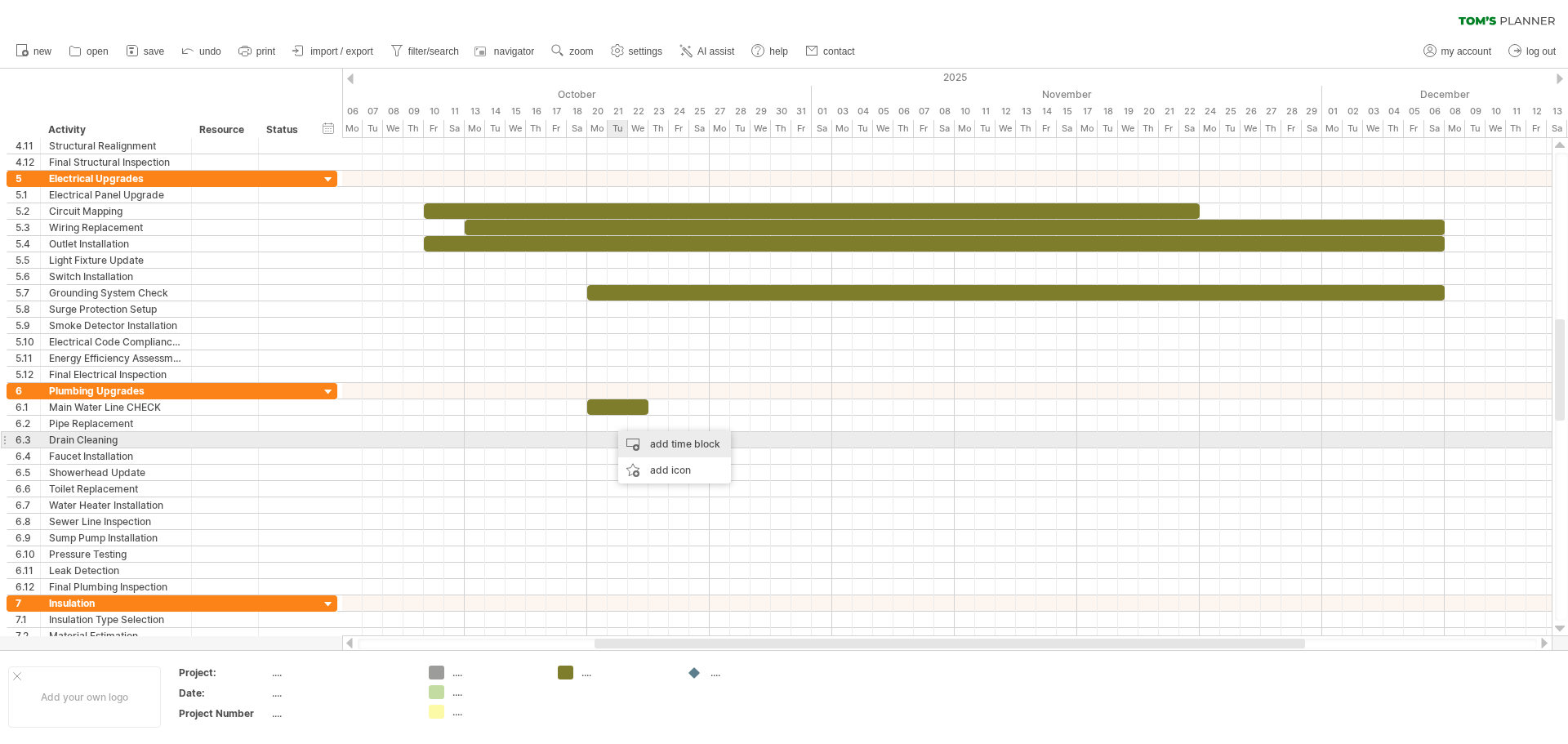
click at [639, 438] on div "add time block" at bounding box center [675, 443] width 112 height 26
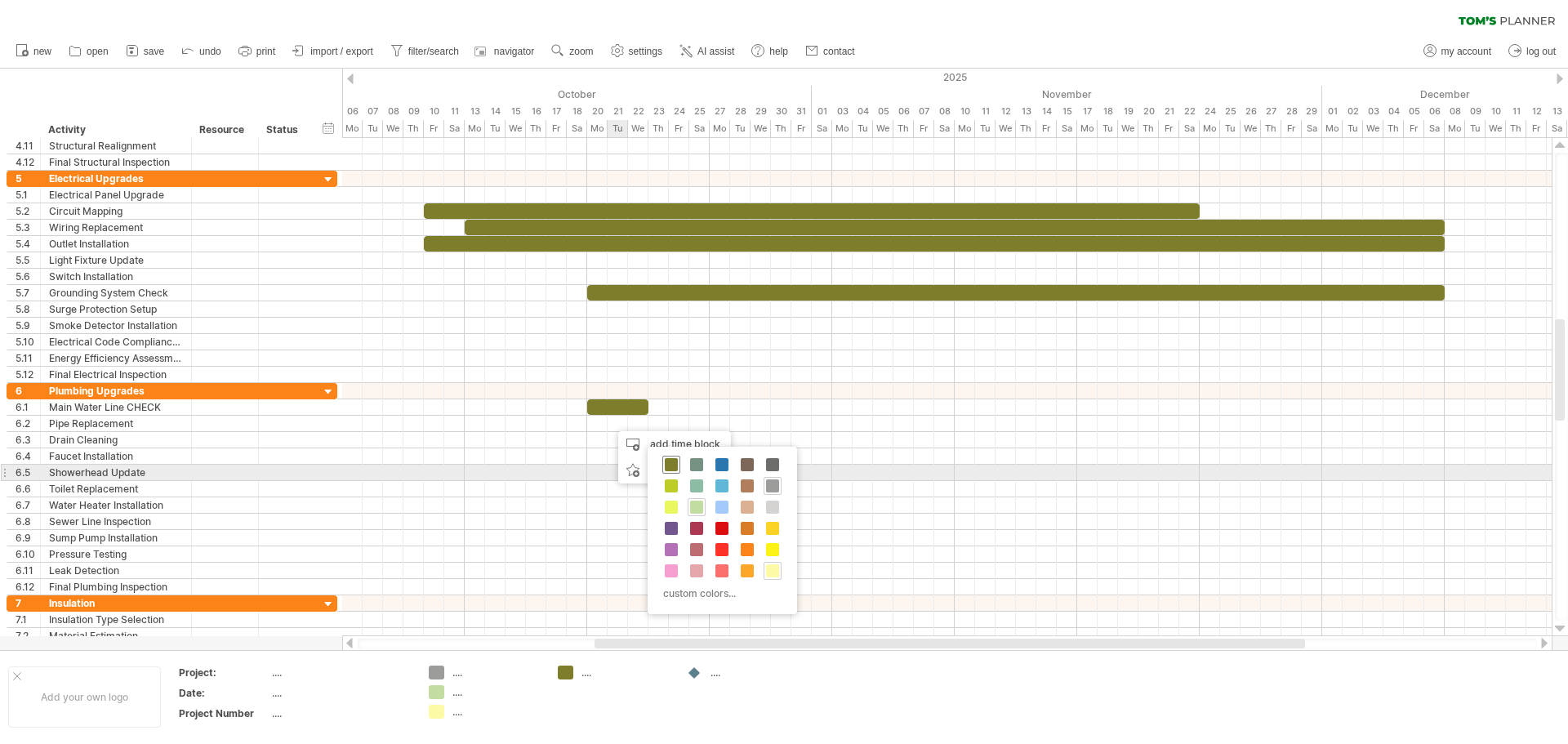
click at [674, 465] on span at bounding box center [671, 464] width 13 height 13
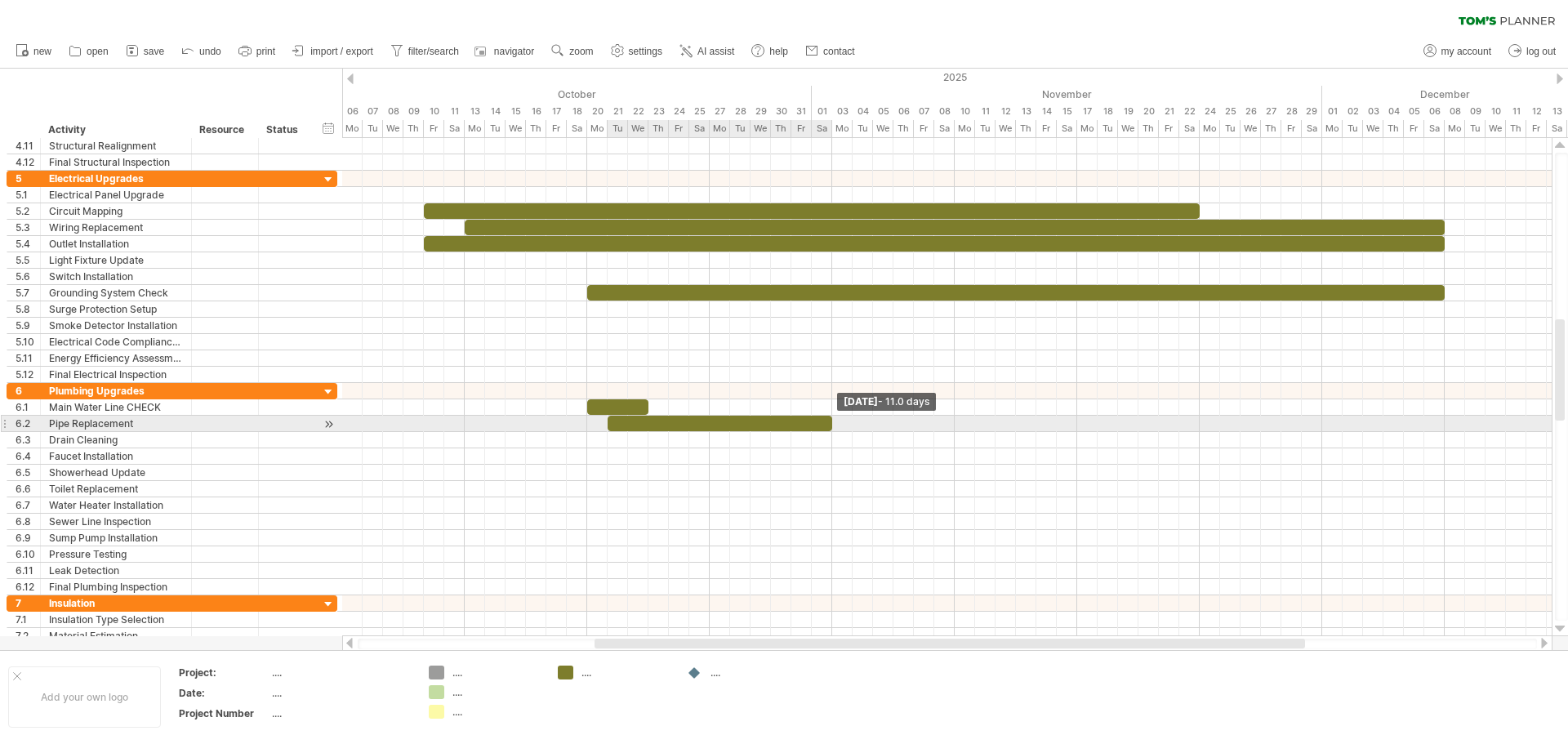
drag, startPoint x: 630, startPoint y: 426, endPoint x: 832, endPoint y: 429, distance: 202.0
click at [832, 429] on span at bounding box center [832, 423] width 6 height 15
drag, startPoint x: 607, startPoint y: 426, endPoint x: 630, endPoint y: 426, distance: 23.0
click at [630, 426] on span at bounding box center [627, 423] width 6 height 15
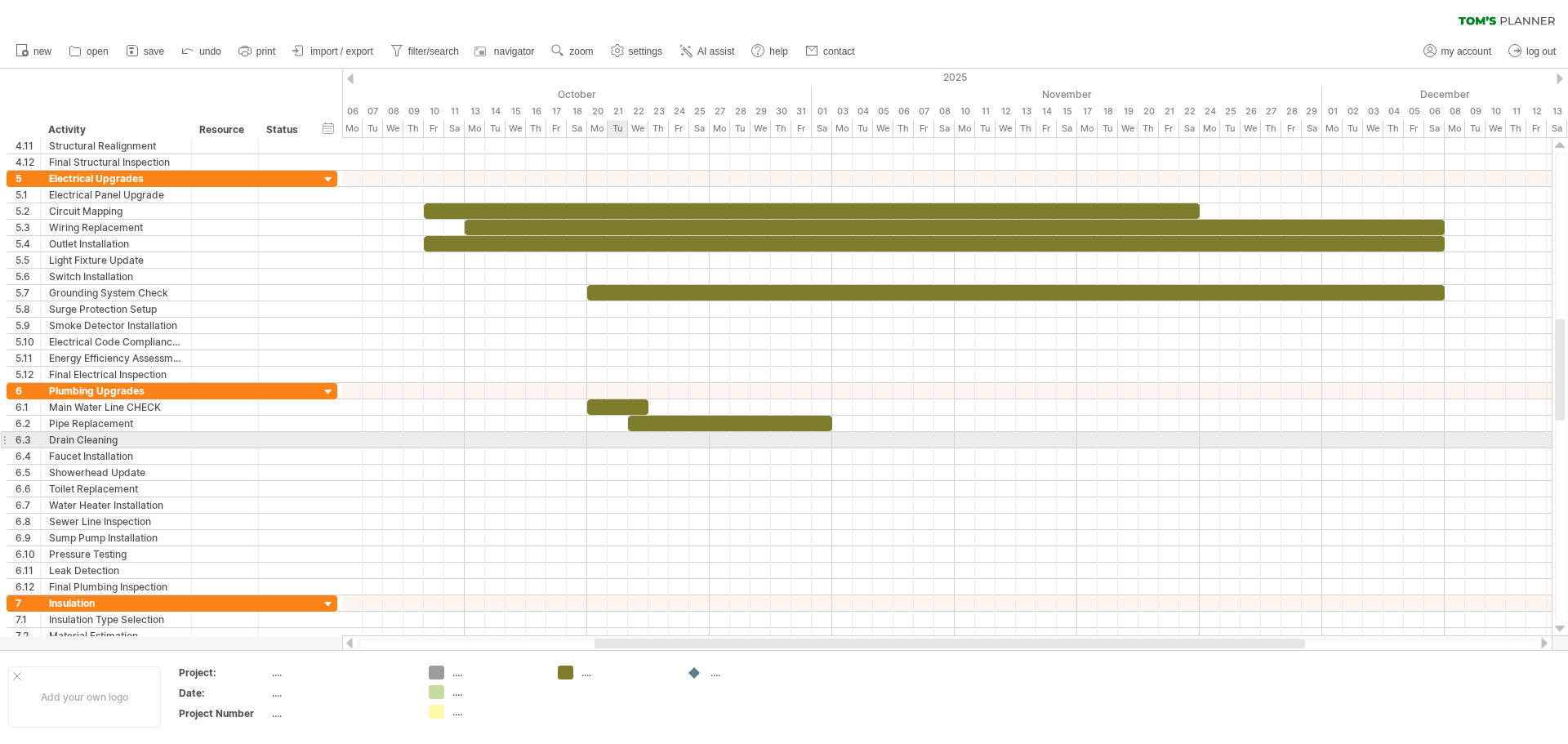
click at [615, 437] on div at bounding box center [946, 440] width 1209 height 16
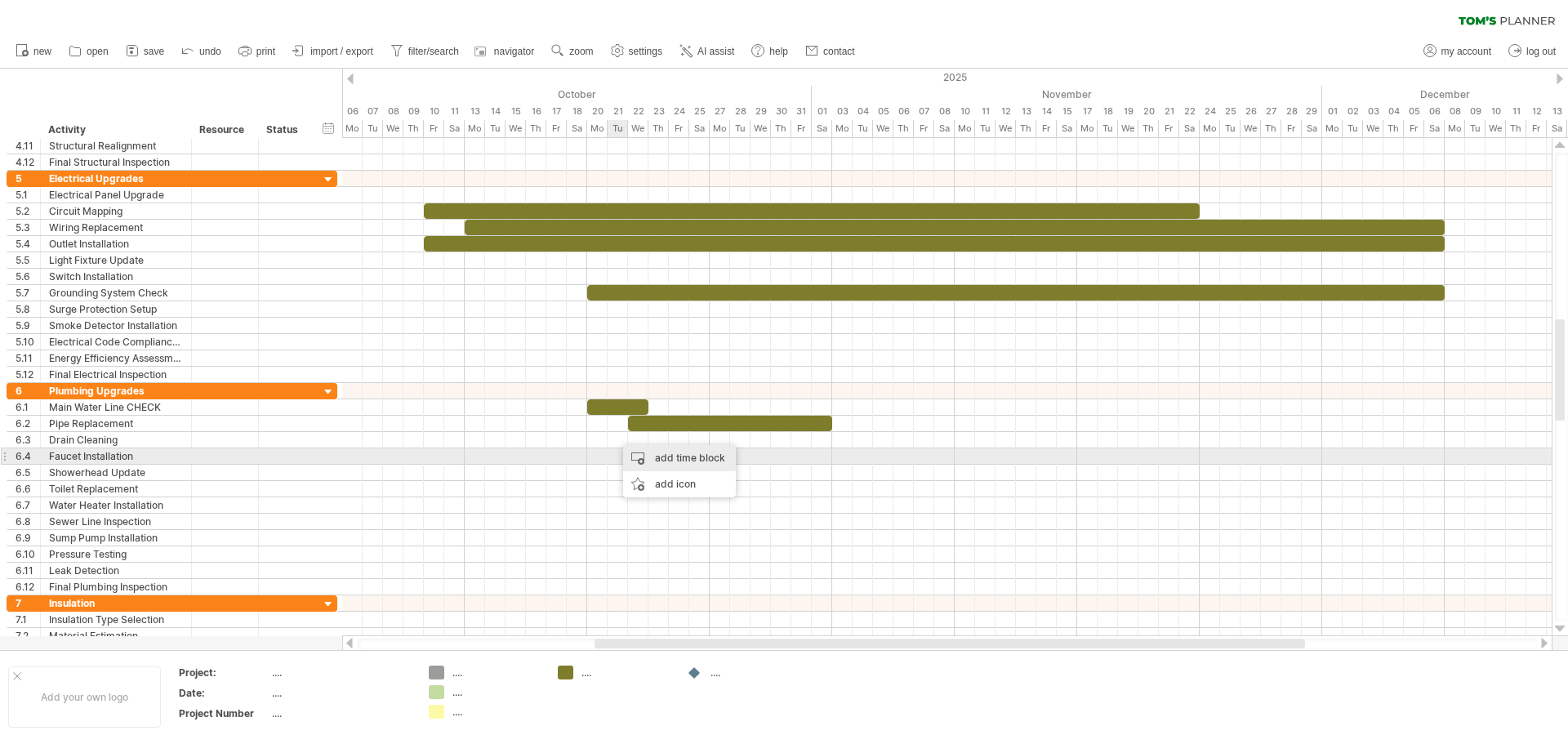
click at [658, 458] on div "add time block" at bounding box center [679, 458] width 112 height 26
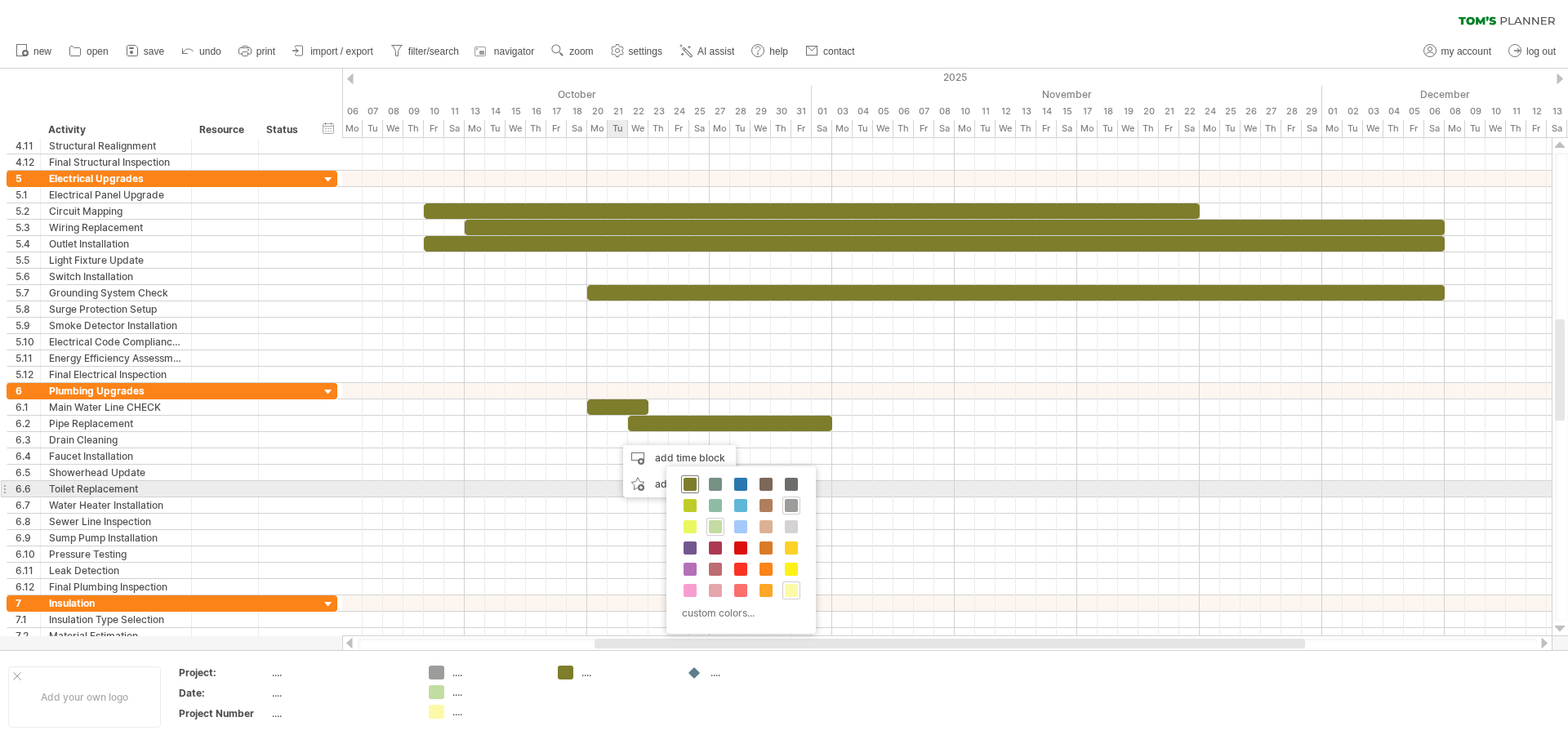
click at [691, 486] on span at bounding box center [690, 484] width 13 height 13
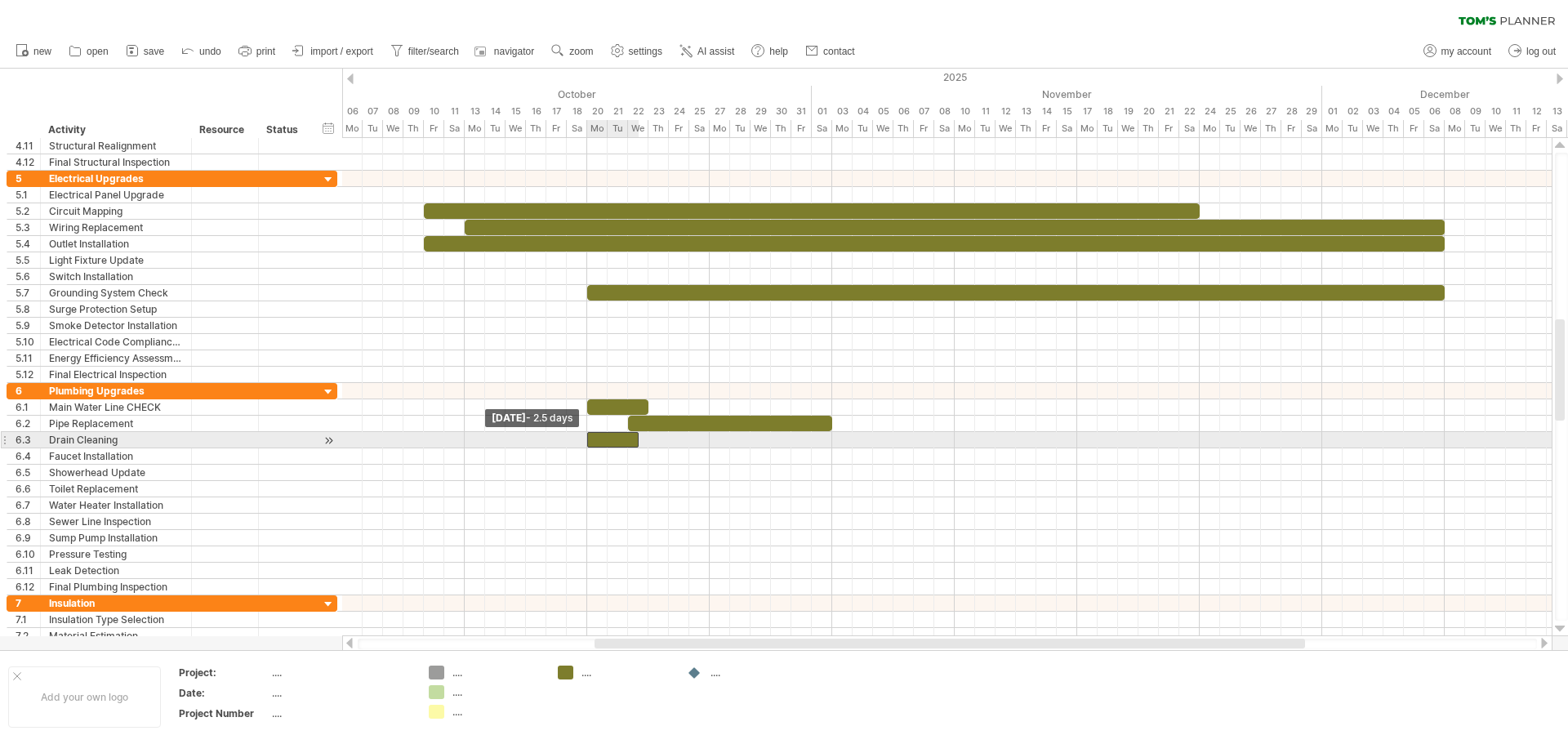
drag, startPoint x: 619, startPoint y: 438, endPoint x: 586, endPoint y: 438, distance: 33.0
click at [586, 438] on span at bounding box center [586, 439] width 6 height 15
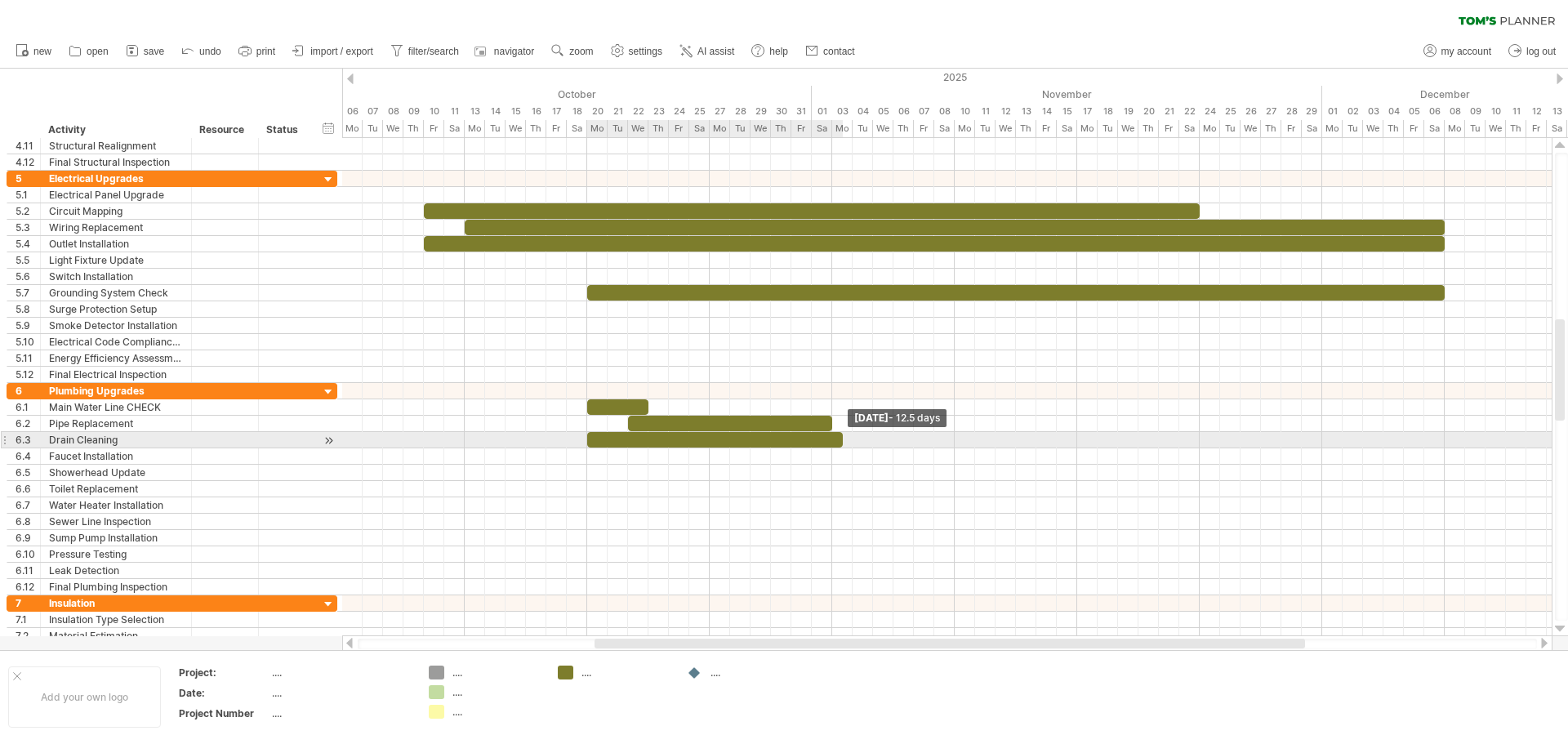
drag, startPoint x: 640, startPoint y: 439, endPoint x: 840, endPoint y: 442, distance: 200.0
click at [840, 442] on span at bounding box center [842, 439] width 6 height 15
drag, startPoint x: 842, startPoint y: 440, endPoint x: 953, endPoint y: 437, distance: 111.0
click at [953, 437] on span at bounding box center [954, 439] width 6 height 15
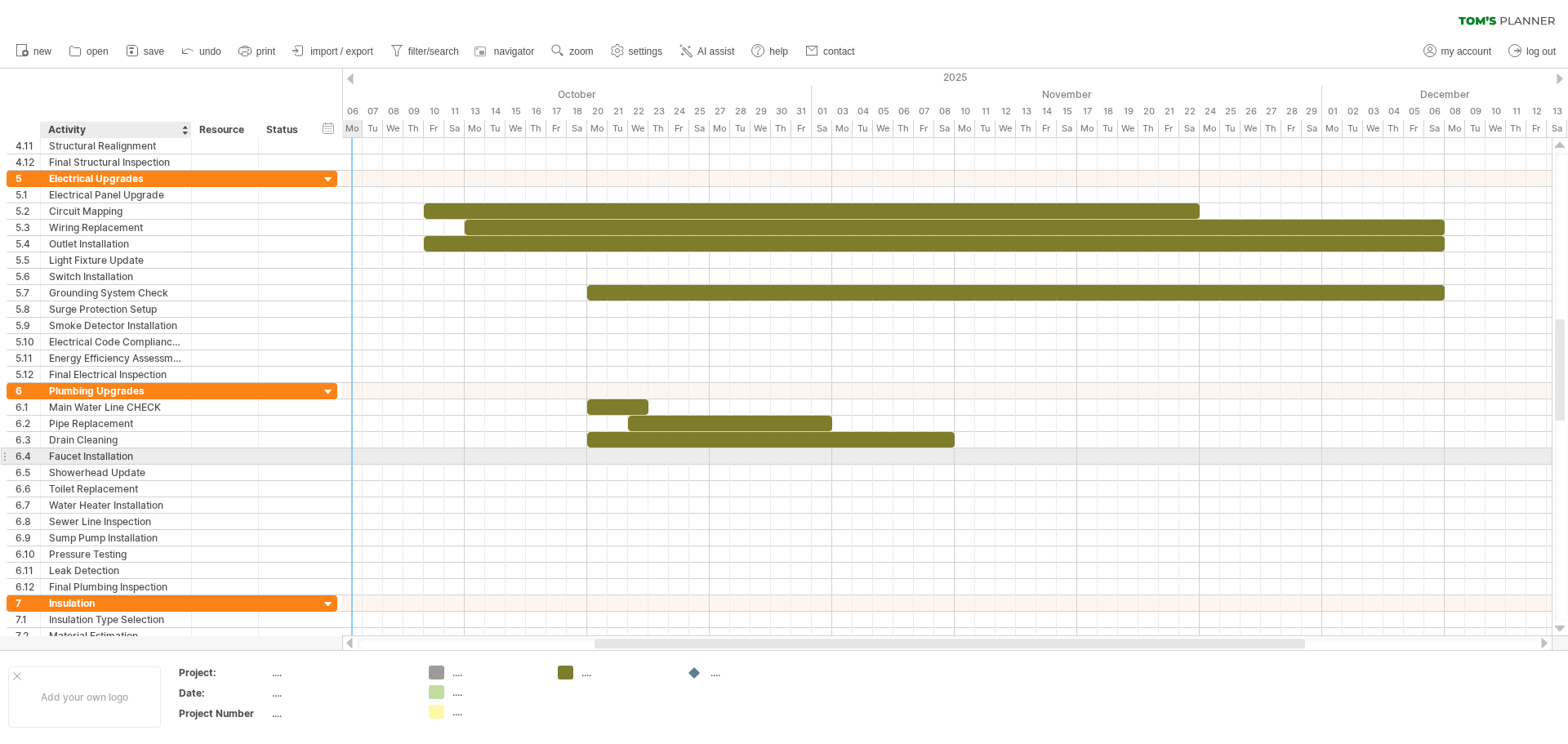
click at [149, 452] on div "Faucet Installation" at bounding box center [116, 455] width 134 height 15
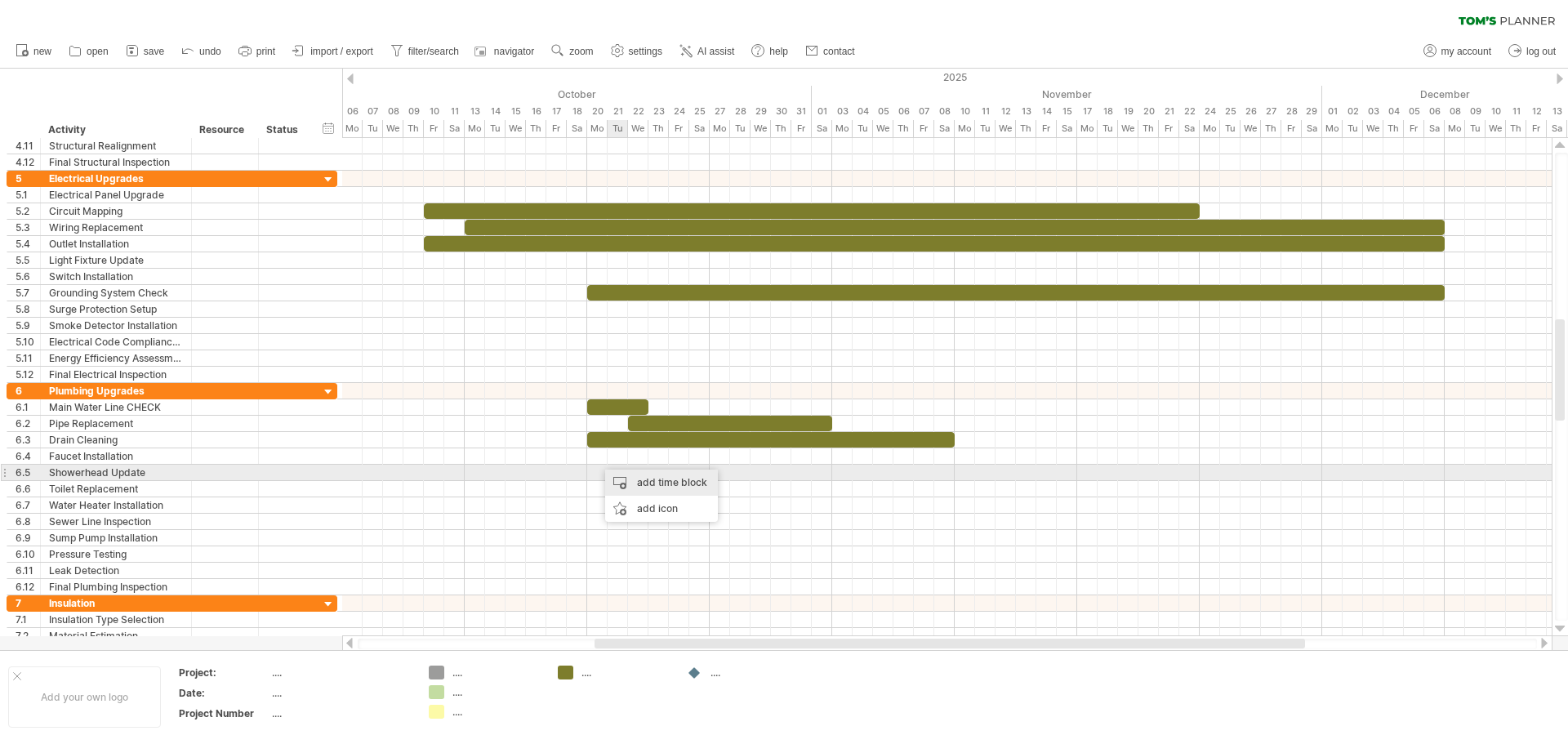
click at [629, 472] on div "add time block" at bounding box center [661, 482] width 112 height 26
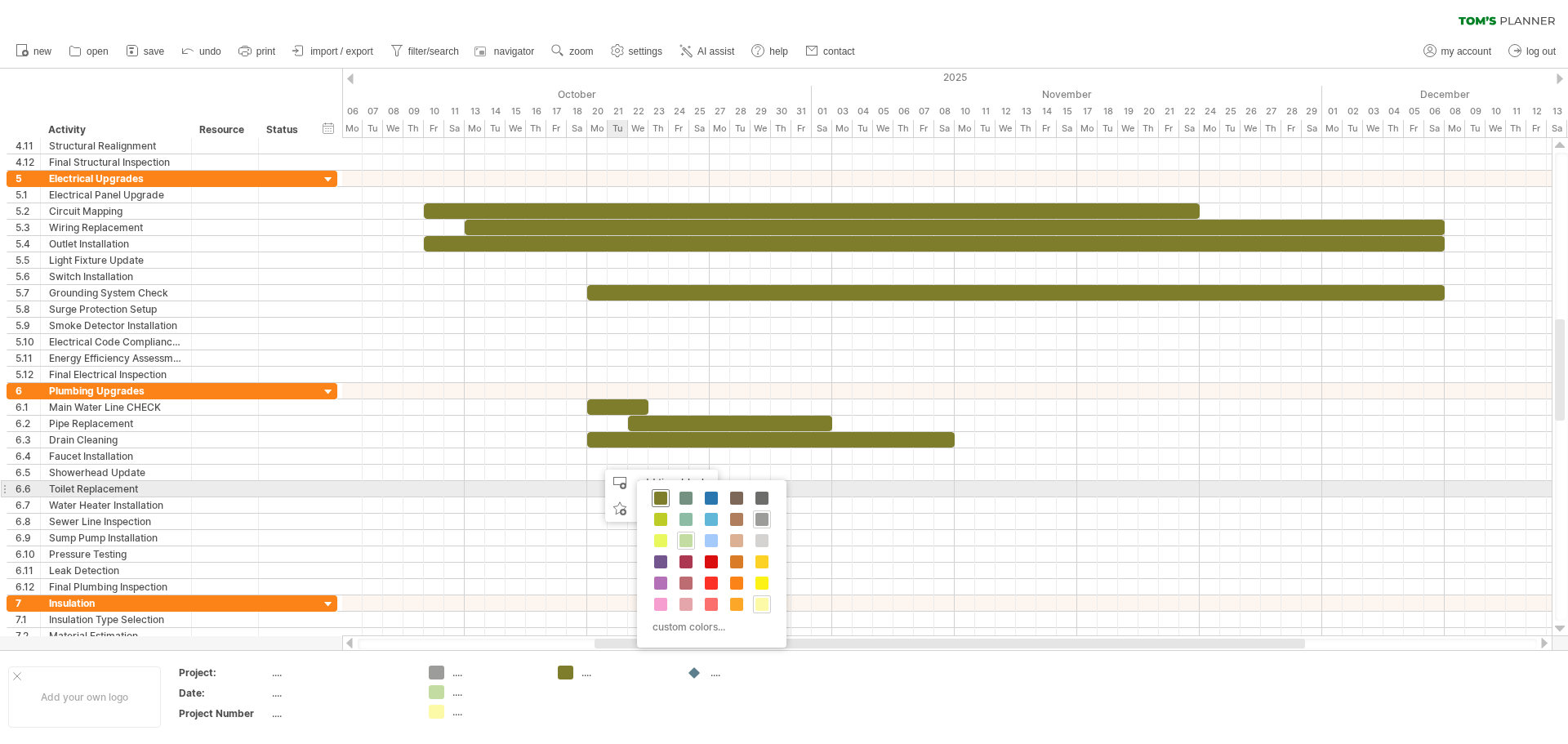
click at [663, 493] on span at bounding box center [660, 498] width 13 height 13
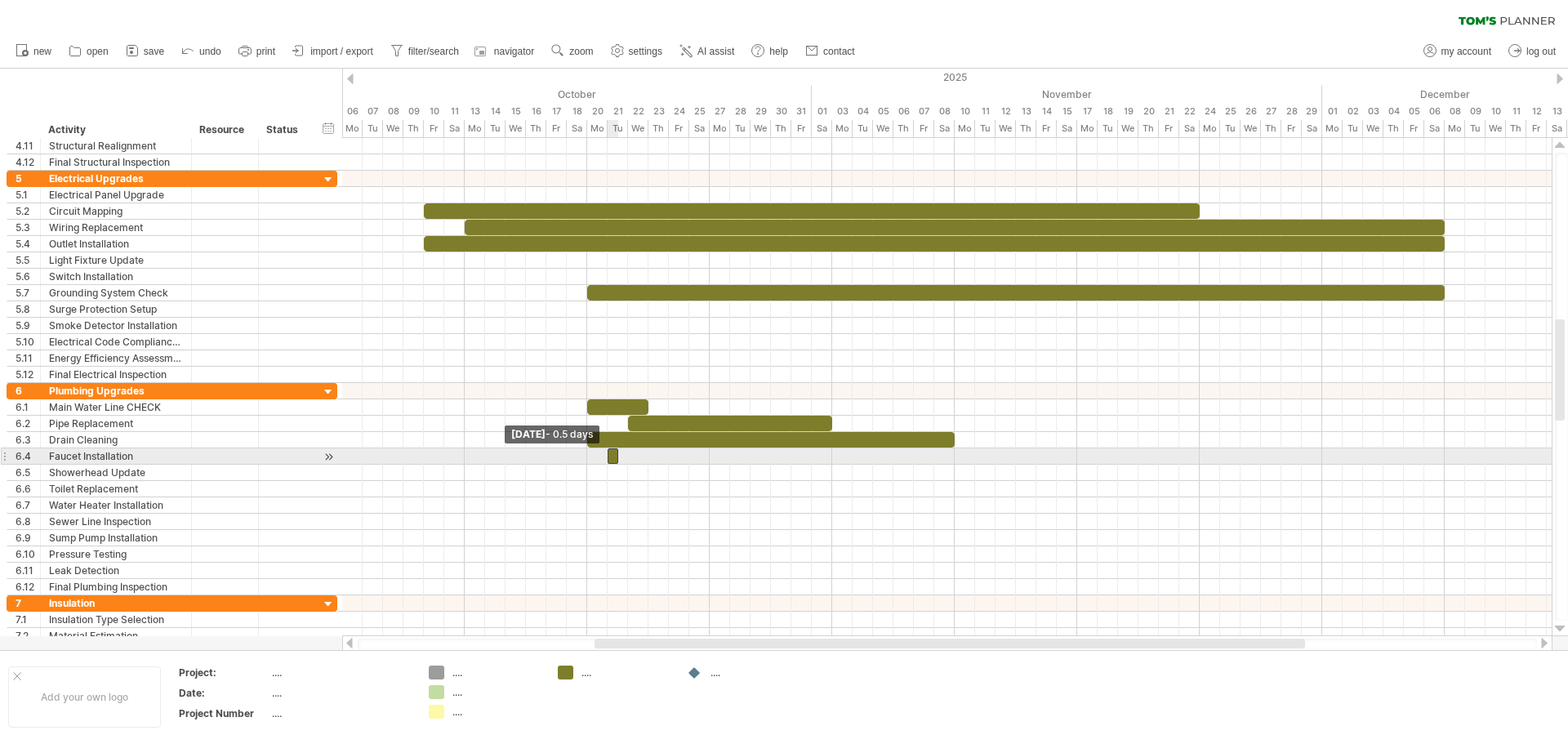
drag, startPoint x: 600, startPoint y: 452, endPoint x: 665, endPoint y: 458, distance: 65.3
click at [665, 458] on div "example time blocks: start [DATE] - 18.0 days [DATE] - 0.5 days" at bounding box center [946, 387] width 1209 height 498
drag, startPoint x: 617, startPoint y: 455, endPoint x: 690, endPoint y: 450, distance: 73.2
click at [690, 450] on span at bounding box center [689, 455] width 6 height 15
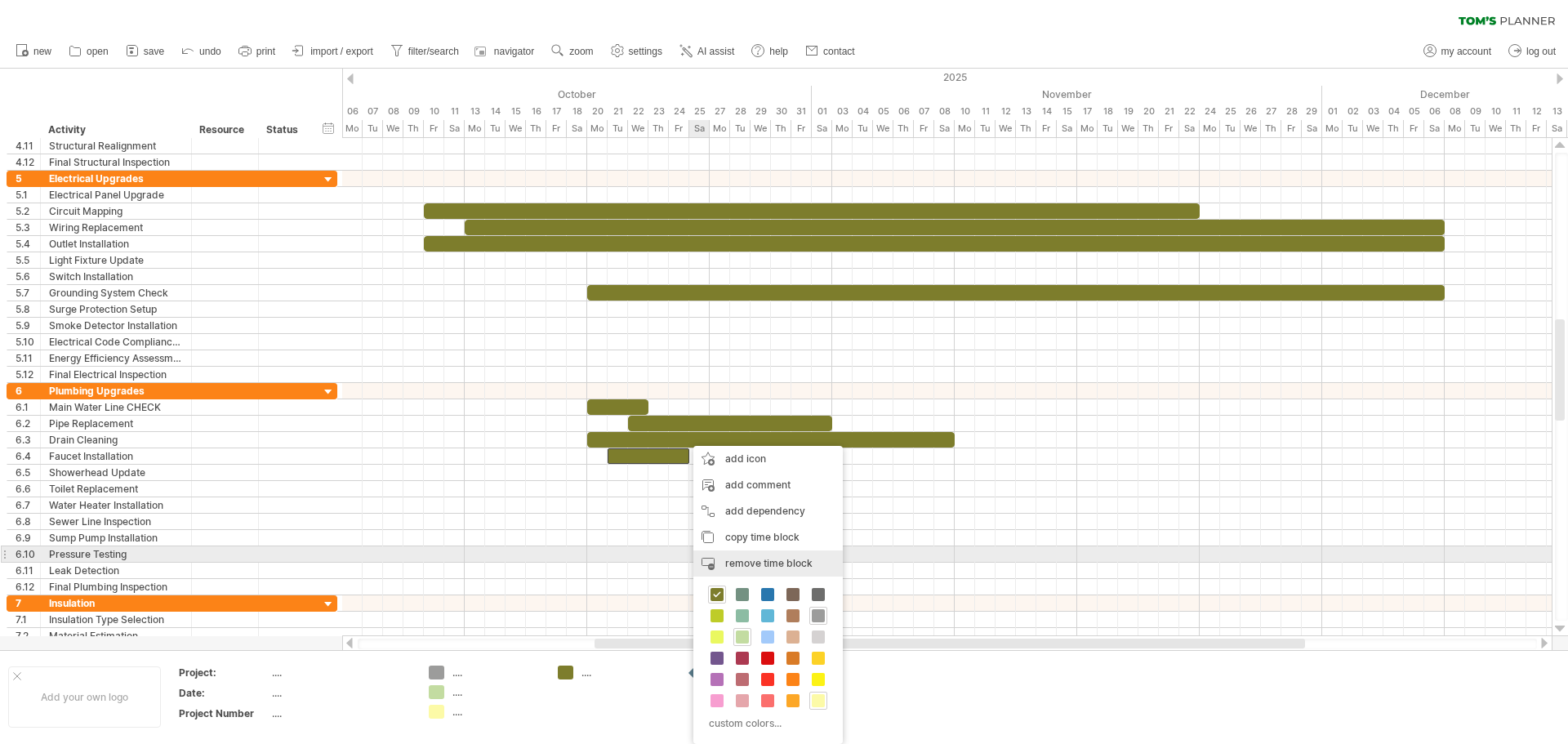
click at [748, 556] on div "remove time block remove selected items" at bounding box center [767, 563] width 149 height 26
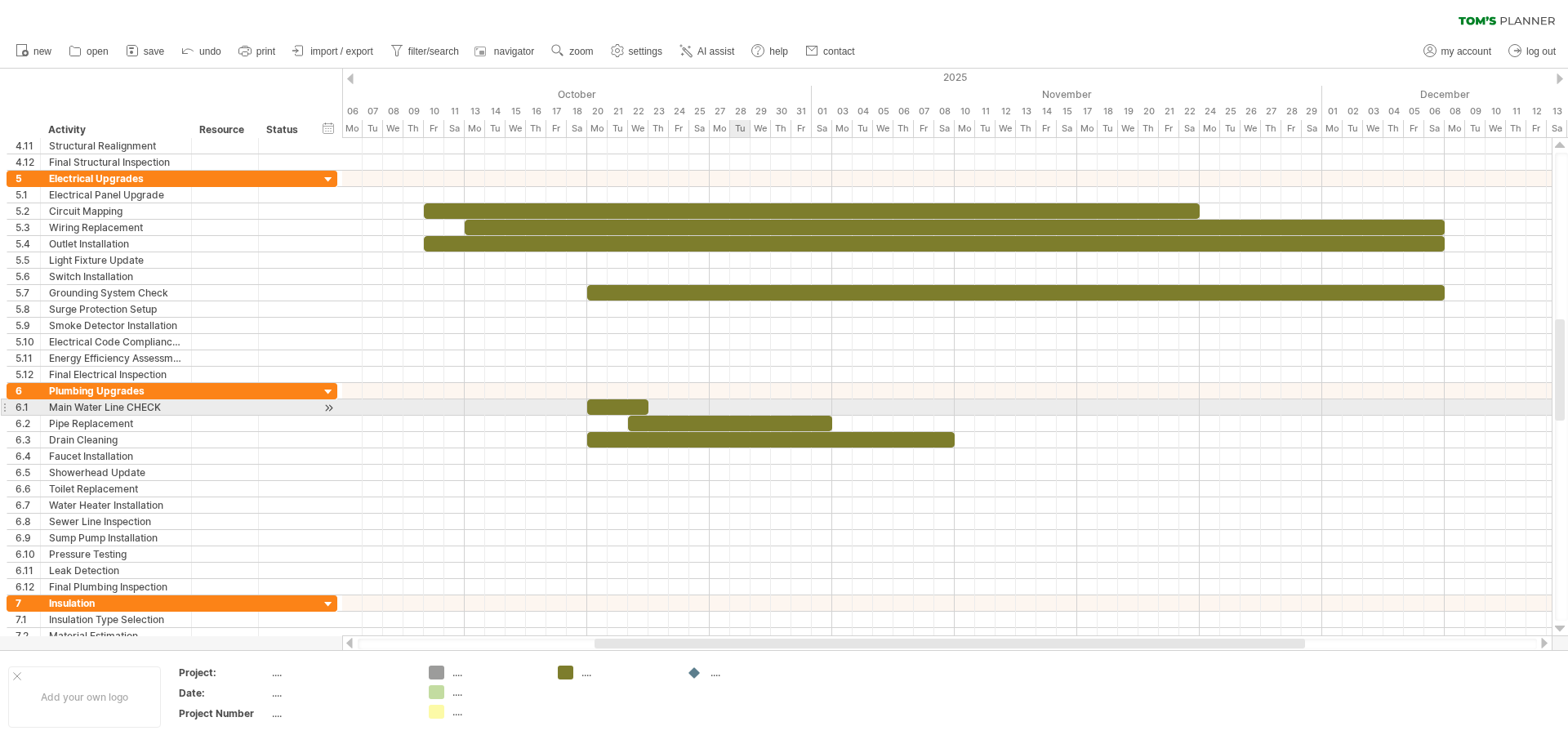
click at [744, 413] on div at bounding box center [946, 407] width 1209 height 16
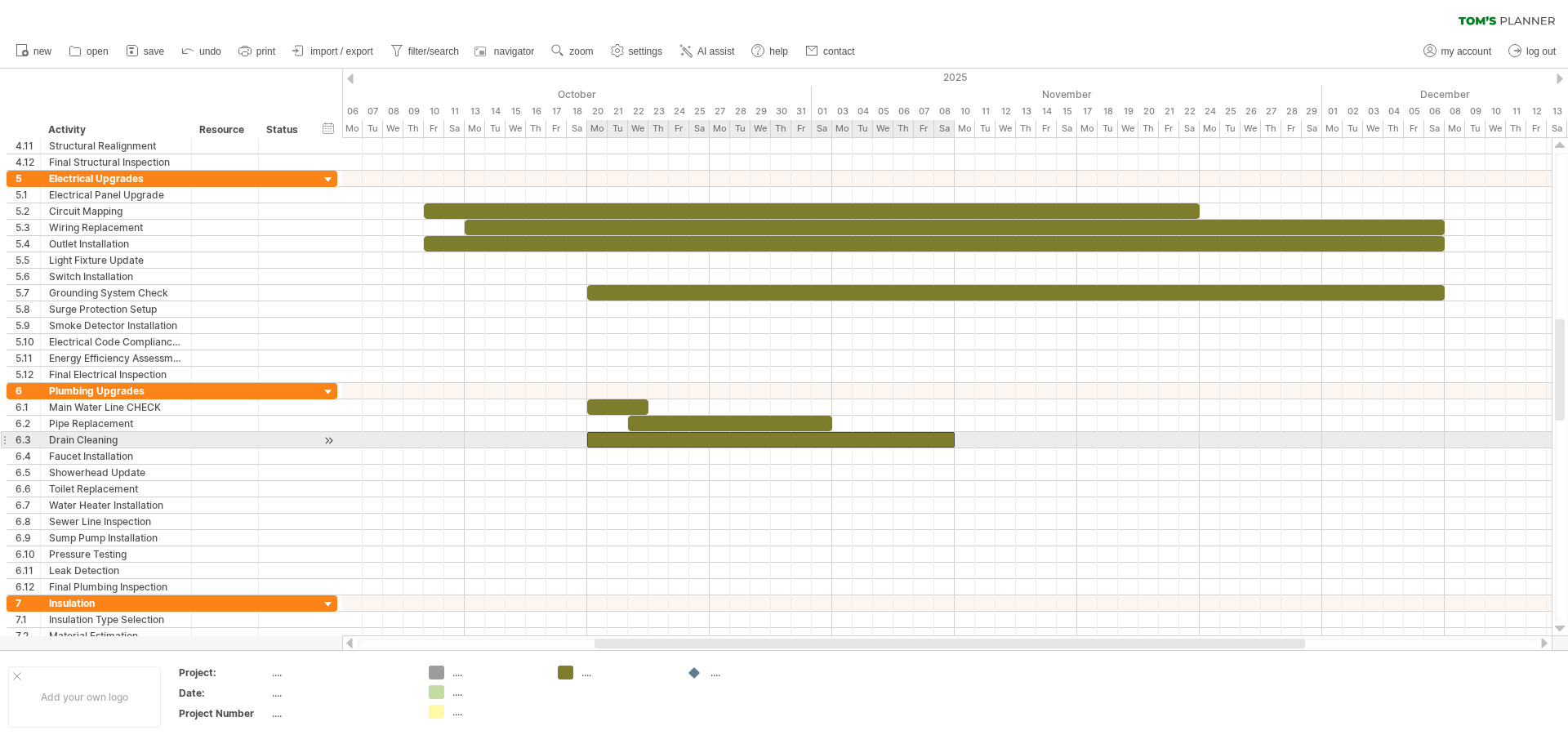
click at [746, 442] on div at bounding box center [771, 439] width 368 height 15
drag, startPoint x: 953, startPoint y: 441, endPoint x: 1072, endPoint y: 441, distance: 119.0
click at [1072, 441] on div at bounding box center [832, 439] width 490 height 15
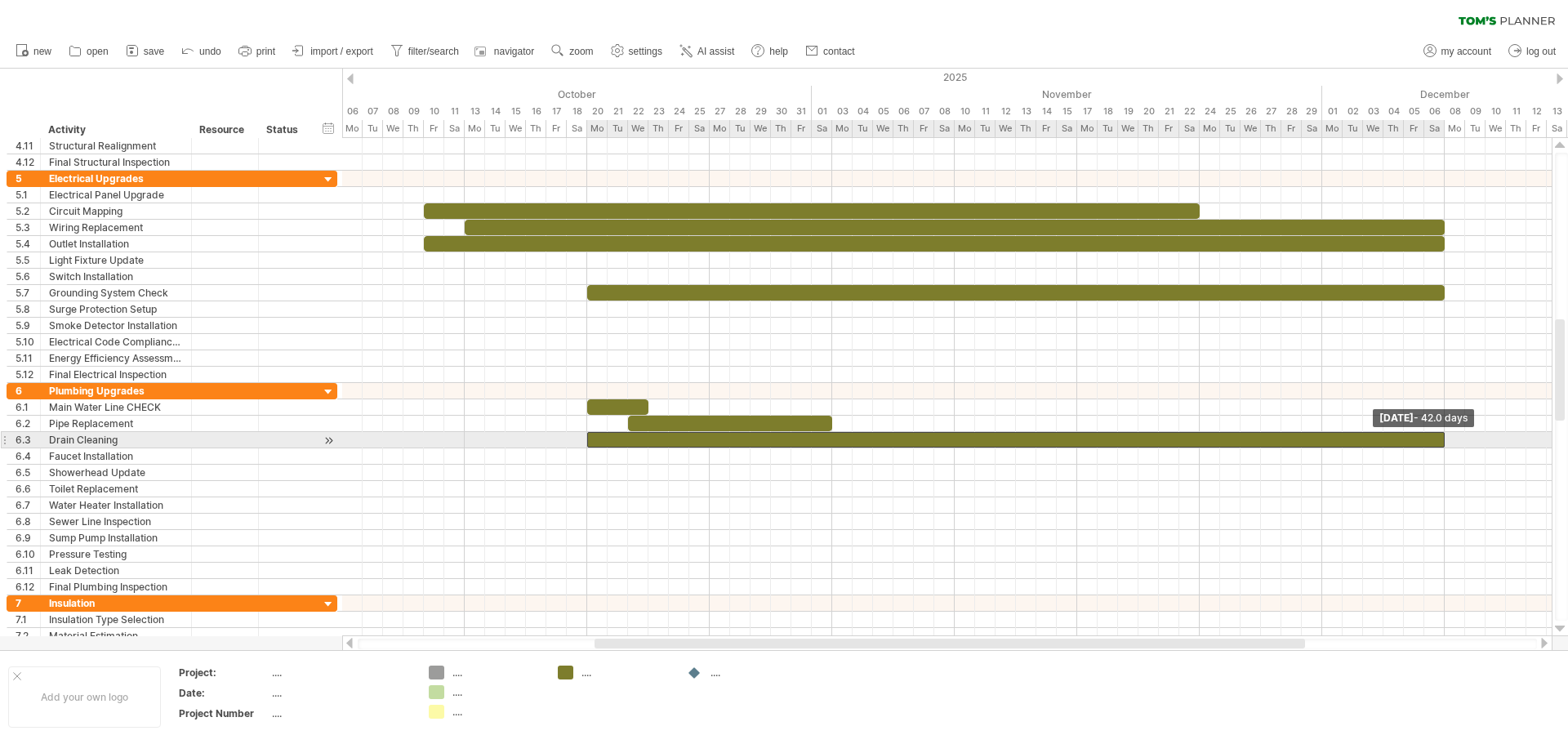
drag, startPoint x: 1077, startPoint y: 441, endPoint x: 1442, endPoint y: 434, distance: 365.1
click at [1442, 434] on span at bounding box center [1444, 439] width 6 height 15
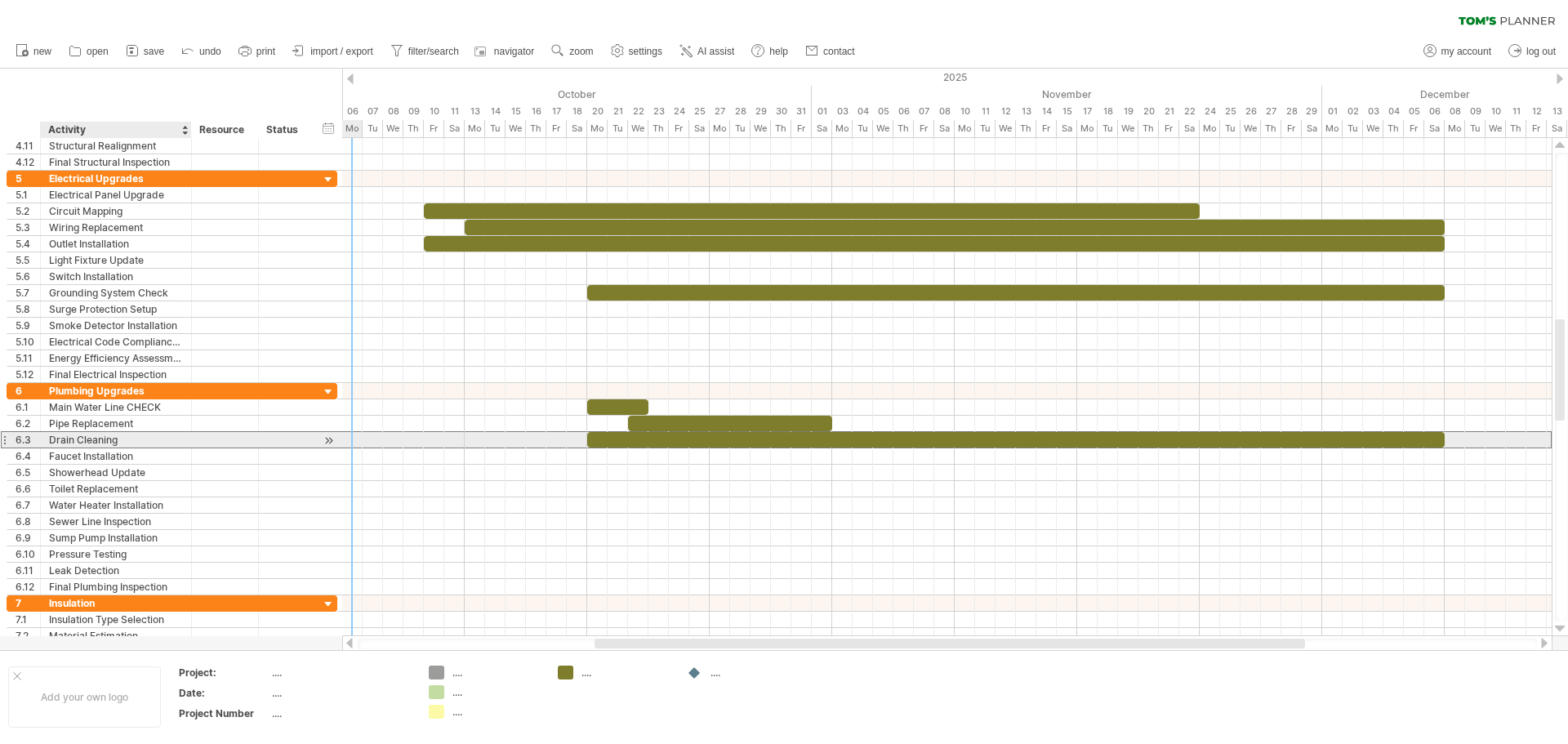
click at [123, 439] on div "Drain Cleaning" at bounding box center [116, 439] width 134 height 15
click at [0, 0] on input "**********" at bounding box center [0, 0] width 0 height 0
click at [124, 437] on input "**********" at bounding box center [116, 439] width 134 height 15
type input "**********"
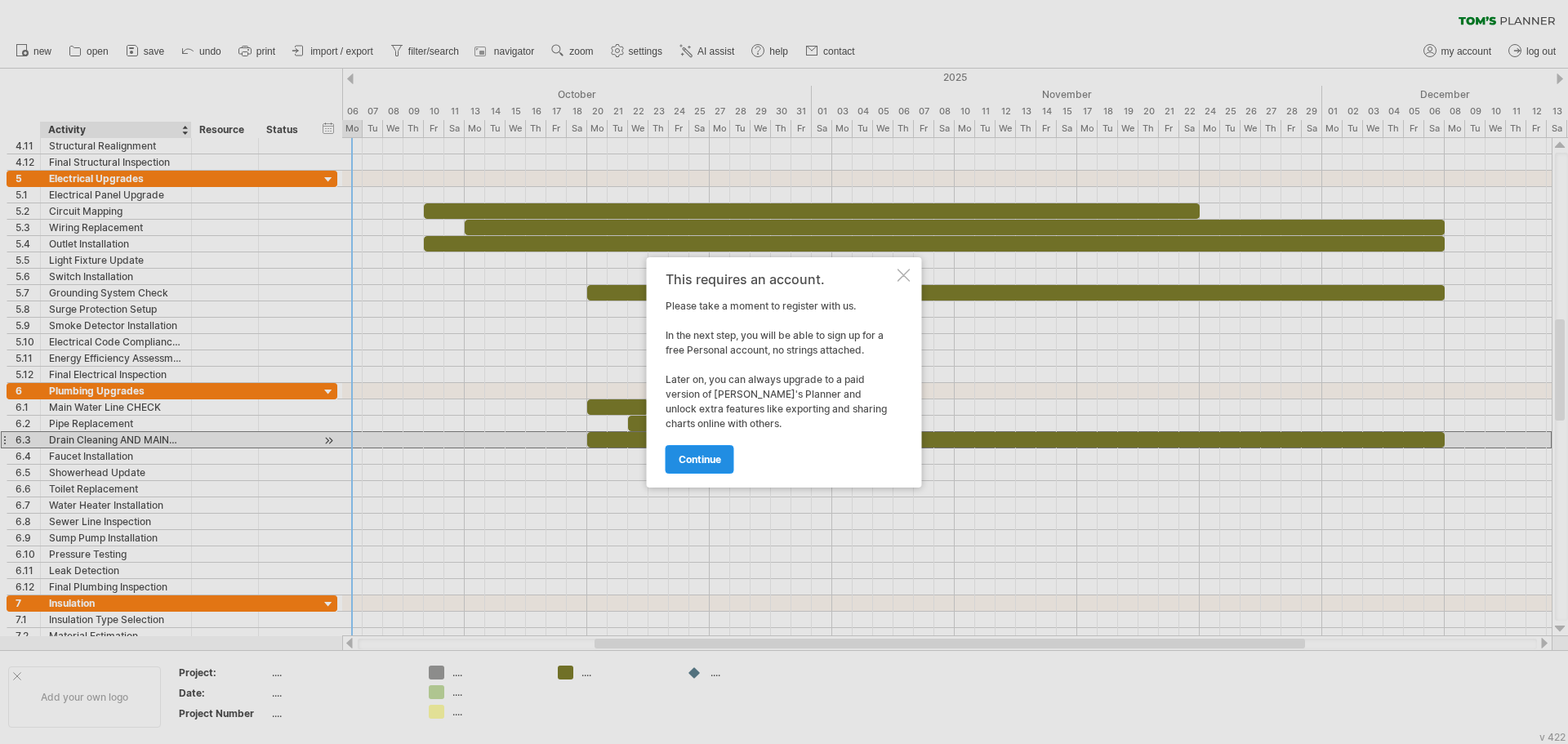
click at [699, 467] on link "continue" at bounding box center [700, 459] width 69 height 29
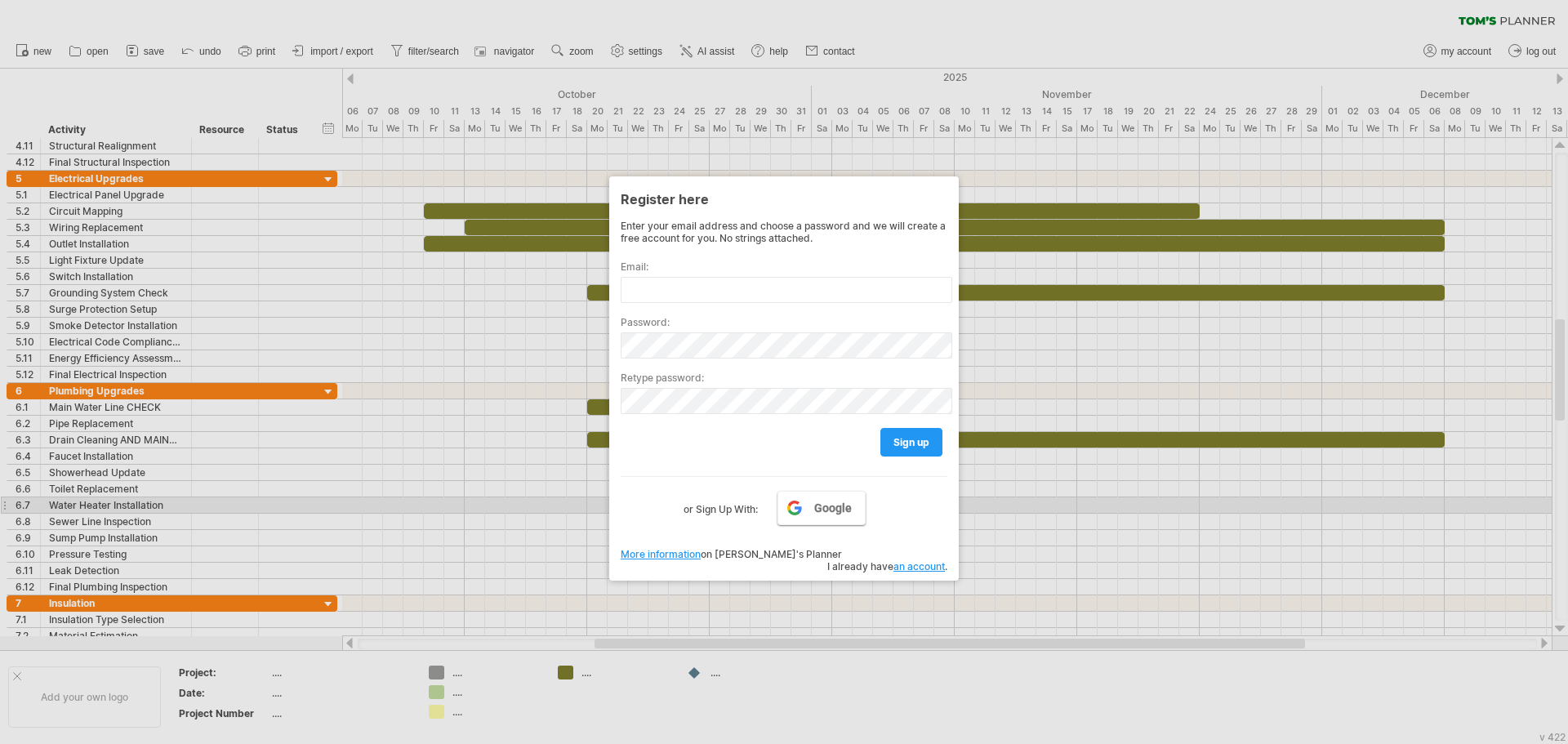
click at [792, 513] on link "Google" at bounding box center [821, 508] width 88 height 34
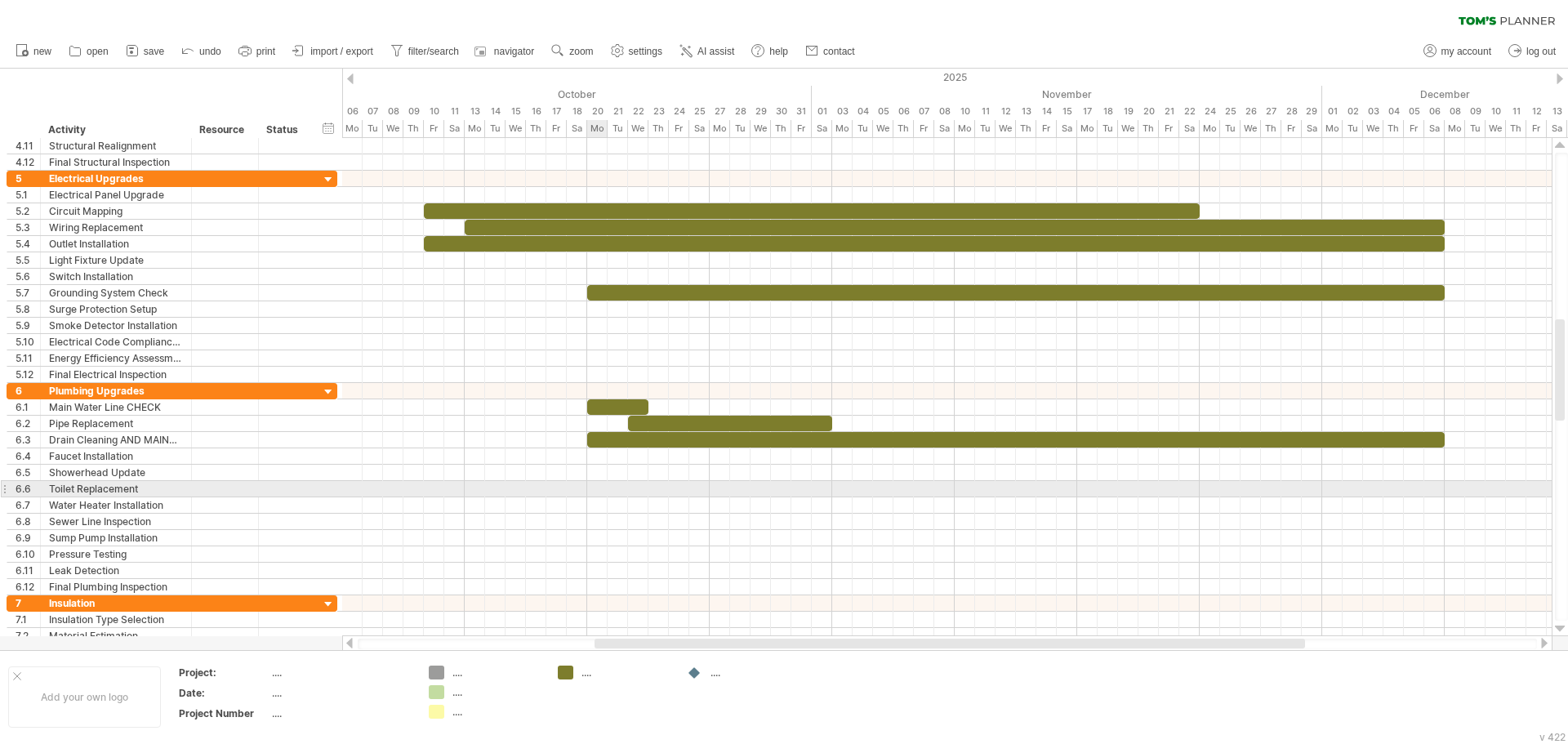
click at [593, 481] on div at bounding box center [946, 489] width 1209 height 16
click at [593, 484] on div at bounding box center [946, 489] width 1209 height 16
click at [725, 486] on div at bounding box center [946, 489] width 1209 height 16
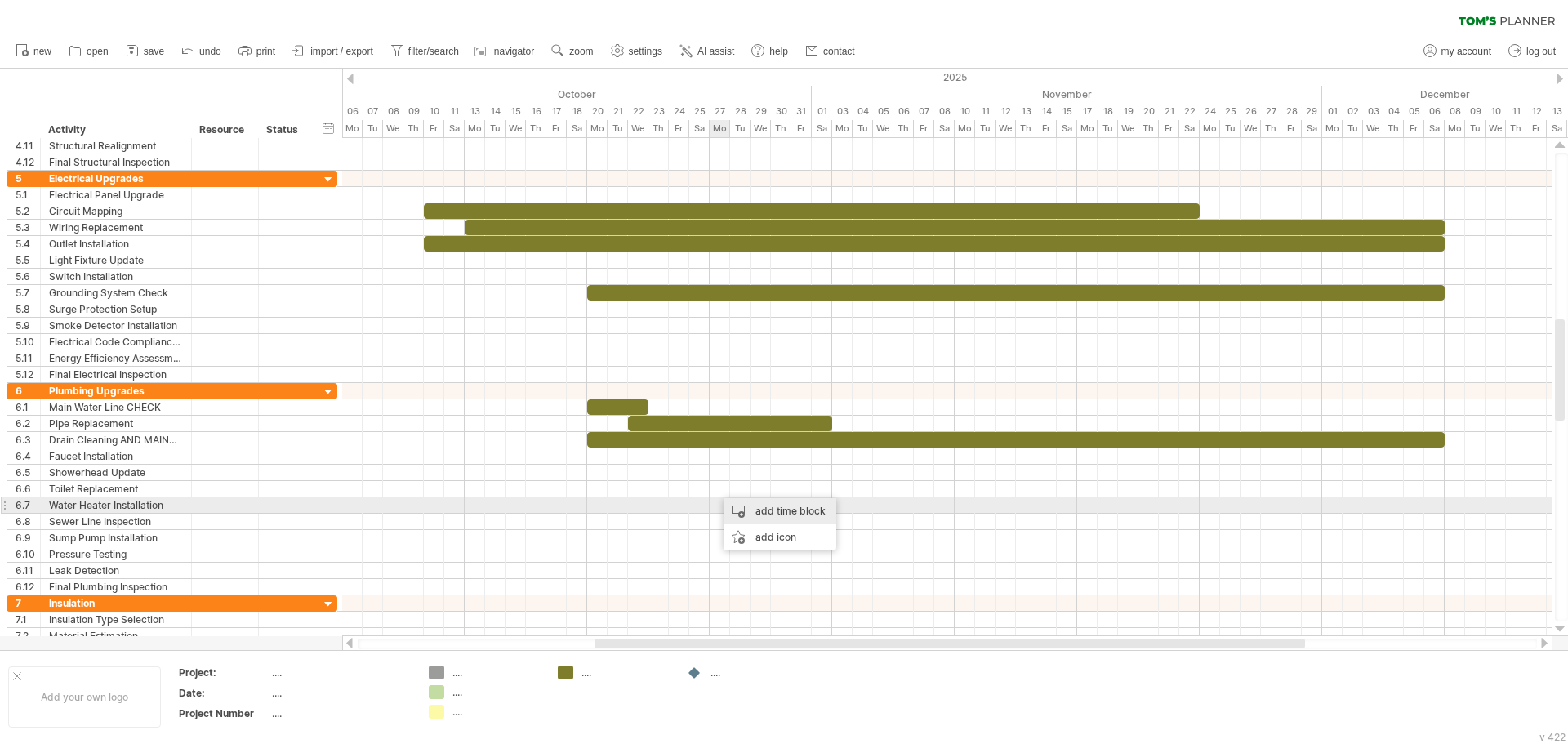
click at [741, 508] on div "add time block" at bounding box center [780, 510] width 112 height 26
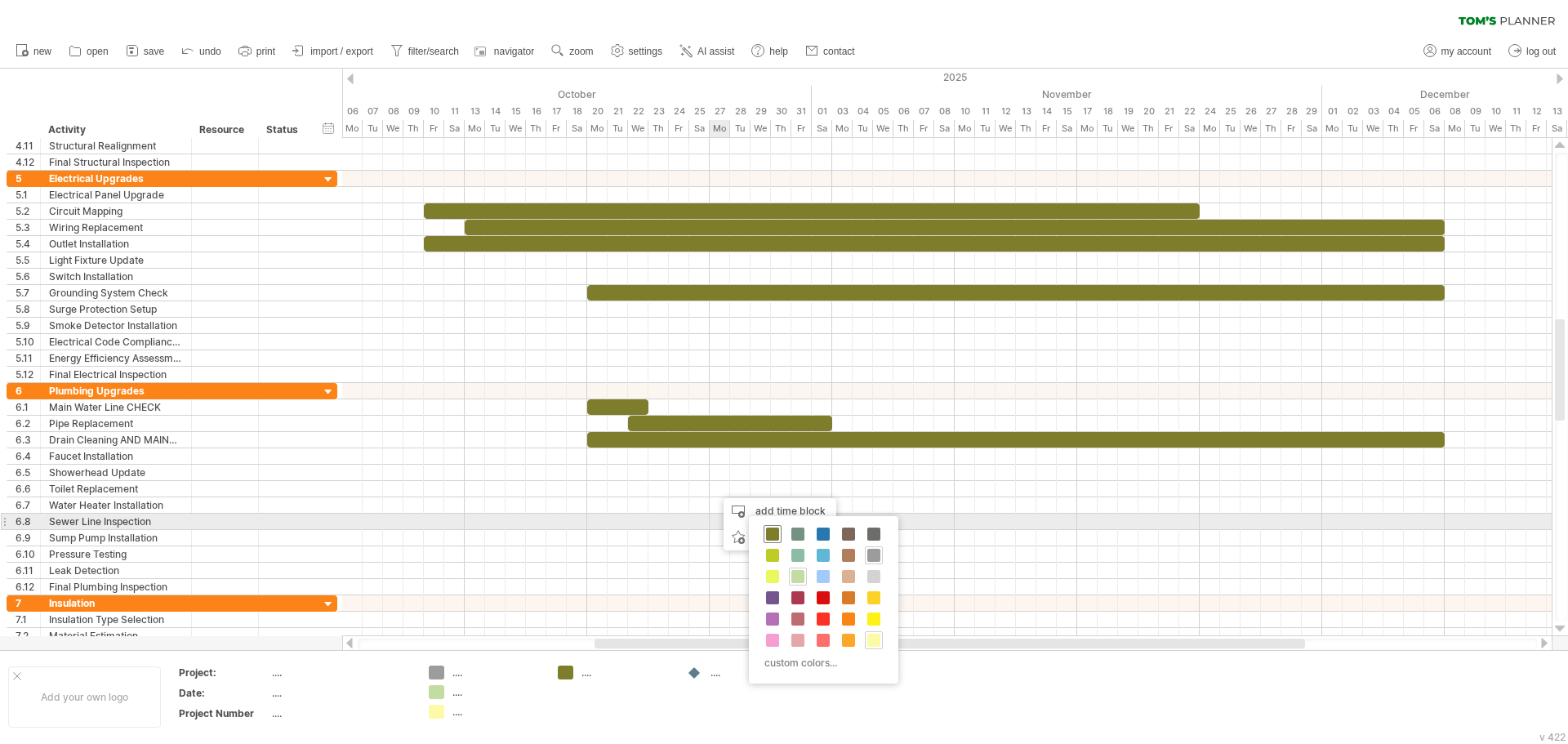
click at [767, 525] on div at bounding box center [772, 533] width 18 height 18
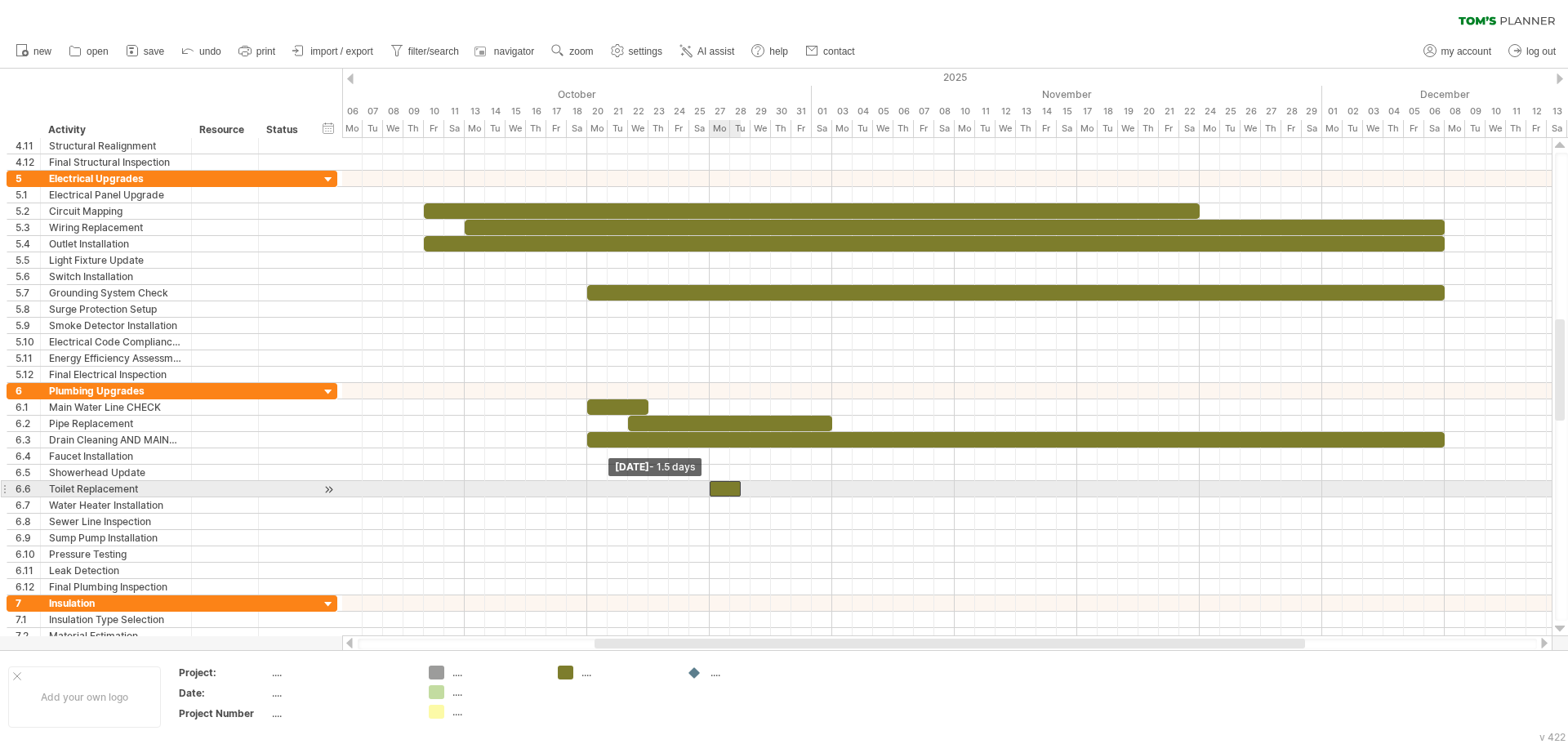
drag, startPoint x: 717, startPoint y: 485, endPoint x: 708, endPoint y: 485, distance: 9.0
click at [708, 485] on span at bounding box center [709, 488] width 6 height 15
drag, startPoint x: 741, startPoint y: 484, endPoint x: 830, endPoint y: 481, distance: 89.1
click at [830, 481] on span at bounding box center [832, 488] width 6 height 15
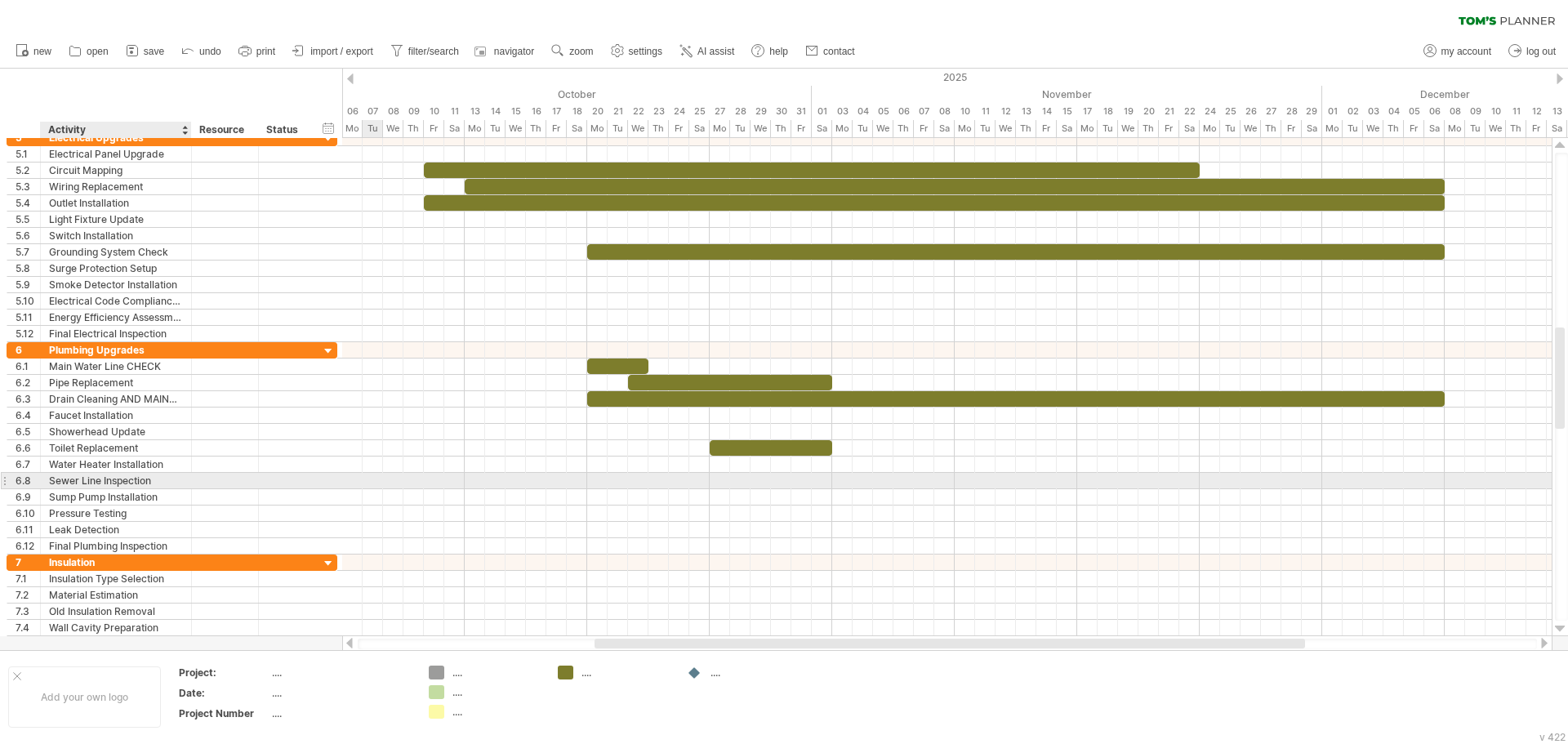
click at [123, 475] on div "Sewer Line Inspection" at bounding box center [116, 480] width 134 height 15
click at [158, 480] on input "**********" at bounding box center [116, 480] width 134 height 15
drag, startPoint x: 158, startPoint y: 480, endPoint x: 42, endPoint y: 483, distance: 116.0
click at [42, 483] on div "**********" at bounding box center [116, 480] width 151 height 15
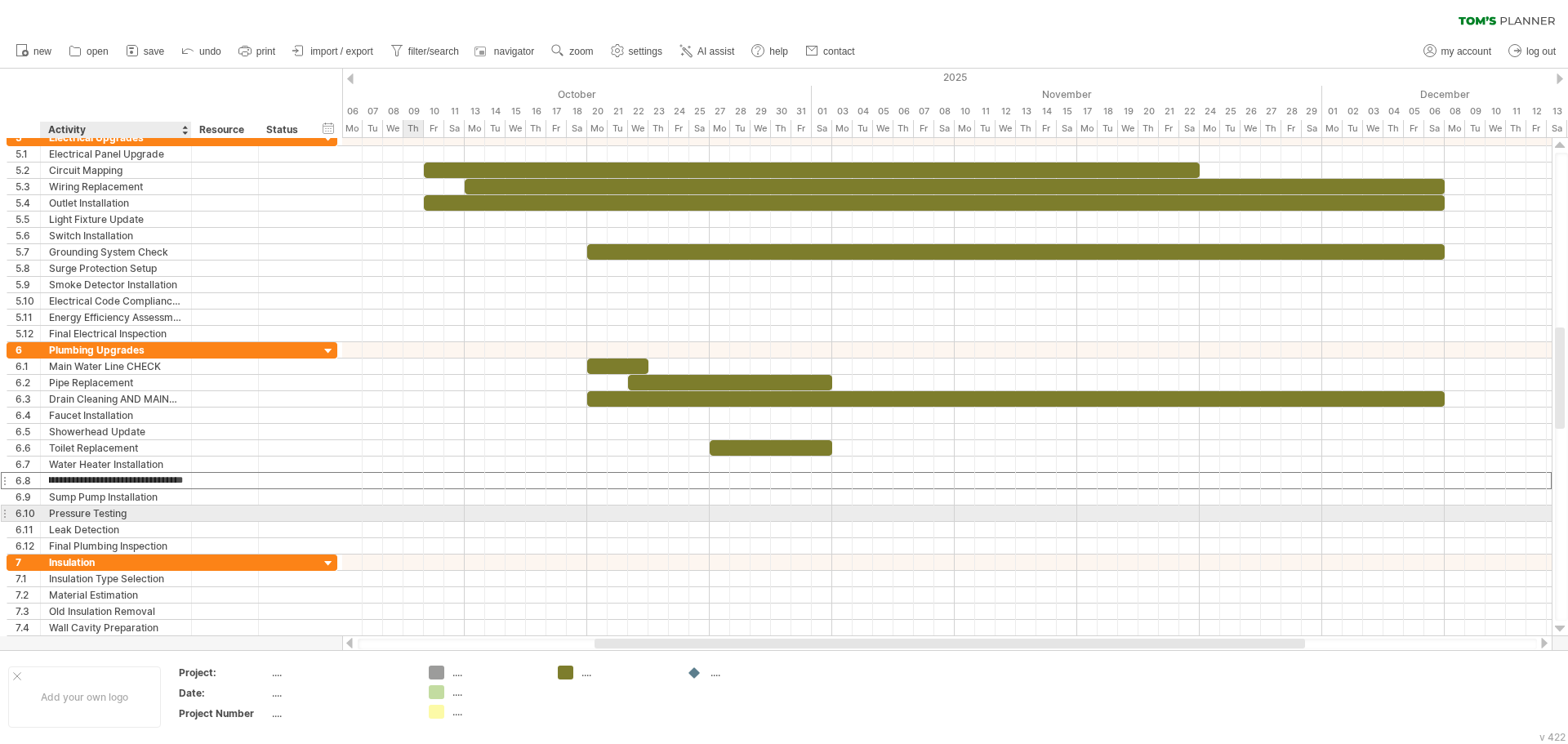
scroll to position [0, 79]
type input "**********"
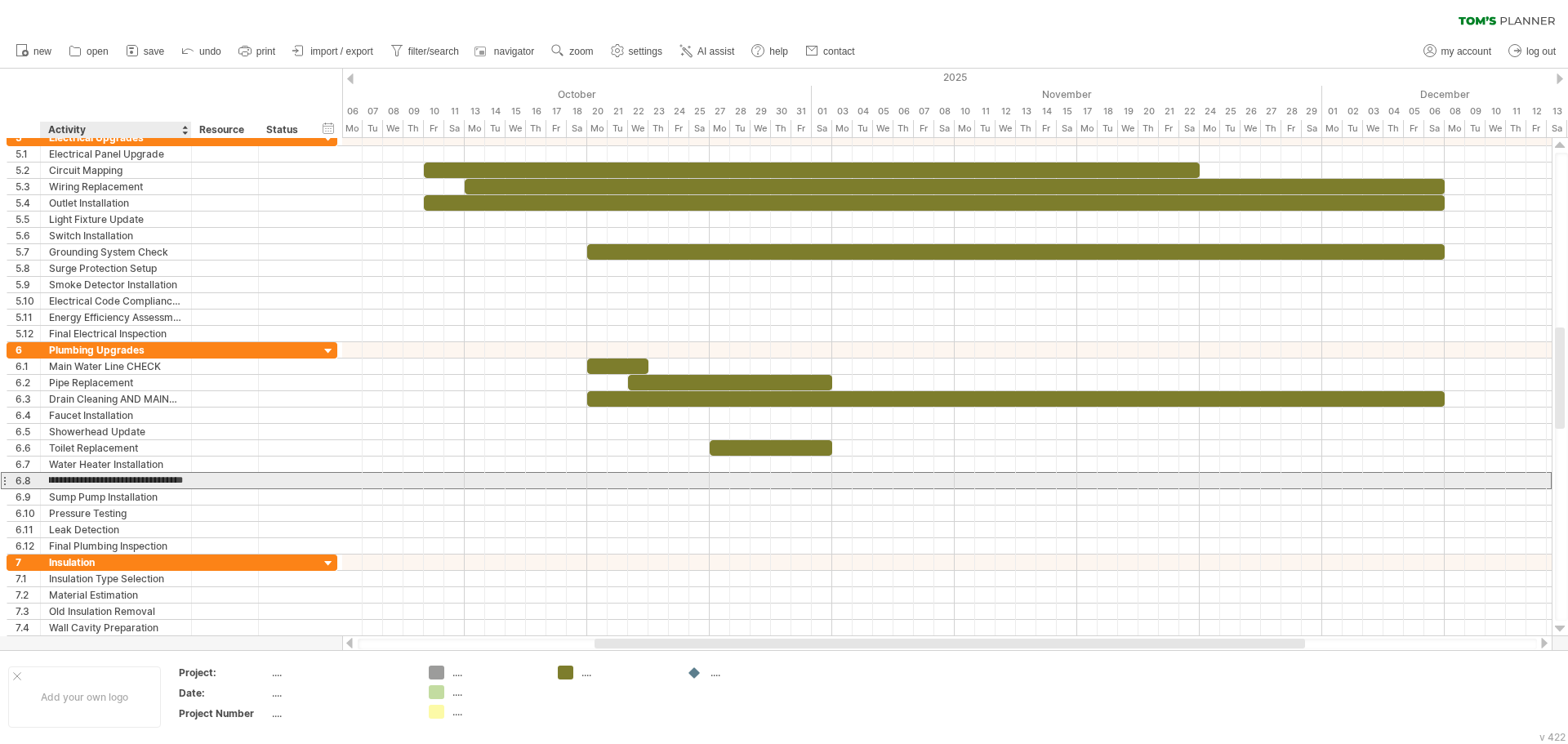
click at [51, 484] on input "**********" at bounding box center [116, 480] width 134 height 15
click at [181, 484] on input "**********" at bounding box center [116, 480] width 134 height 15
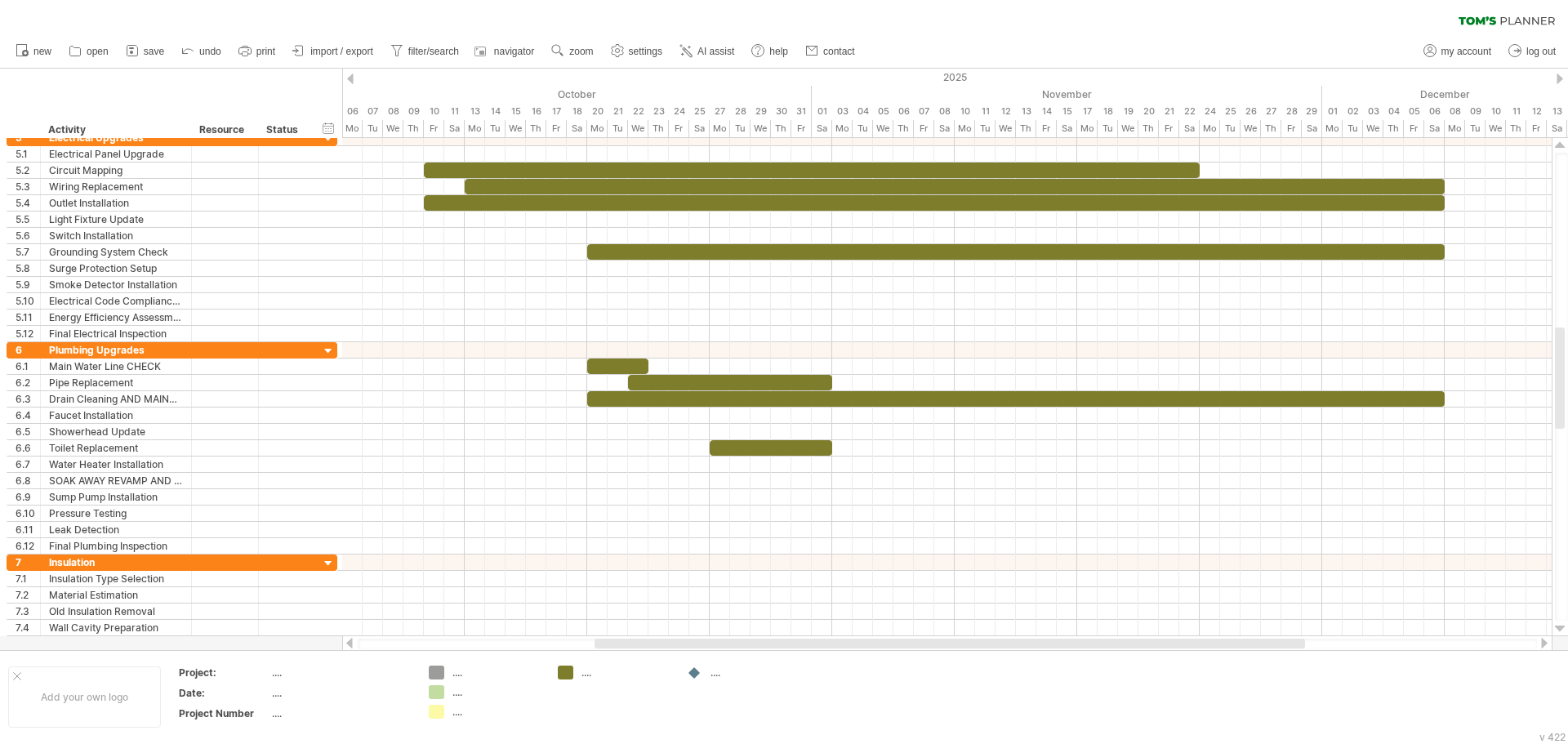
scroll to position [0, 0]
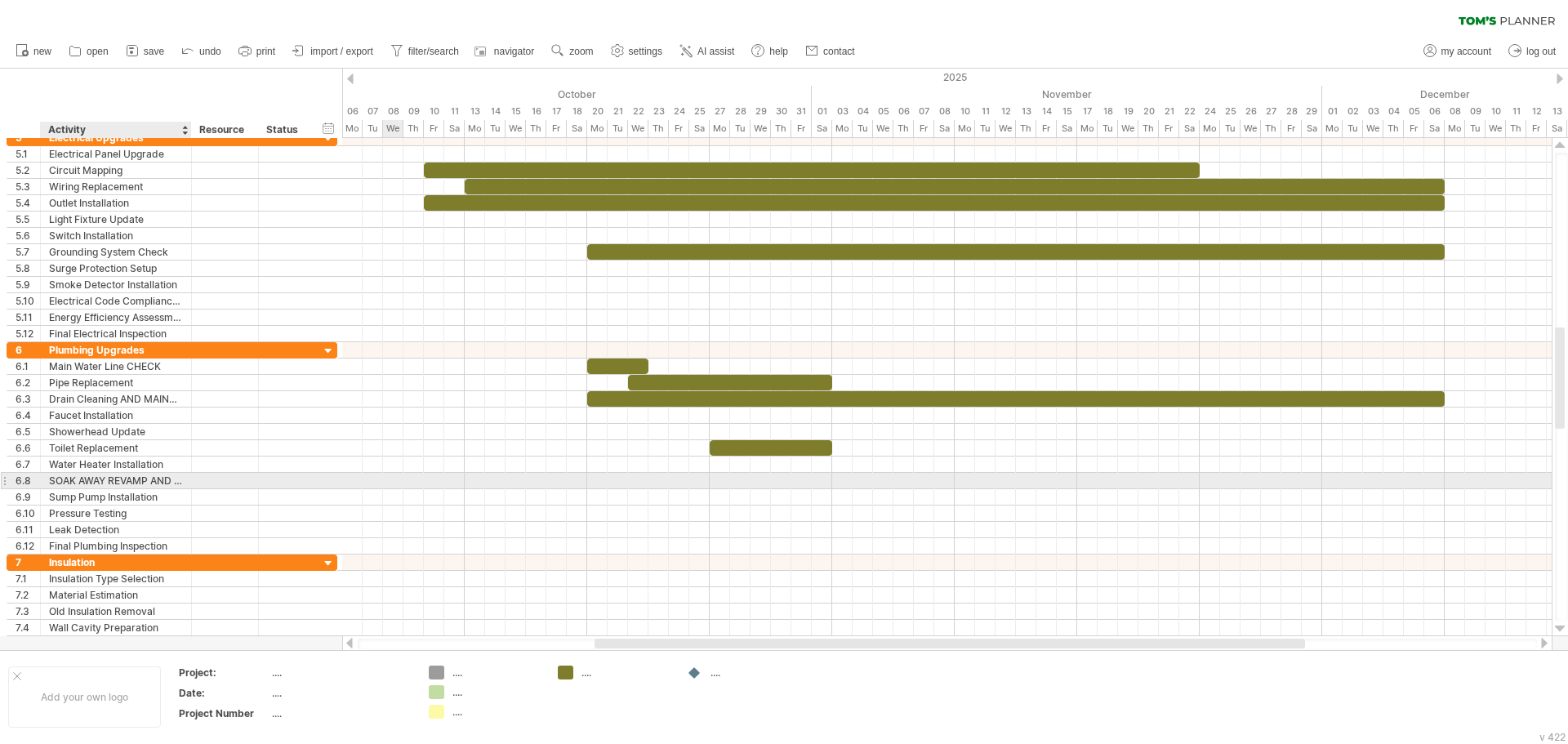
click at [139, 475] on div "SOAK AWAY REVAMP AND NEW SOAK AWAY INSTALLATION" at bounding box center [116, 480] width 134 height 15
click at [71, 481] on input "**********" at bounding box center [116, 480] width 134 height 15
drag, startPoint x: 79, startPoint y: 480, endPoint x: 216, endPoint y: 475, distance: 137.1
click at [216, 475] on div "**********" at bounding box center [171, 480] width 331 height 17
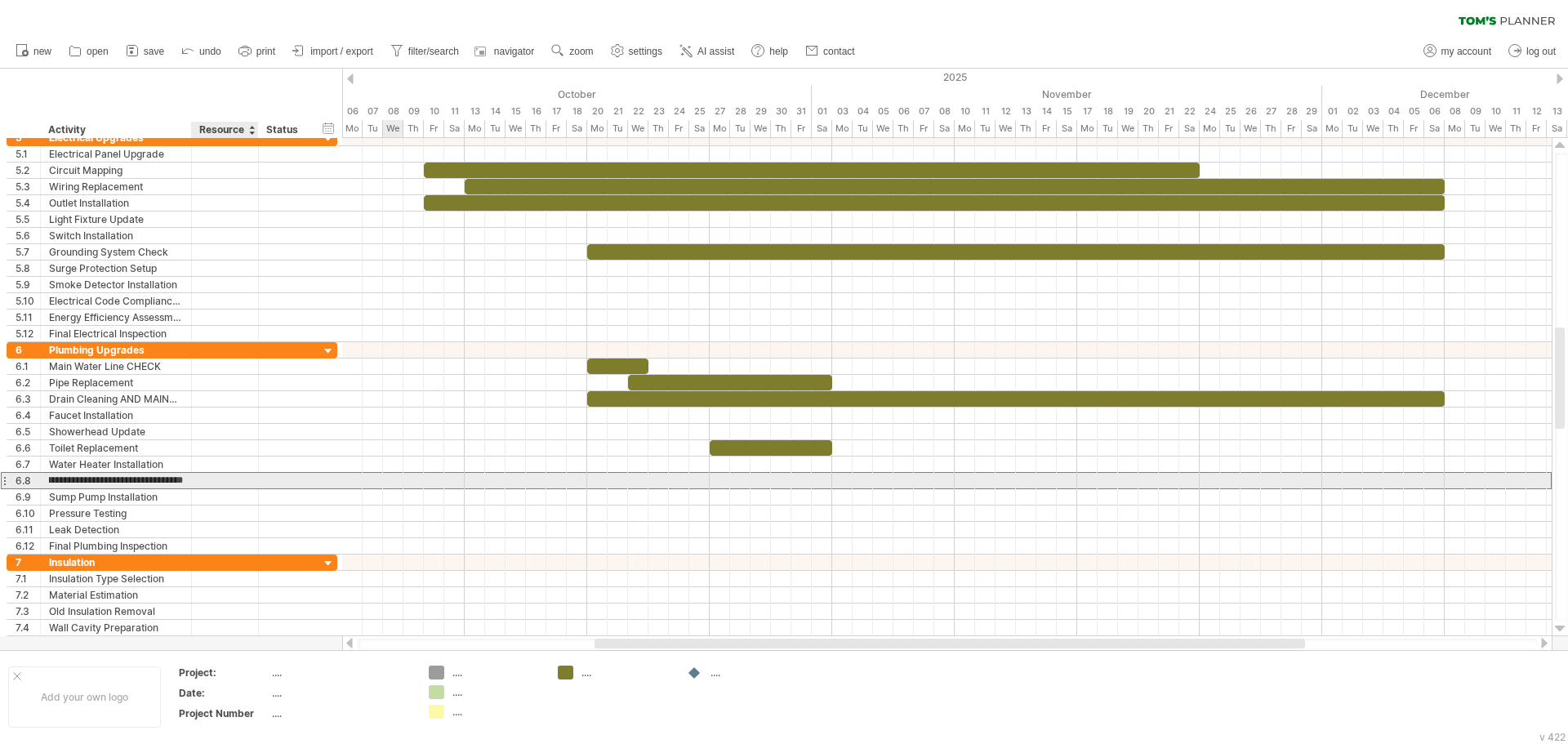
scroll to position [0, 0]
click at [140, 476] on div "SOAK AWAY REVAMP AND NEW SOAK AWAY INSTALLATION" at bounding box center [116, 480] width 134 height 15
click at [140, 476] on input "**********" at bounding box center [116, 480] width 134 height 15
click at [208, 477] on div "Roof Inspection" at bounding box center [225, 480] width 50 height 15
click at [0, 0] on input "**********" at bounding box center [0, 0] width 0 height 0
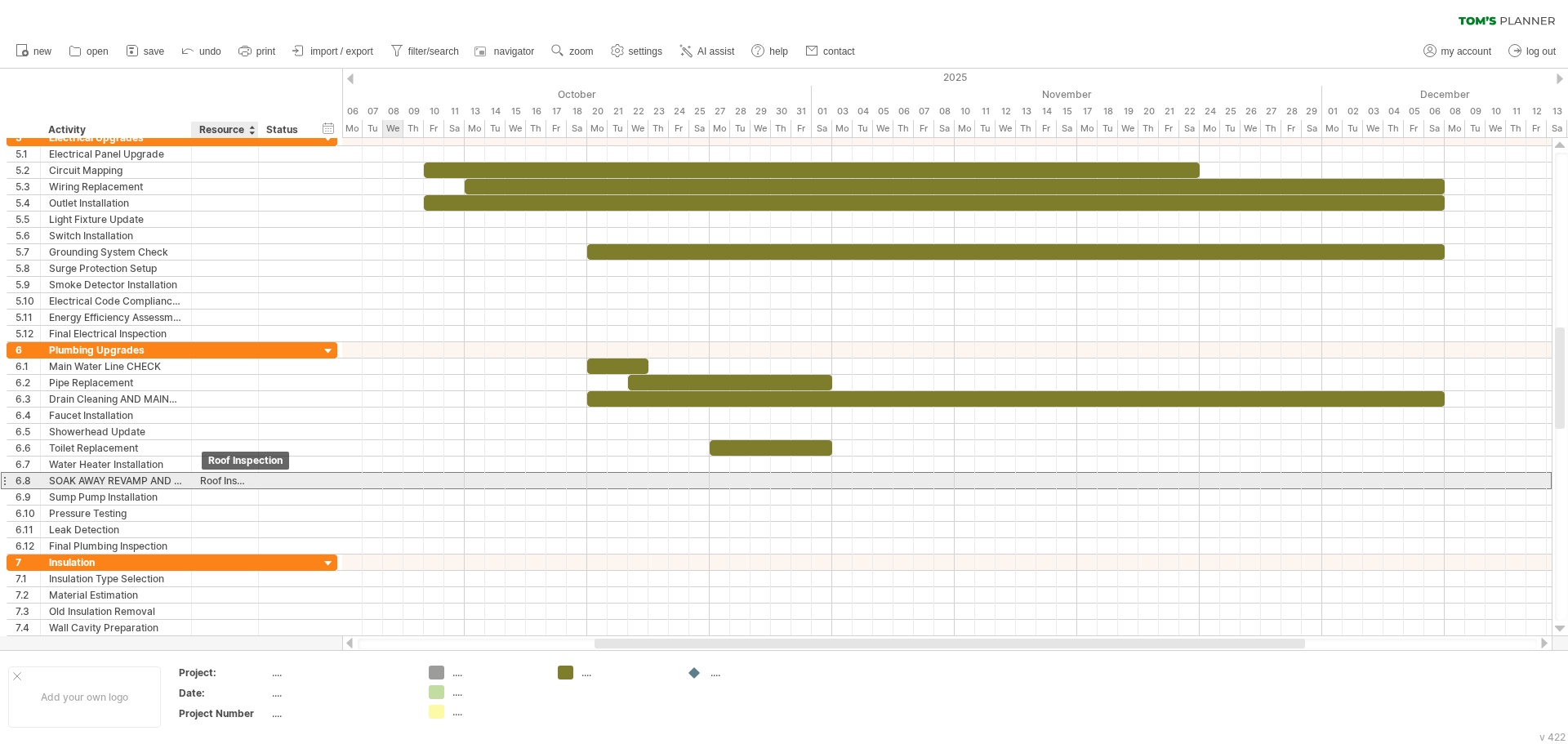
drag, startPoint x: 194, startPoint y: 477, endPoint x: 245, endPoint y: 479, distance: 51.0
click at [245, 479] on div "**********" at bounding box center [225, 480] width 67 height 15
click at [246, 481] on input "**********" at bounding box center [225, 480] width 50 height 15
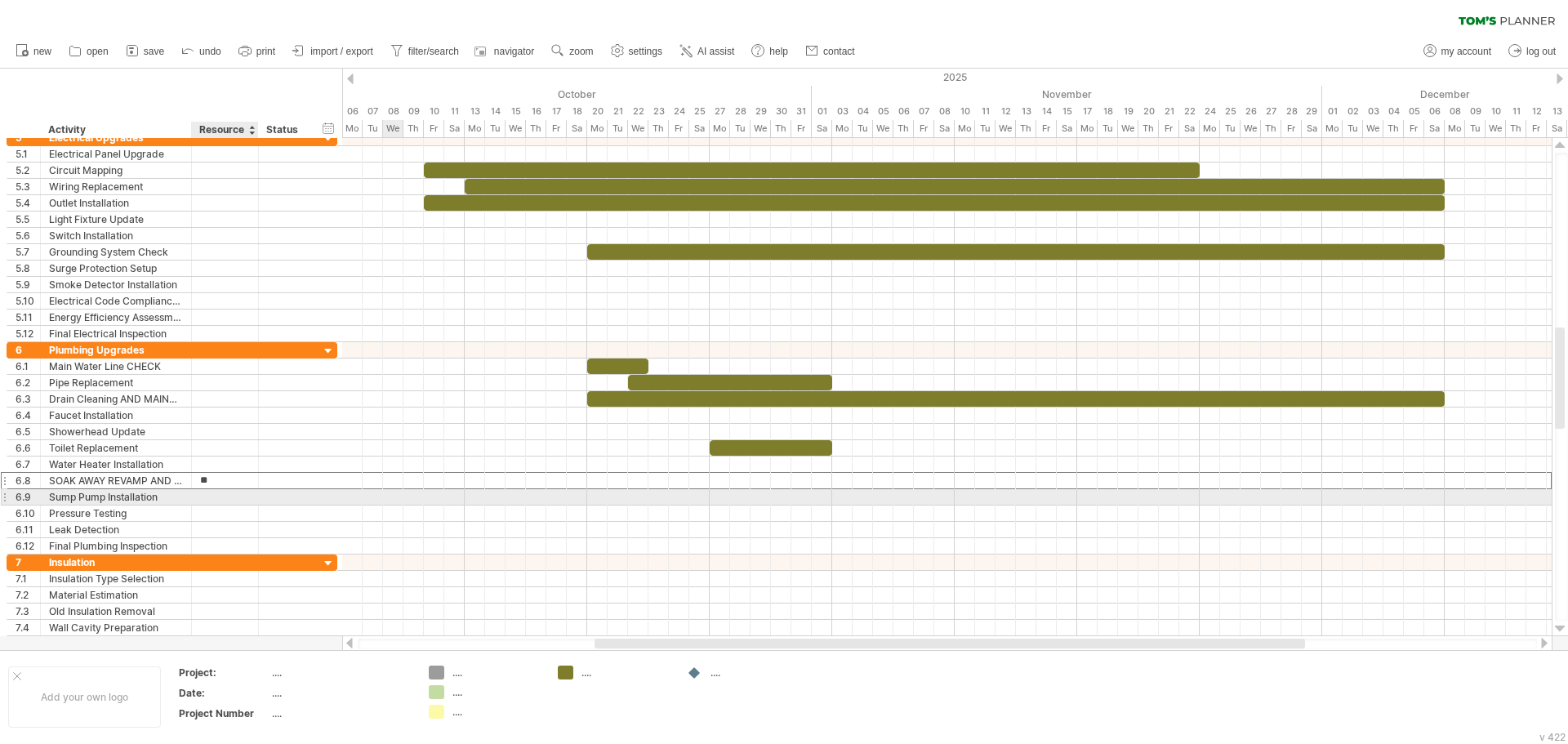
type input "*"
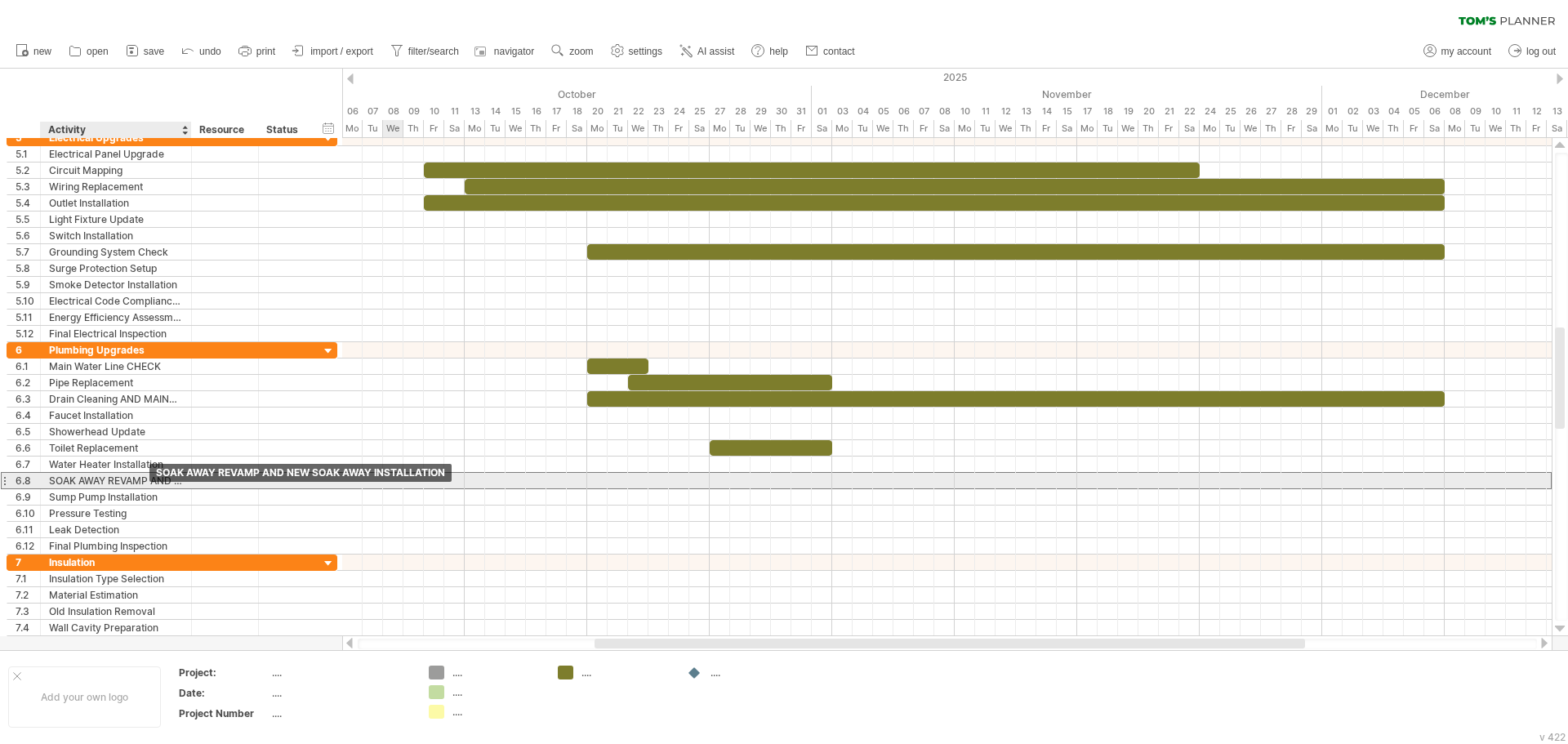
click at [176, 484] on div "SOAK AWAY REVAMP AND NEW SOAK AWAY INSTALLATION" at bounding box center [116, 480] width 134 height 15
click at [176, 484] on input "**********" at bounding box center [116, 480] width 134 height 15
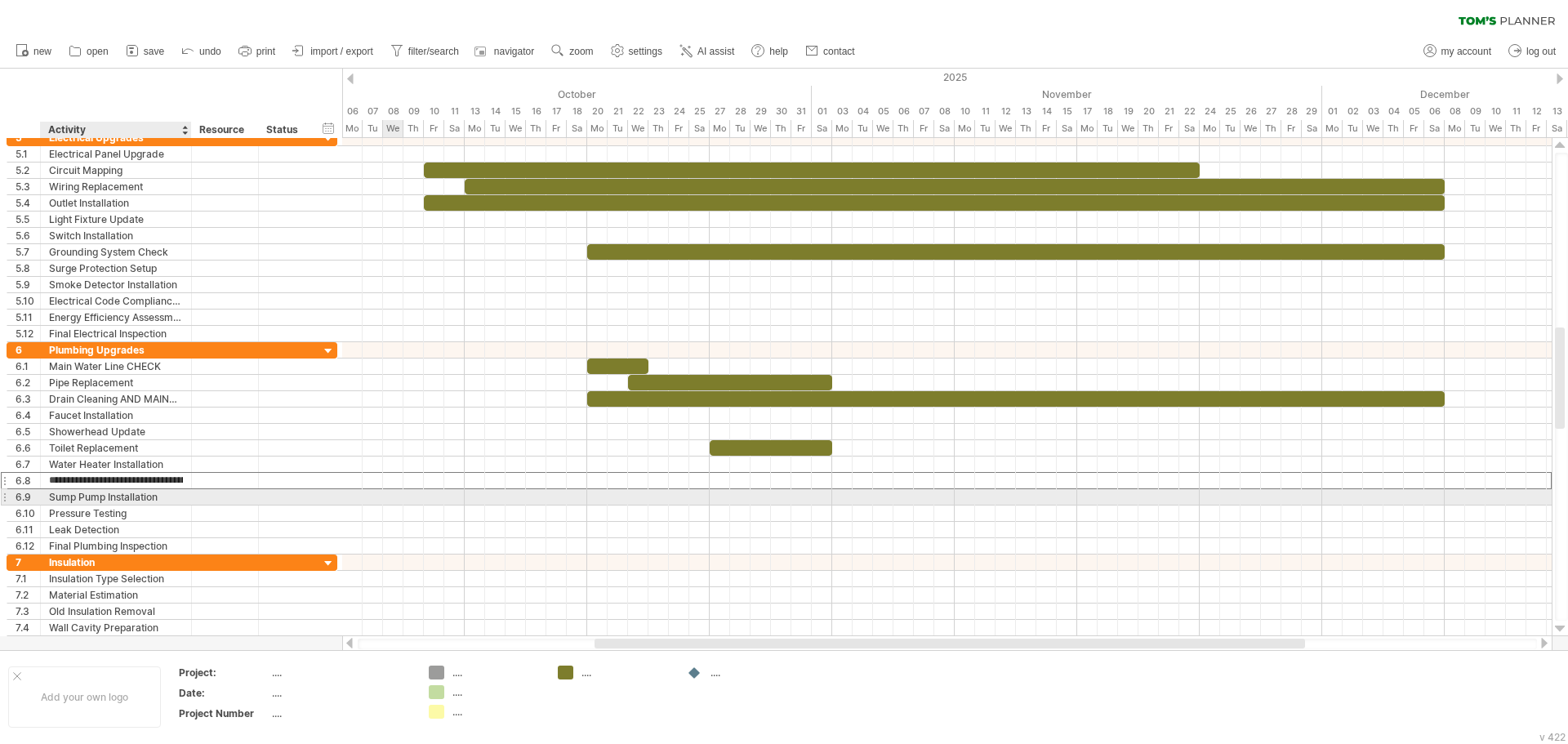
type input "**********"
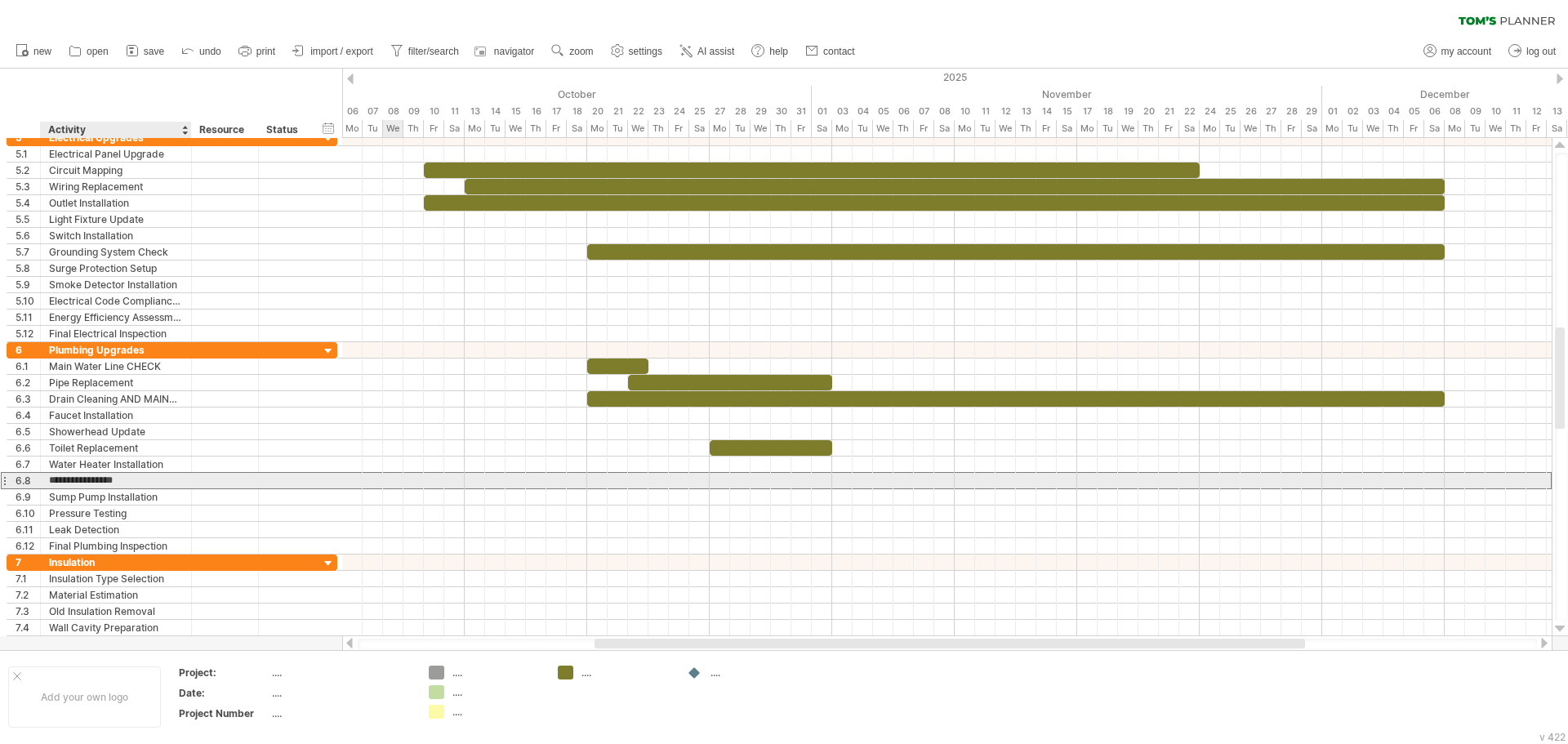
click at [170, 487] on input "**********" at bounding box center [116, 480] width 134 height 15
click at [360, 476] on div at bounding box center [946, 481] width 1209 height 16
click at [716, 477] on div at bounding box center [946, 481] width 1209 height 16
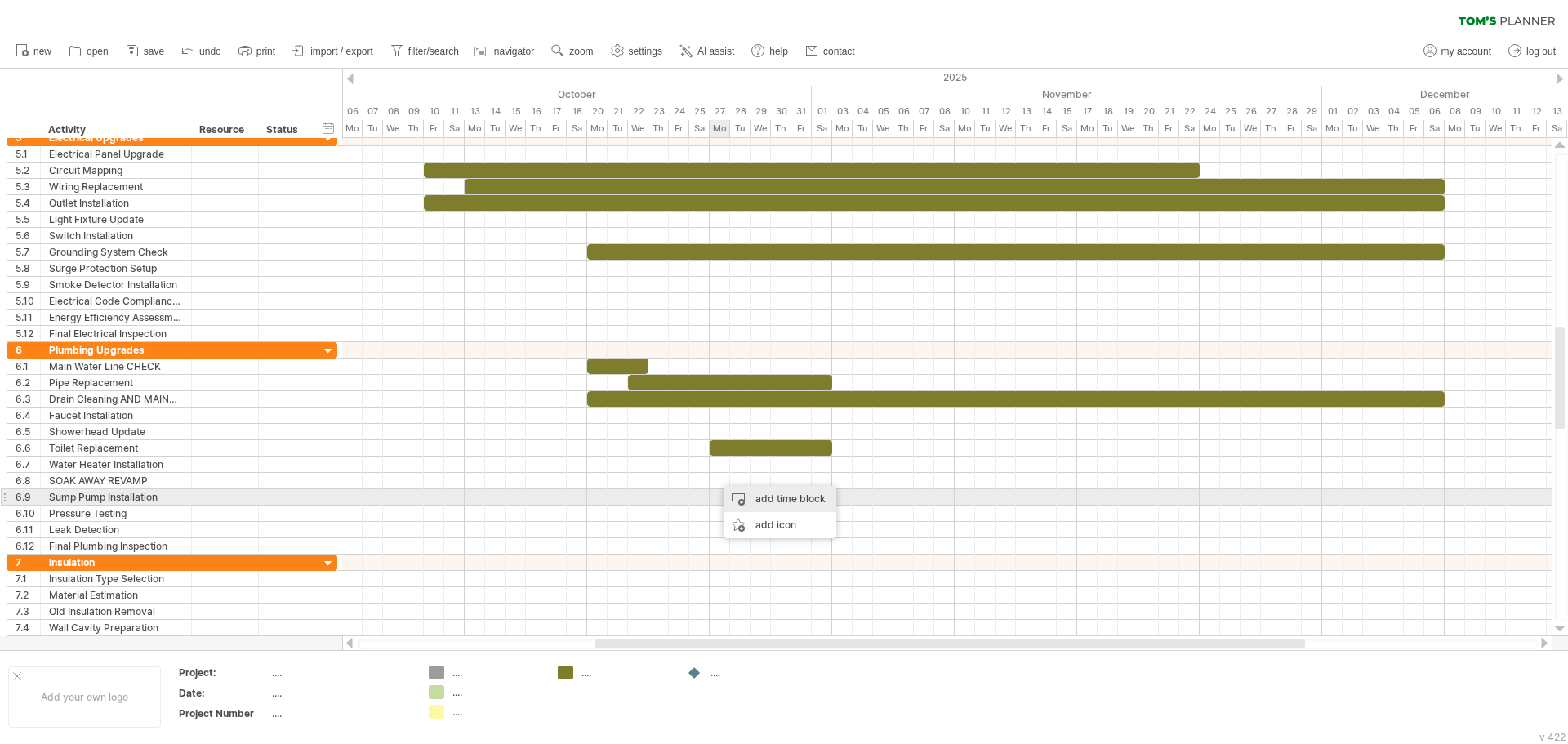
click at [735, 495] on div "add time block" at bounding box center [780, 498] width 112 height 26
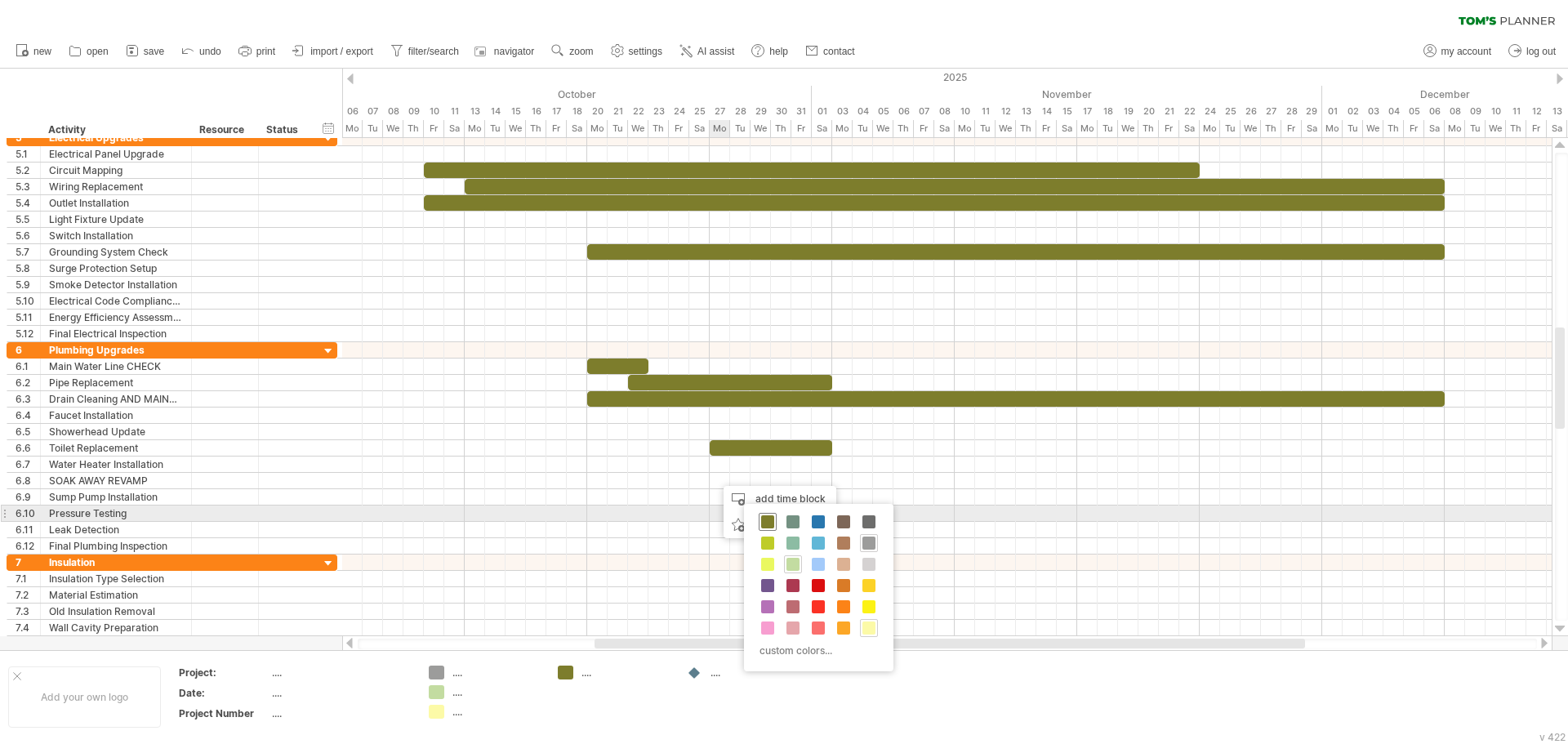
click at [764, 514] on div at bounding box center [767, 522] width 18 height 18
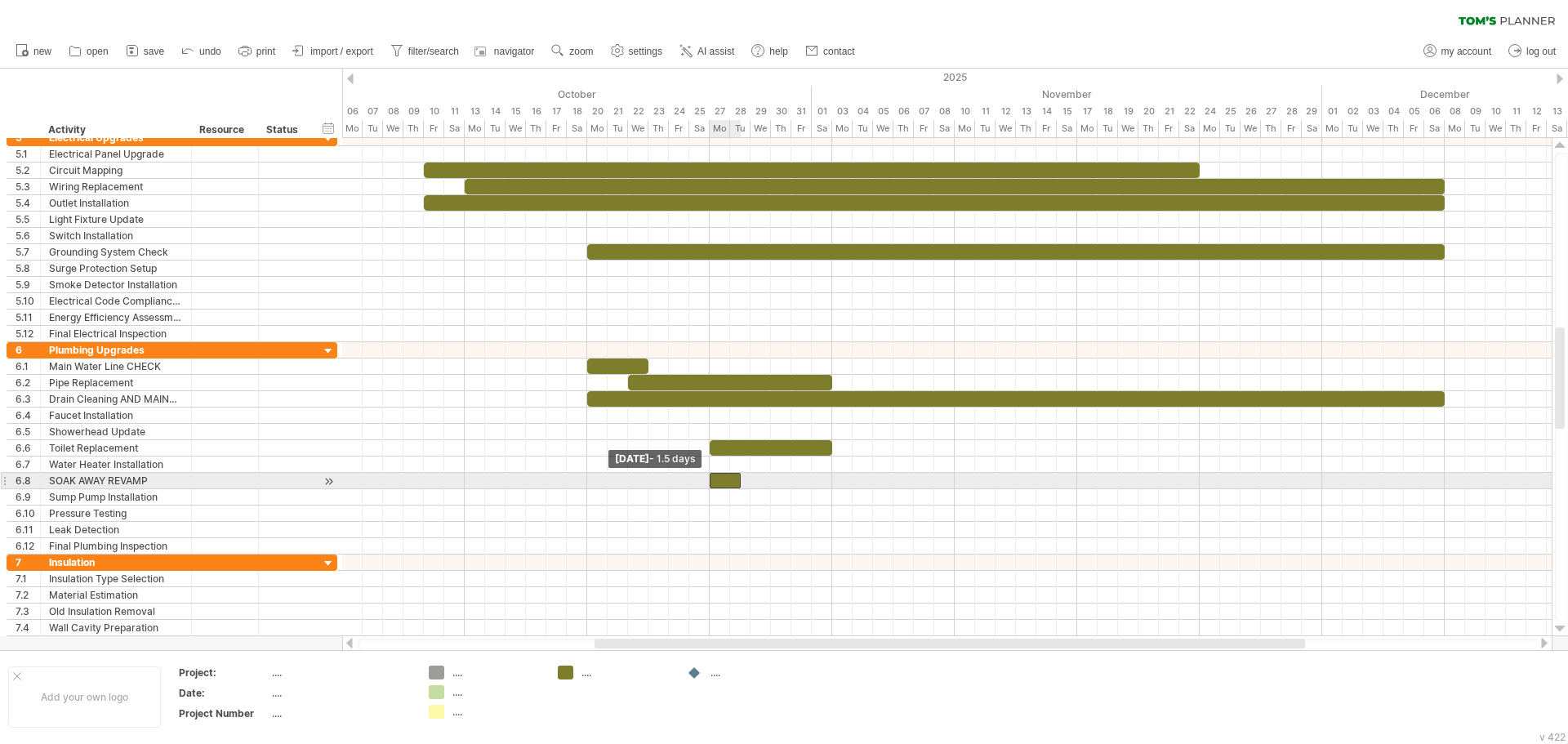
click at [711, 482] on span at bounding box center [709, 480] width 6 height 15
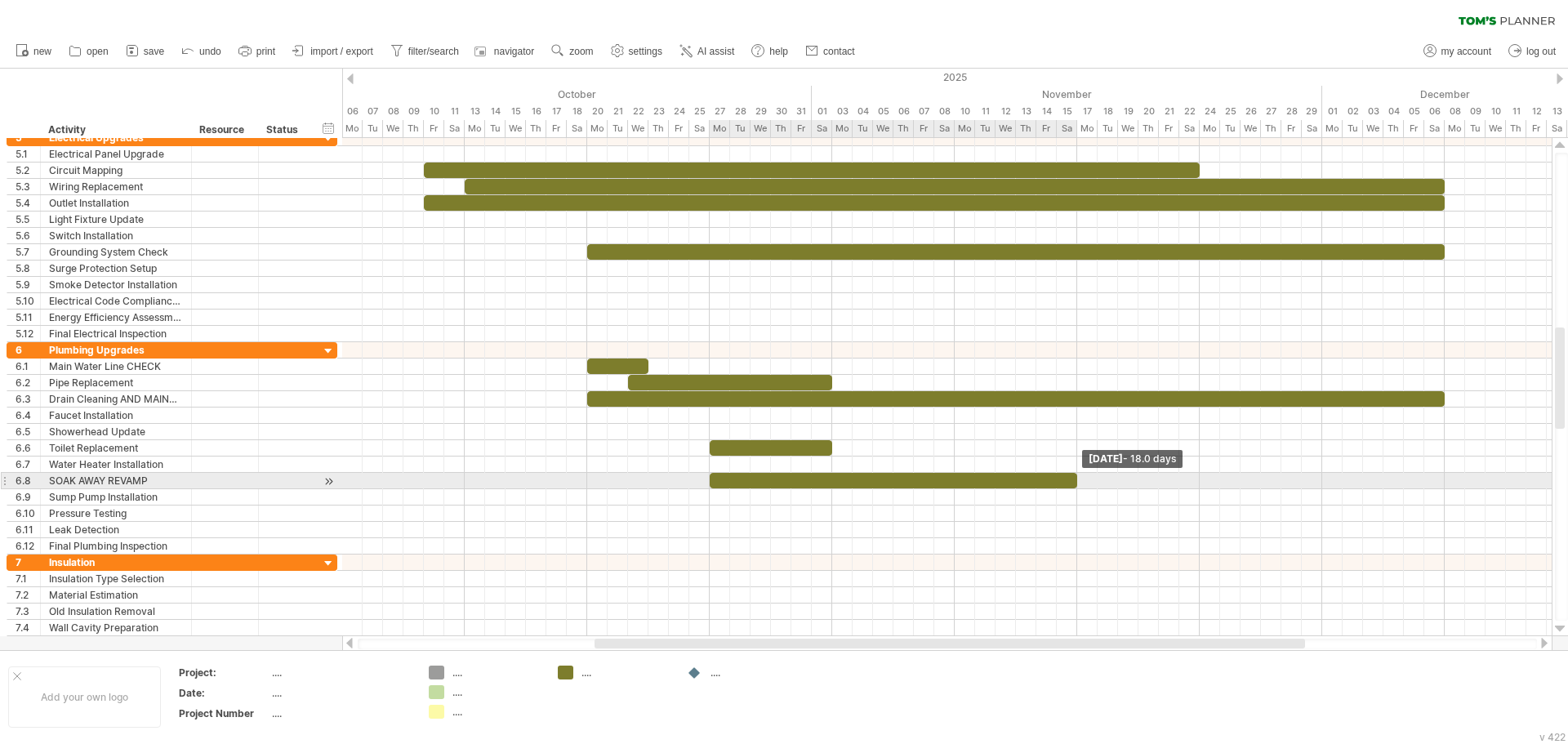
drag, startPoint x: 740, startPoint y: 479, endPoint x: 1076, endPoint y: 476, distance: 336.0
click at [1076, 476] on span at bounding box center [1076, 480] width 6 height 15
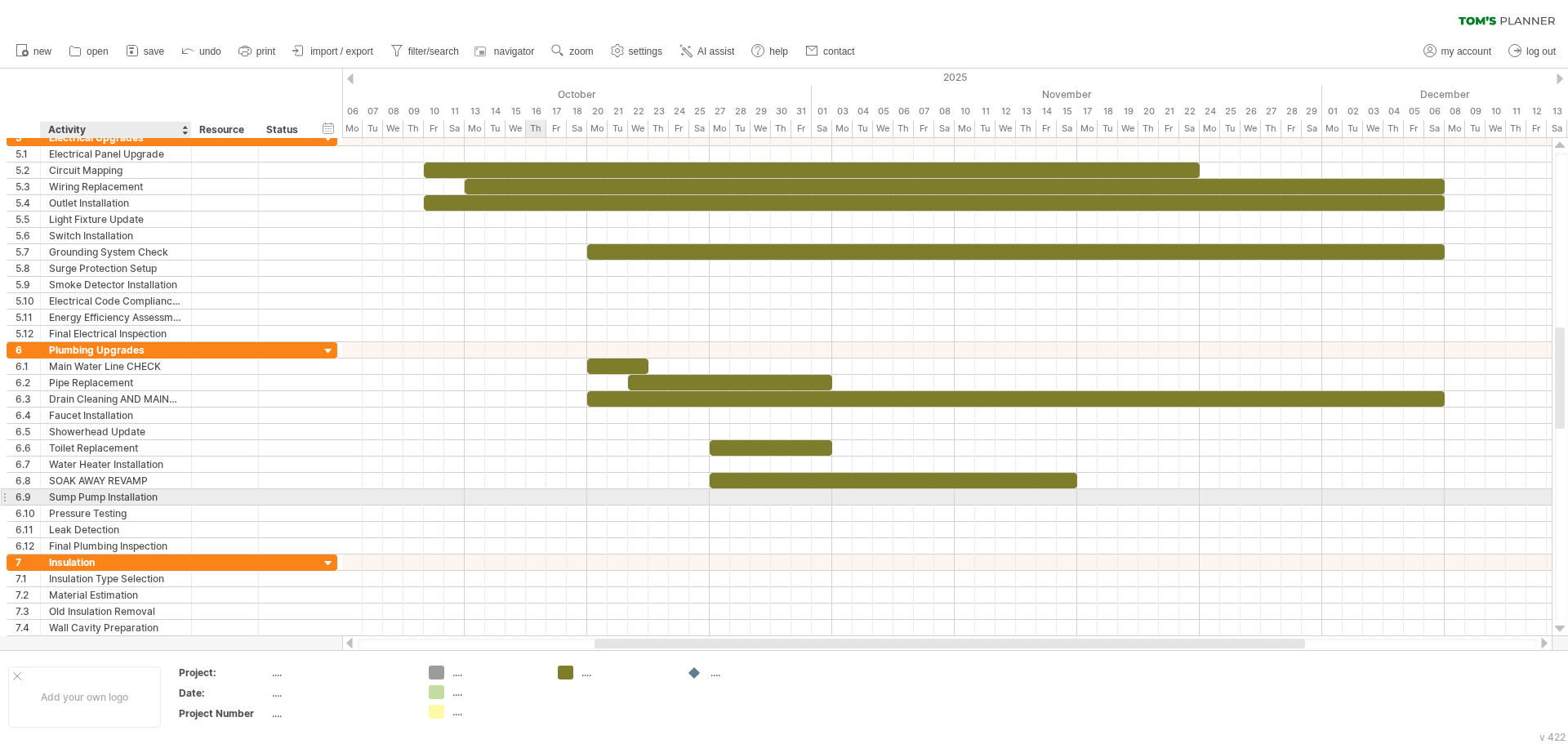
click at [155, 497] on div "Sump Pump Installation" at bounding box center [116, 496] width 134 height 15
click at [167, 497] on input "**********" at bounding box center [116, 496] width 134 height 15
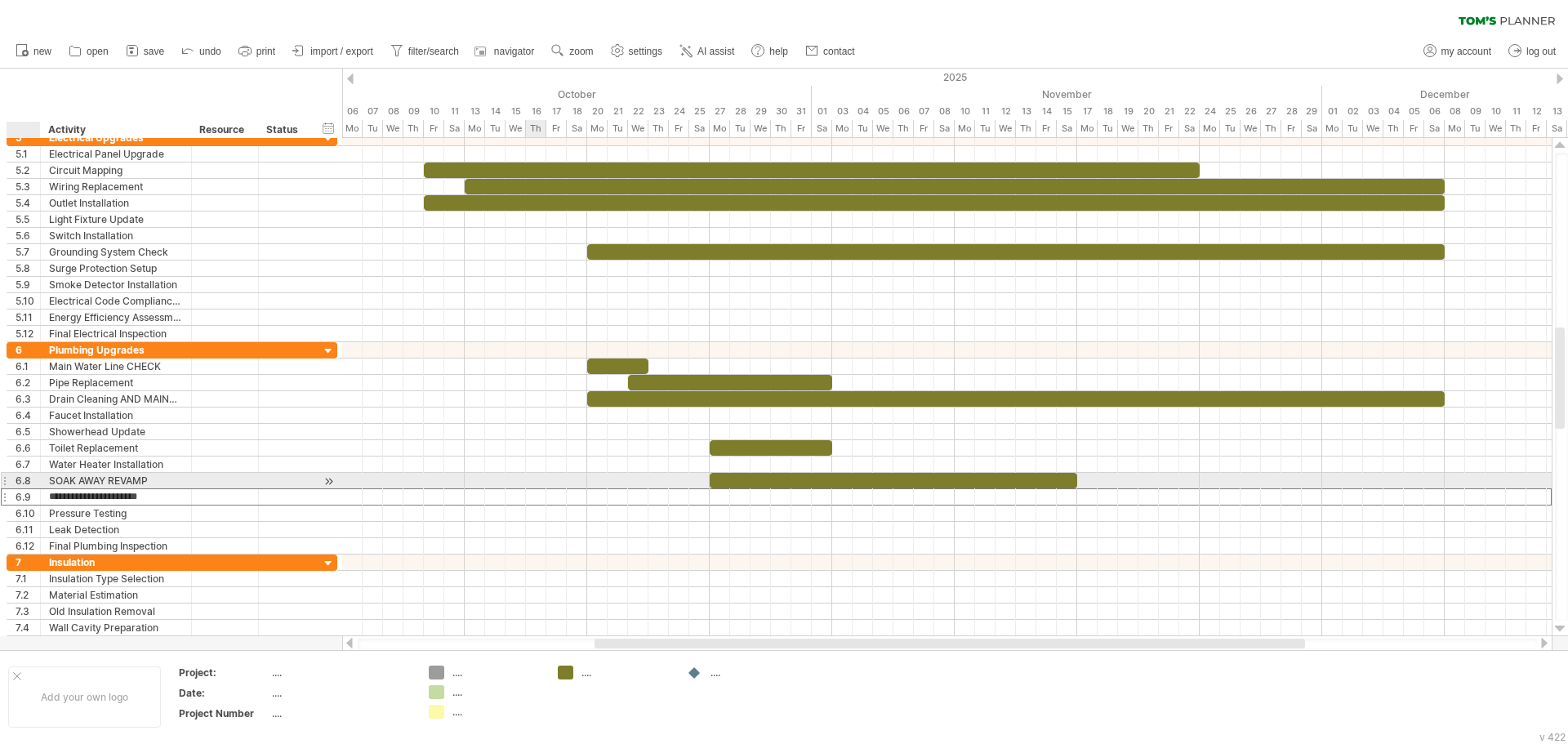
drag, startPoint x: 167, startPoint y: 497, endPoint x: 26, endPoint y: 488, distance: 141.3
click at [26, 488] on div "**********" at bounding box center [171, 496] width 331 height 17
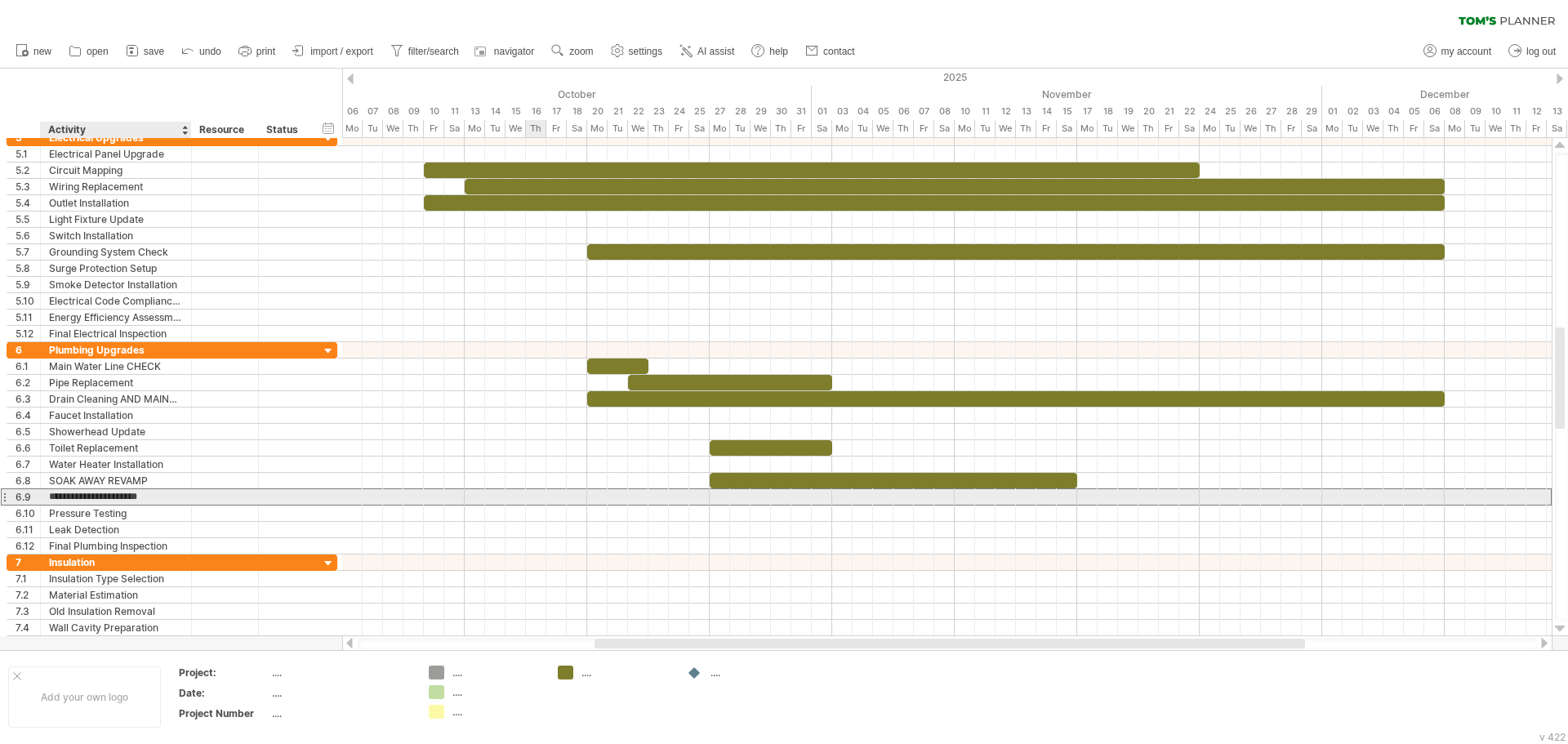
drag, startPoint x: 50, startPoint y: 490, endPoint x: 164, endPoint y: 498, distance: 114.3
click at [164, 498] on input "**********" at bounding box center [116, 496] width 134 height 15
type input "**********"
click at [495, 498] on div at bounding box center [946, 497] width 1209 height 16
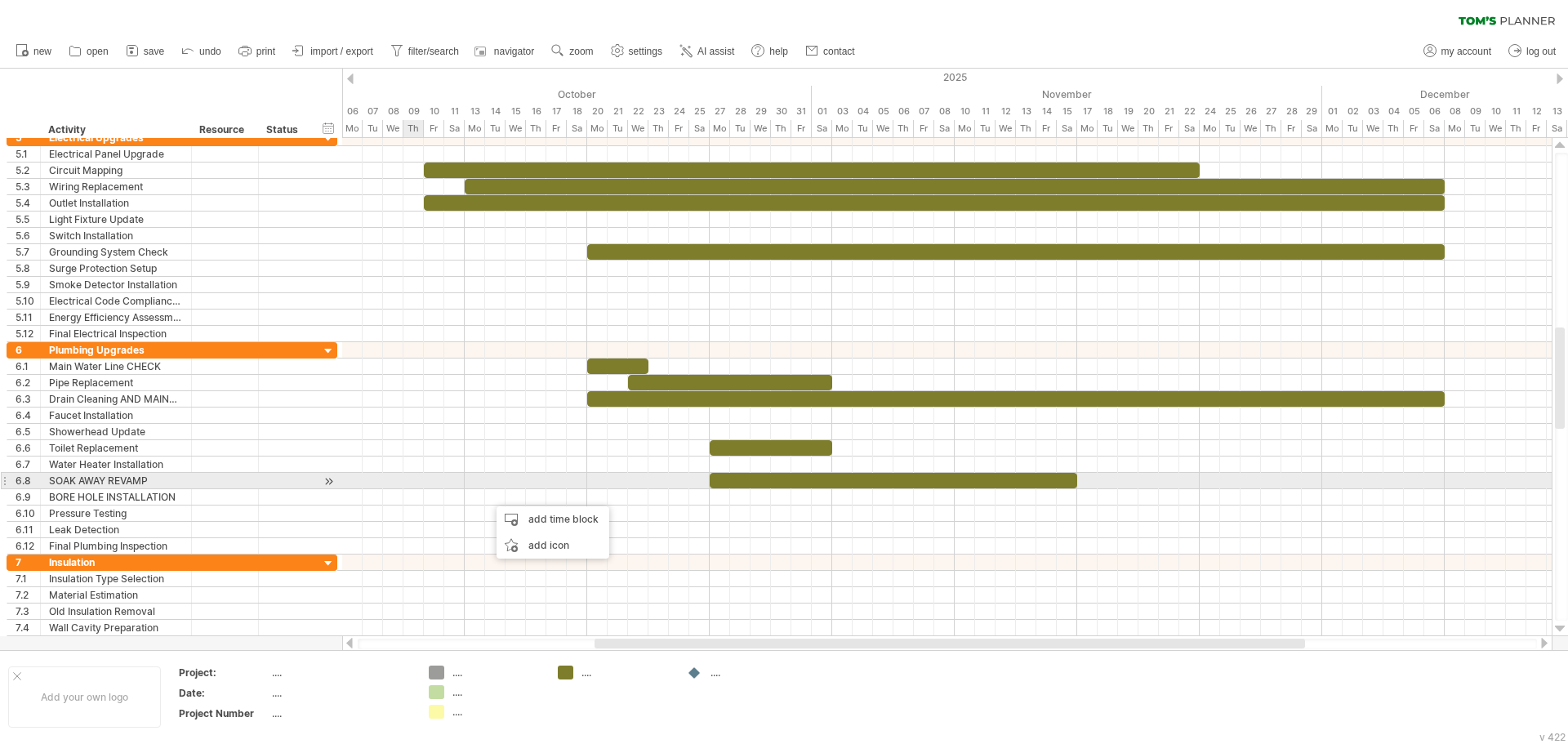
click at [408, 484] on div at bounding box center [946, 481] width 1209 height 16
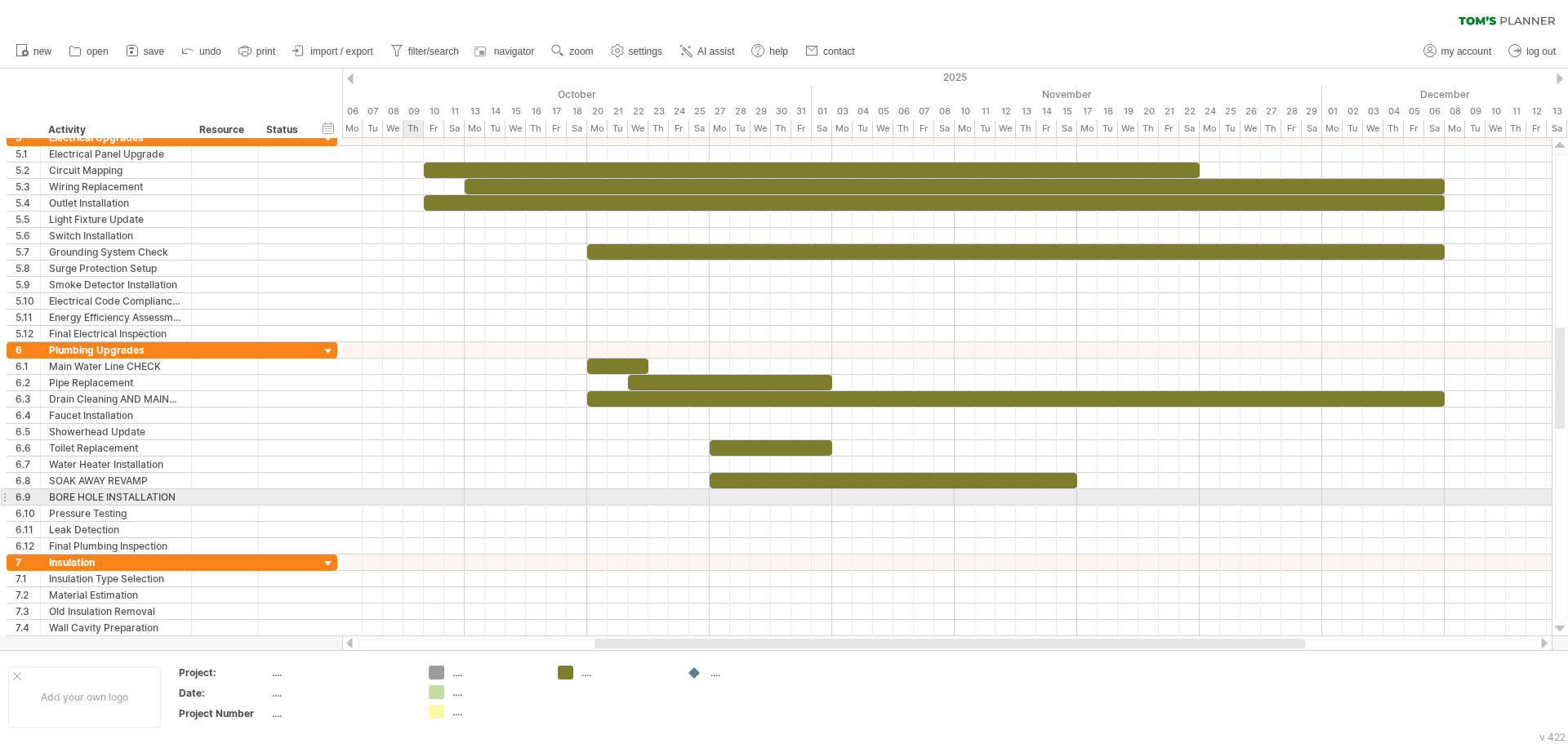
click at [411, 500] on div at bounding box center [946, 497] width 1209 height 16
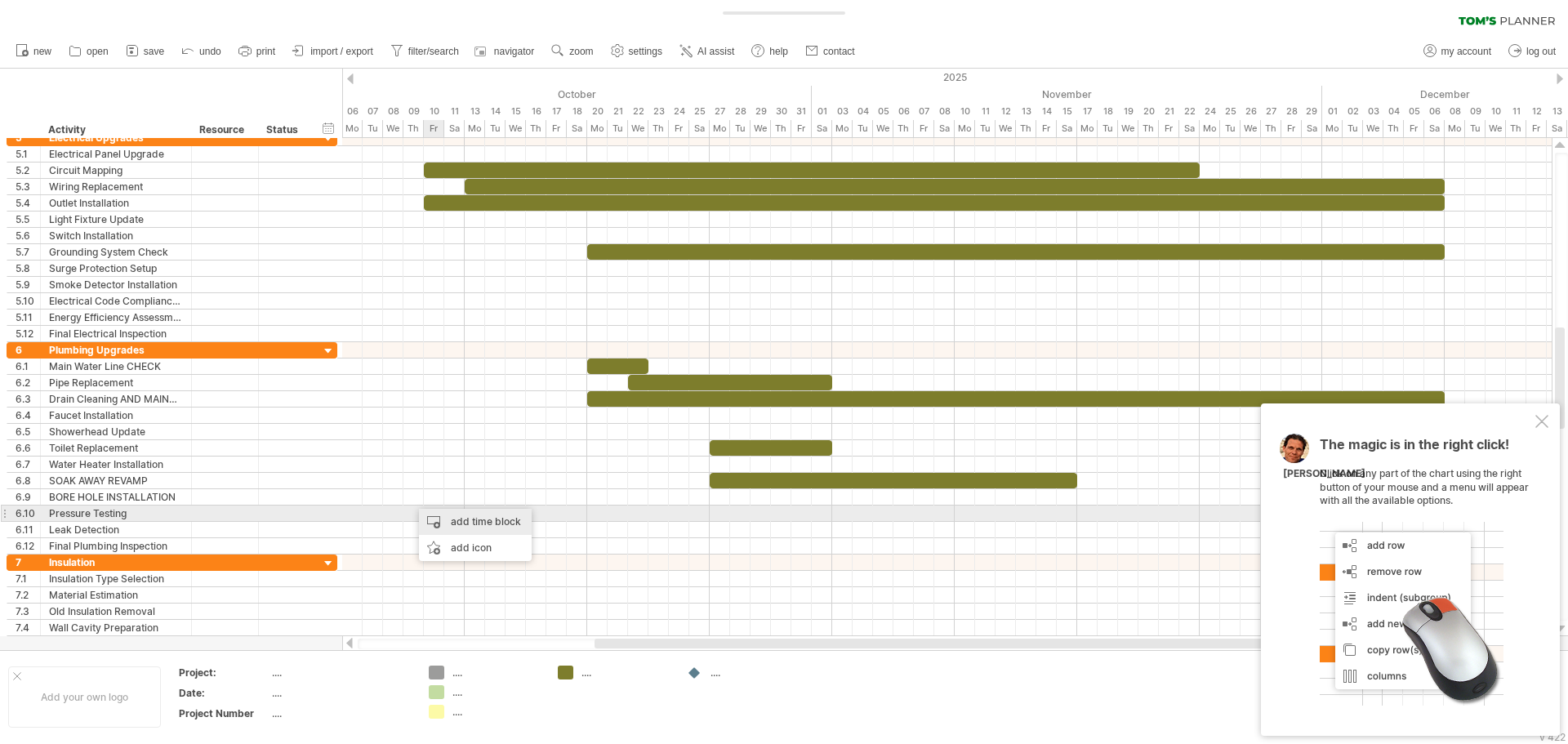
click at [438, 511] on div "add time block" at bounding box center [475, 521] width 112 height 26
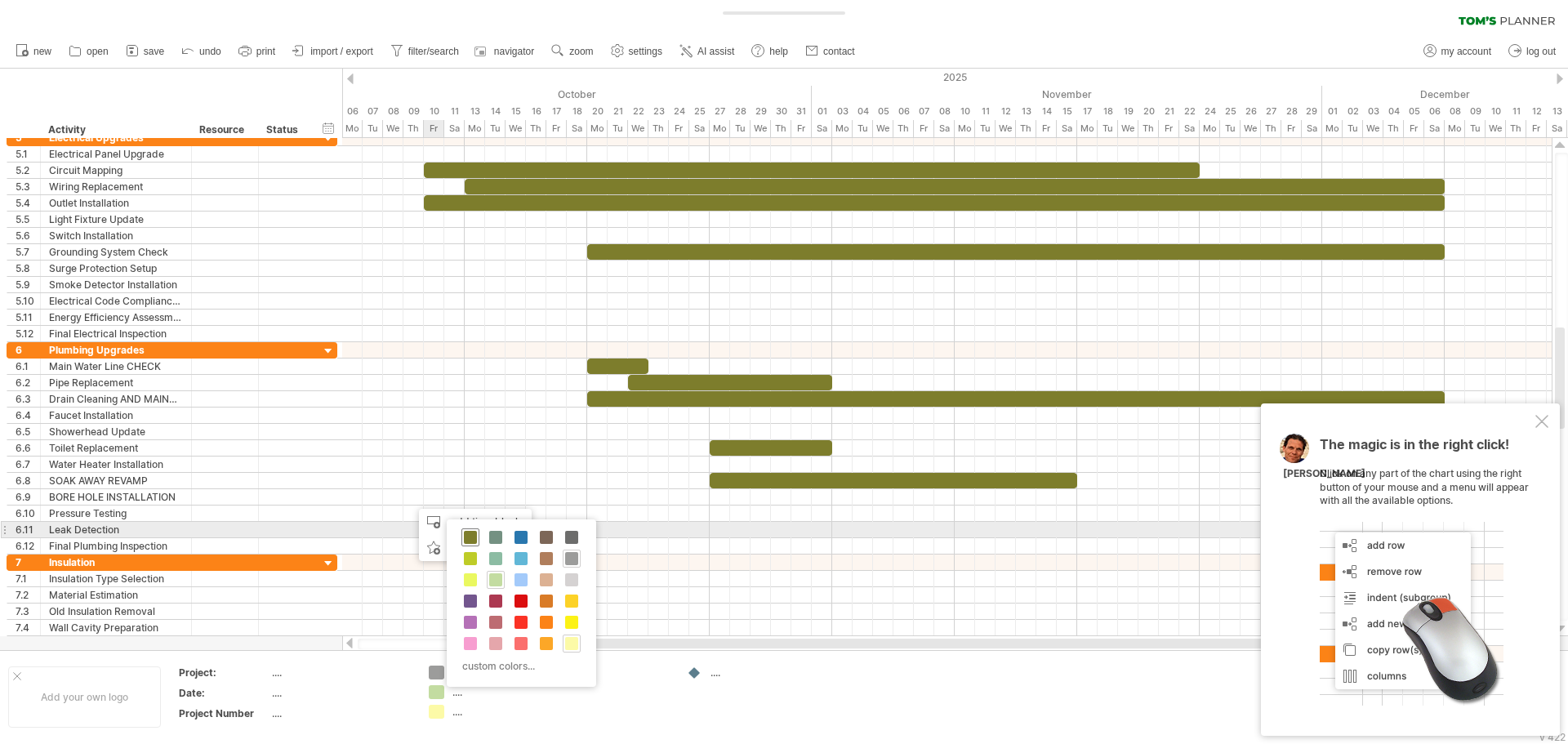
click at [470, 528] on div at bounding box center [470, 537] width 18 height 18
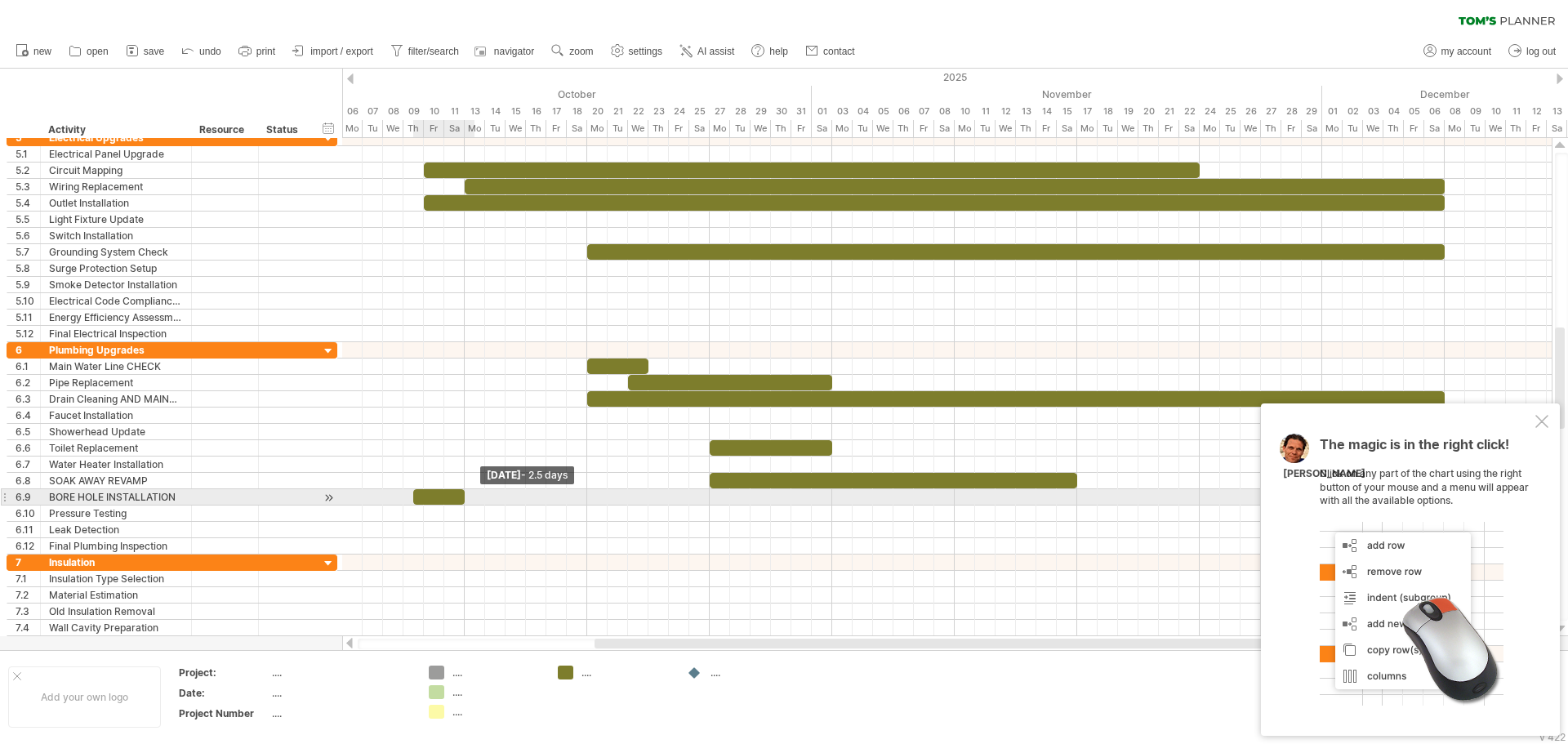
drag, startPoint x: 436, startPoint y: 496, endPoint x: 466, endPoint y: 501, distance: 30.4
click at [466, 501] on span at bounding box center [464, 496] width 6 height 15
click at [410, 494] on div at bounding box center [434, 496] width 62 height 15
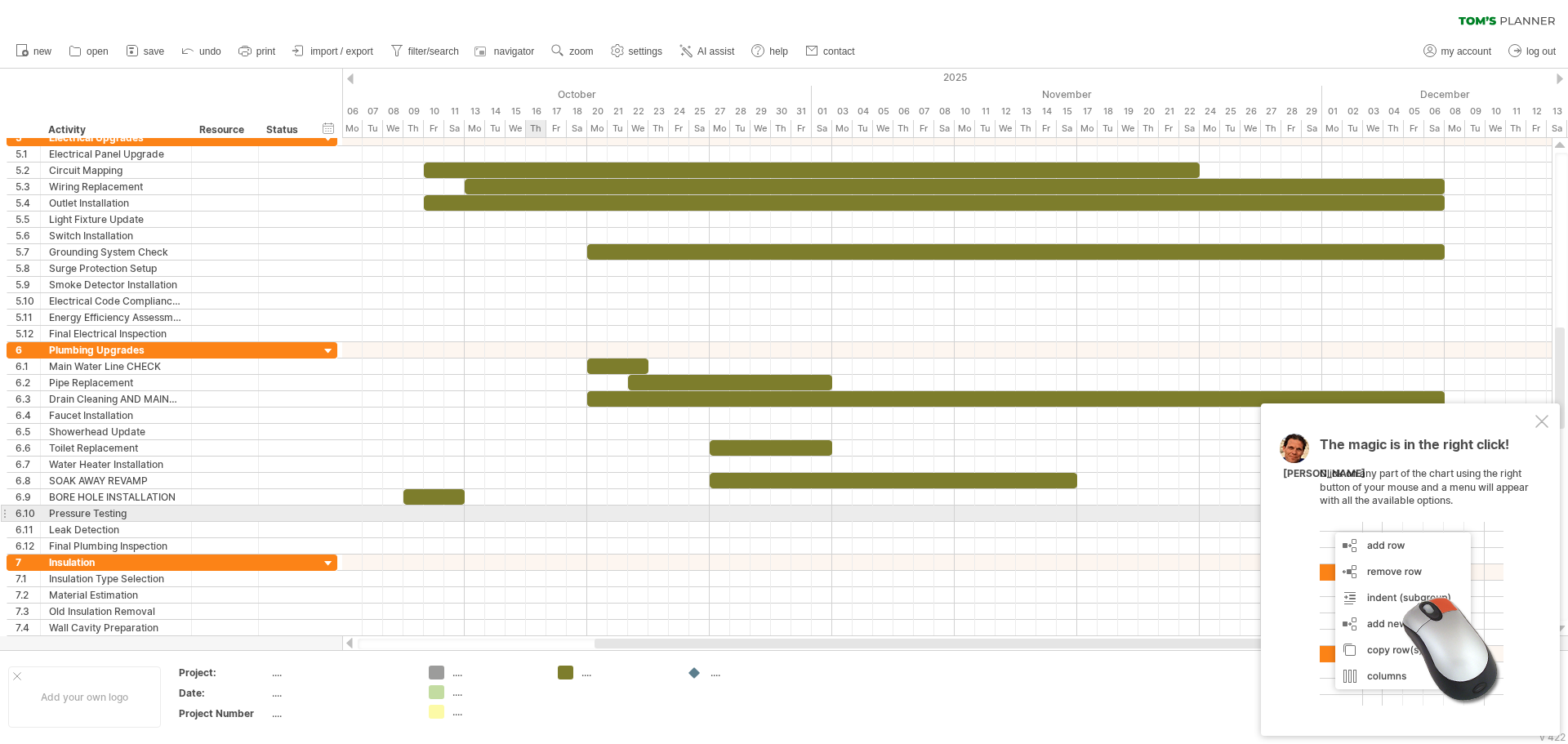
click at [544, 520] on div at bounding box center [946, 513] width 1209 height 16
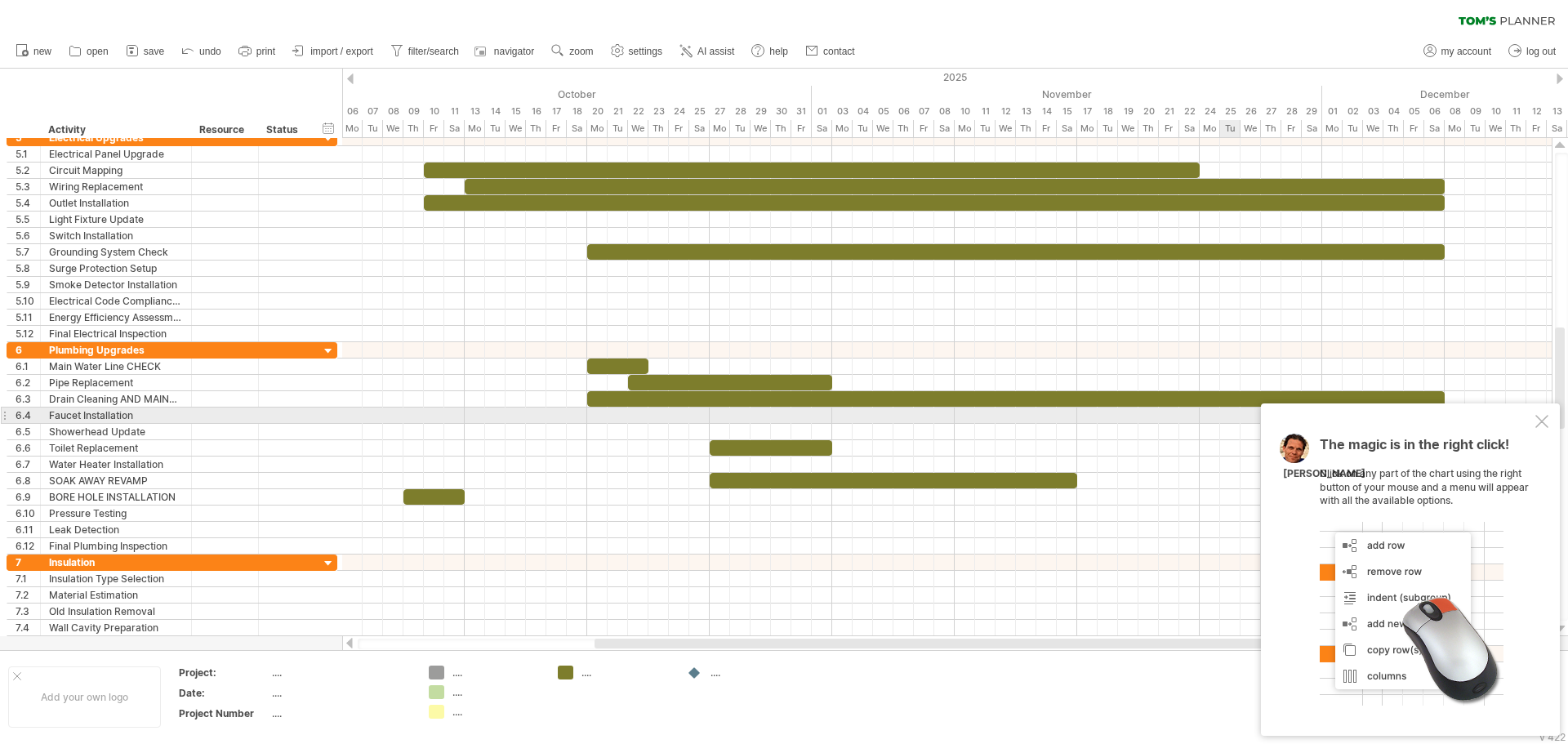
click at [1549, 419] on div "The magic is in the right click! Click on any part of the chart using the right…" at bounding box center [1410, 569] width 299 height 332
click at [1545, 417] on div at bounding box center [1541, 421] width 13 height 13
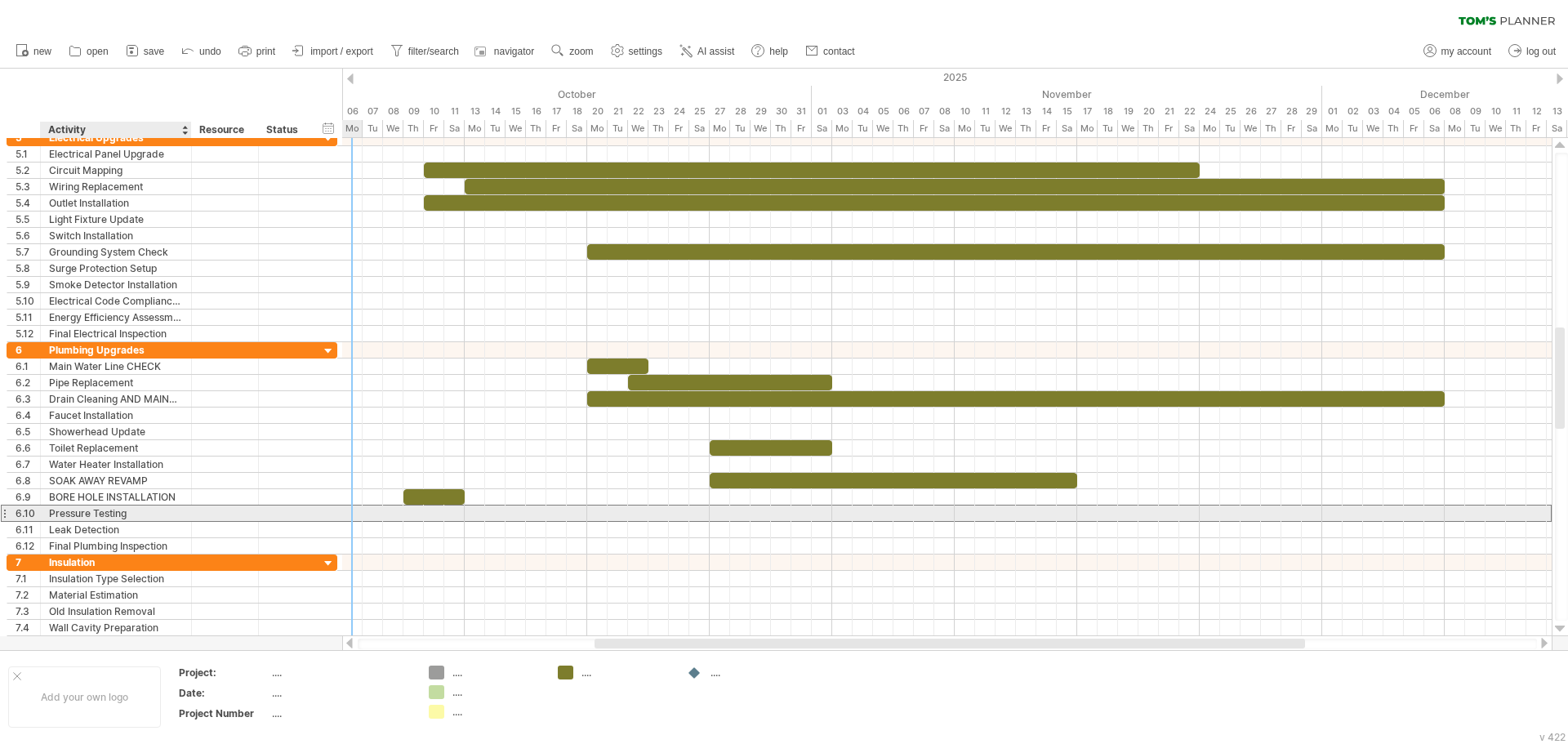
click at [57, 517] on div "Pressure Testing" at bounding box center [116, 512] width 134 height 15
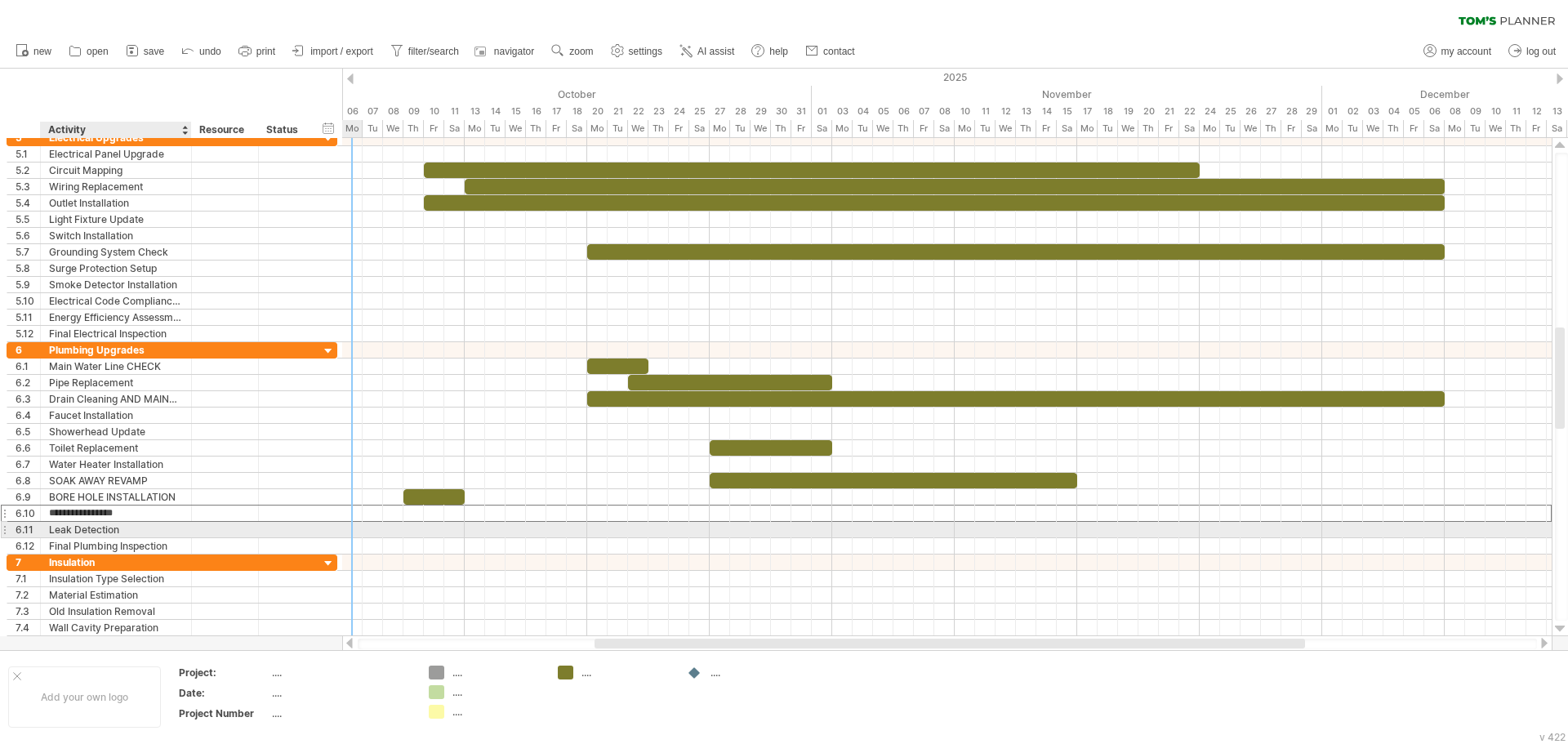
click at [154, 525] on div "Leak Detection" at bounding box center [116, 529] width 134 height 15
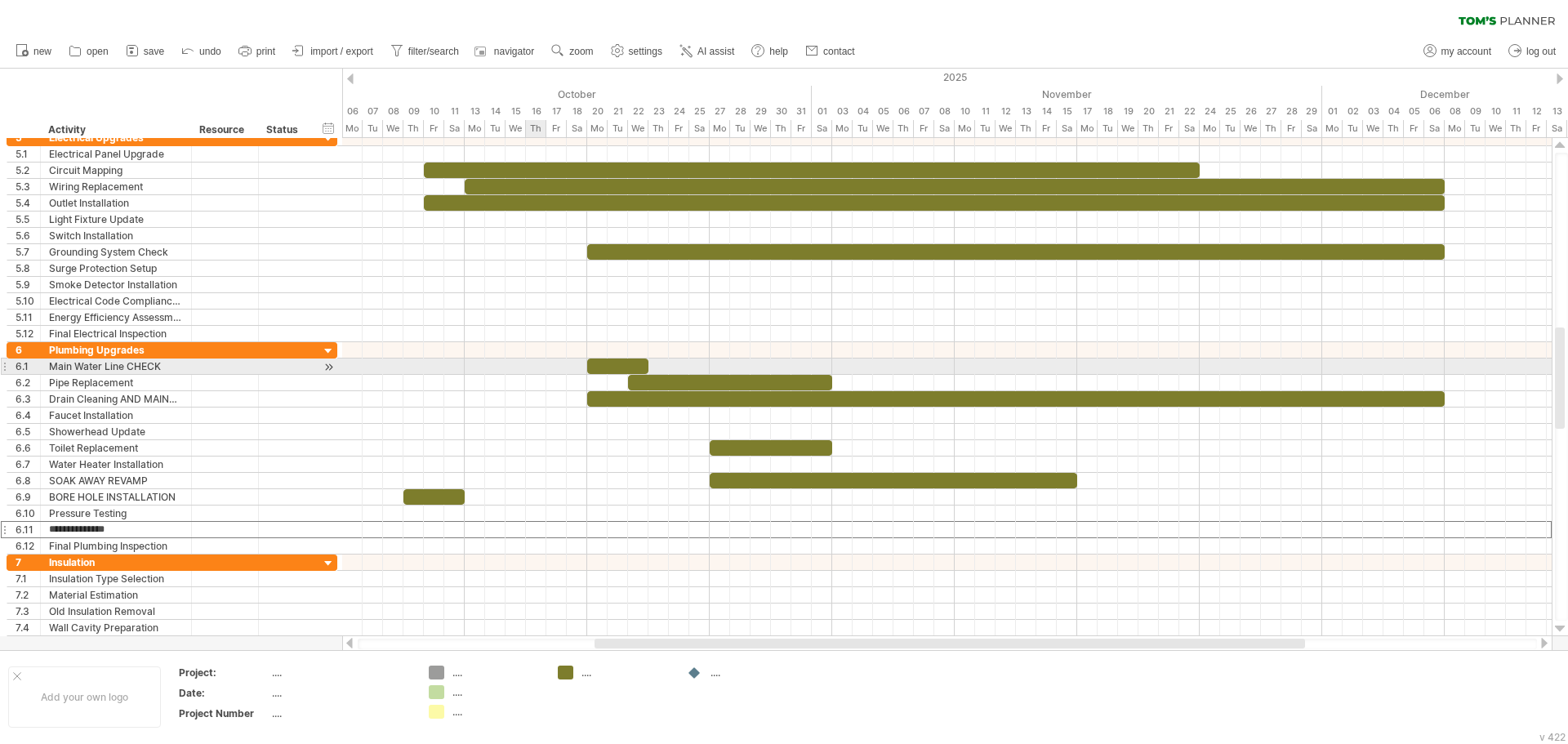
click at [550, 370] on div at bounding box center [946, 367] width 1209 height 16
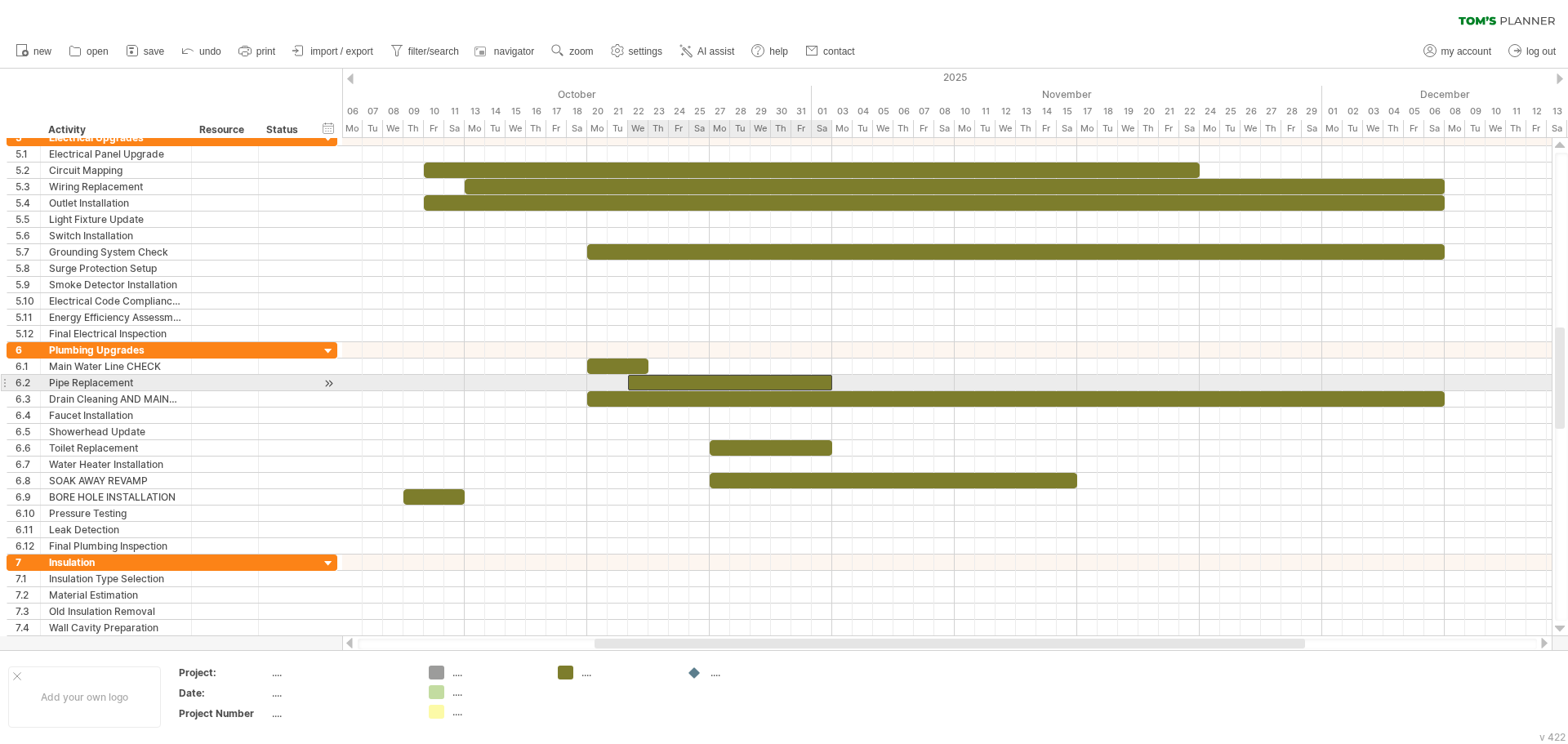
click at [708, 387] on div at bounding box center [730, 382] width 204 height 15
drag, startPoint x: 831, startPoint y: 376, endPoint x: 908, endPoint y: 384, distance: 77.4
click at [908, 384] on div at bounding box center [771, 382] width 286 height 15
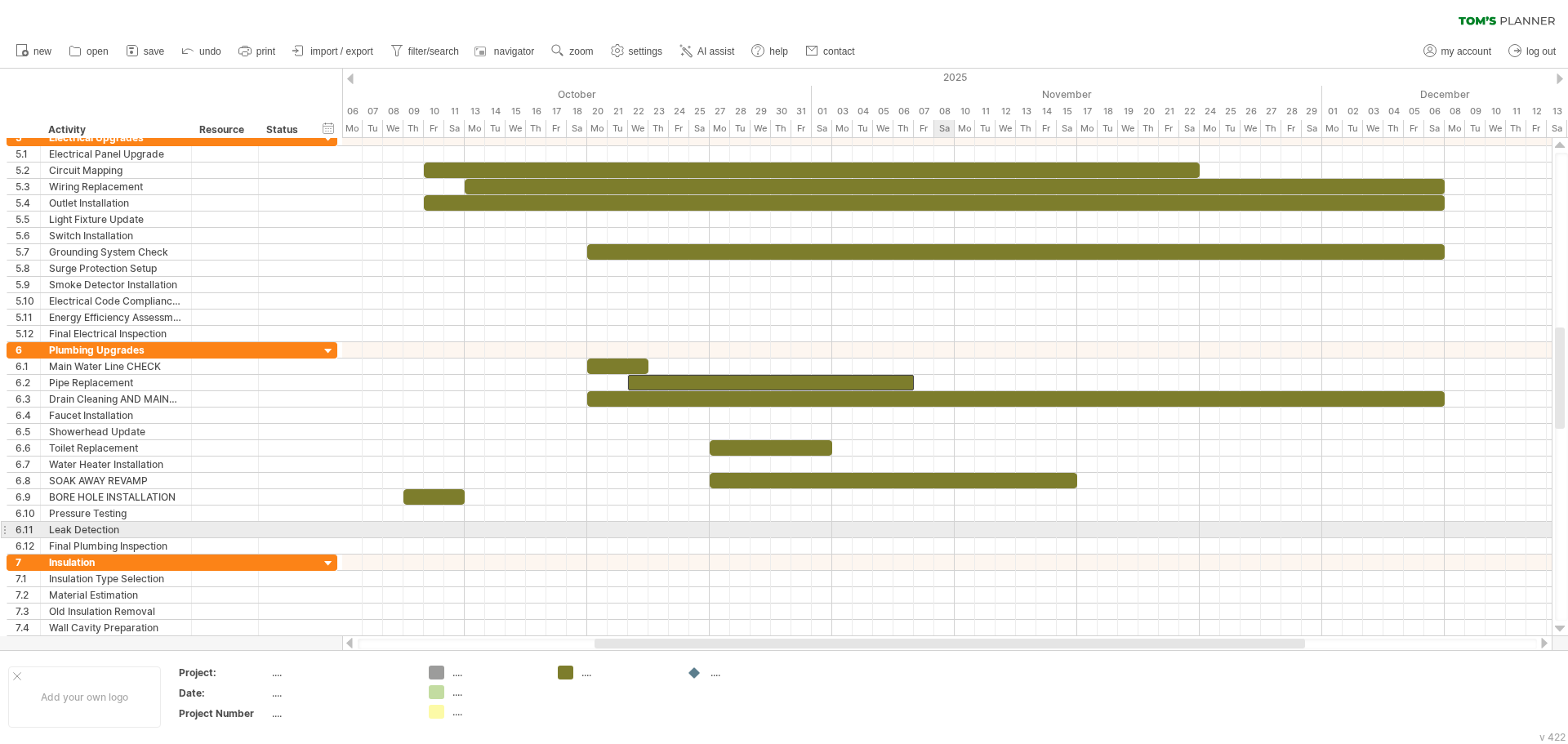
click at [943, 526] on div at bounding box center [946, 530] width 1209 height 16
click at [964, 533] on div at bounding box center [946, 530] width 1209 height 16
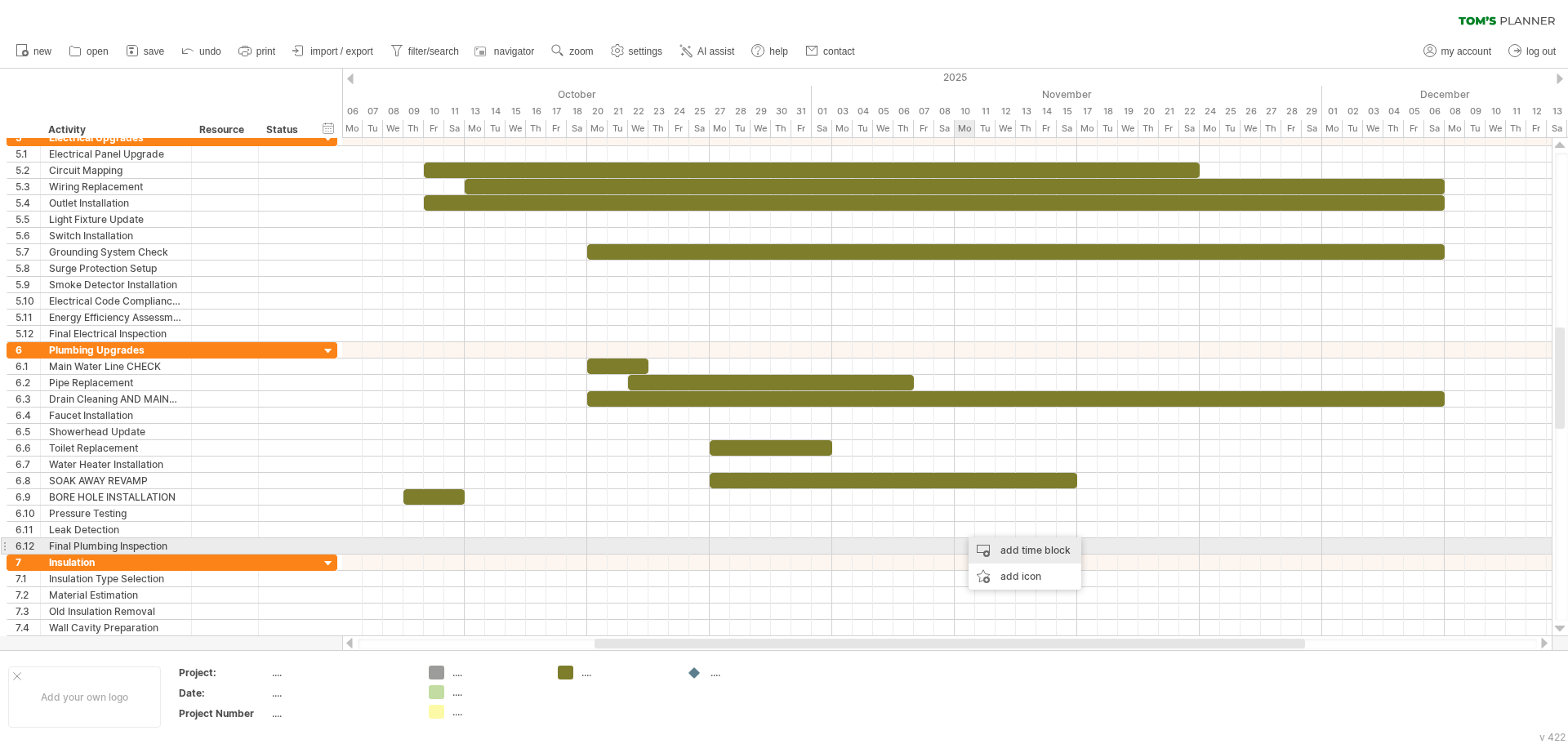
click at [988, 548] on div "add time block" at bounding box center [1025, 550] width 112 height 26
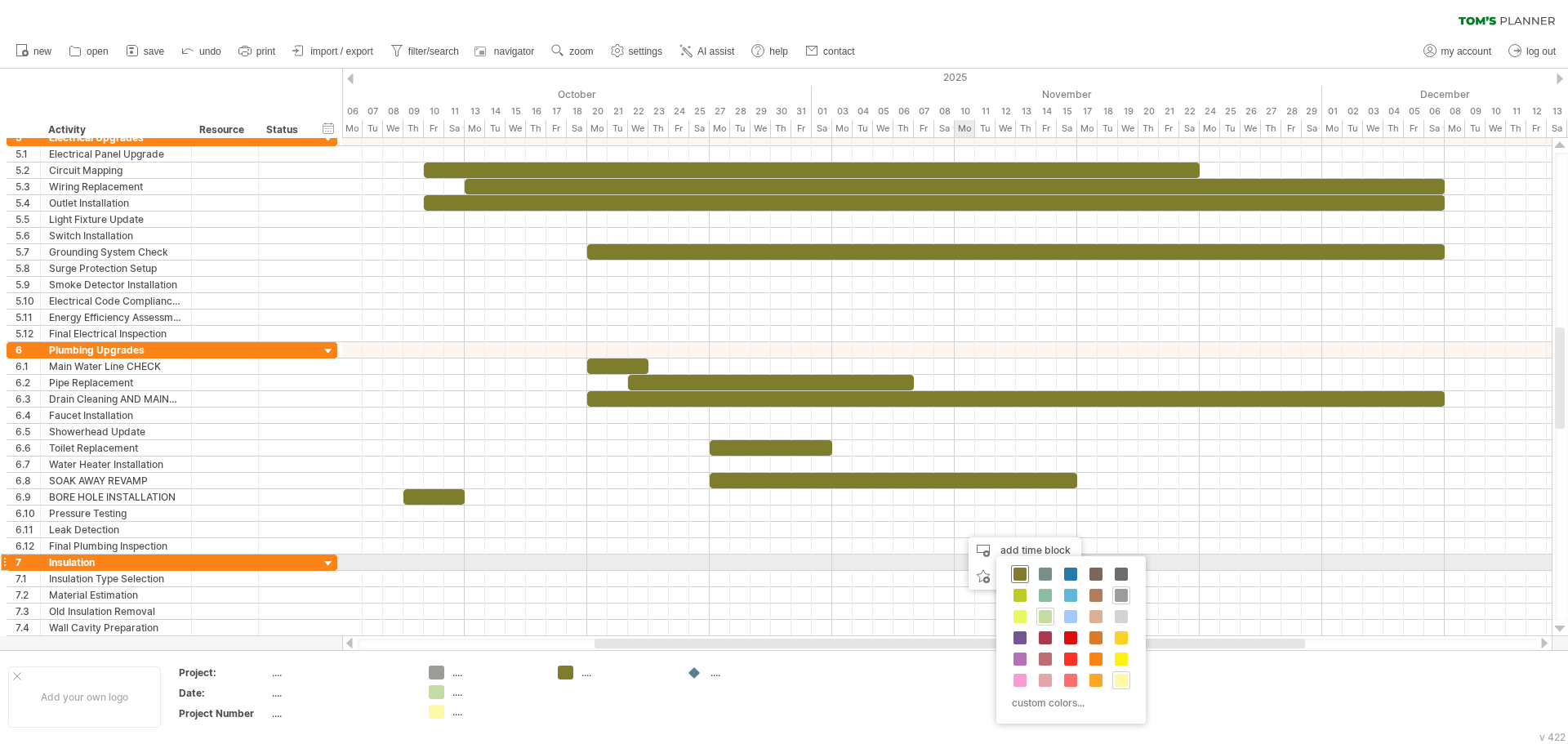
click at [1013, 567] on span at bounding box center [1019, 574] width 13 height 13
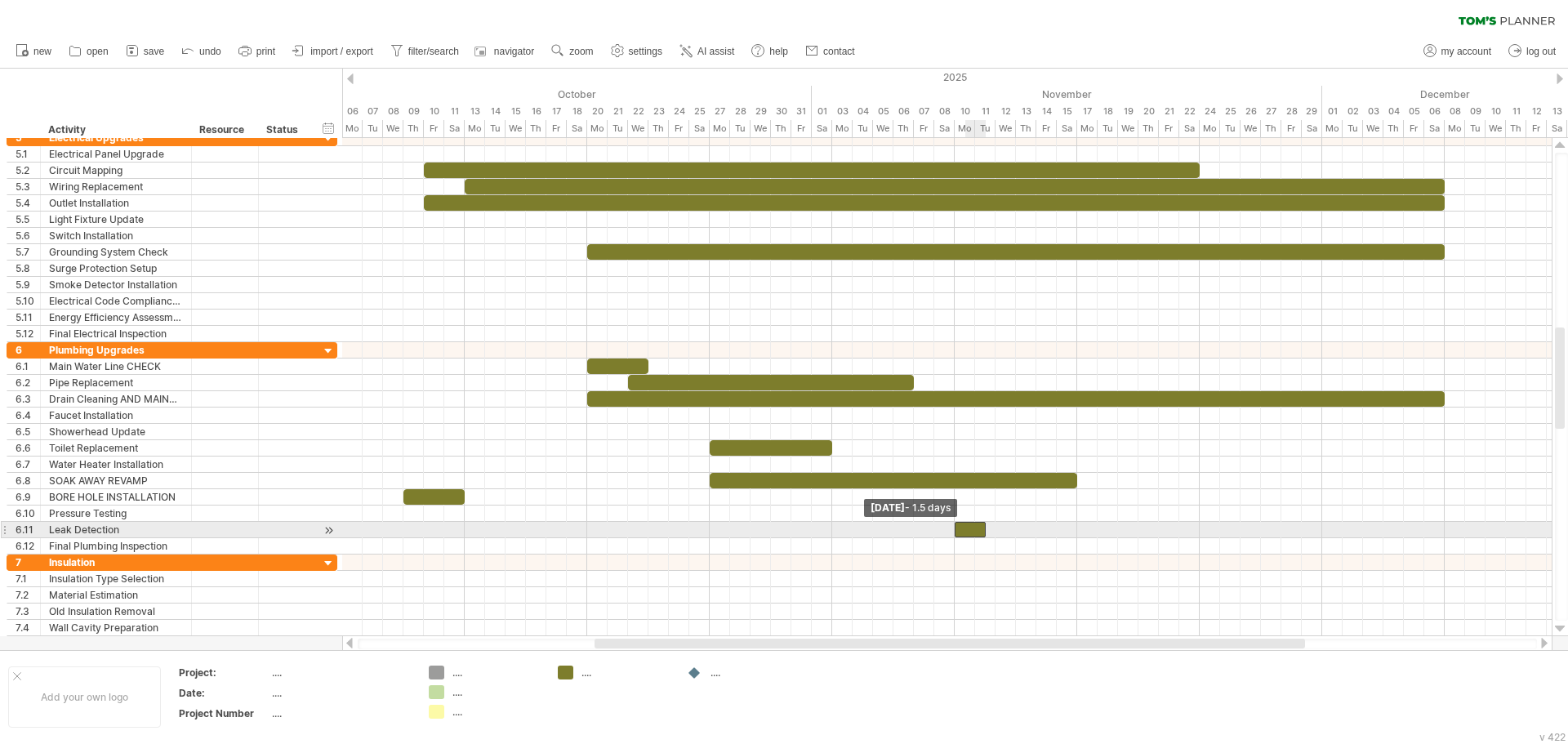
click at [960, 530] on div at bounding box center [970, 529] width 31 height 15
drag, startPoint x: 984, startPoint y: 529, endPoint x: 1033, endPoint y: 526, distance: 49.1
click at [1033, 526] on span at bounding box center [1035, 529] width 6 height 15
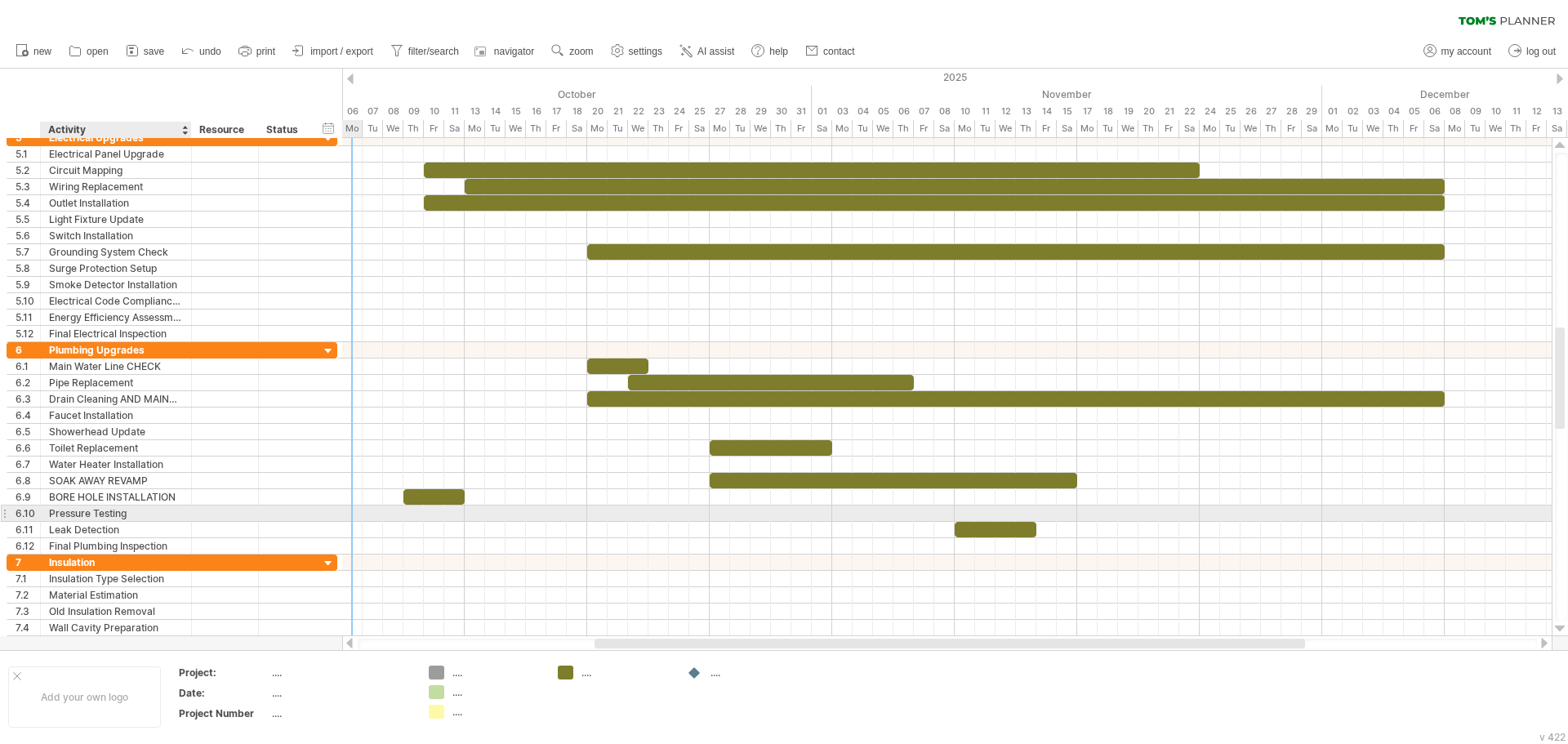
click at [171, 514] on div "Pressure Testing" at bounding box center [116, 512] width 134 height 15
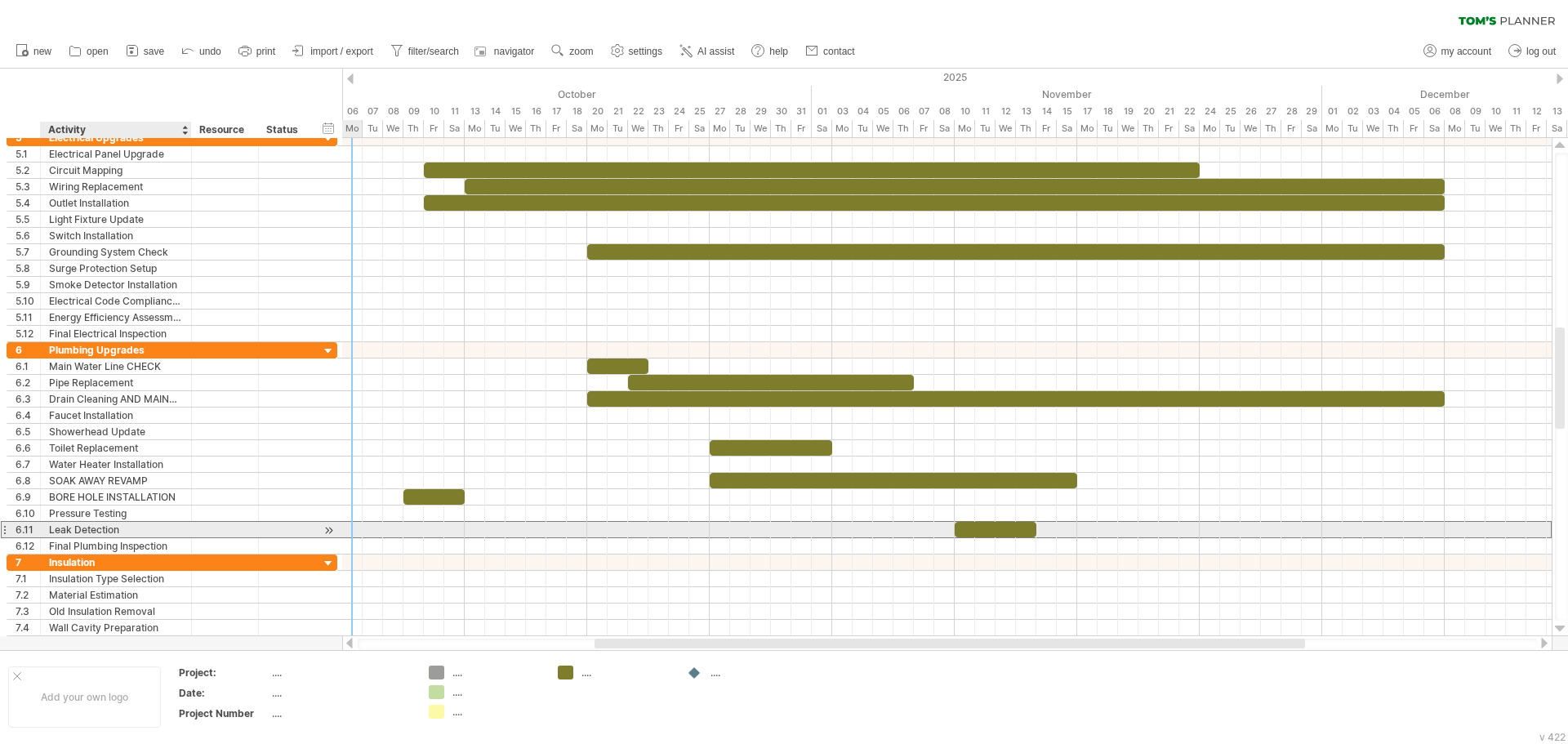
click at [176, 529] on div "Leak Detection" at bounding box center [116, 529] width 134 height 15
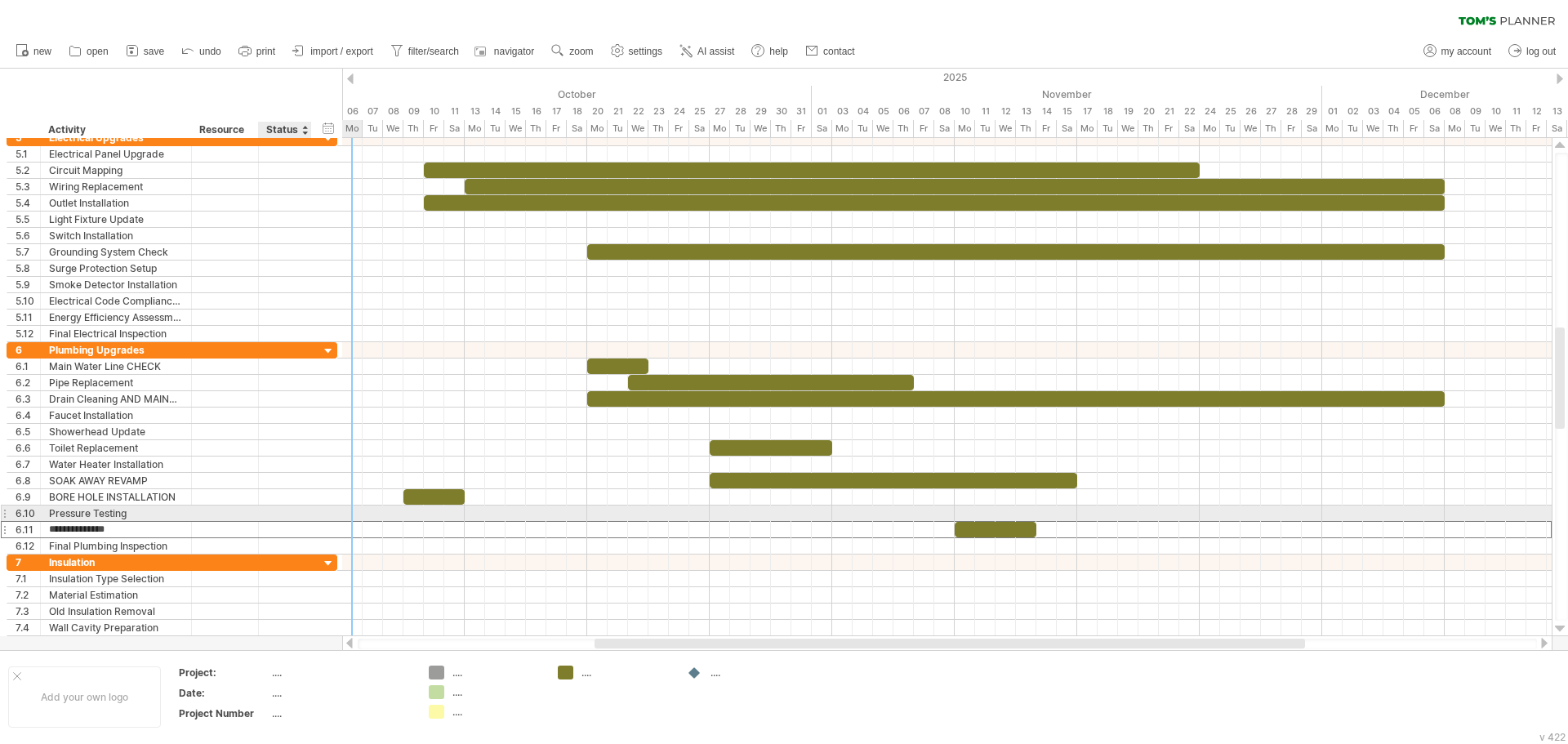
click at [278, 510] on div at bounding box center [285, 512] width 36 height 15
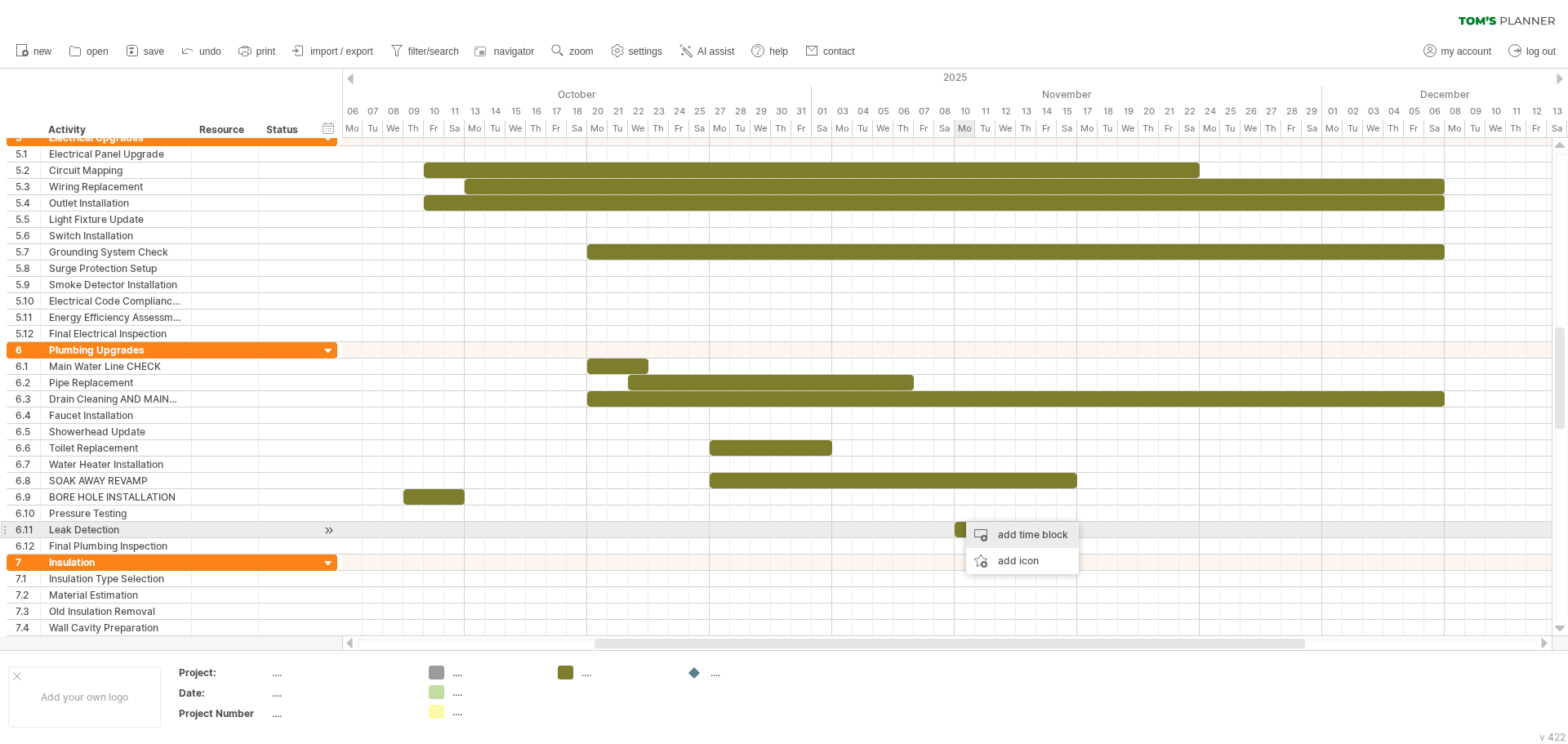
click at [983, 533] on div "add time block" at bounding box center [1022, 534] width 112 height 26
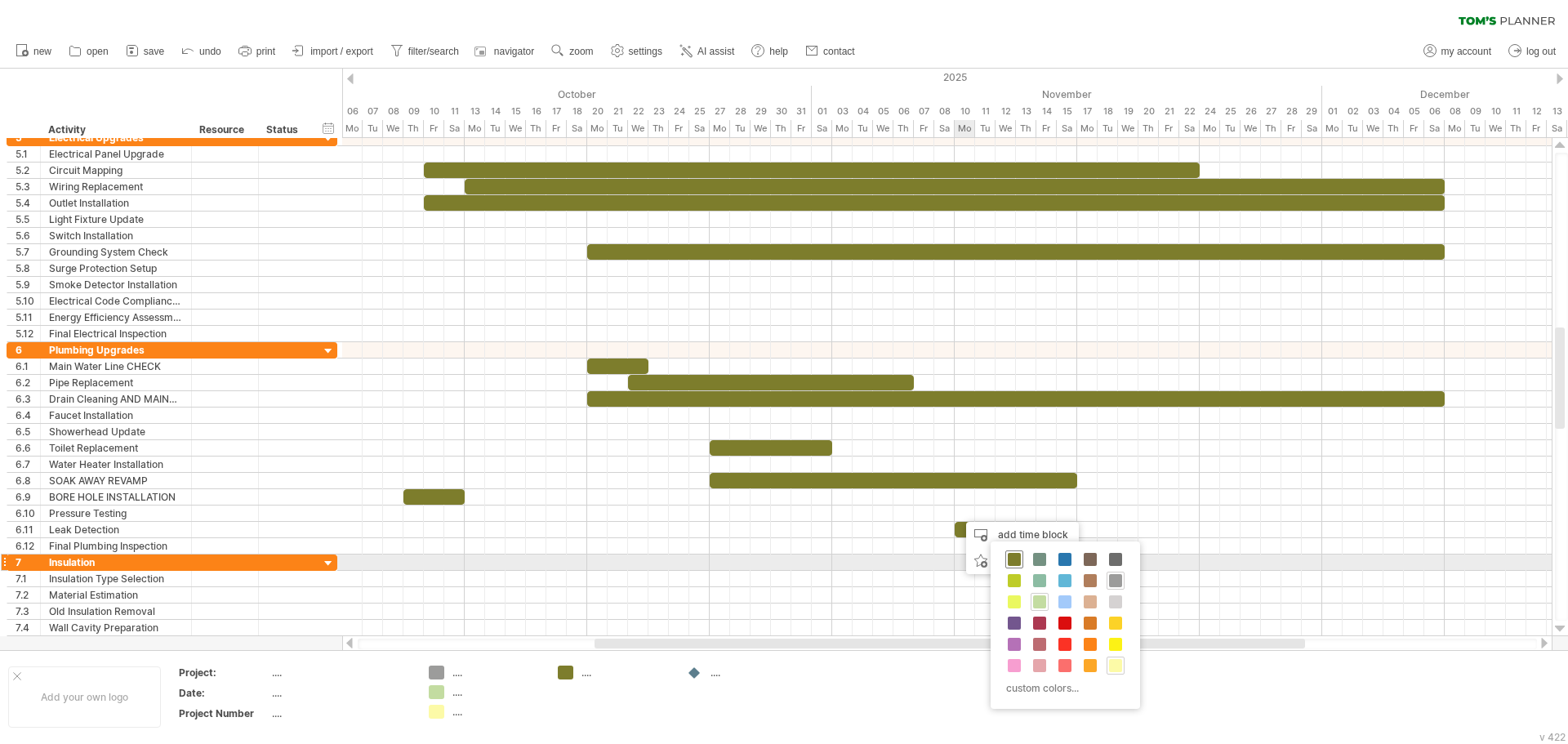
click at [1009, 557] on span at bounding box center [1014, 558] width 13 height 13
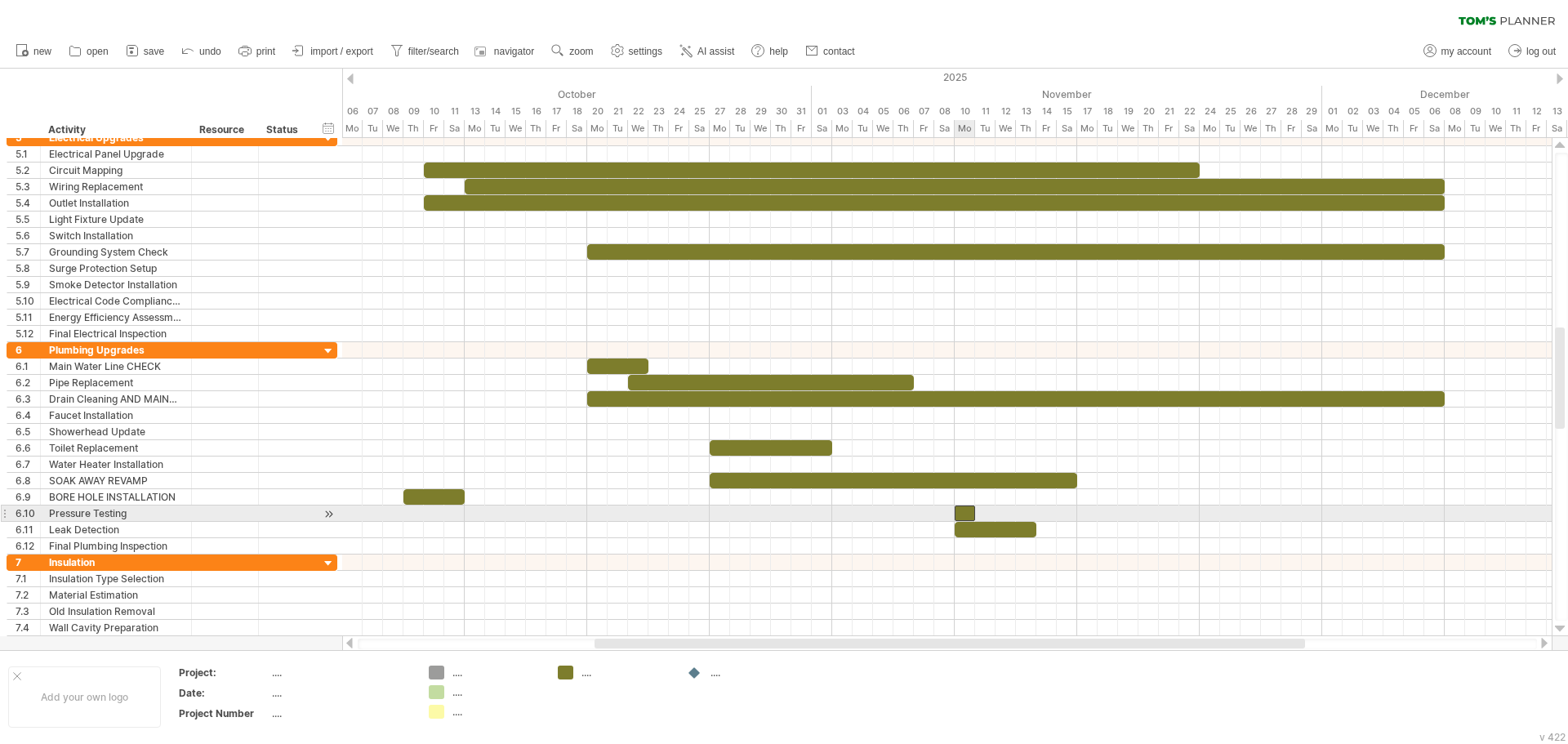
click at [971, 509] on div at bounding box center [965, 512] width 21 height 15
drag, startPoint x: 975, startPoint y: 509, endPoint x: 1035, endPoint y: 512, distance: 60.1
click at [1035, 512] on span at bounding box center [1035, 512] width 6 height 15
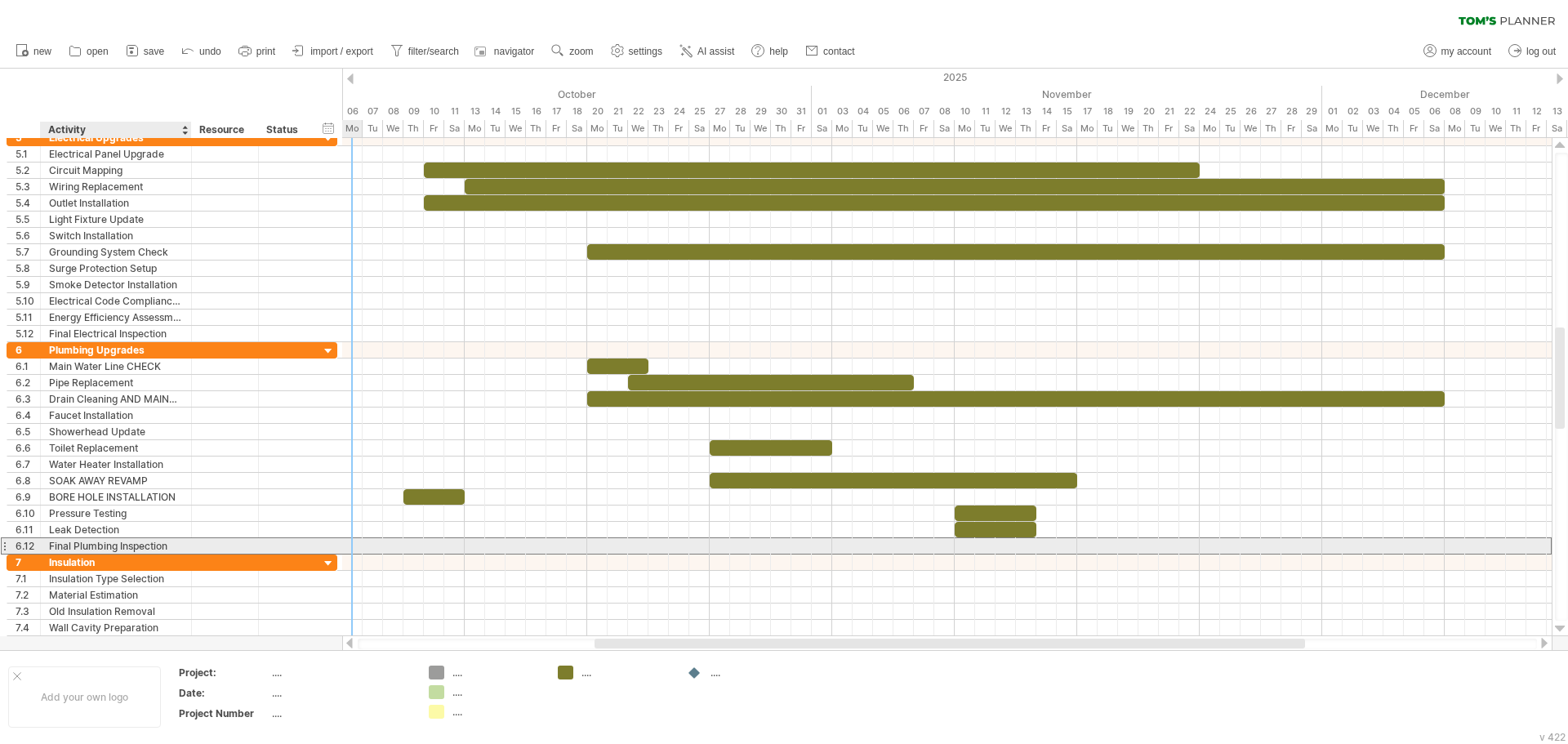
click at [104, 542] on div "Final Plumbing Inspection" at bounding box center [116, 545] width 134 height 15
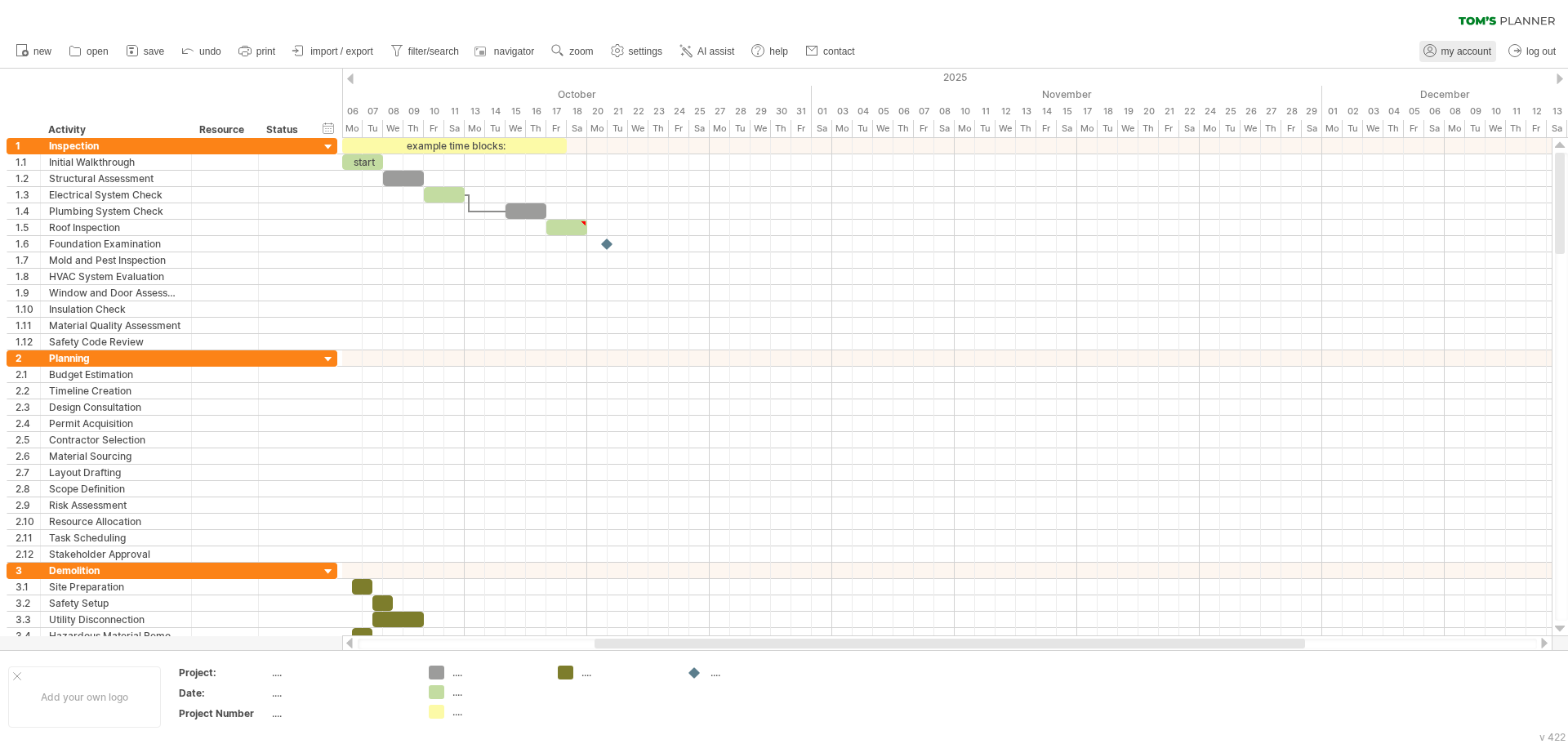
click at [1467, 54] on span "my account" at bounding box center [1466, 51] width 50 height 12
type input "**********"
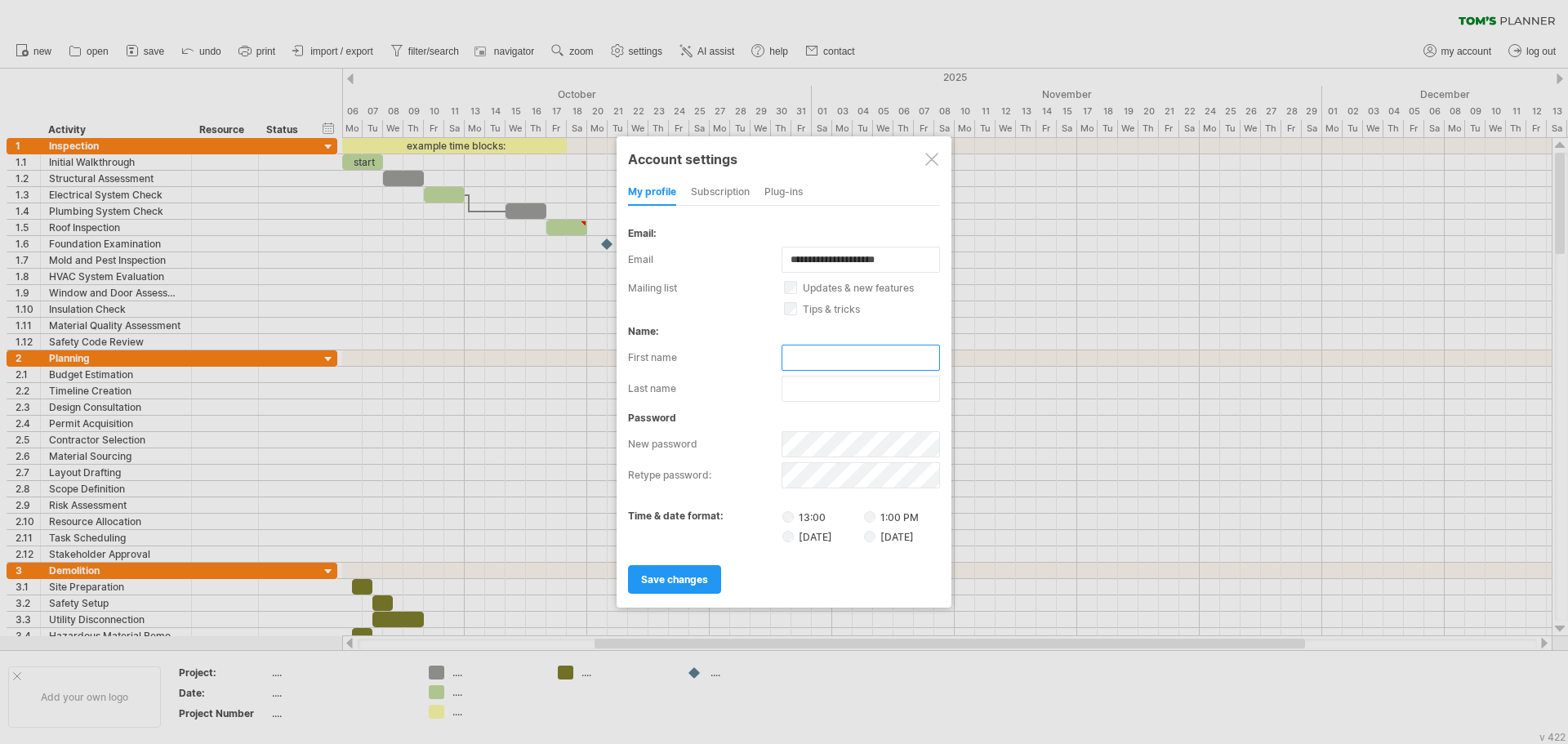
click at [843, 354] on input "text" at bounding box center [861, 357] width 159 height 26
type input "********"
click at [859, 392] on input "text" at bounding box center [861, 388] width 159 height 26
type input "******"
click at [694, 583] on span "save changes" at bounding box center [674, 579] width 67 height 12
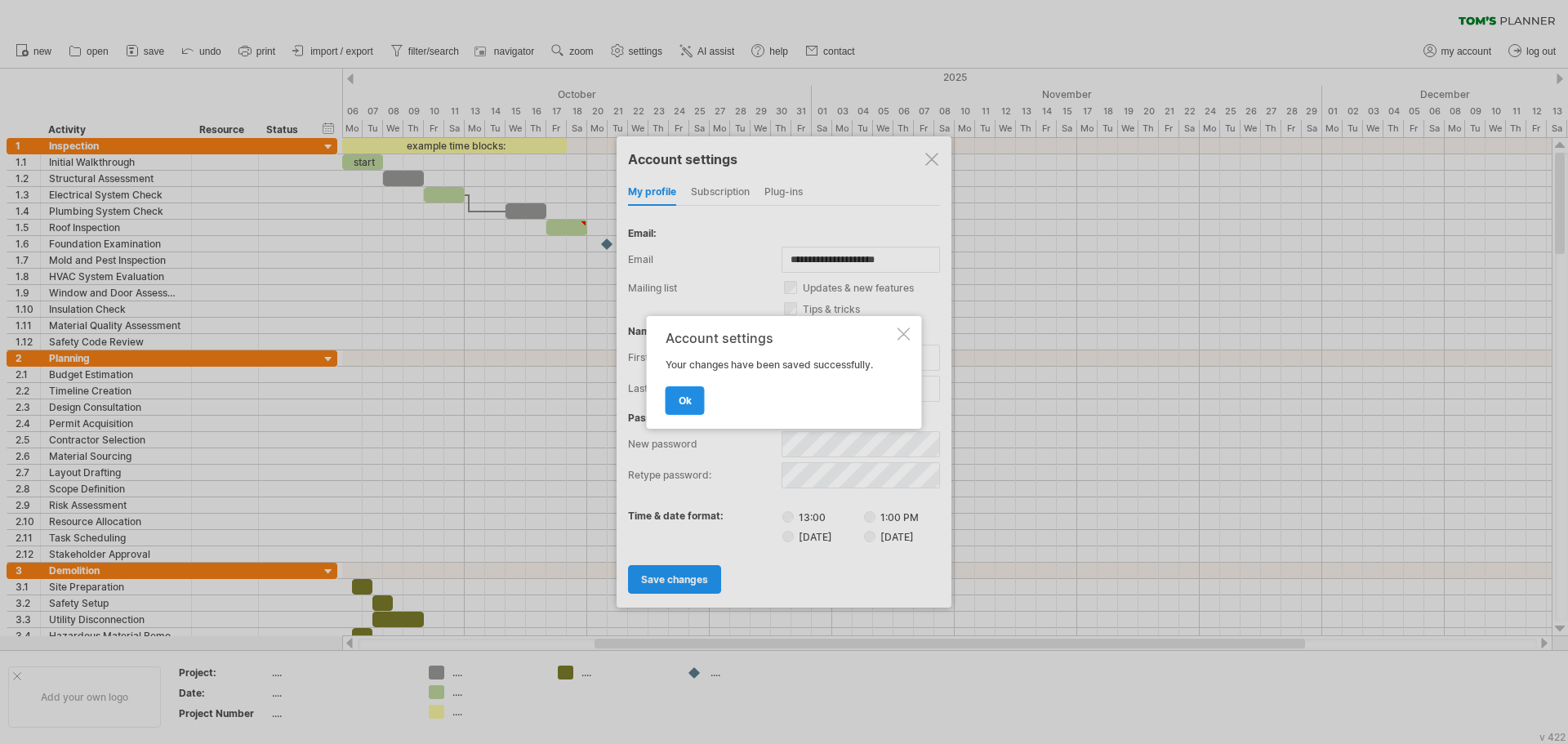
click at [676, 393] on link "ok" at bounding box center [685, 401] width 39 height 29
